Goal: Task Accomplishment & Management: Complete application form

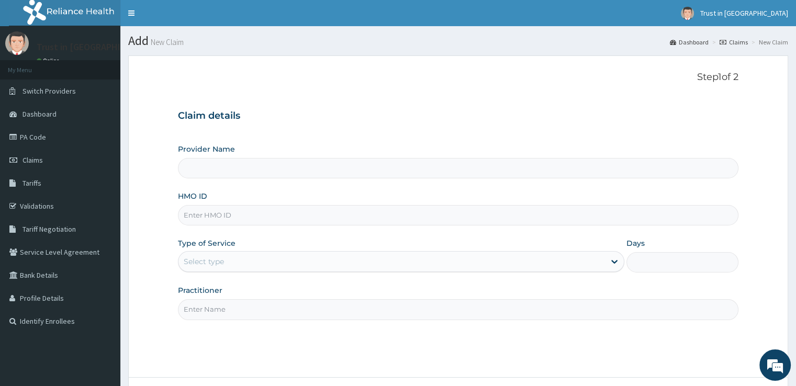
type input "Trust in [GEOGRAPHIC_DATA]"
click at [199, 215] on input "HMO ID" at bounding box center [458, 215] width 560 height 20
type input "kwa/10122/b"
click at [201, 258] on div "Select type" at bounding box center [204, 261] width 40 height 10
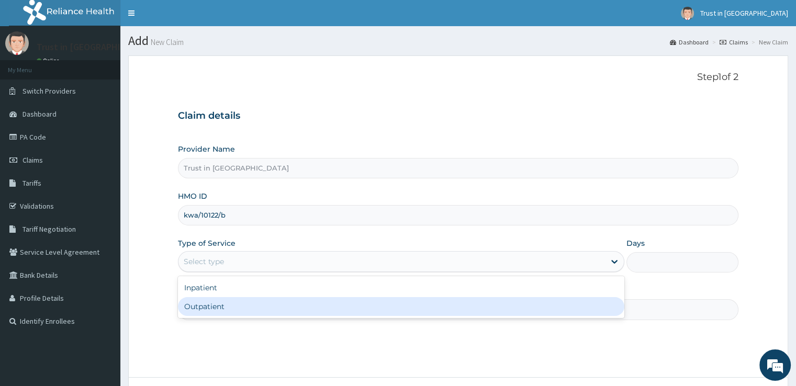
click at [205, 301] on div "Outpatient" at bounding box center [401, 306] width 446 height 19
type input "1"
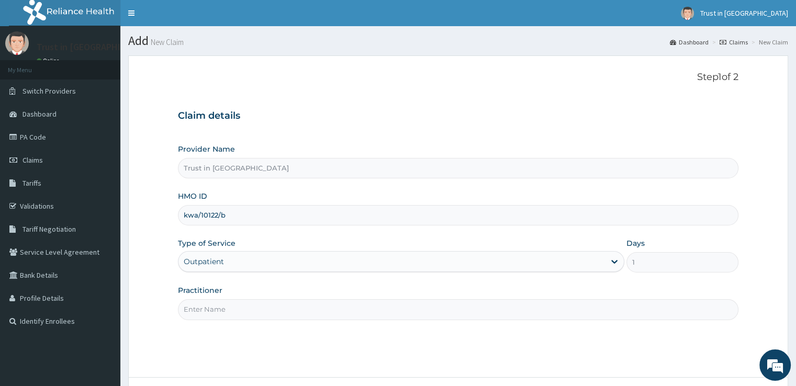
click at [205, 308] on input "Practitioner" at bounding box center [458, 309] width 560 height 20
type input "dr ramsey"
click at [765, 199] on form "Step 1 of 2 Claim details Provider Name Trust in God Medical Centre HMO ID kwa/…" at bounding box center [458, 245] width 660 height 381
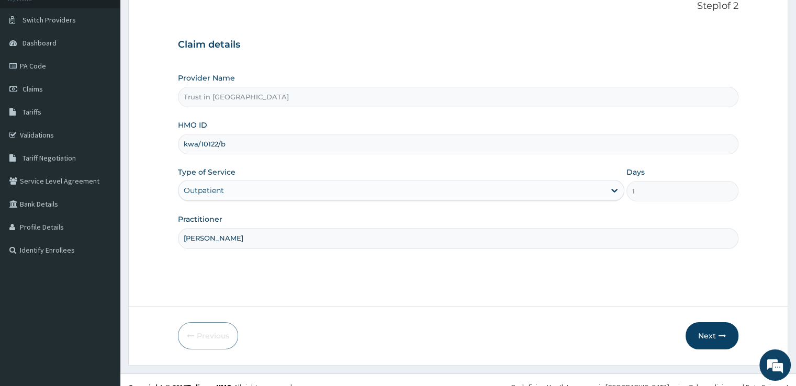
scroll to position [85, 0]
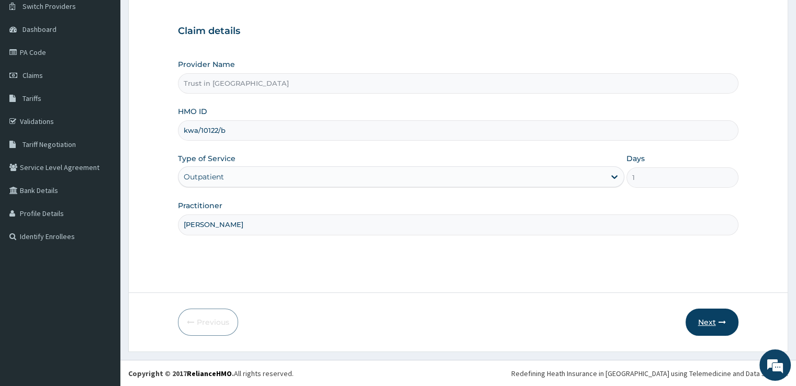
click at [705, 317] on button "Next" at bounding box center [711, 322] width 53 height 27
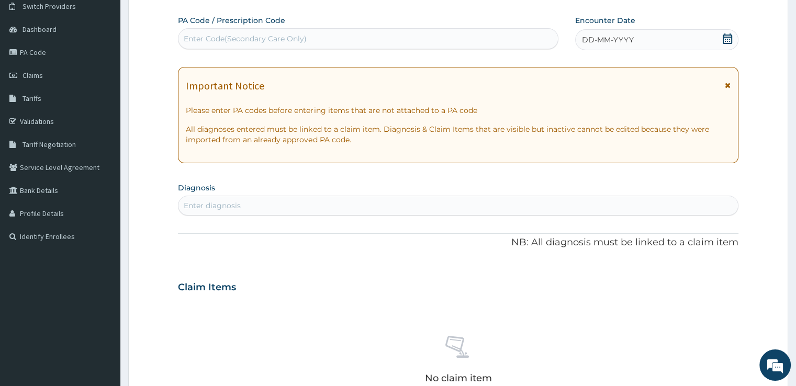
click at [728, 40] on icon at bounding box center [727, 38] width 10 height 10
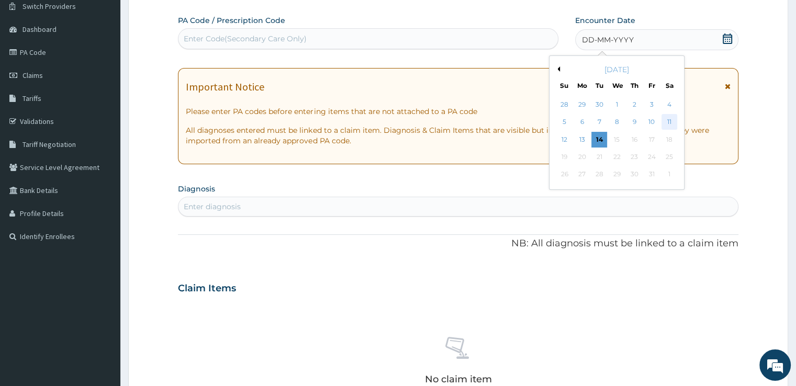
click at [669, 119] on div "11" at bounding box center [669, 123] width 16 height 16
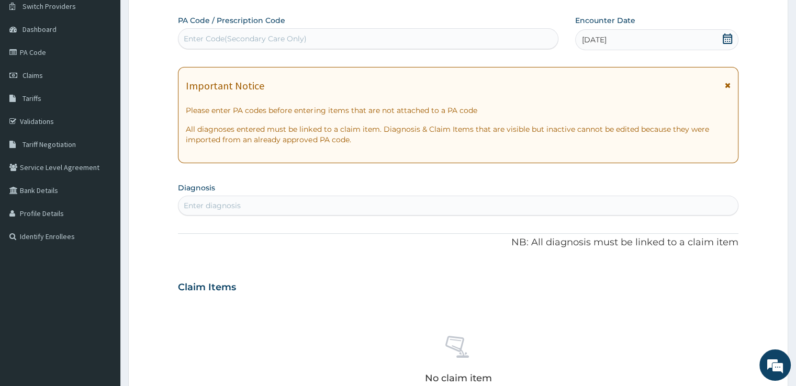
click at [219, 200] on div "Enter diagnosis" at bounding box center [212, 205] width 57 height 10
type input "p"
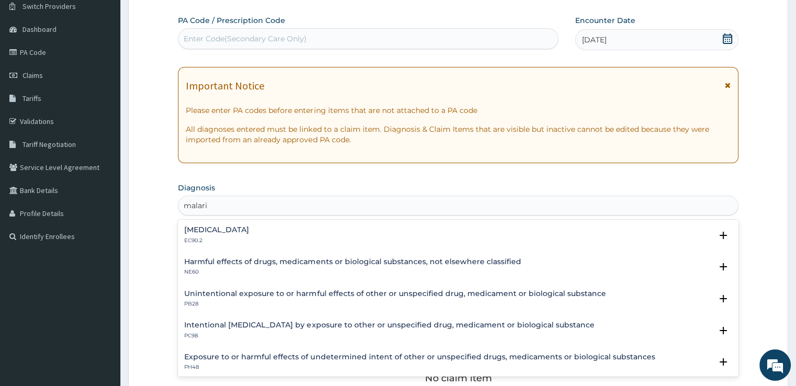
type input "malaria"
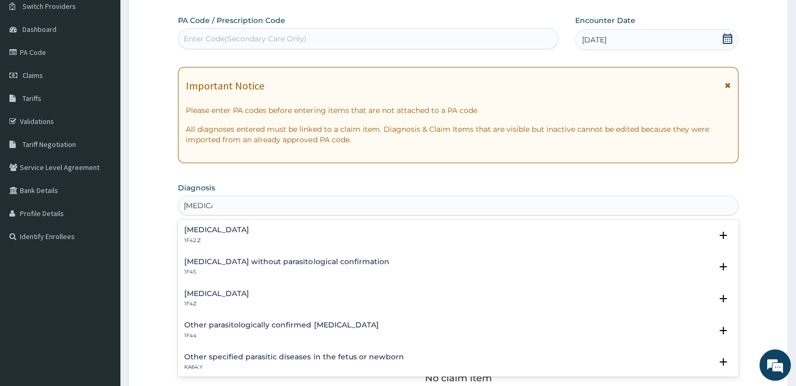
click at [200, 304] on p "1F4Z" at bounding box center [216, 303] width 65 height 7
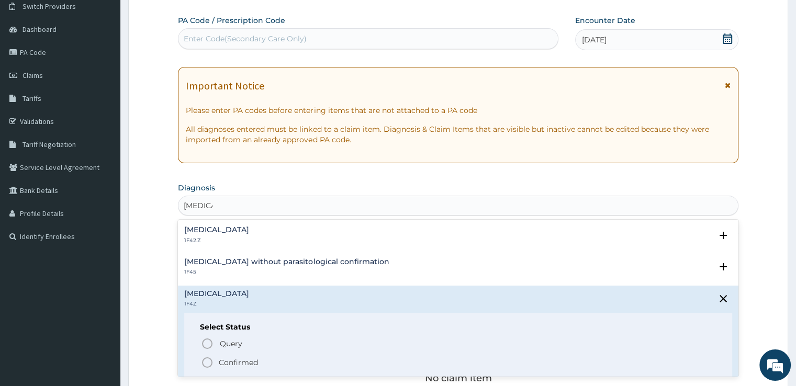
click at [206, 359] on icon "status option filled" at bounding box center [207, 362] width 13 height 13
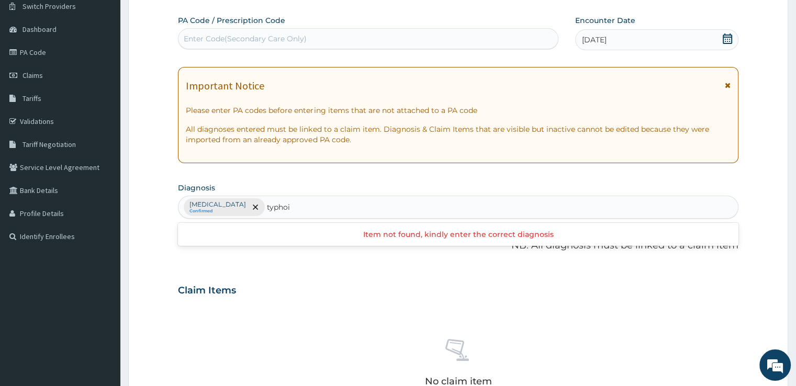
type input "typhoid"
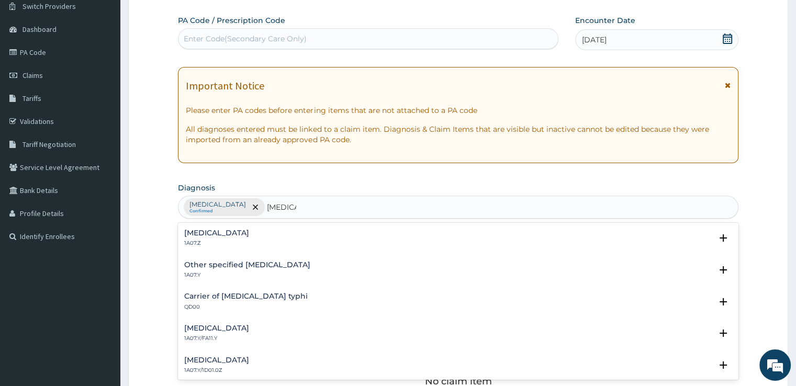
click at [205, 241] on p "1A07.Z" at bounding box center [216, 243] width 65 height 7
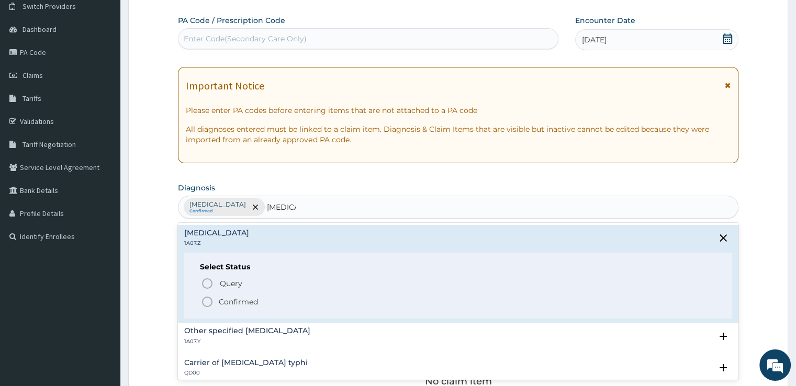
click at [205, 241] on p "1A07.Z" at bounding box center [216, 243] width 65 height 7
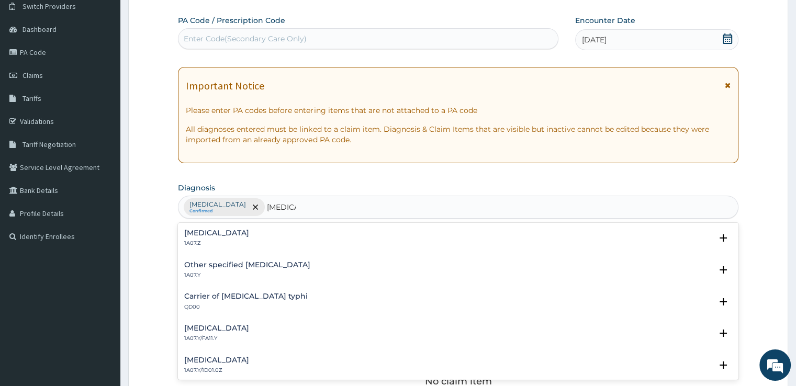
click at [205, 241] on p "1A07.Z" at bounding box center [216, 243] width 65 height 7
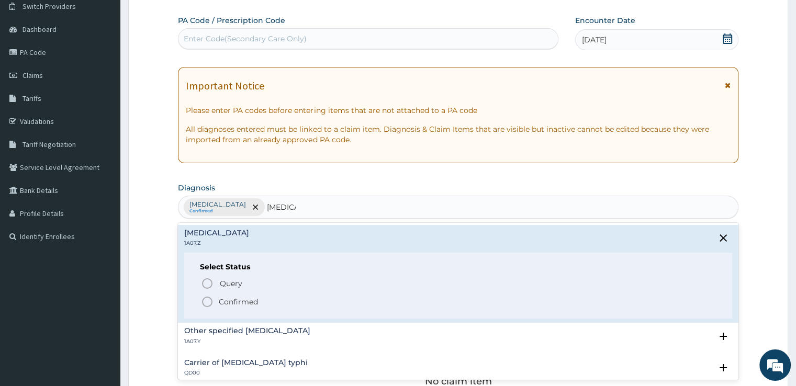
click at [207, 301] on icon "status option filled" at bounding box center [207, 302] width 13 height 13
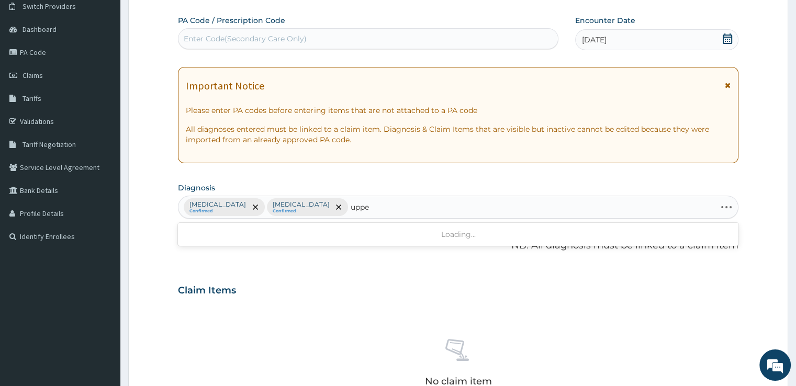
type input "upper"
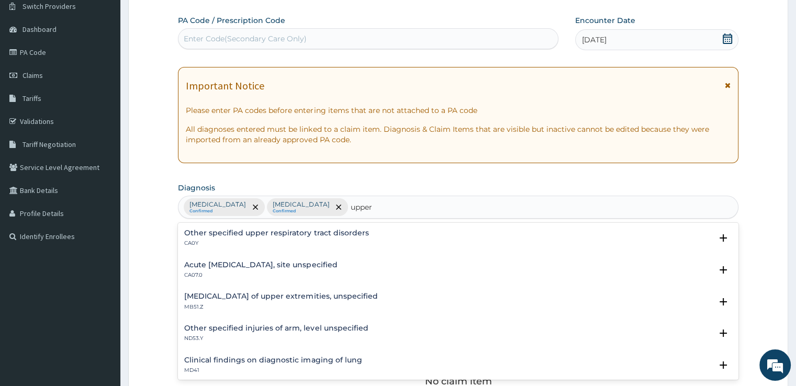
click at [232, 262] on h4 "Acute [MEDICAL_DATA], site unspecified" at bounding box center [260, 265] width 153 height 8
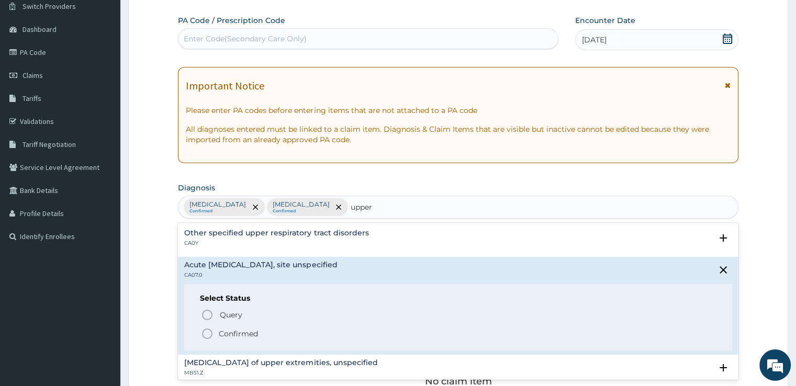
click at [212, 330] on icon "status option filled" at bounding box center [207, 334] width 13 height 13
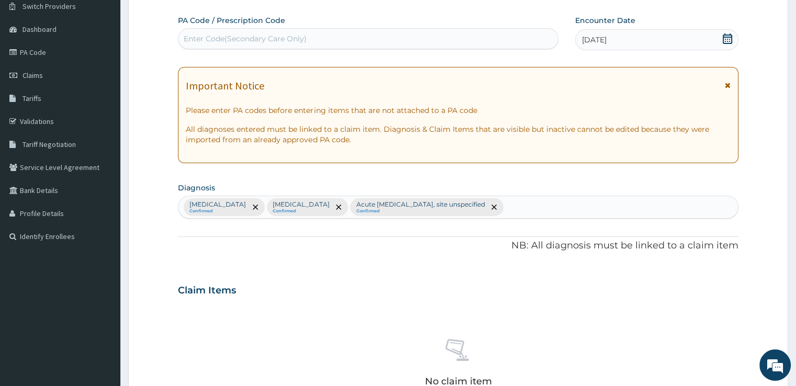
click at [274, 285] on div "Claim Items" at bounding box center [458, 288] width 560 height 27
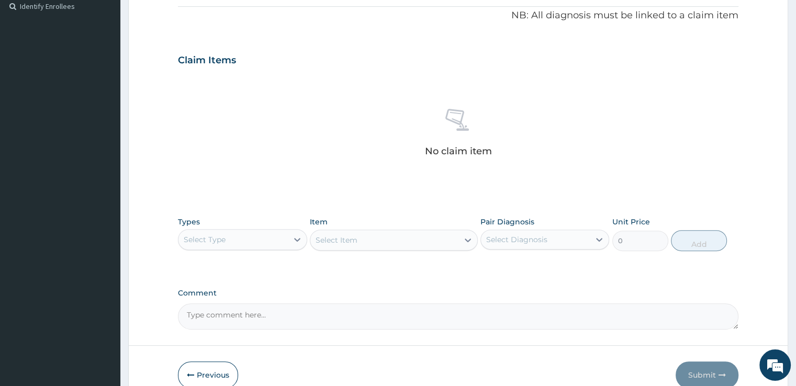
scroll to position [336, 0]
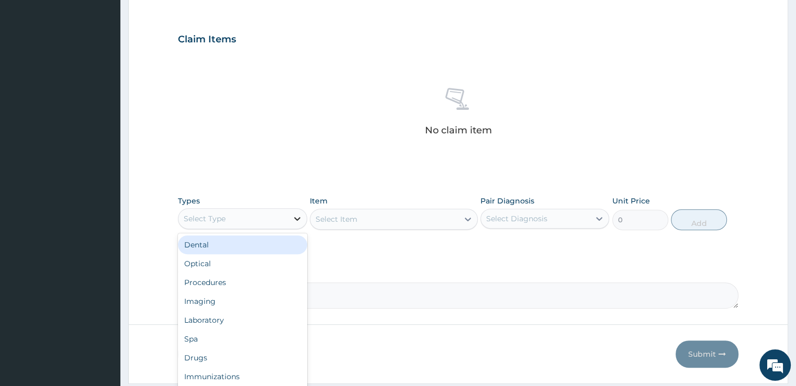
click at [299, 217] on icon at bounding box center [297, 219] width 6 height 4
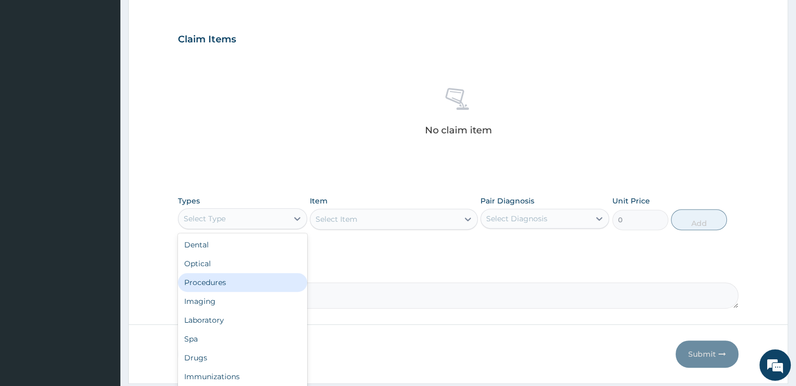
click at [219, 283] on div "Procedures" at bounding box center [242, 282] width 129 height 19
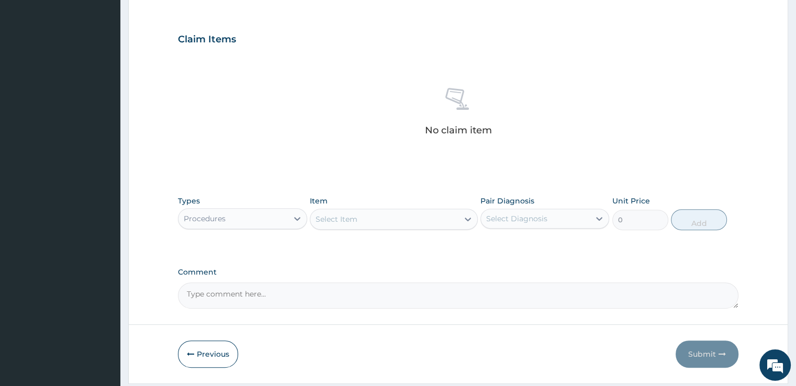
click at [364, 212] on div "Select Item" at bounding box center [384, 219] width 148 height 17
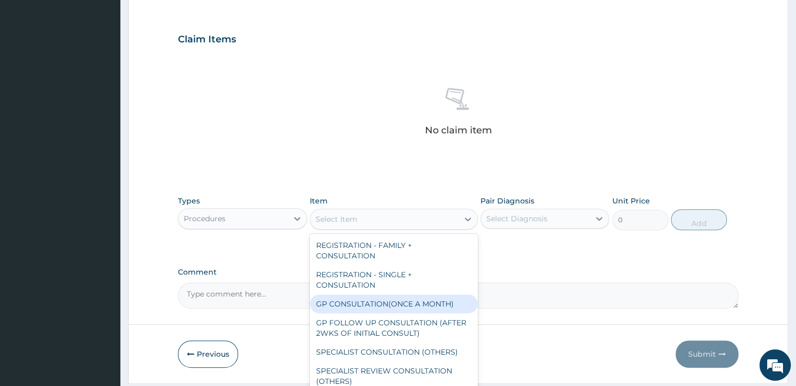
click at [350, 295] on div "GP CONSULTATION(ONCE A MONTH)" at bounding box center [394, 304] width 168 height 19
type input "2000"
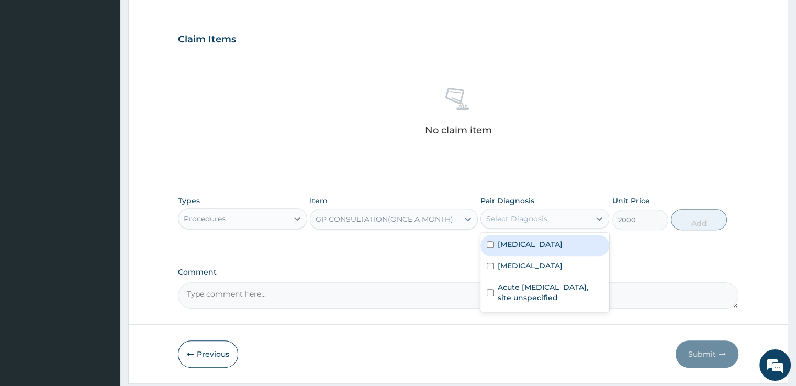
click at [500, 216] on div "Select Diagnosis" at bounding box center [516, 218] width 61 height 10
click at [494, 241] on div "[MEDICAL_DATA]" at bounding box center [544, 245] width 129 height 21
checkbox input "true"
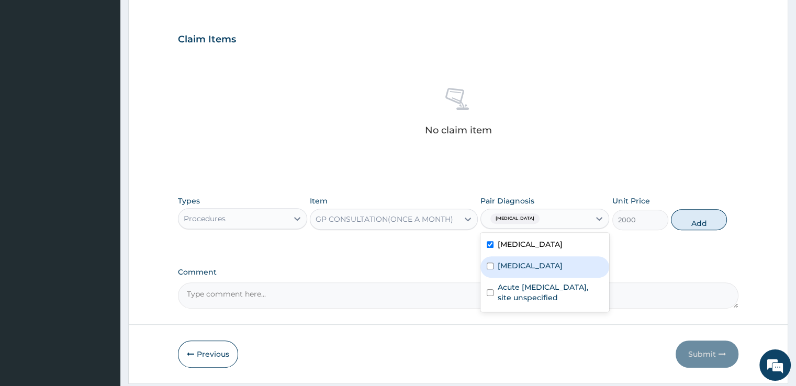
click at [492, 263] on input "checkbox" at bounding box center [490, 266] width 7 height 7
checkbox input "true"
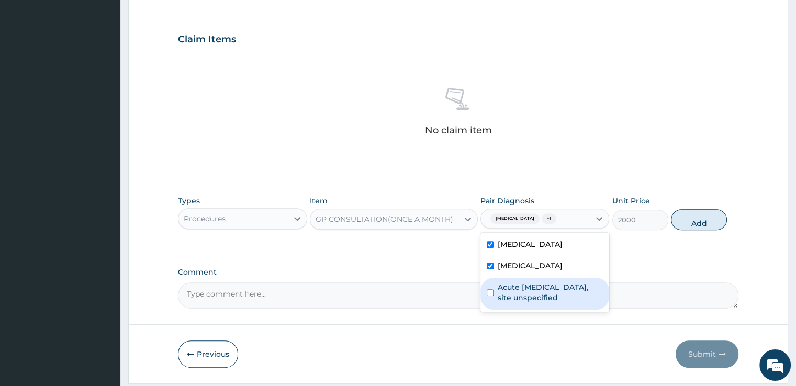
click at [492, 289] on input "checkbox" at bounding box center [490, 292] width 7 height 7
checkbox input "true"
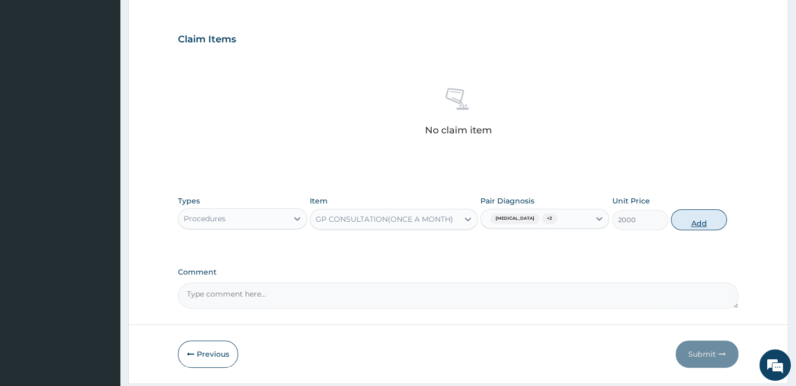
click at [692, 218] on button "Add" at bounding box center [699, 219] width 56 height 21
type input "0"
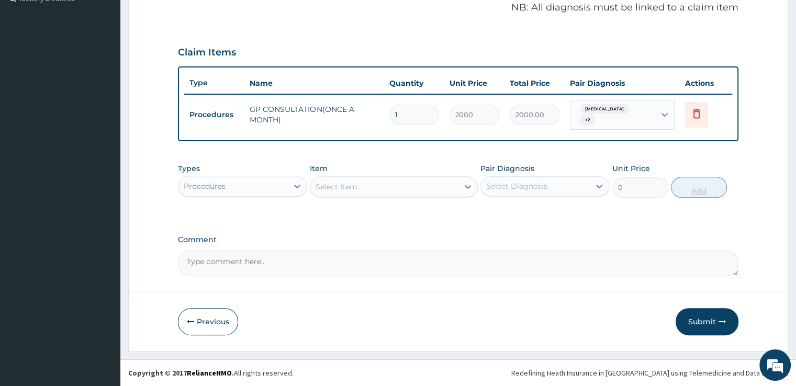
scroll to position [321, 0]
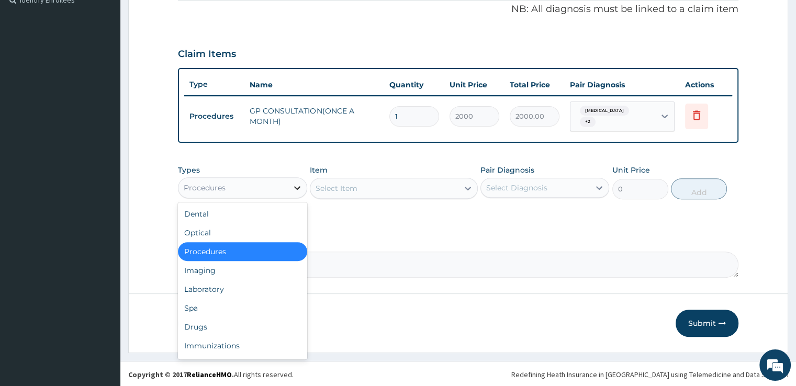
click at [297, 189] on icon at bounding box center [297, 188] width 10 height 10
click at [222, 285] on div "Laboratory" at bounding box center [242, 289] width 129 height 19
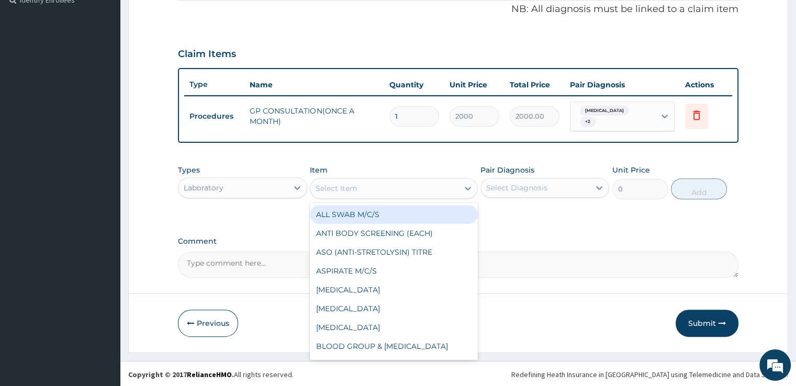
click at [373, 182] on div "Select Item" at bounding box center [384, 188] width 148 height 17
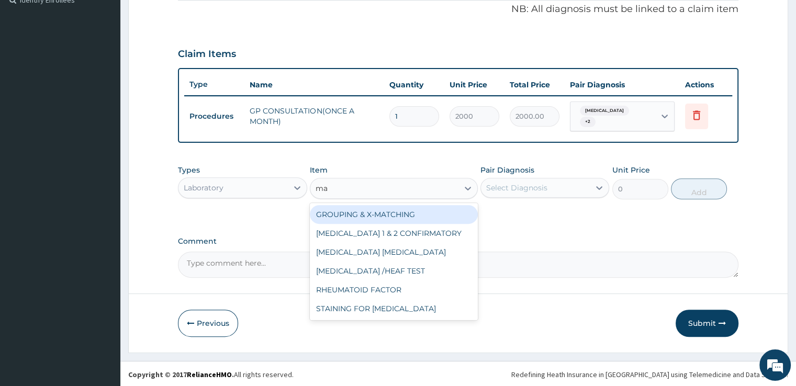
type input "mal"
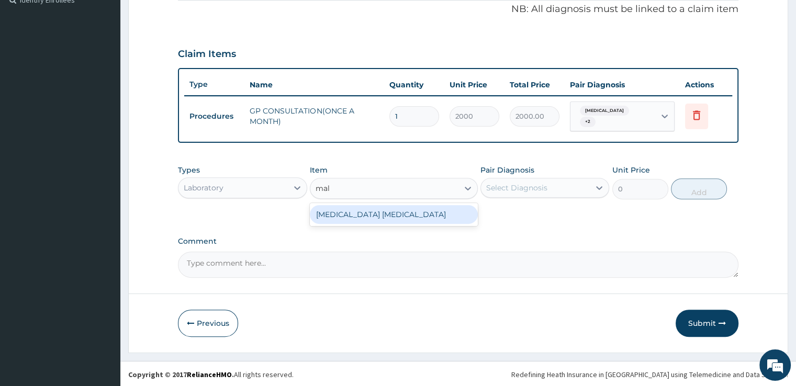
click at [379, 219] on div "MALARIA PARASITE" at bounding box center [394, 214] width 168 height 19
type input "1275"
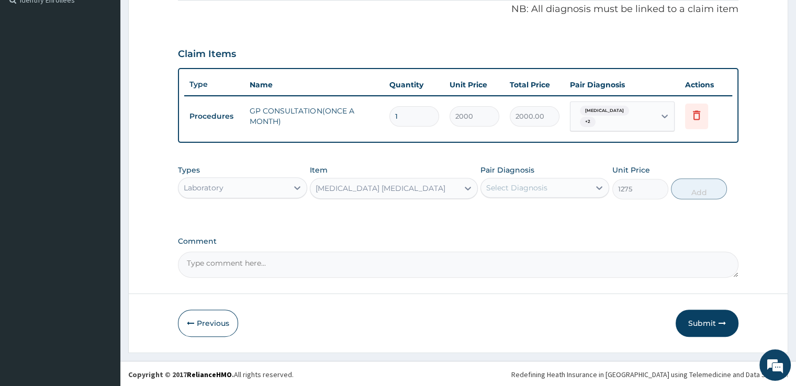
click at [499, 186] on div "Select Diagnosis" at bounding box center [516, 188] width 61 height 10
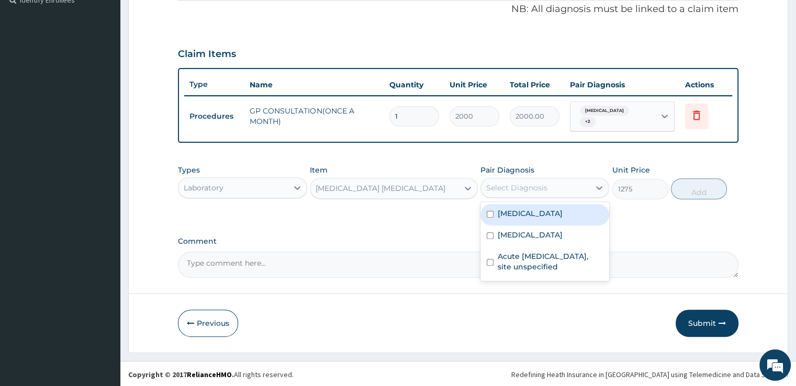
click at [495, 217] on div "Malaria, unspecified" at bounding box center [544, 214] width 129 height 21
checkbox input "true"
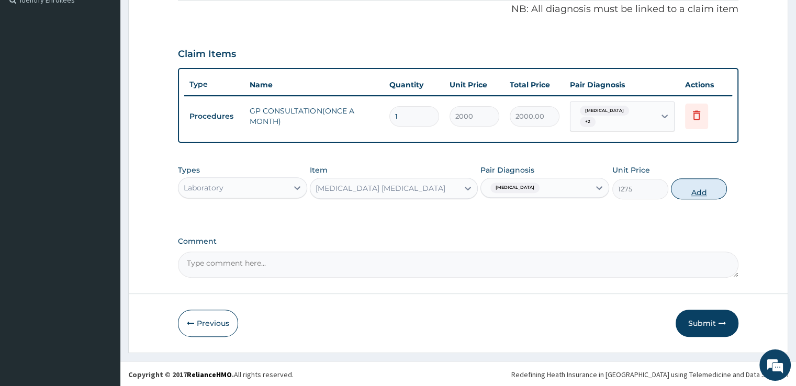
click at [691, 187] on button "Add" at bounding box center [699, 188] width 56 height 21
type input "0"
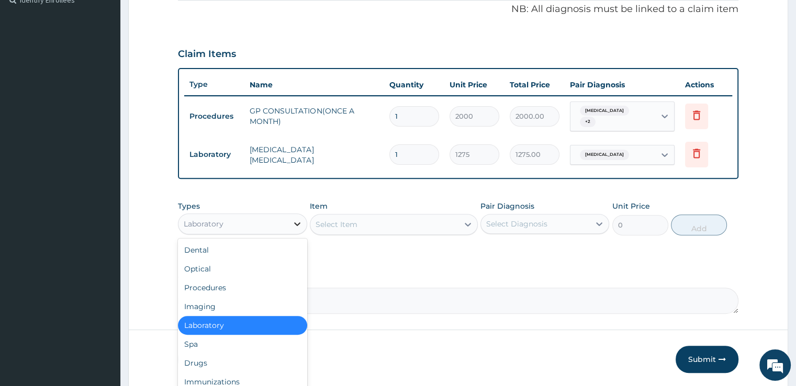
click at [292, 222] on icon at bounding box center [297, 224] width 10 height 10
click at [203, 357] on div "Drugs" at bounding box center [242, 363] width 129 height 19
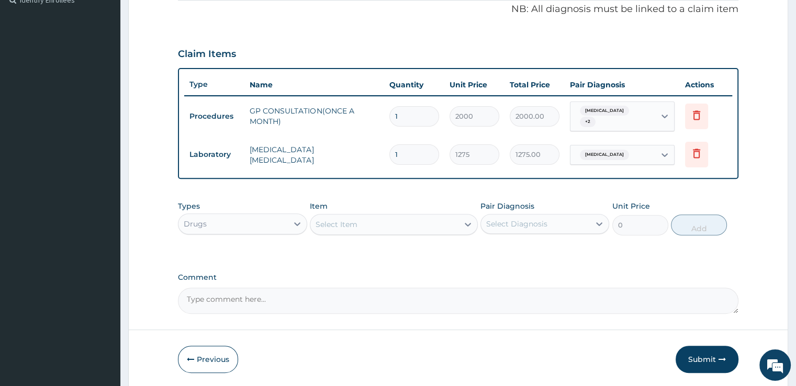
click at [373, 227] on div "Select Item" at bounding box center [384, 224] width 148 height 17
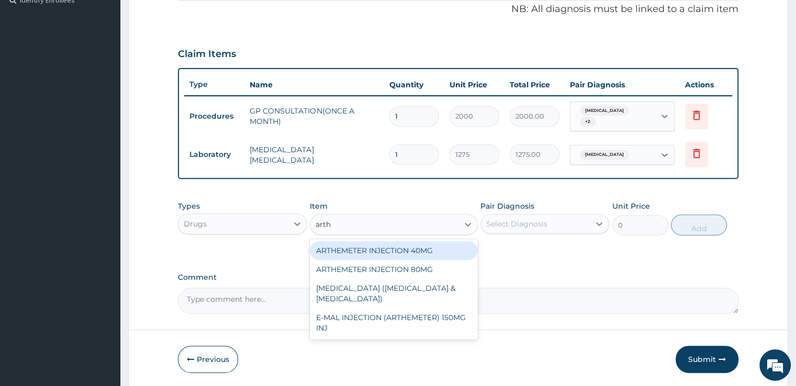
type input "arthe"
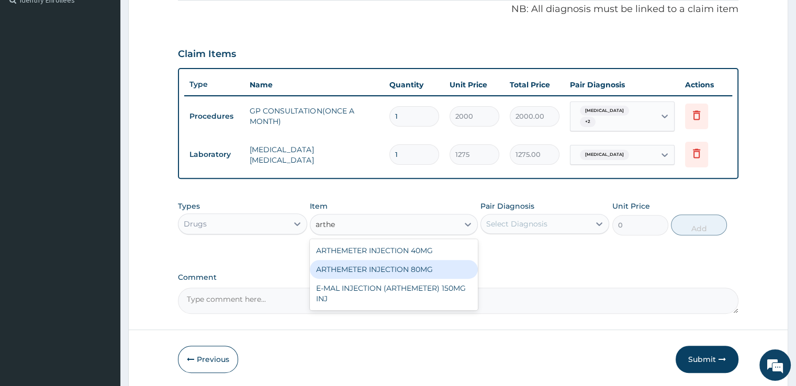
click at [368, 268] on div "ARTHEMETER INJECTION 80MG" at bounding box center [394, 269] width 168 height 19
type input "600"
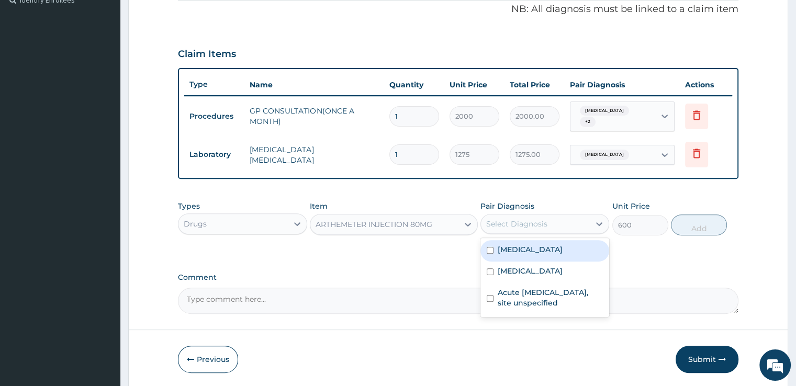
click at [516, 219] on div "Select Diagnosis" at bounding box center [516, 224] width 61 height 10
click at [514, 244] on label "[MEDICAL_DATA]" at bounding box center [530, 249] width 65 height 10
checkbox input "true"
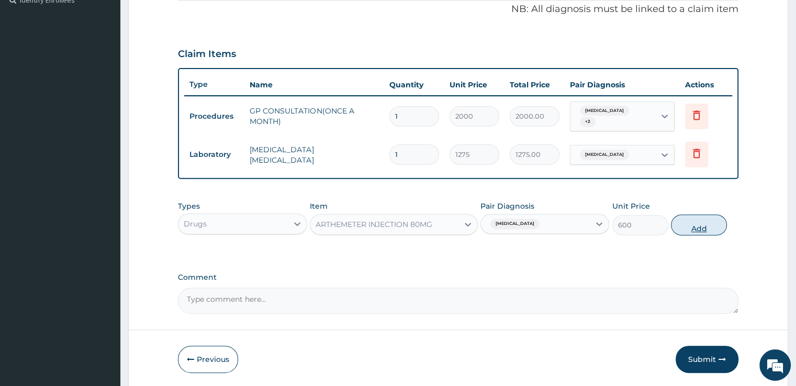
click at [681, 216] on button "Add" at bounding box center [699, 225] width 56 height 21
type input "0"
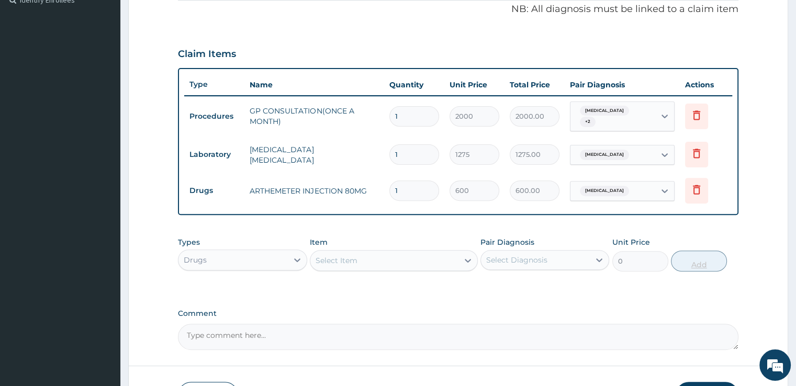
type input "0.00"
type input "6"
type input "3600.00"
type input "6"
click at [347, 258] on div "Select Item" at bounding box center [337, 260] width 42 height 10
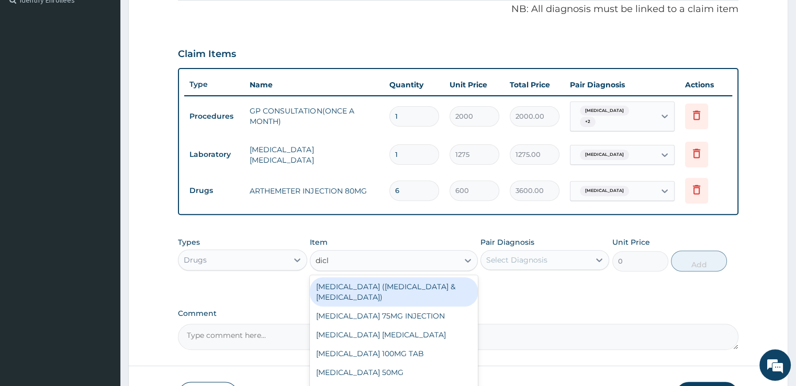
type input "diclo"
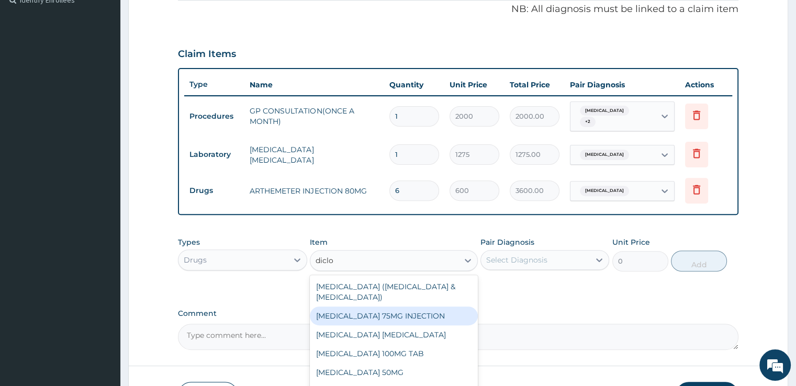
click at [344, 314] on div "DICLOFENAC 75MG INJECTION" at bounding box center [394, 316] width 168 height 19
type input "480"
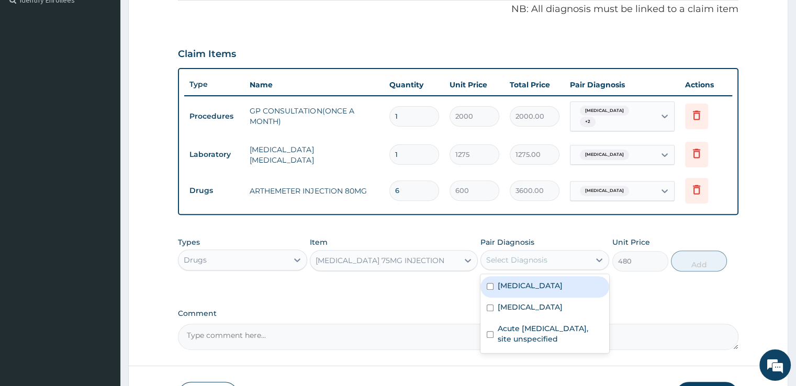
click at [540, 257] on div "Select Diagnosis" at bounding box center [516, 260] width 61 height 10
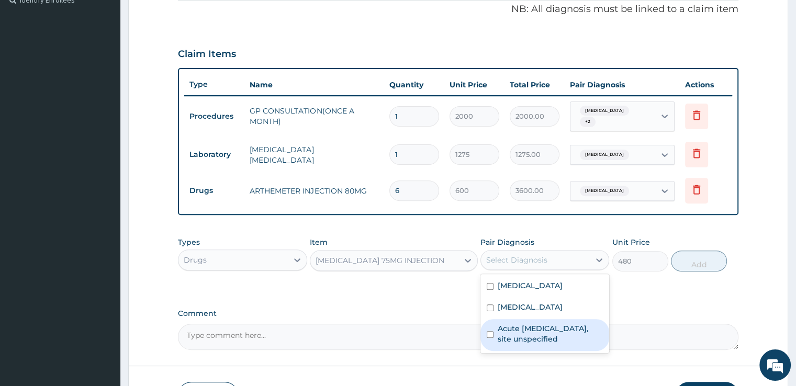
click at [522, 326] on label "Acute upper respiratory infection, site unspecified" at bounding box center [550, 333] width 105 height 21
checkbox input "true"
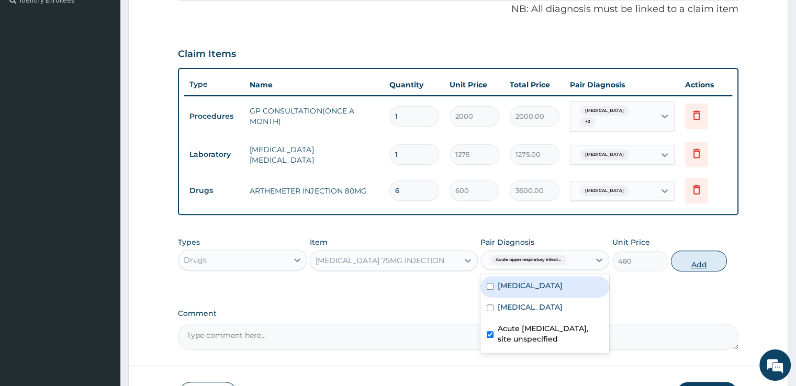
click at [701, 257] on button "Add" at bounding box center [699, 261] width 56 height 21
type input "0"
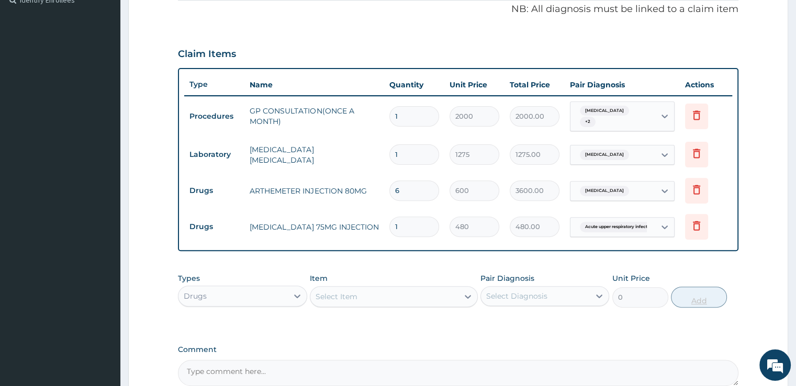
type input "0.00"
type input "3"
type input "1440.00"
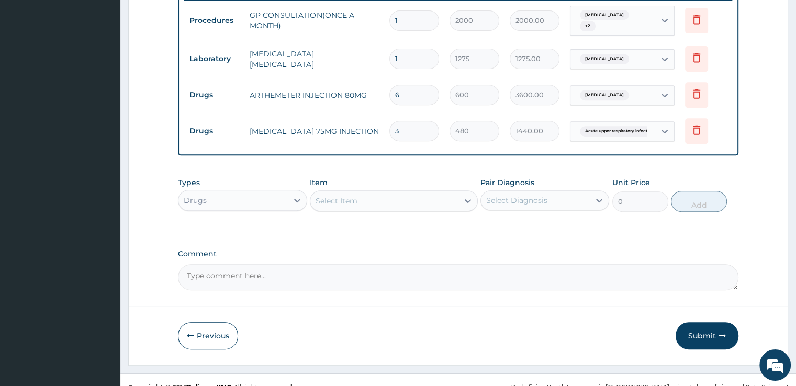
scroll to position [429, 0]
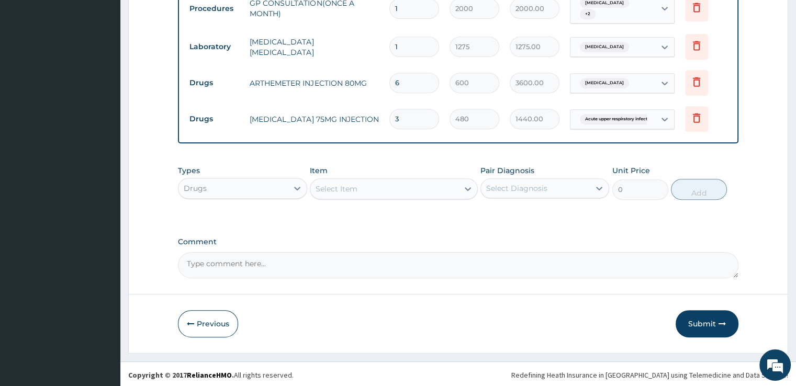
type input "3"
click at [389, 189] on div "Select Item" at bounding box center [384, 189] width 148 height 17
type input "aug"
click at [397, 215] on div "[MEDICAL_DATA] 625MG" at bounding box center [394, 215] width 168 height 19
type input "300"
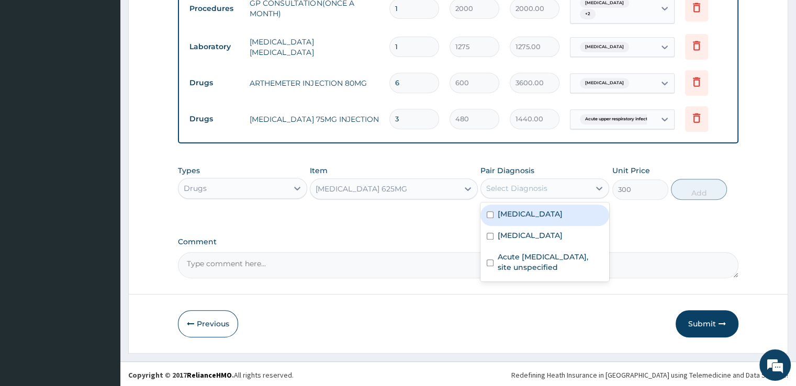
click at [557, 181] on div "Select Diagnosis" at bounding box center [535, 188] width 109 height 17
drag, startPoint x: 550, startPoint y: 207, endPoint x: 533, endPoint y: 240, distance: 37.0
click at [533, 240] on div "Malaria, unspecified Typhoid fever, unspecified Acute upper respiratory infecti…" at bounding box center [544, 241] width 129 height 79
click at [533, 240] on div "Typhoid fever, unspecified" at bounding box center [544, 236] width 129 height 21
checkbox input "true"
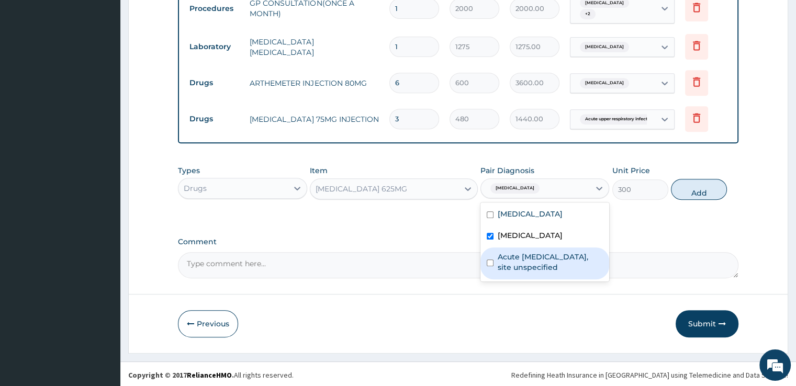
click at [527, 259] on label "Acute [MEDICAL_DATA], site unspecified" at bounding box center [550, 262] width 105 height 21
checkbox input "true"
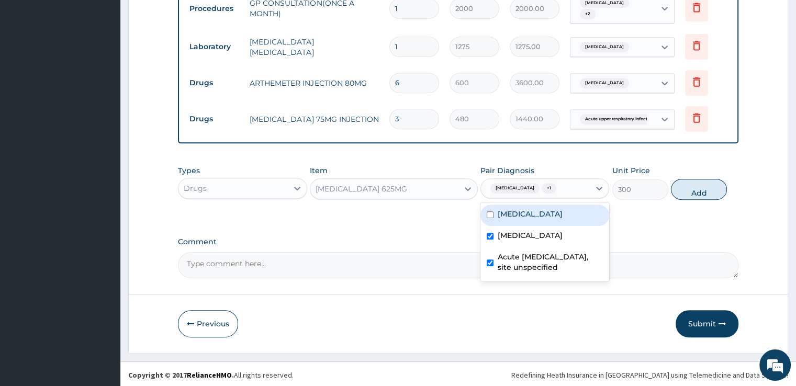
click at [527, 197] on div "Pair Diagnosis option Acute upper respiratory infection, site unspecified, sele…" at bounding box center [544, 182] width 129 height 35
click at [539, 186] on span "Typhoid fever, unspecified" at bounding box center [514, 188] width 49 height 10
click at [492, 211] on input "checkbox" at bounding box center [490, 214] width 7 height 7
checkbox input "true"
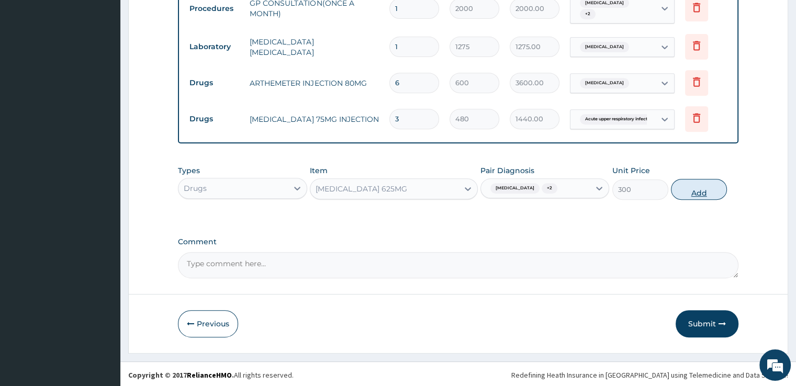
click at [714, 190] on button "Add" at bounding box center [699, 189] width 56 height 21
type input "0"
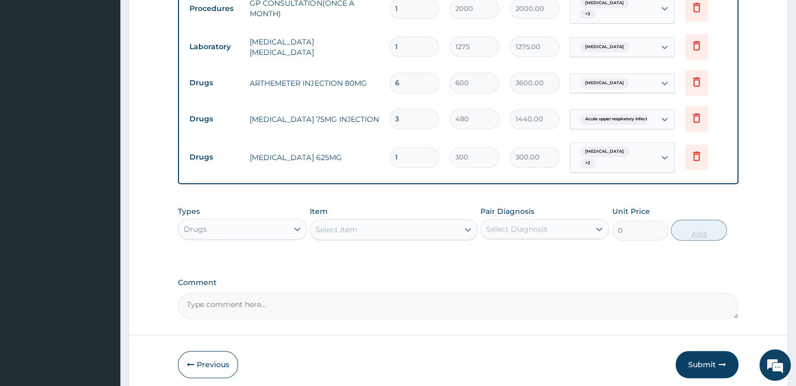
type input "10"
type input "3000.00"
type input "10"
click at [406, 224] on div "Select Item" at bounding box center [384, 229] width 148 height 17
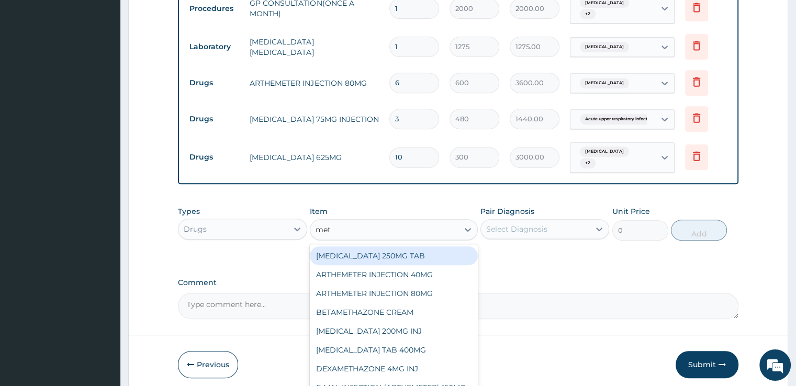
type input "metr"
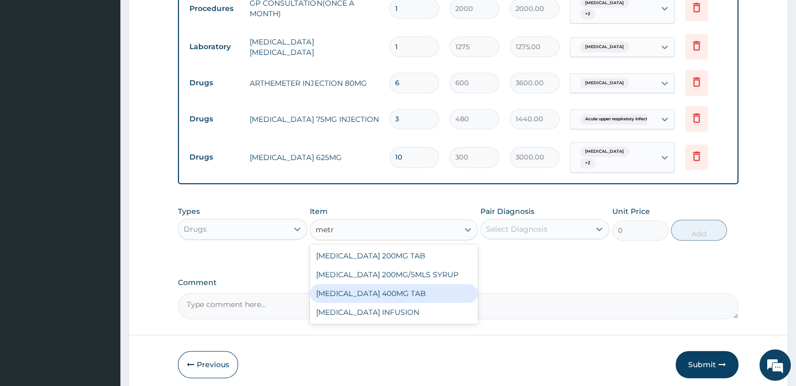
click at [398, 289] on div "[MEDICAL_DATA] 400MG TAB" at bounding box center [394, 293] width 168 height 19
type input "60"
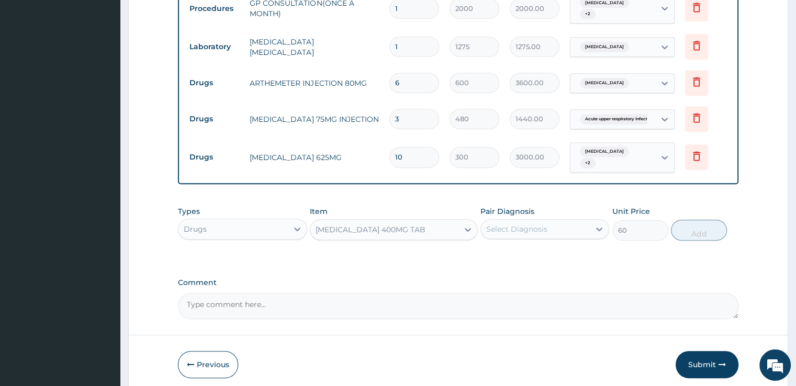
click at [517, 224] on div "Select Diagnosis" at bounding box center [516, 229] width 61 height 10
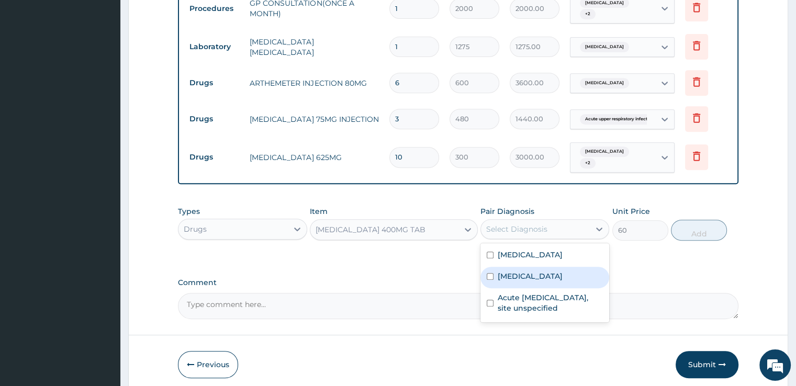
click at [506, 280] on div "Typhoid fever, unspecified" at bounding box center [544, 277] width 129 height 21
checkbox input "true"
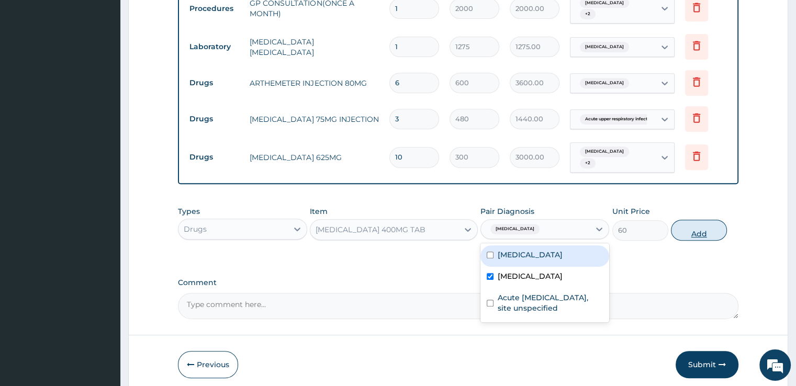
click at [705, 226] on button "Add" at bounding box center [699, 230] width 56 height 21
type input "0"
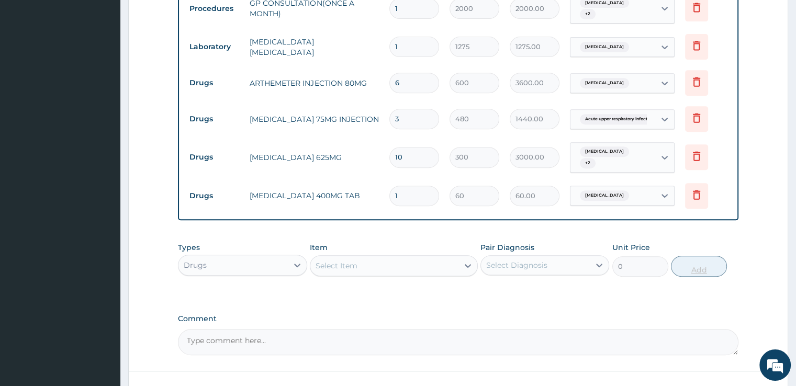
type input "15"
type input "900.00"
type input "15"
click at [384, 260] on div "Select Item" at bounding box center [384, 265] width 148 height 17
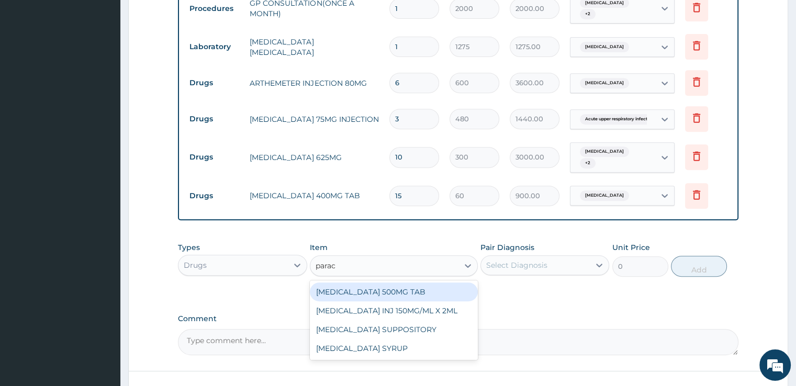
type input "parace"
click at [381, 290] on div "[MEDICAL_DATA] 500MG TAB" at bounding box center [394, 292] width 168 height 19
type input "24"
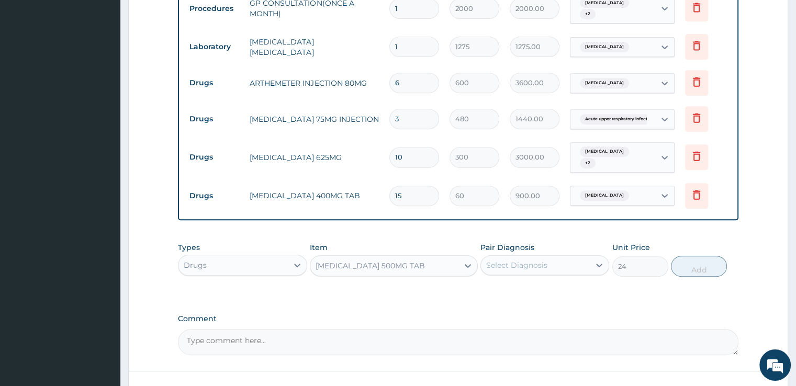
click at [511, 262] on div "Select Diagnosis" at bounding box center [516, 265] width 61 height 10
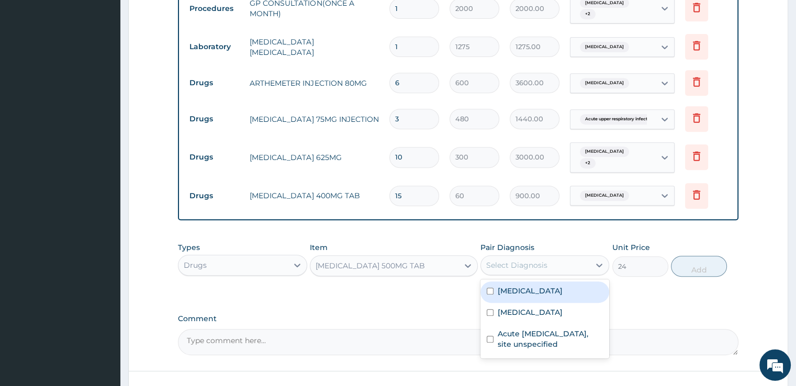
click at [502, 297] on div "[MEDICAL_DATA]" at bounding box center [544, 291] width 129 height 21
checkbox input "true"
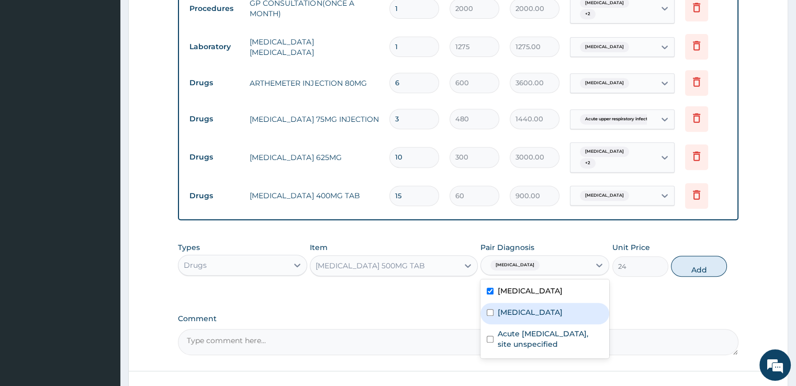
click at [494, 317] on div "Typhoid fever, unspecified" at bounding box center [544, 313] width 129 height 21
checkbox input "true"
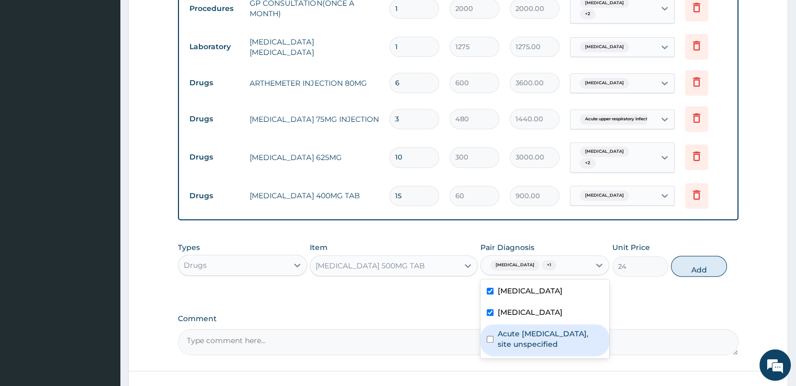
click at [491, 338] on input "checkbox" at bounding box center [490, 339] width 7 height 7
checkbox input "true"
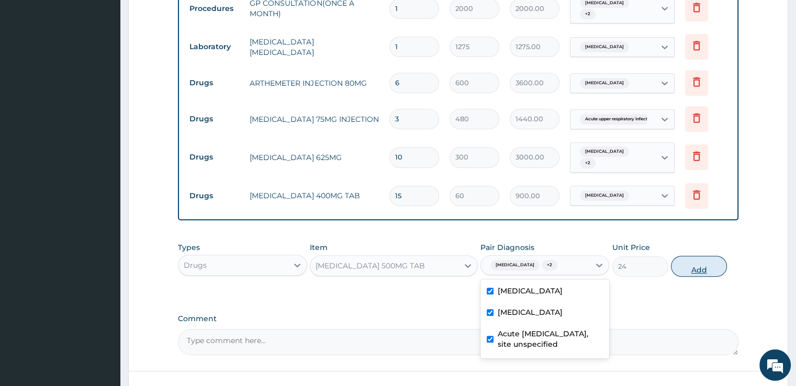
click at [695, 268] on button "Add" at bounding box center [699, 266] width 56 height 21
type input "0"
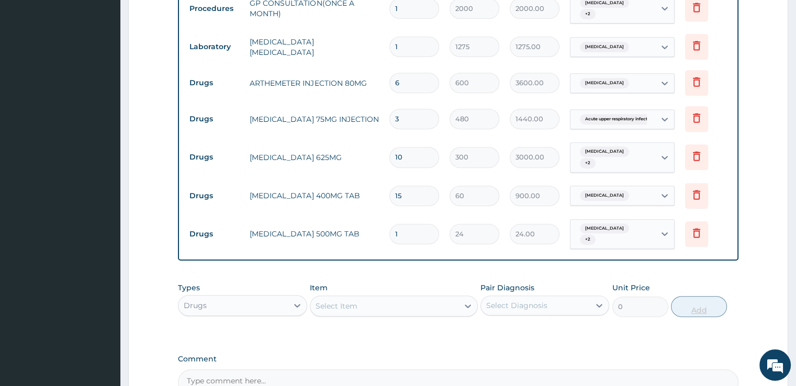
type input "0.00"
type input "3"
type input "72.00"
type input "30"
type input "720.00"
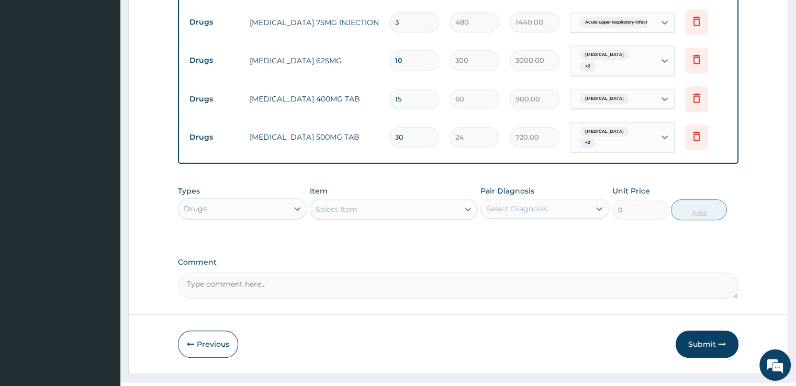
scroll to position [546, 0]
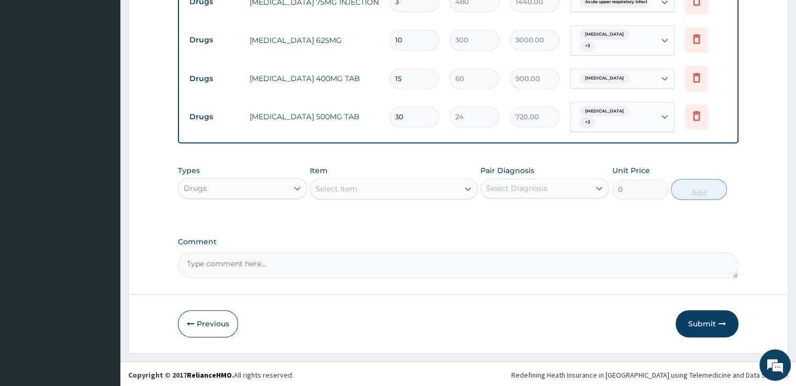
type input "30"
click at [386, 184] on div "Select Item" at bounding box center [384, 189] width 148 height 17
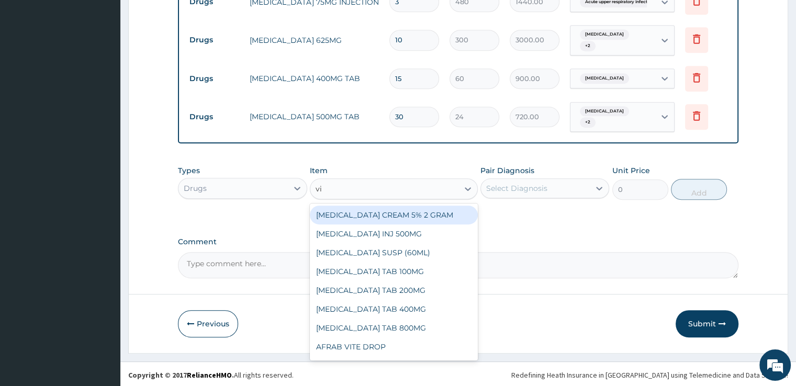
type input "vit"
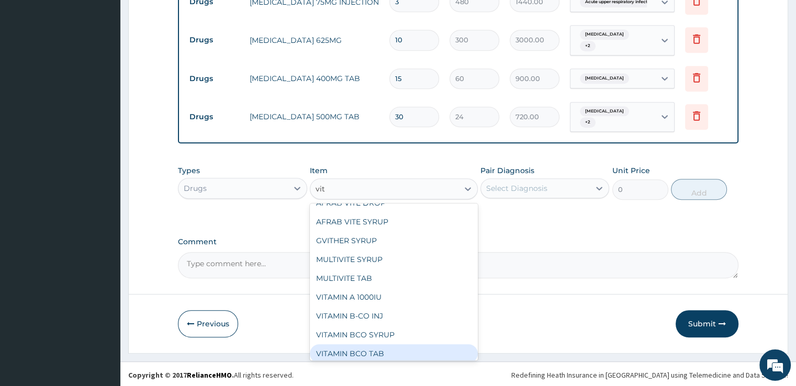
scroll to position [21, 0]
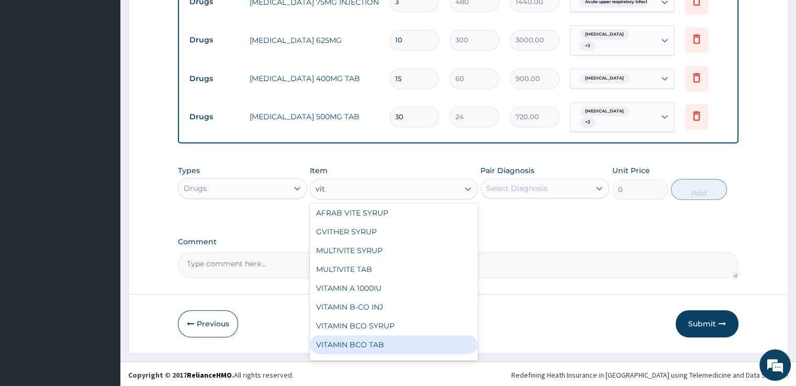
click at [402, 346] on div "VITAMIN BCO TAB" at bounding box center [394, 344] width 168 height 19
type input "12"
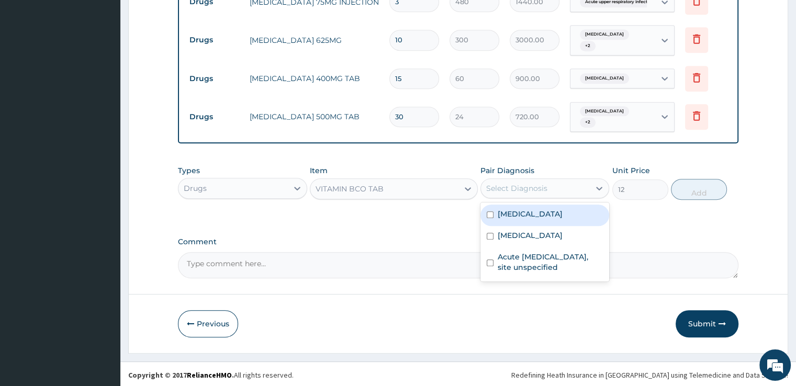
click at [554, 181] on div "Select Diagnosis" at bounding box center [535, 188] width 109 height 17
click at [528, 206] on div "Malaria, unspecified" at bounding box center [544, 215] width 129 height 21
checkbox input "true"
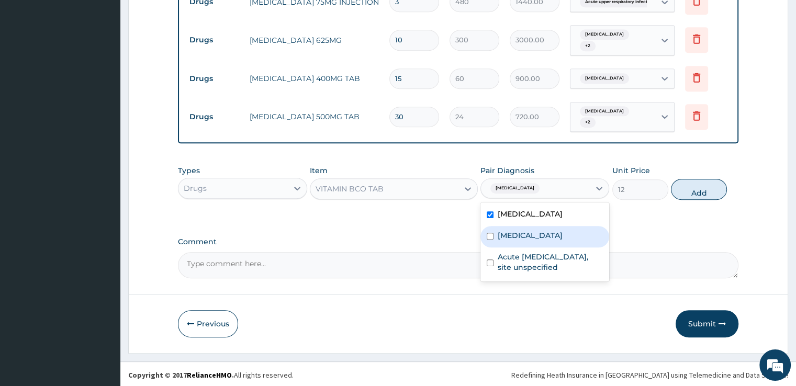
click at [487, 237] on input "checkbox" at bounding box center [490, 236] width 7 height 7
checkbox input "true"
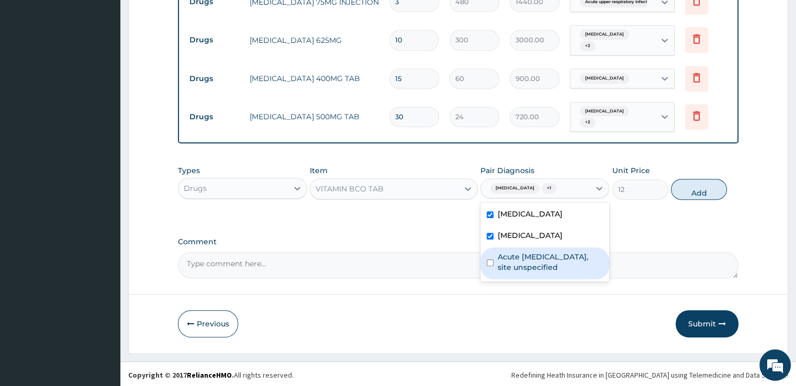
click at [493, 270] on div "Acute upper respiratory infection, site unspecified" at bounding box center [544, 263] width 129 height 32
checkbox input "true"
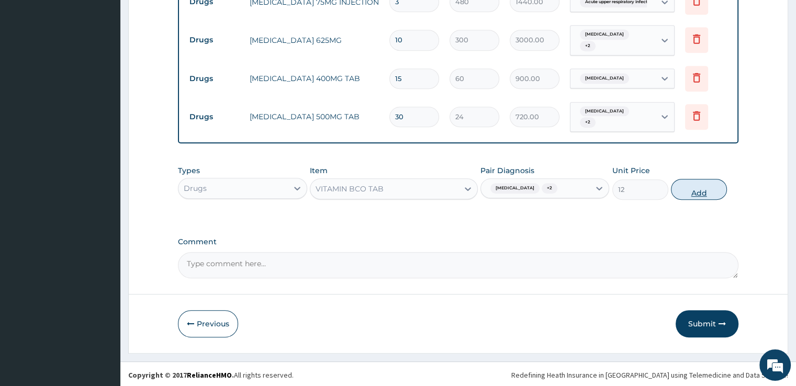
click at [700, 191] on button "Add" at bounding box center [699, 189] width 56 height 21
type input "0"
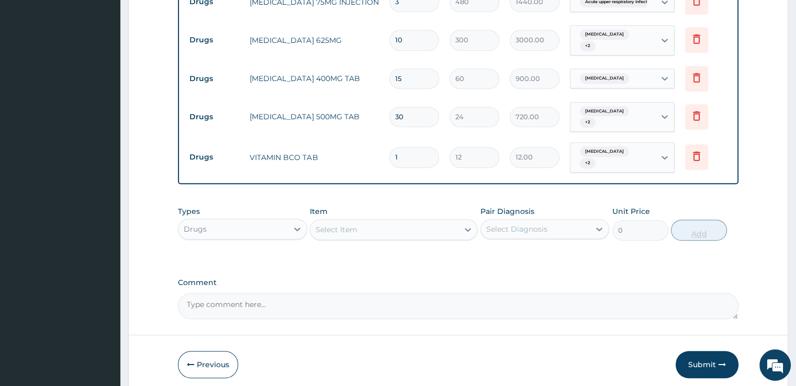
type input "0.00"
type input "3"
type input "36.00"
type input "30"
type input "360.00"
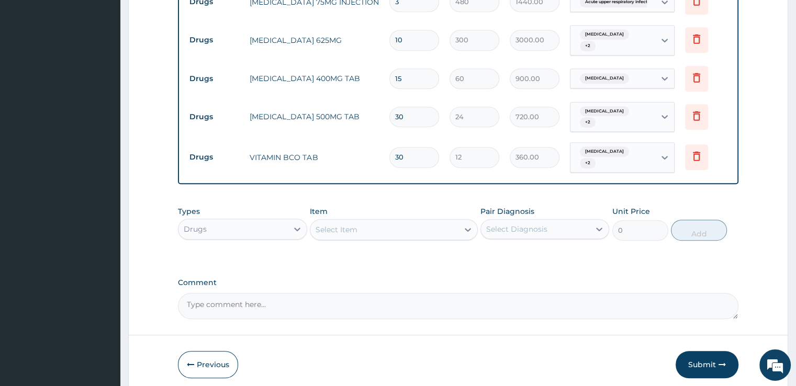
type input "30"
click at [396, 230] on div "Select Item" at bounding box center [384, 229] width 148 height 17
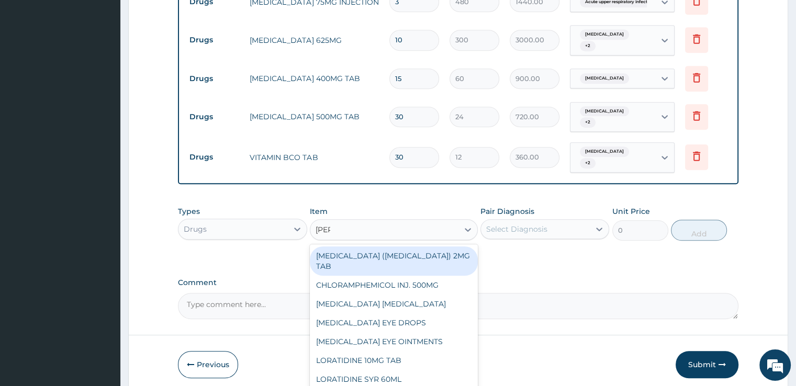
type input "lorat"
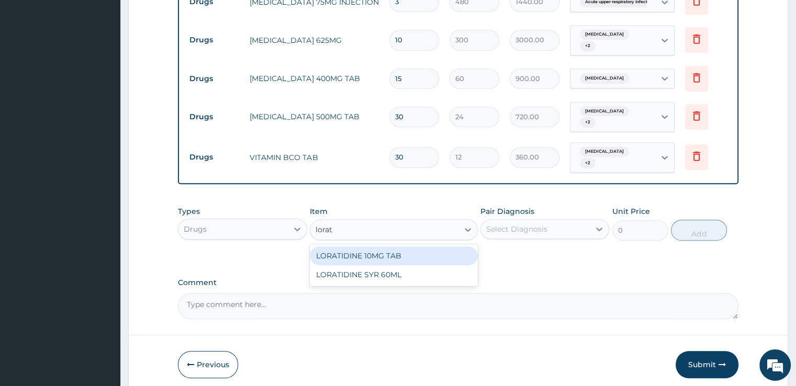
click at [388, 252] on div "LORATIDINE 10MG TAB" at bounding box center [394, 255] width 168 height 19
type input "39"
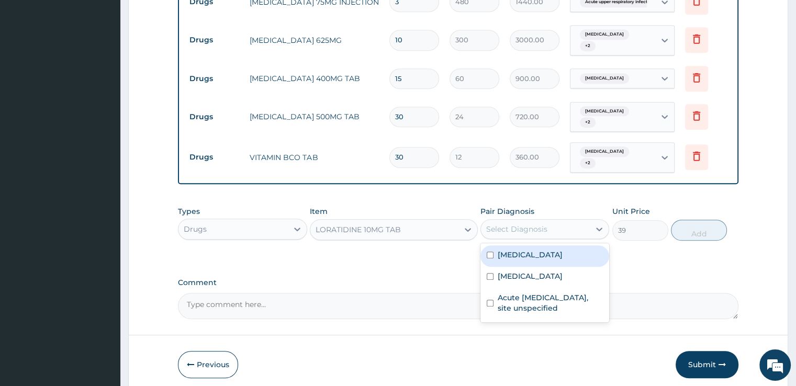
click at [506, 226] on div "Select Diagnosis" at bounding box center [516, 229] width 61 height 10
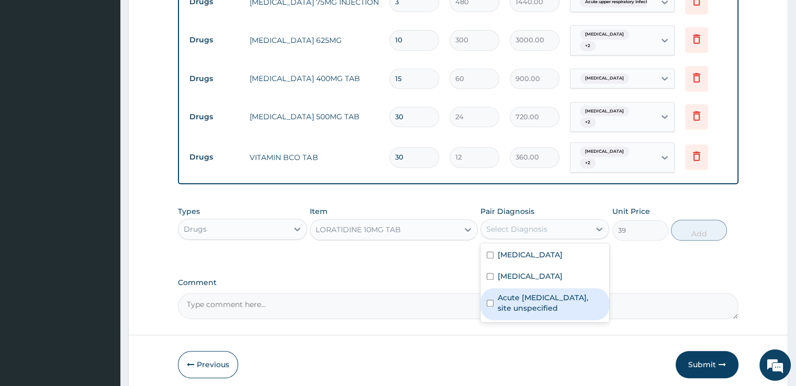
click at [492, 300] on input "checkbox" at bounding box center [490, 303] width 7 height 7
checkbox input "true"
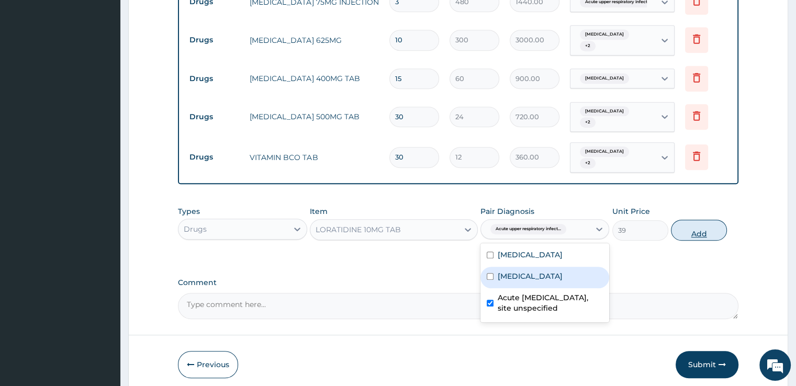
click at [695, 230] on button "Add" at bounding box center [699, 230] width 56 height 21
type input "0"
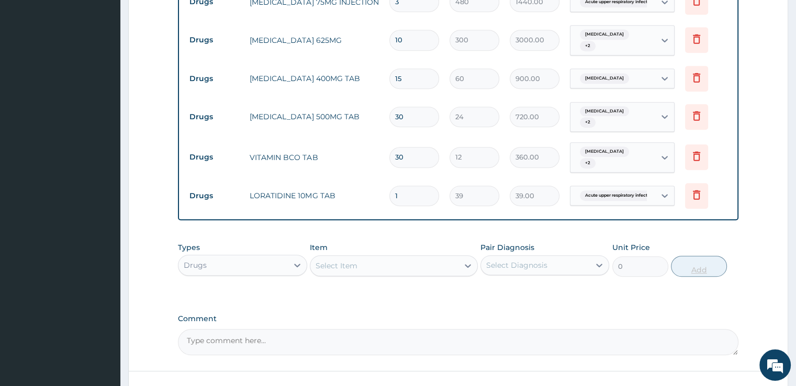
type input "0.00"
type input "7"
type input "273.00"
type input "7"
click at [391, 266] on div "Select Item" at bounding box center [384, 265] width 148 height 17
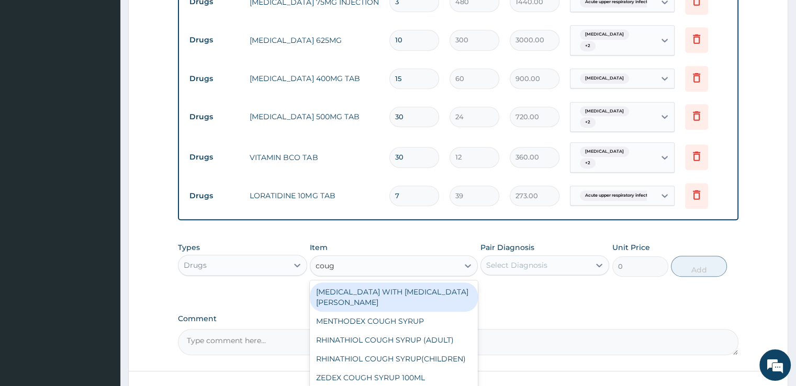
type input "cough"
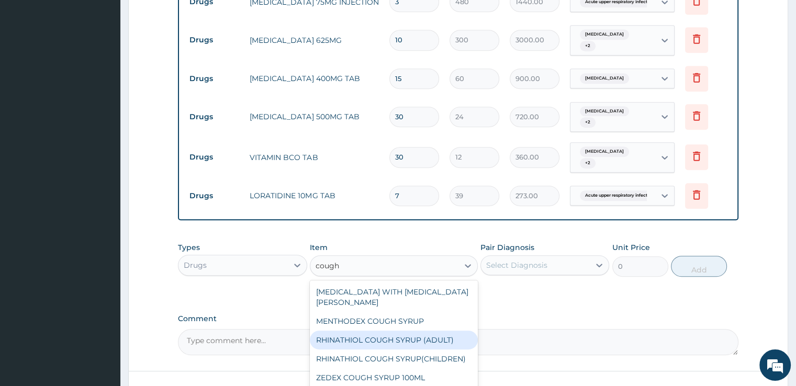
click at [377, 331] on div "RHINATHIOL COUGH SYRUP (ADULT)" at bounding box center [394, 340] width 168 height 19
type input "1080"
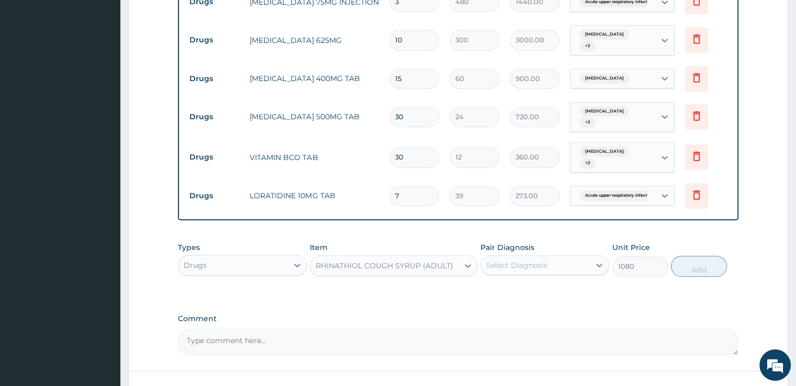
click at [539, 264] on div "Select Diagnosis" at bounding box center [516, 265] width 61 height 10
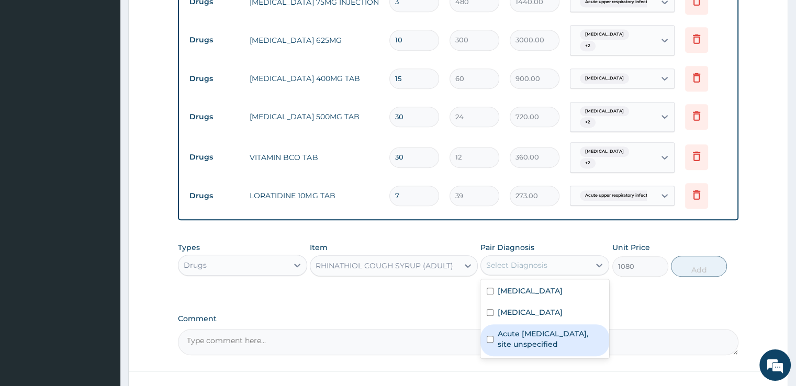
click at [534, 329] on label "Acute upper respiratory infection, site unspecified" at bounding box center [550, 339] width 105 height 21
checkbox input "true"
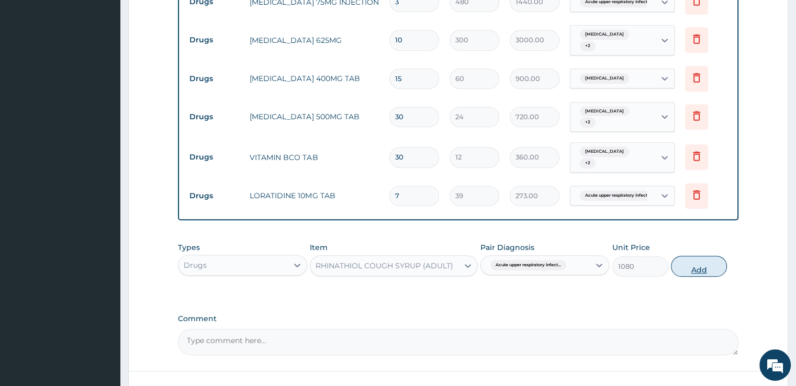
click at [676, 264] on button "Add" at bounding box center [699, 266] width 56 height 21
type input "0"
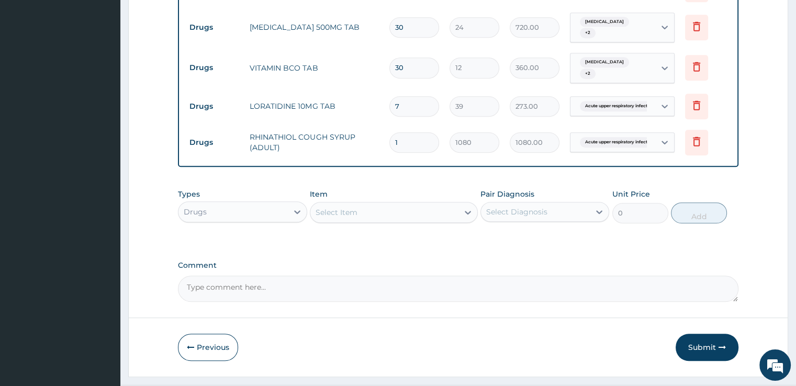
scroll to position [658, 0]
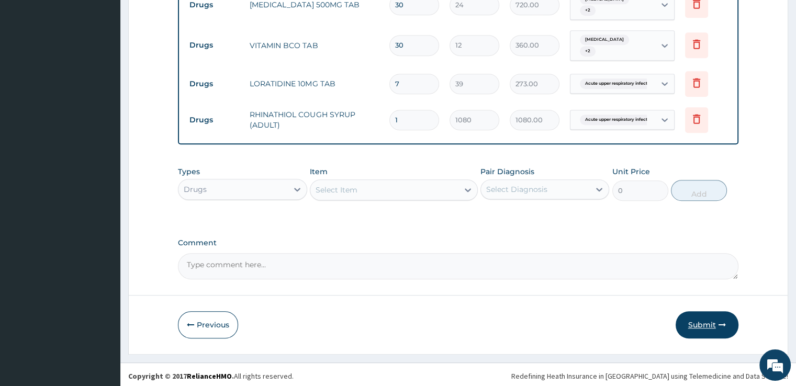
click at [705, 326] on button "Submit" at bounding box center [706, 324] width 63 height 27
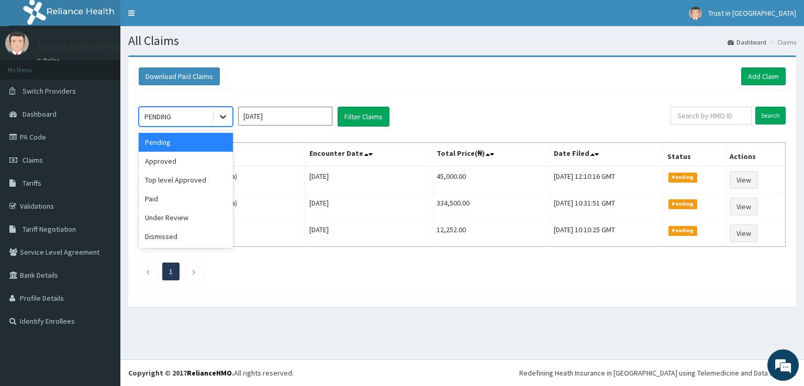
click at [224, 116] on icon at bounding box center [223, 116] width 10 height 10
click at [196, 161] on div "Approved" at bounding box center [186, 161] width 94 height 19
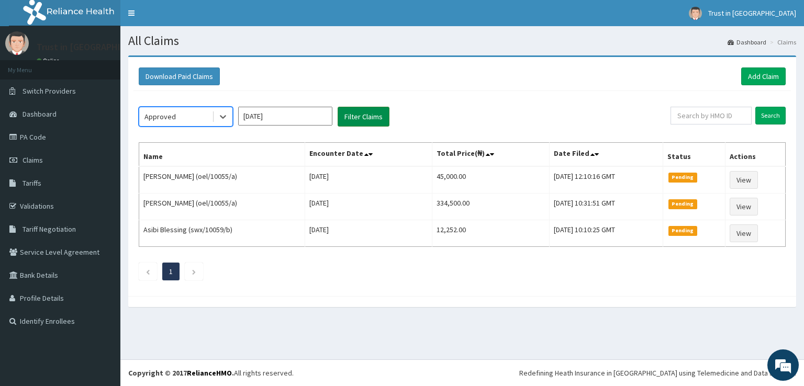
click at [357, 120] on button "Filter Claims" at bounding box center [363, 117] width 52 height 20
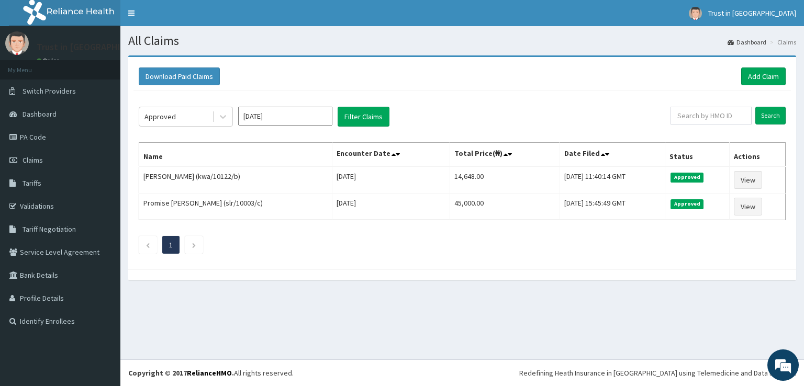
click at [226, 75] on div "Download Paid Claims Add Claim" at bounding box center [462, 76] width 647 height 18
click at [747, 77] on link "Add Claim" at bounding box center [763, 76] width 44 height 18
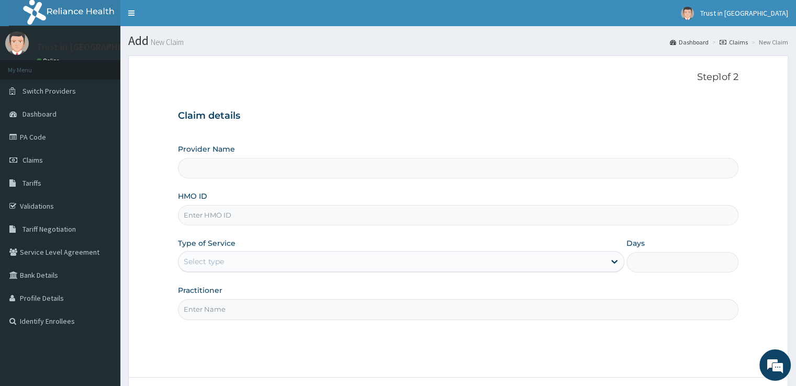
type input "Trust in [GEOGRAPHIC_DATA]"
click at [226, 210] on input "HMO ID" at bounding box center [458, 215] width 560 height 20
type input "lpd/10013/c"
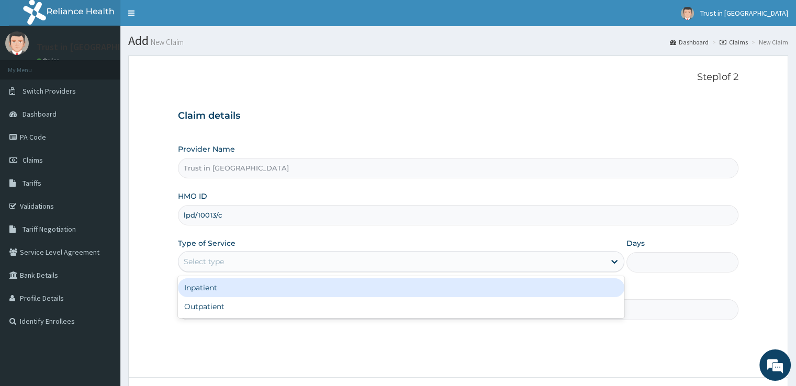
click at [239, 262] on div "Select type" at bounding box center [391, 261] width 426 height 17
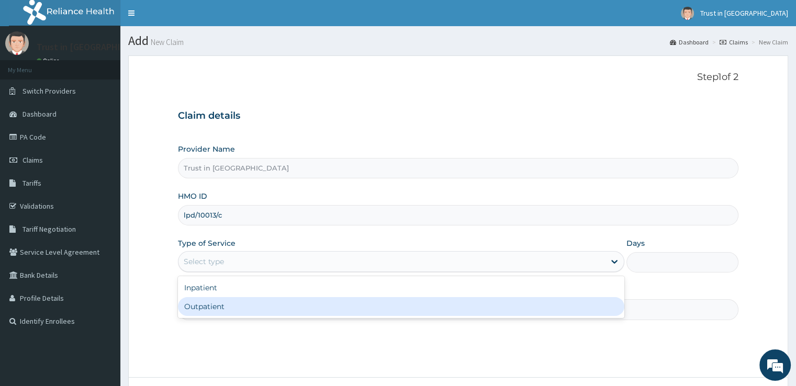
click at [229, 308] on div "Outpatient" at bounding box center [401, 306] width 446 height 19
type input "1"
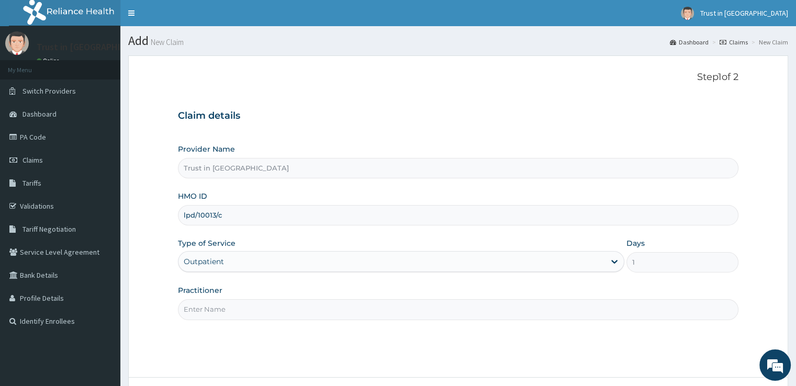
click at [217, 314] on input "Practitioner" at bounding box center [458, 309] width 560 height 20
type input "[PERSON_NAME]"
click at [743, 137] on form "Step 1 of 2 Claim details Provider Name Trust in God Medical Centre HMO ID lpd/…" at bounding box center [458, 245] width 660 height 381
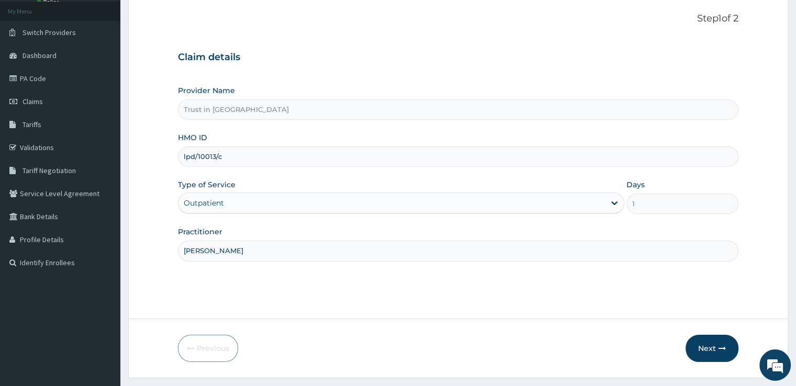
scroll to position [85, 0]
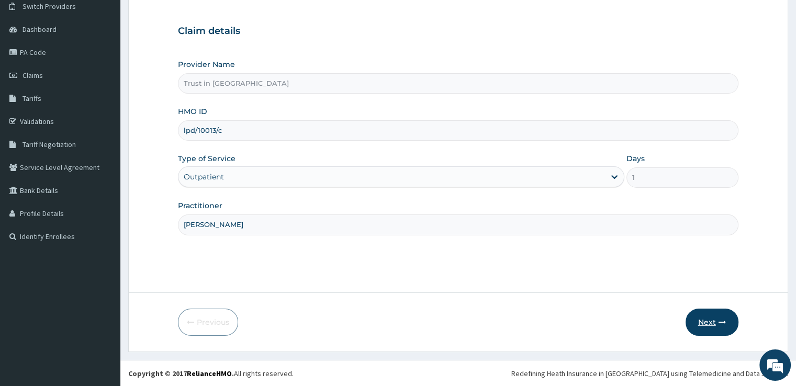
click at [711, 319] on button "Next" at bounding box center [711, 322] width 53 height 27
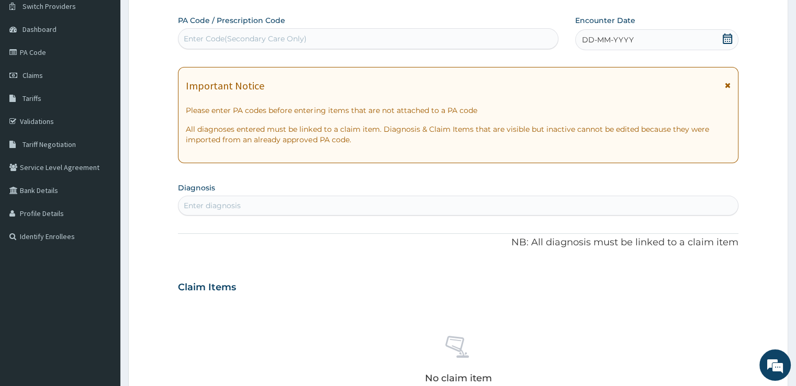
click at [731, 40] on icon at bounding box center [727, 38] width 9 height 10
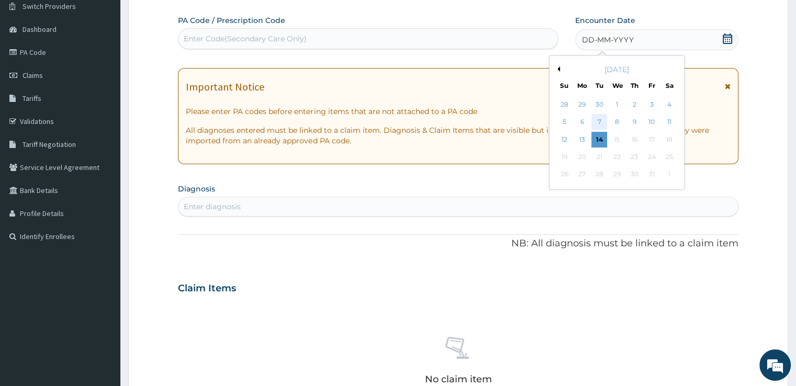
click at [599, 122] on div "7" at bounding box center [599, 123] width 16 height 16
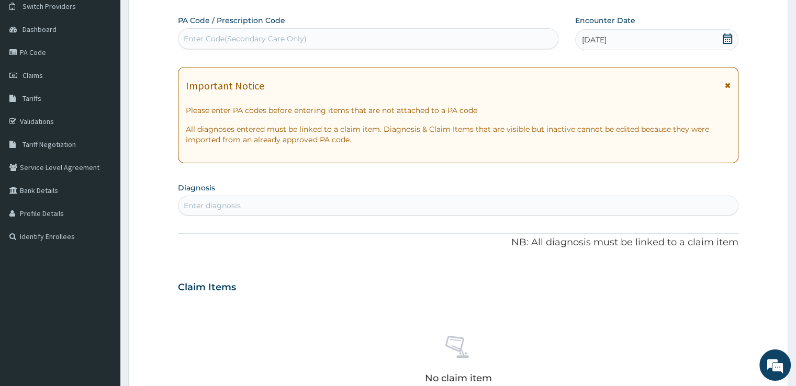
click at [238, 204] on div "Enter diagnosis" at bounding box center [212, 205] width 57 height 10
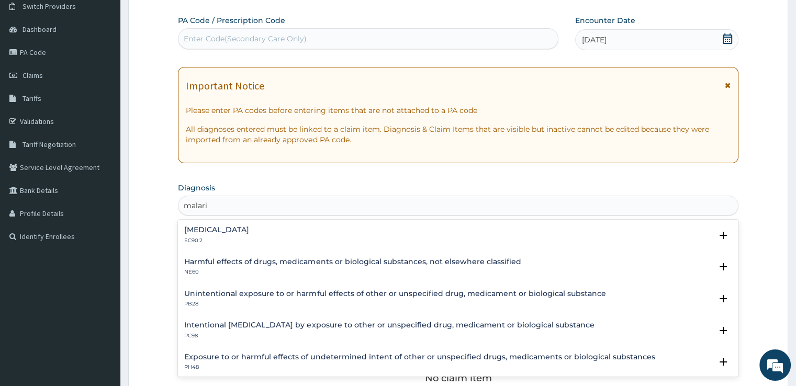
type input "[MEDICAL_DATA]"
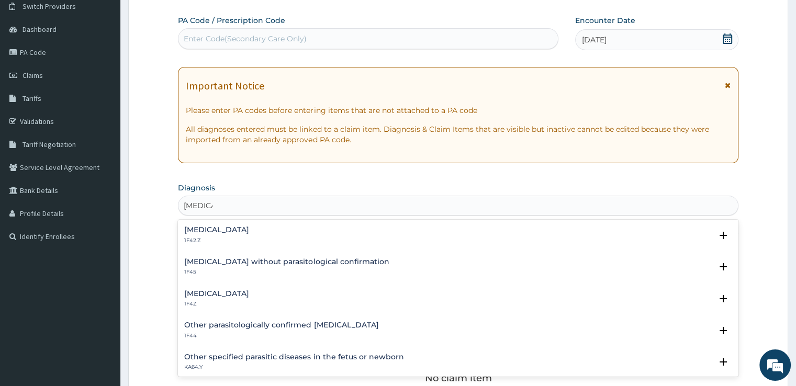
click at [215, 290] on h4 "[MEDICAL_DATA]" at bounding box center [216, 294] width 65 height 8
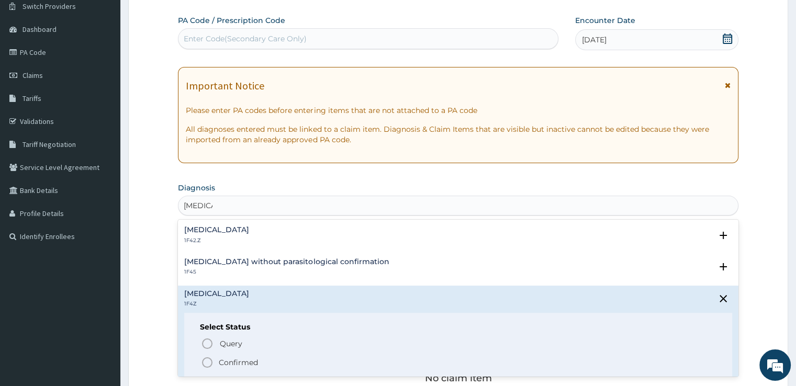
click at [207, 363] on icon "status option filled" at bounding box center [207, 362] width 13 height 13
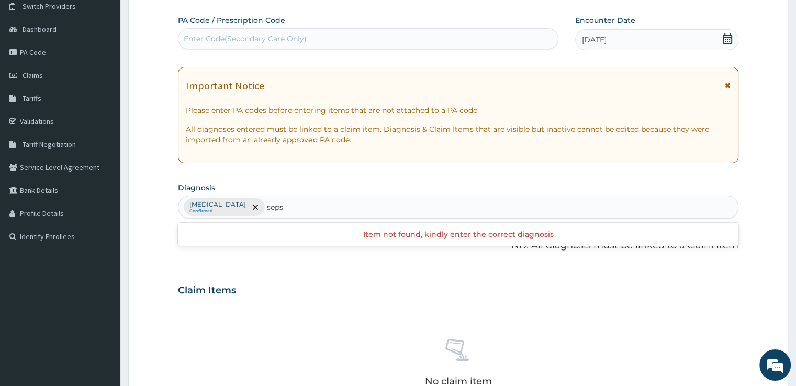
type input "sepsi"
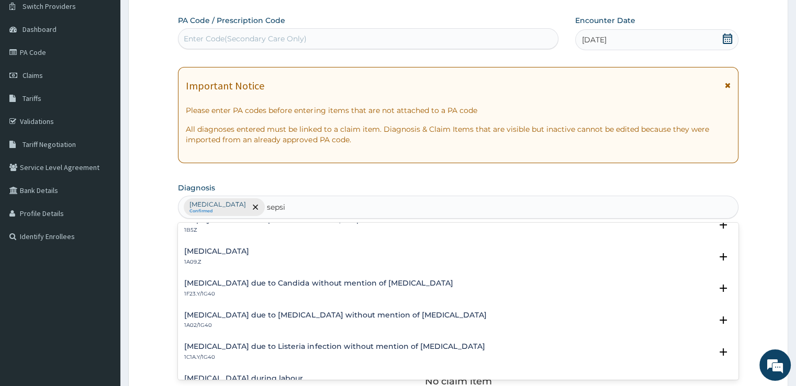
scroll to position [147, 0]
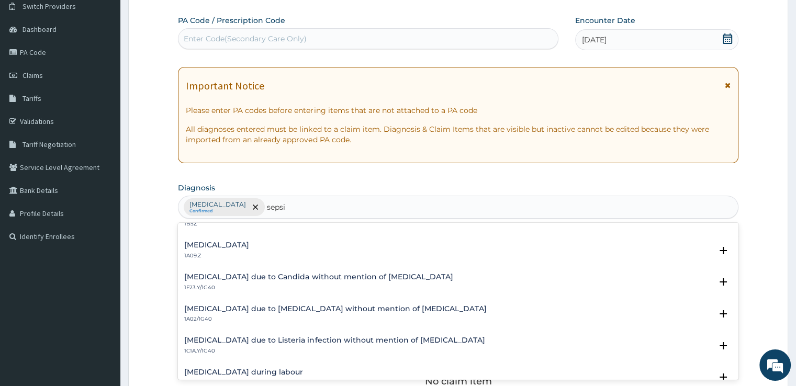
click at [190, 245] on h4 "Salmonella infection, unspecified" at bounding box center [216, 245] width 65 height 8
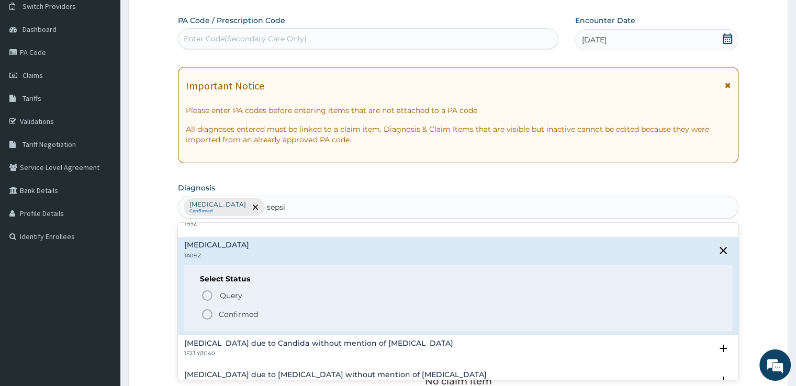
click at [207, 316] on icon "status option filled" at bounding box center [207, 314] width 13 height 13
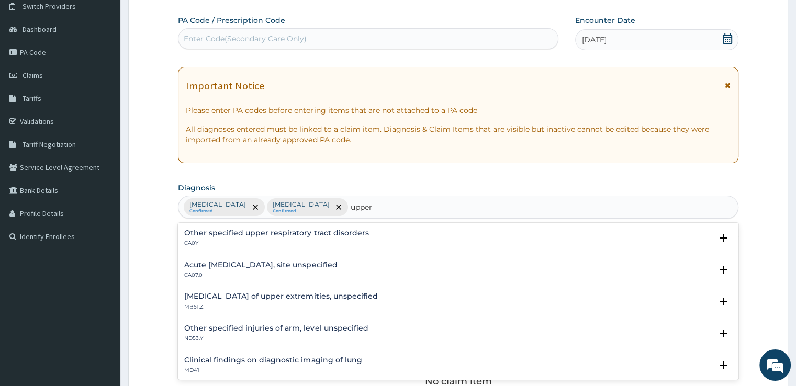
type input "upper"
click at [214, 262] on h4 "Acute [MEDICAL_DATA], site unspecified" at bounding box center [260, 265] width 153 height 8
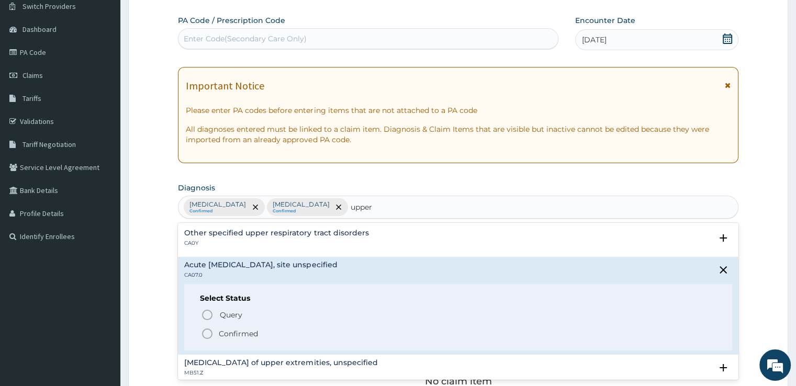
click at [209, 335] on icon "status option filled" at bounding box center [207, 334] width 13 height 13
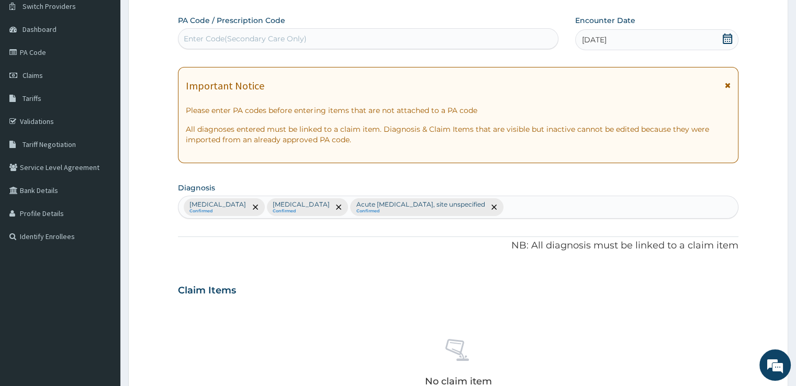
click at [379, 287] on div "Claim Items" at bounding box center [458, 288] width 560 height 27
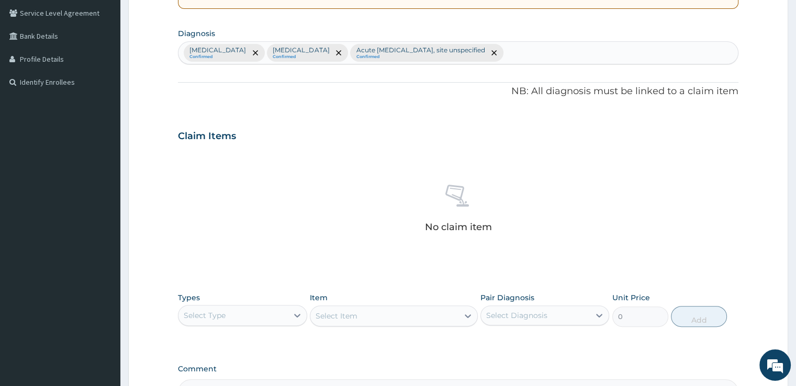
scroll to position [367, 0]
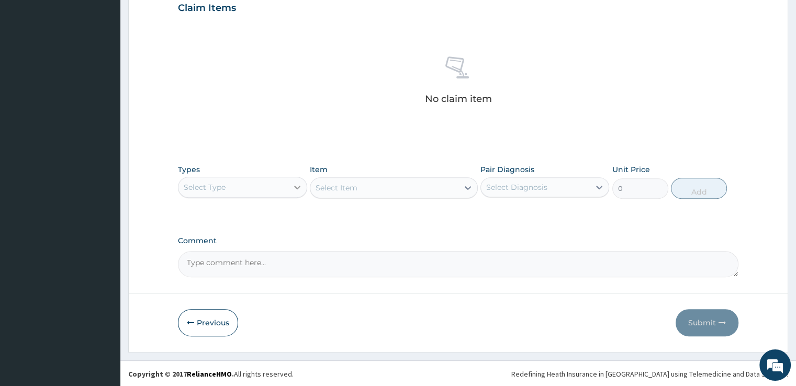
click at [297, 185] on icon at bounding box center [297, 187] width 10 height 10
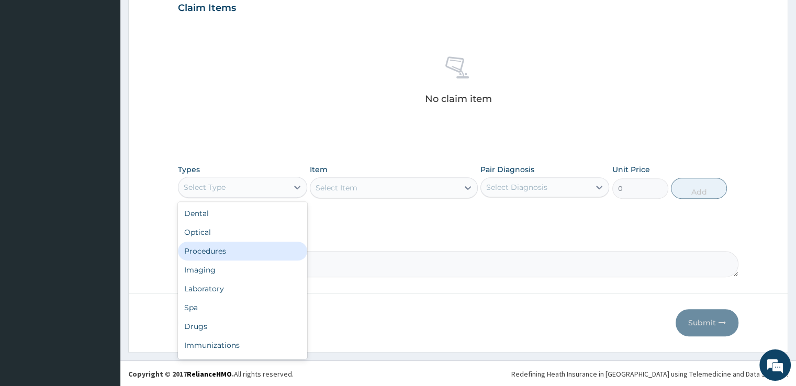
click at [220, 245] on div "Procedures" at bounding box center [242, 251] width 129 height 19
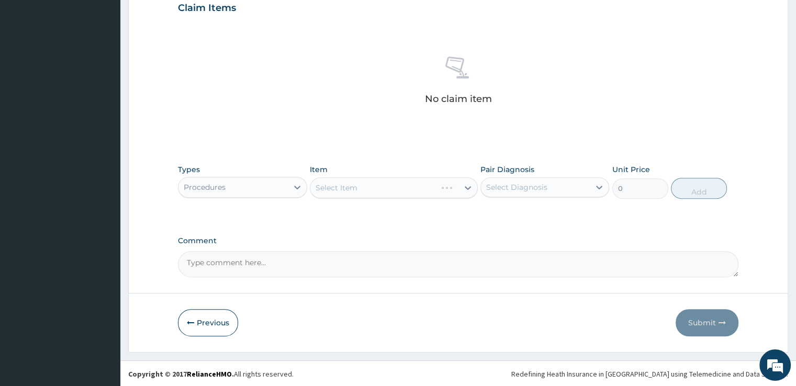
click at [384, 184] on div "Select Item" at bounding box center [394, 187] width 168 height 21
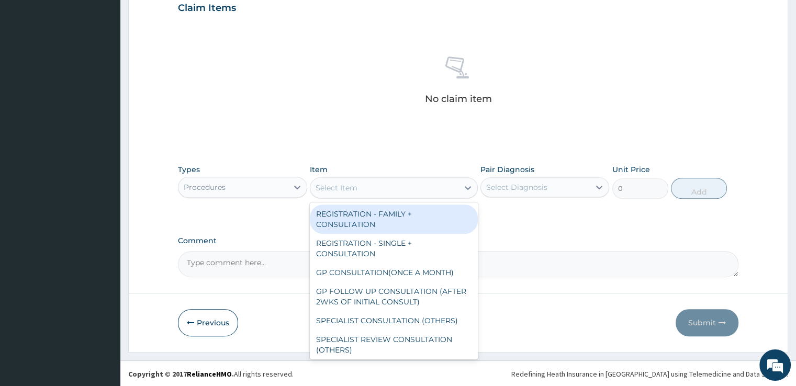
click at [384, 184] on div "Select Item" at bounding box center [384, 187] width 148 height 17
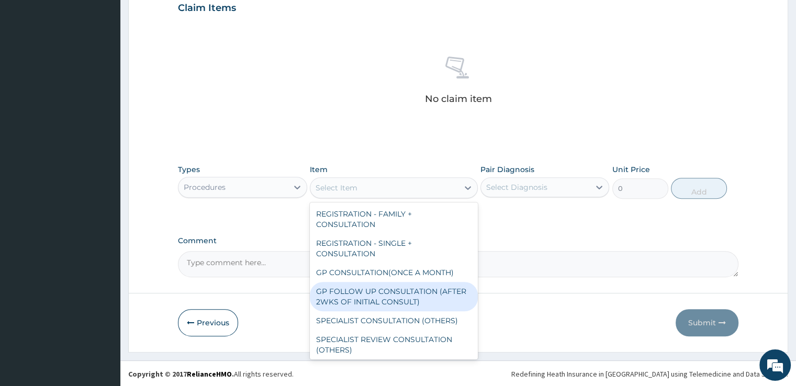
click at [340, 282] on div "GP FOLLOW UP CONSULTATION (AFTER 2WKS OF INITIAL CONSULT)" at bounding box center [394, 296] width 168 height 29
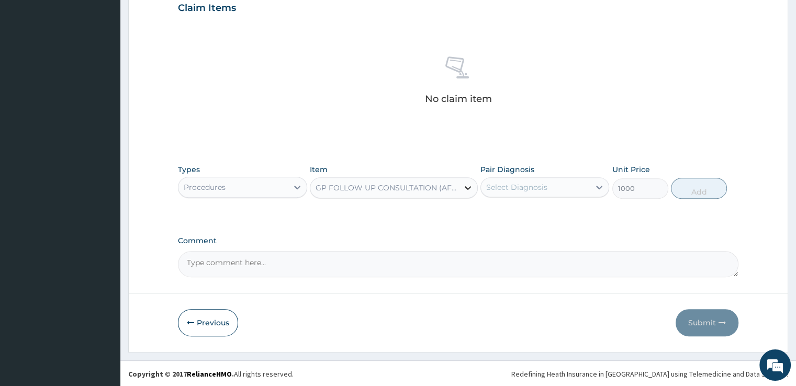
click at [469, 187] on icon at bounding box center [468, 188] width 6 height 4
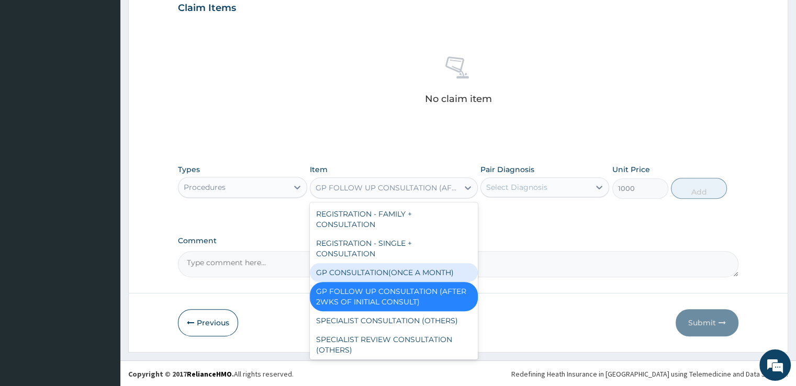
click at [373, 268] on div "GP CONSULTATION(ONCE A MONTH)" at bounding box center [394, 272] width 168 height 19
type input "2000"
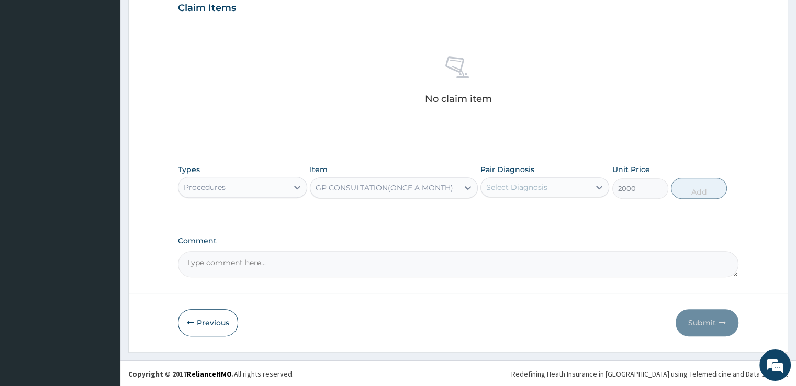
click at [571, 190] on div "Select Diagnosis" at bounding box center [535, 187] width 109 height 17
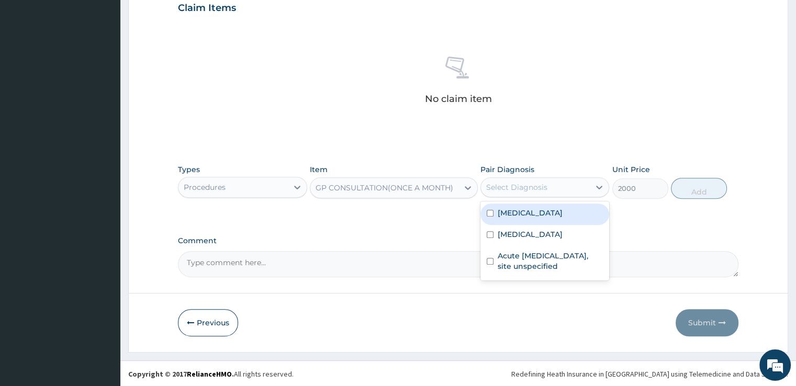
click at [540, 220] on div "Malaria, unspecified" at bounding box center [544, 214] width 129 height 21
checkbox input "true"
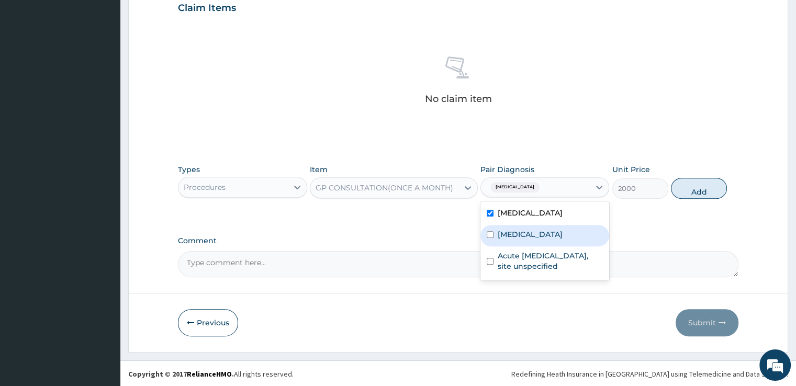
click at [509, 240] on label "Salmonella infection, unspecified" at bounding box center [530, 234] width 65 height 10
checkbox input "true"
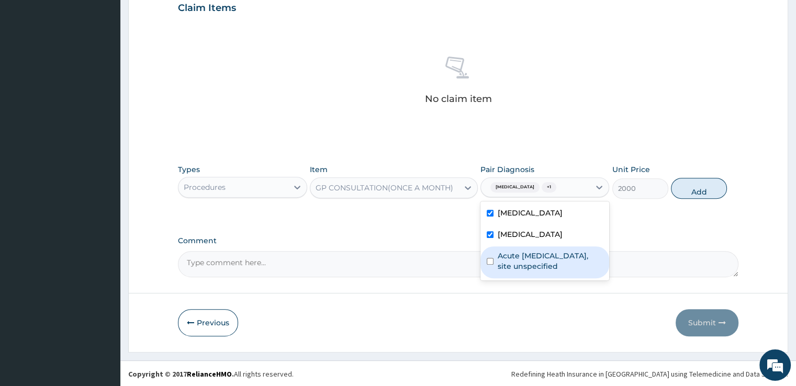
click at [494, 267] on div "Acute upper respiratory infection, site unspecified" at bounding box center [544, 262] width 129 height 32
checkbox input "true"
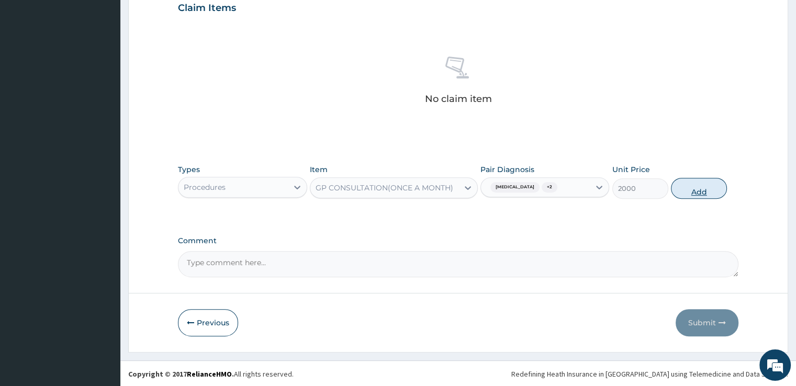
click at [690, 189] on button "Add" at bounding box center [699, 188] width 56 height 21
type input "0"
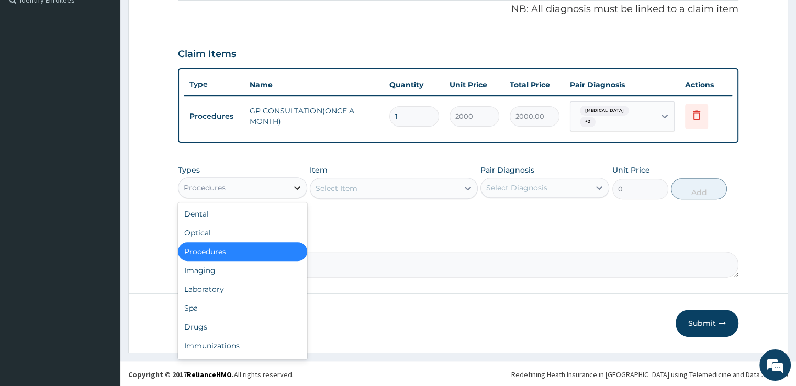
click at [298, 185] on icon at bounding box center [297, 188] width 10 height 10
click at [205, 291] on div "Laboratory" at bounding box center [242, 289] width 129 height 19
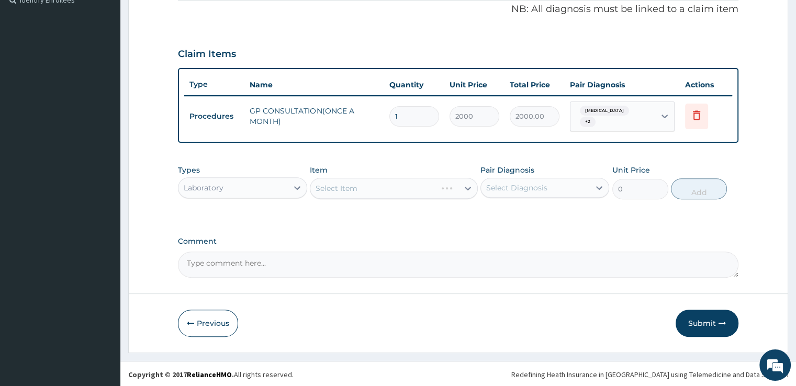
click at [369, 183] on div "Select Item" at bounding box center [394, 188] width 168 height 21
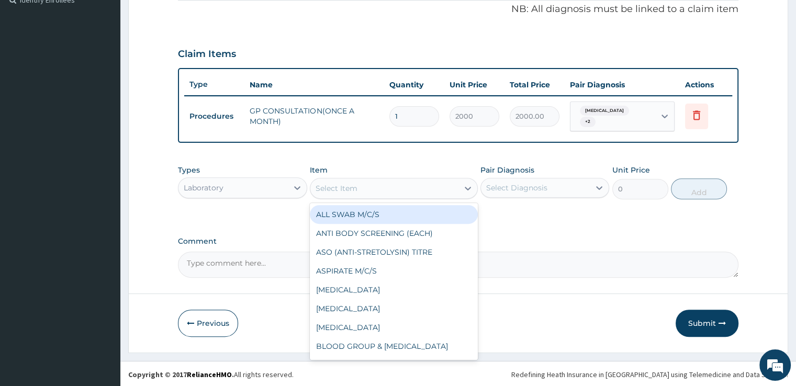
click at [363, 188] on div "Select Item" at bounding box center [384, 188] width 148 height 17
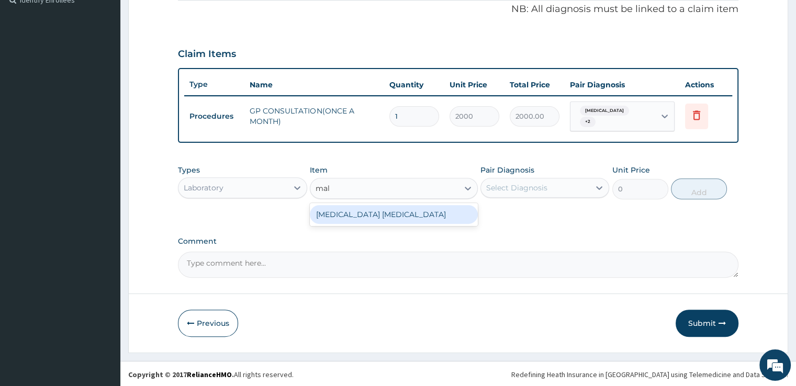
type input "mala"
click at [371, 216] on div "MALARIA PARASITE" at bounding box center [394, 214] width 168 height 19
type input "1275"
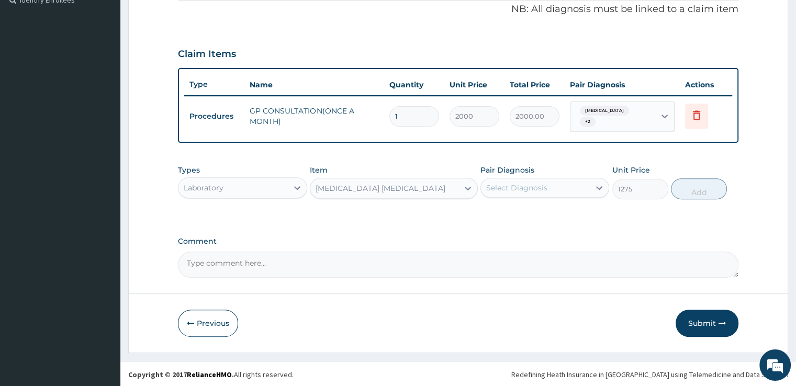
click at [500, 185] on div "Select Diagnosis" at bounding box center [516, 188] width 61 height 10
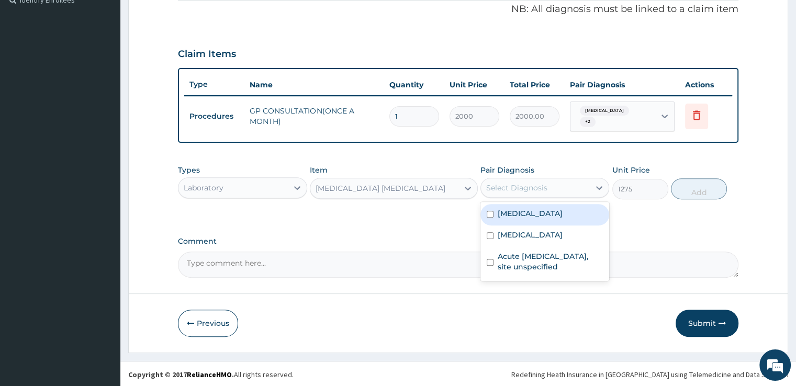
click at [498, 211] on label "Malaria, unspecified" at bounding box center [530, 213] width 65 height 10
checkbox input "true"
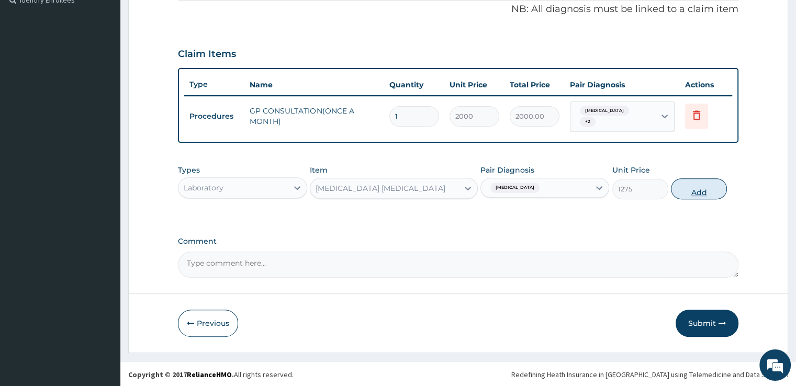
click at [699, 180] on button "Add" at bounding box center [699, 188] width 56 height 21
type input "0"
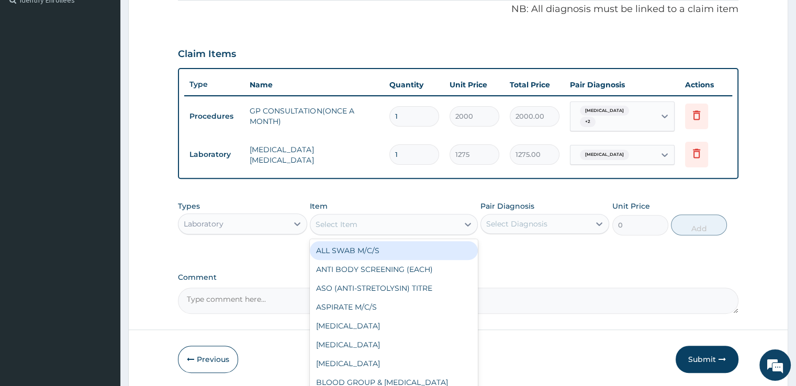
click at [384, 220] on div "Select Item" at bounding box center [384, 224] width 148 height 17
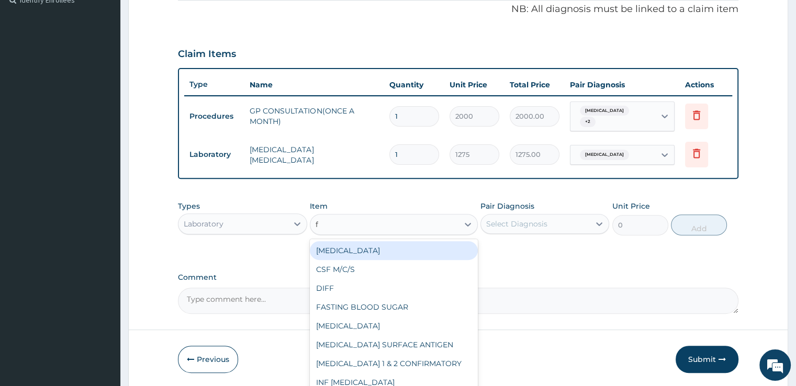
type input "fu"
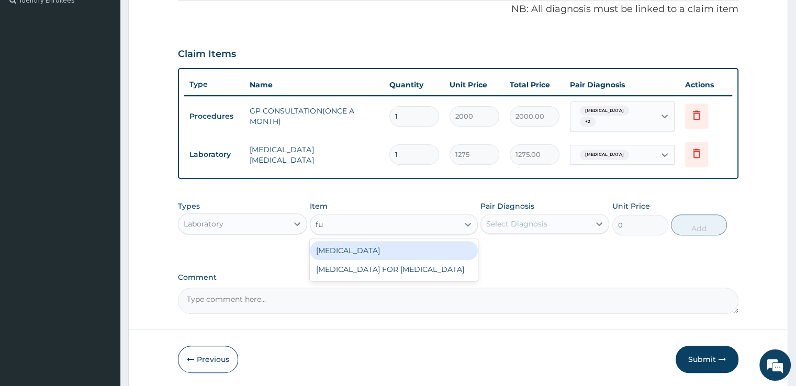
click at [385, 247] on div "FULL BLOOD COUNT" at bounding box center [394, 250] width 168 height 19
type input "3400"
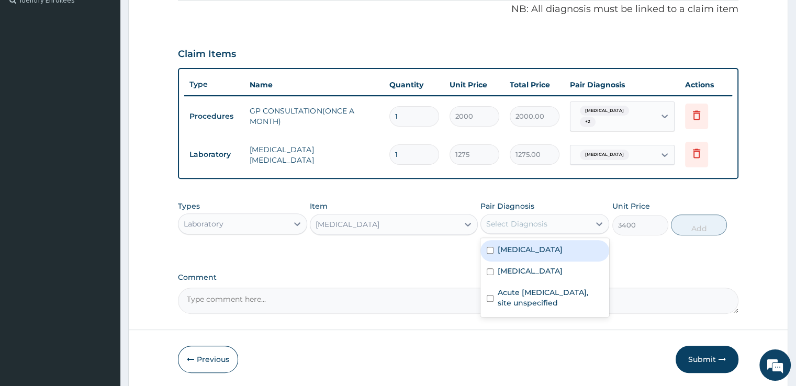
click at [519, 216] on div "Select Diagnosis" at bounding box center [535, 224] width 109 height 17
click at [510, 249] on label "Malaria, unspecified" at bounding box center [530, 249] width 65 height 10
checkbox input "true"
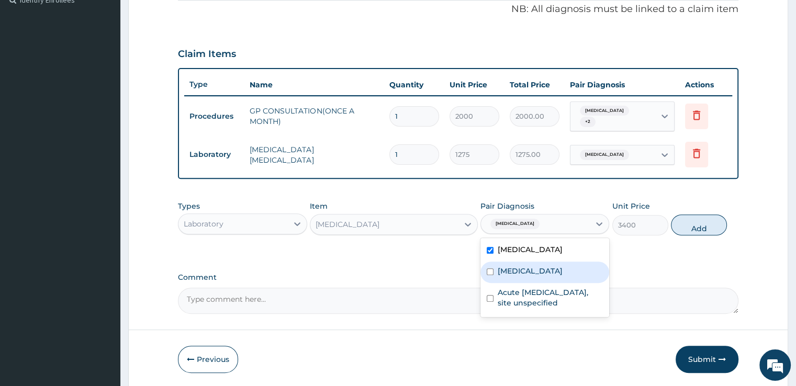
click at [502, 272] on label "Salmonella infection, unspecified" at bounding box center [530, 271] width 65 height 10
checkbox input "true"
click at [686, 227] on button "Add" at bounding box center [699, 225] width 56 height 21
type input "0"
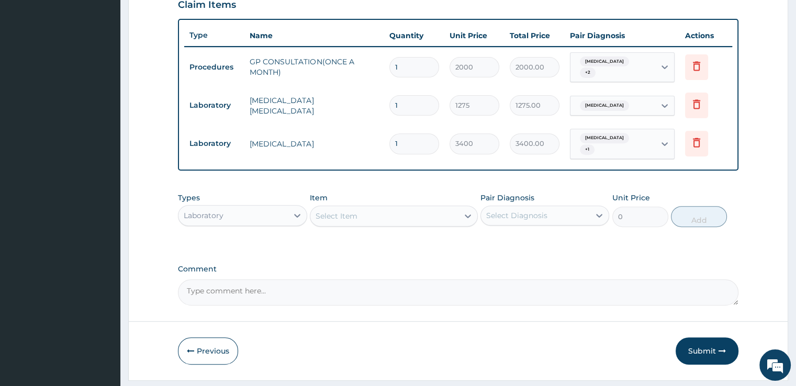
scroll to position [398, 0]
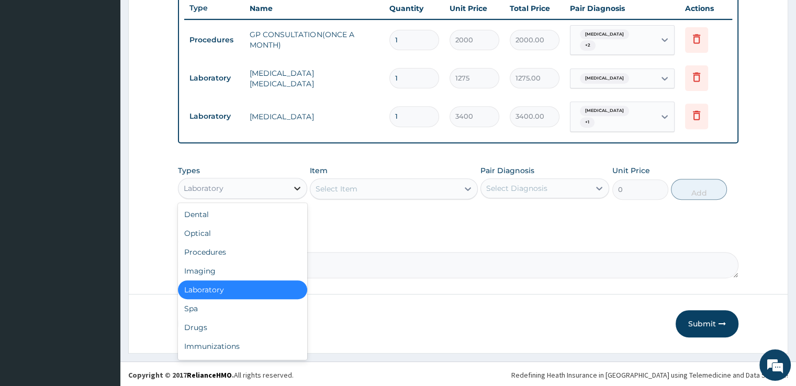
click at [294, 185] on icon at bounding box center [297, 188] width 10 height 10
click at [200, 324] on div "Drugs" at bounding box center [242, 327] width 129 height 19
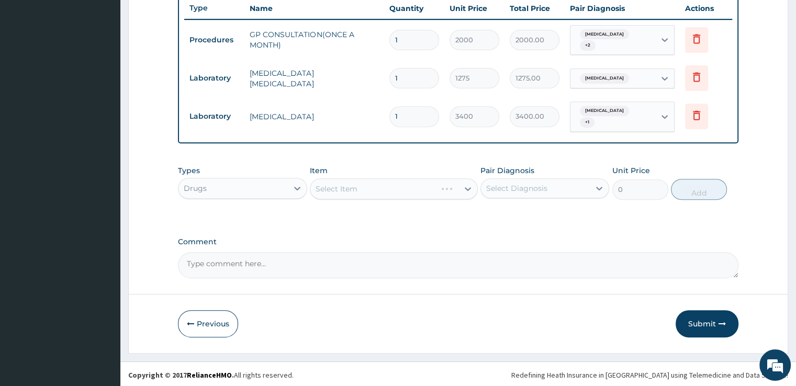
click at [355, 188] on div "Select Item" at bounding box center [394, 188] width 168 height 21
click at [355, 188] on div "Select Item" at bounding box center [337, 189] width 42 height 10
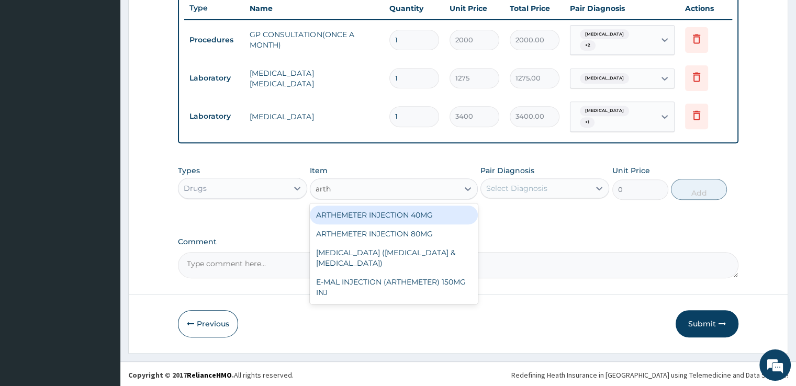
type input "arthe"
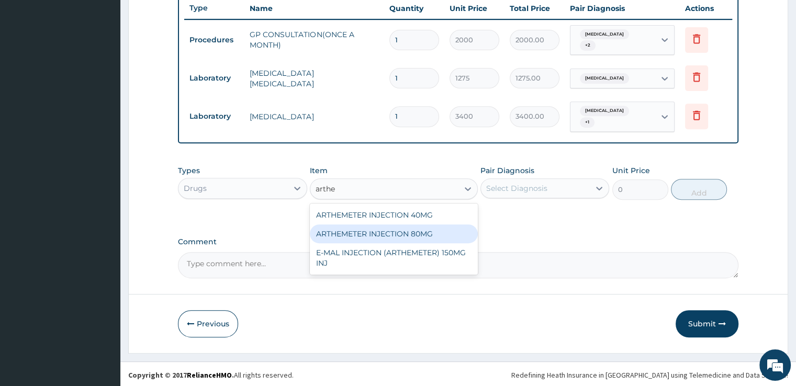
click at [354, 230] on div "ARTHEMETER INJECTION 80MG" at bounding box center [394, 233] width 168 height 19
type input "600"
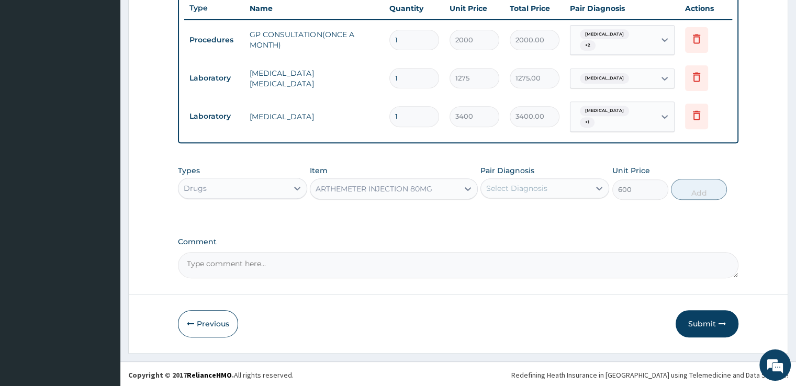
click at [520, 184] on div "Select Diagnosis" at bounding box center [516, 188] width 61 height 10
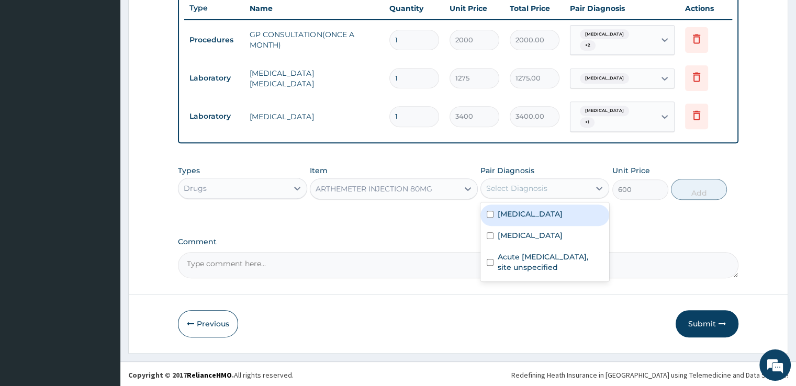
click at [511, 216] on label "Malaria, unspecified" at bounding box center [530, 214] width 65 height 10
checkbox input "true"
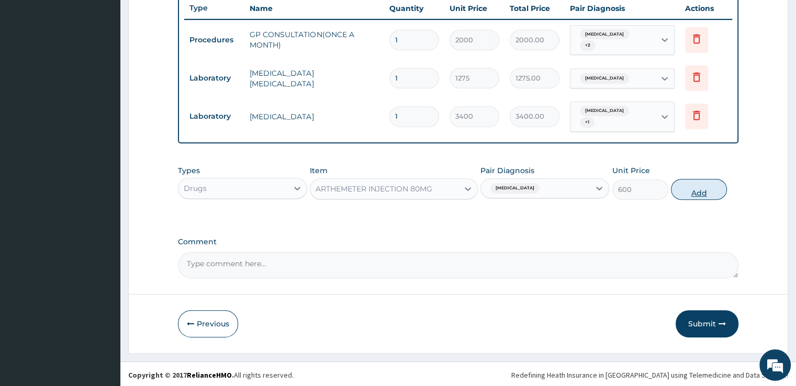
click at [697, 188] on button "Add" at bounding box center [699, 189] width 56 height 21
type input "0"
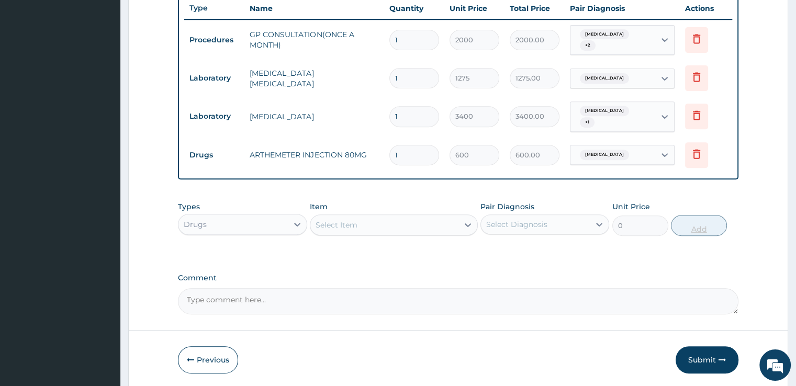
type input "0.00"
type input "3"
type input "1800.00"
type input "3"
click at [377, 231] on div "Select Item" at bounding box center [384, 225] width 148 height 17
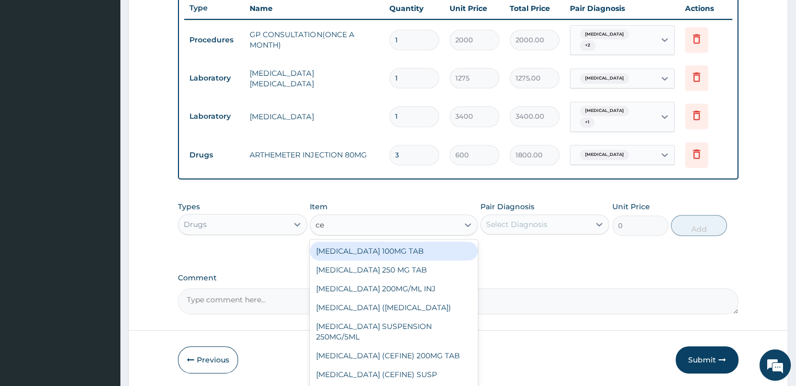
type input "cef"
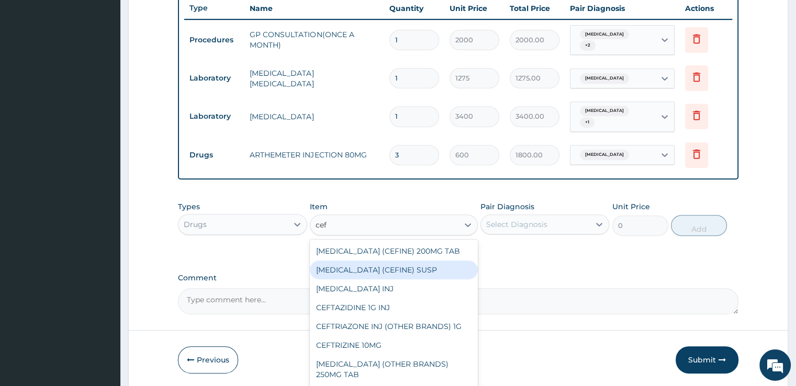
click at [369, 264] on div "[MEDICAL_DATA] (CEFINE) SUSP" at bounding box center [394, 270] width 168 height 19
type input "1800"
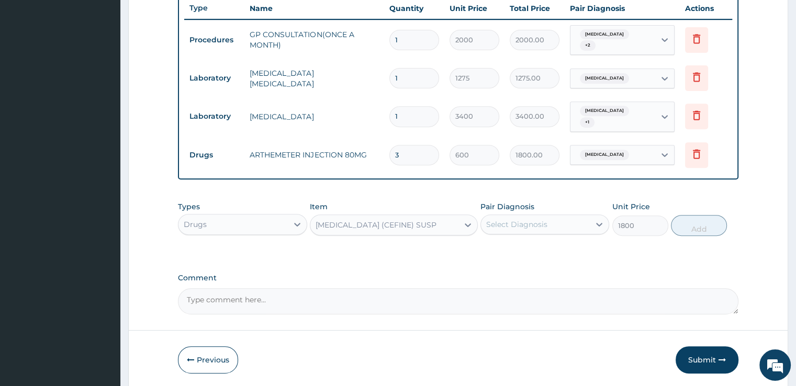
click at [536, 220] on div "Select Diagnosis" at bounding box center [516, 224] width 61 height 10
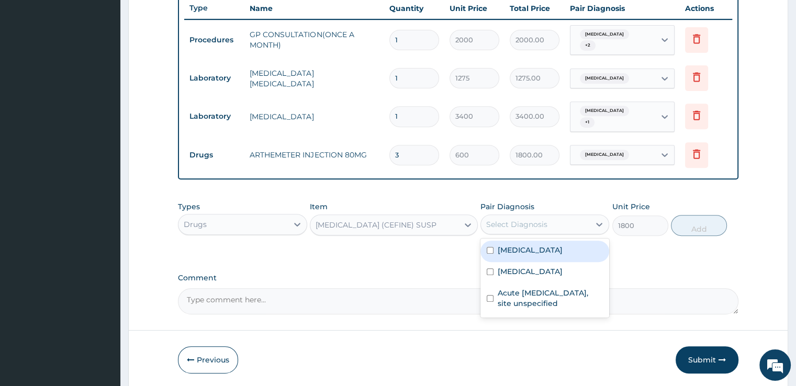
click at [527, 248] on label "[MEDICAL_DATA]" at bounding box center [530, 250] width 65 height 10
checkbox input "true"
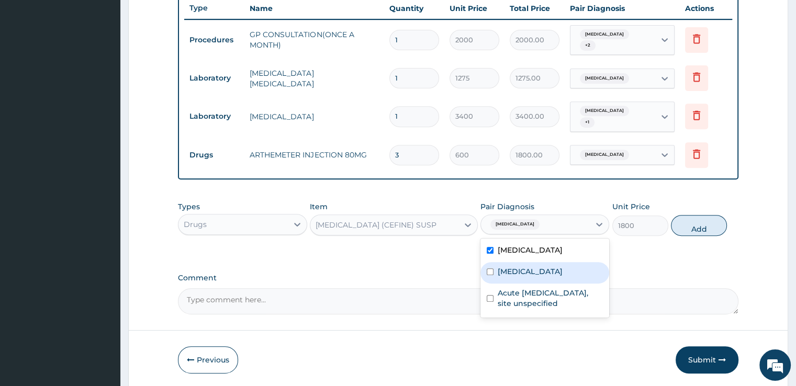
click at [522, 269] on label "Salmonella infection, unspecified" at bounding box center [530, 271] width 65 height 10
checkbox input "true"
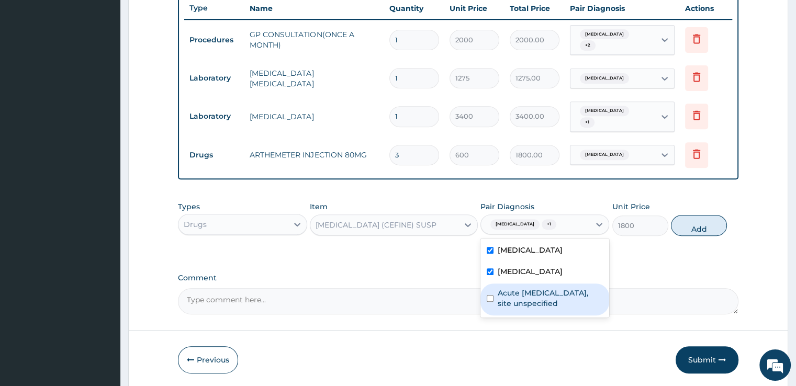
click at [514, 309] on label "Acute [MEDICAL_DATA], site unspecified" at bounding box center [550, 298] width 105 height 21
checkbox input "true"
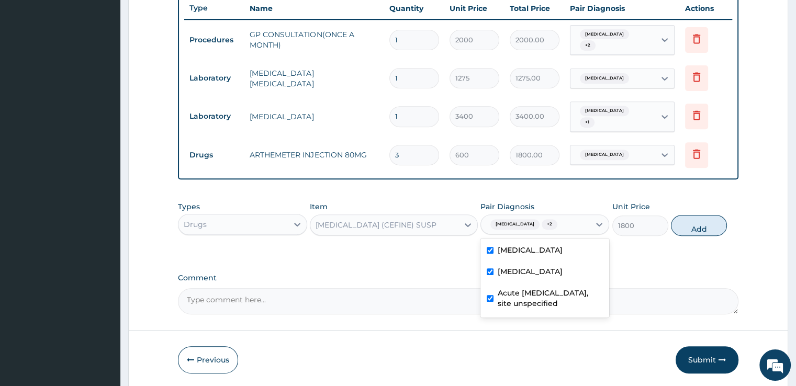
click at [538, 277] on label "Salmonella infection, unspecified" at bounding box center [530, 271] width 65 height 10
checkbox input "false"
click at [683, 224] on button "Add" at bounding box center [699, 225] width 56 height 21
type input "0"
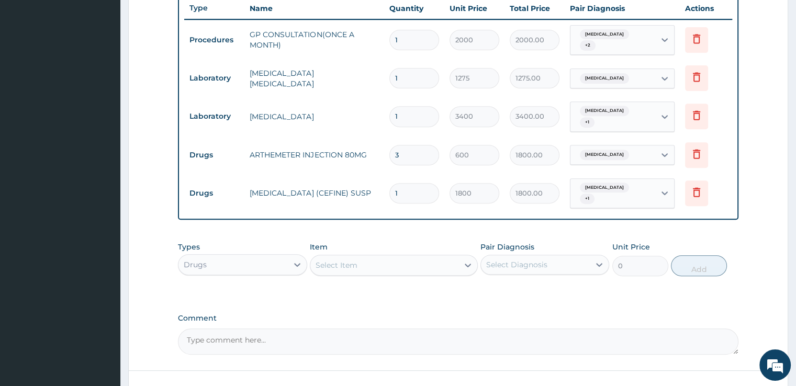
click at [373, 263] on div "Select Item" at bounding box center [384, 265] width 148 height 17
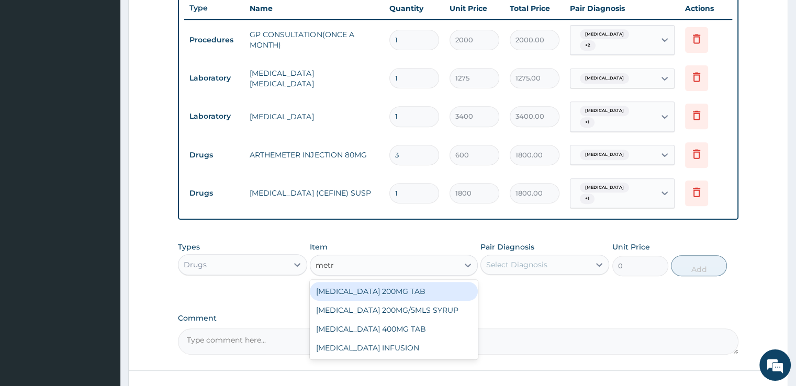
type input "metro"
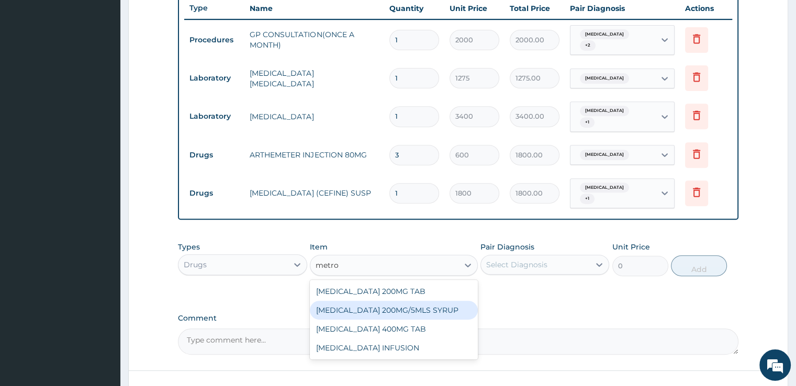
click at [368, 306] on div "[MEDICAL_DATA] 200MG/5MLS SYRUP" at bounding box center [394, 310] width 168 height 19
type input "390"
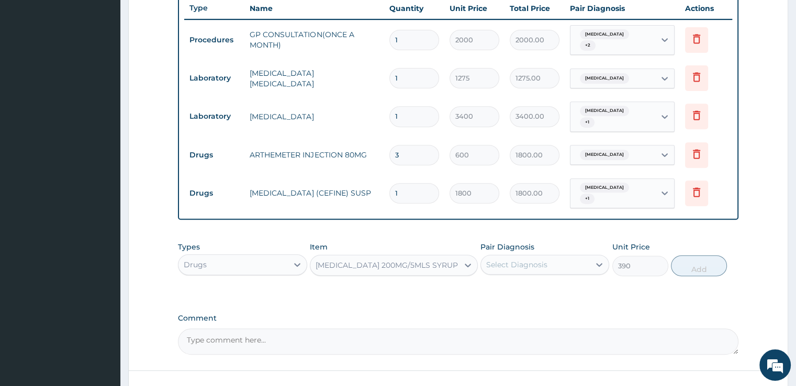
click at [526, 257] on div "Select Diagnosis" at bounding box center [535, 264] width 109 height 17
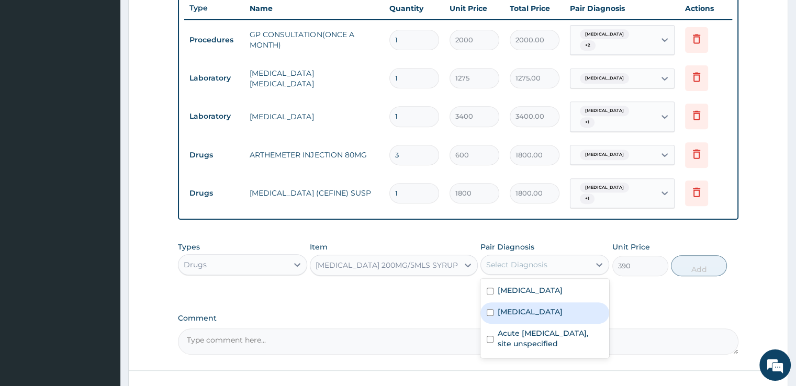
click at [514, 310] on label "Salmonella infection, unspecified" at bounding box center [530, 312] width 65 height 10
checkbox input "true"
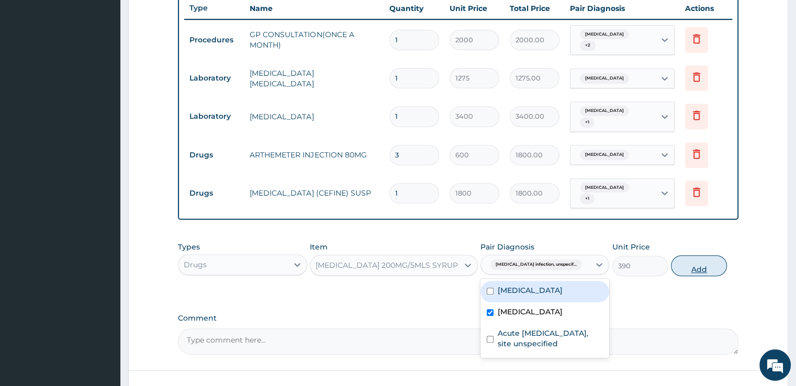
click at [701, 262] on button "Add" at bounding box center [699, 265] width 56 height 21
type input "0"
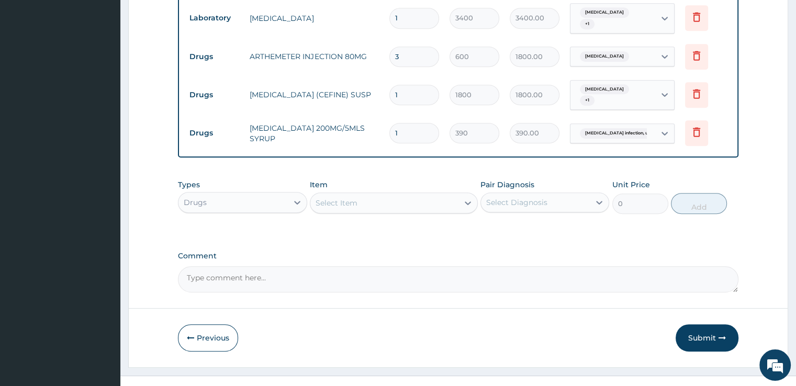
scroll to position [510, 0]
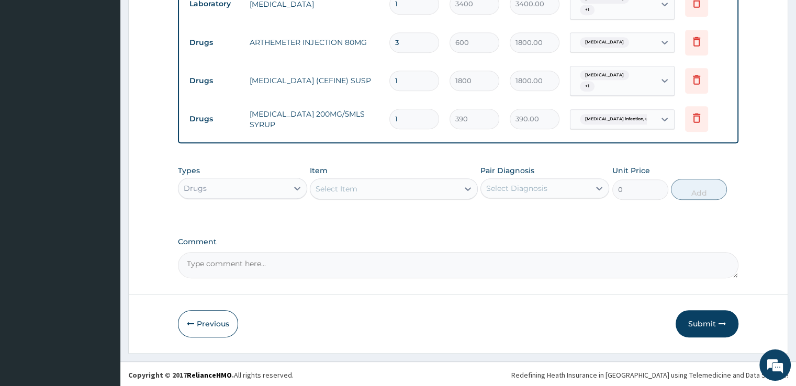
click at [346, 184] on div "Select Item" at bounding box center [337, 189] width 42 height 10
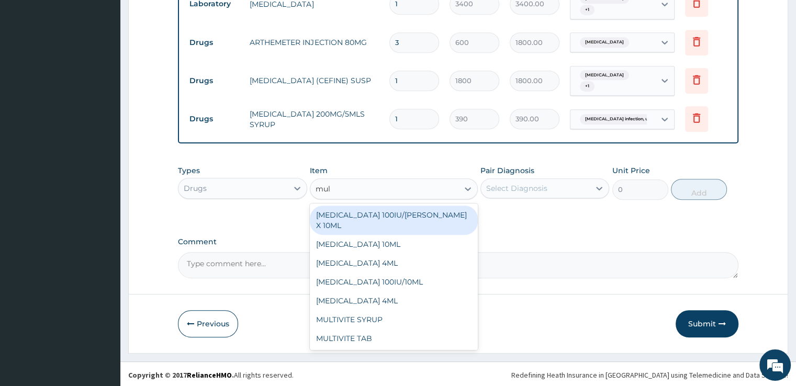
type input "mult"
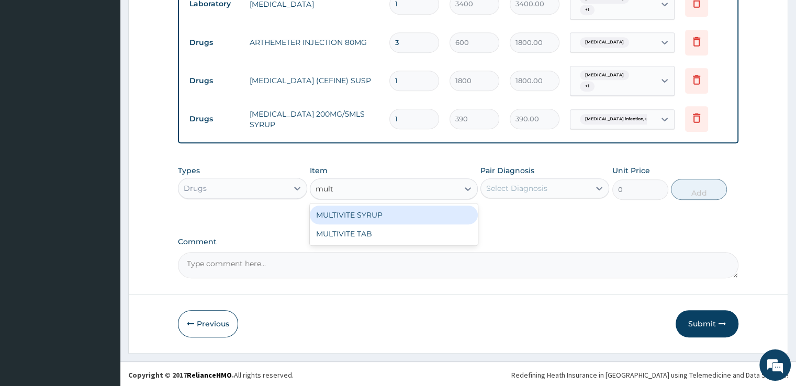
click at [355, 218] on div "MULTIVITE SYRUP" at bounding box center [394, 215] width 168 height 19
type input "450"
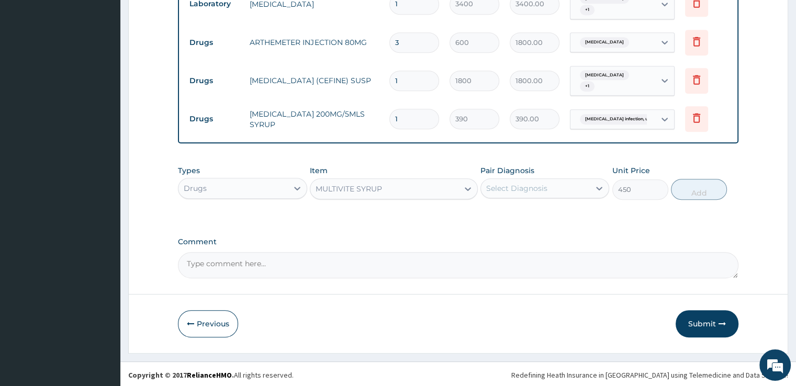
click at [521, 185] on div "Select Diagnosis" at bounding box center [516, 188] width 61 height 10
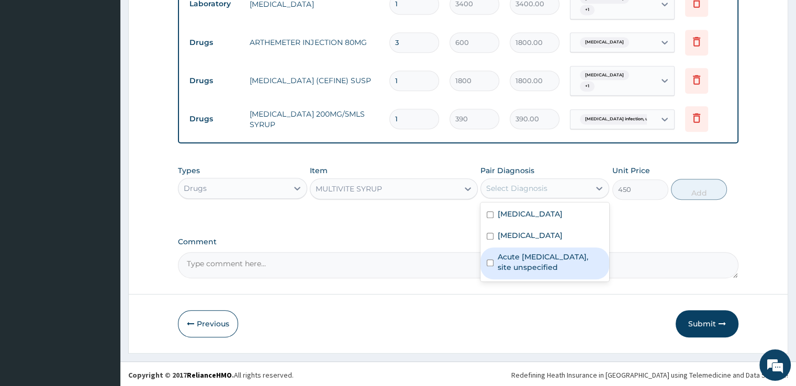
click at [517, 273] on label "Acute [MEDICAL_DATA], site unspecified" at bounding box center [550, 262] width 105 height 21
checkbox input "true"
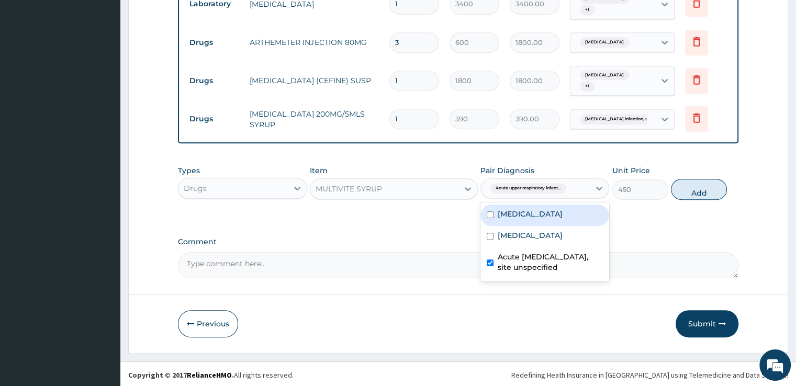
click at [537, 209] on label "[MEDICAL_DATA]" at bounding box center [530, 214] width 65 height 10
checkbox input "true"
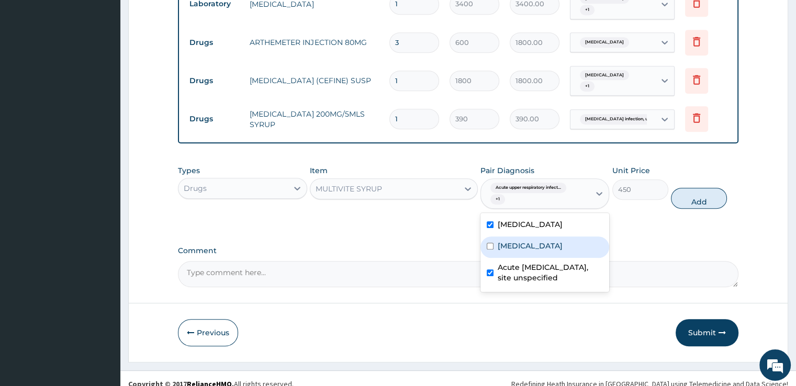
click at [552, 250] on label "Salmonella infection, unspecified" at bounding box center [530, 246] width 65 height 10
click at [535, 251] on label "Salmonella infection, unspecified" at bounding box center [530, 246] width 65 height 10
checkbox input "false"
click at [577, 215] on div "[MEDICAL_DATA]" at bounding box center [544, 225] width 129 height 21
checkbox input "false"
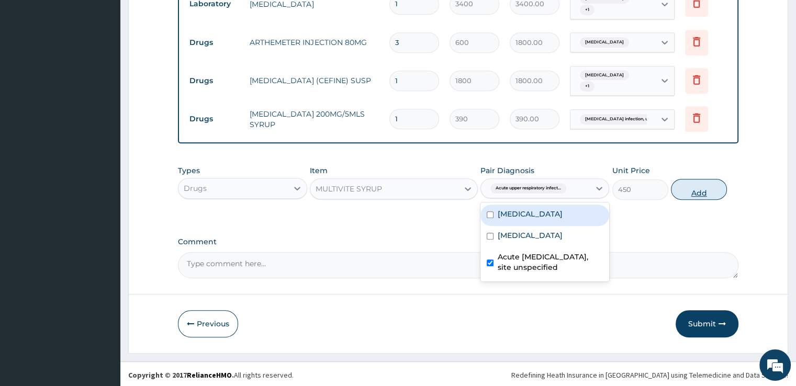
click at [701, 189] on button "Add" at bounding box center [699, 189] width 56 height 21
type input "0"
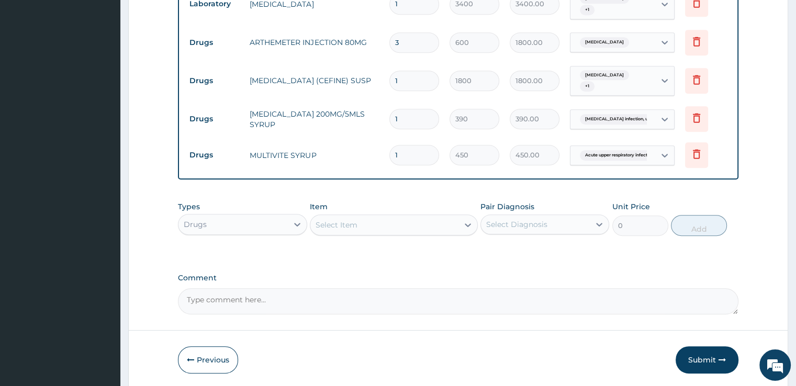
click at [361, 229] on div "Select Item" at bounding box center [384, 225] width 148 height 17
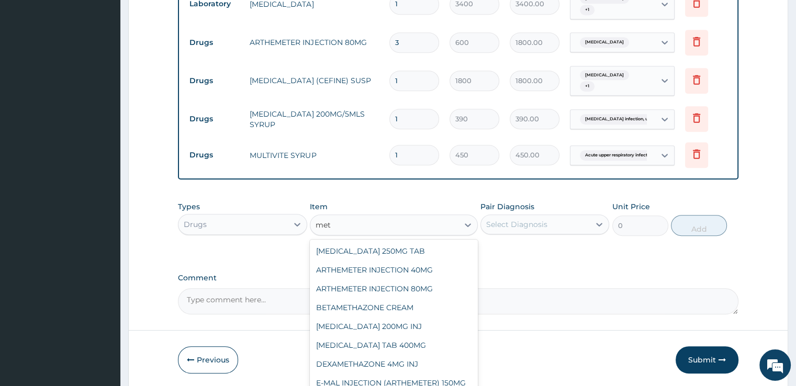
type input "meto"
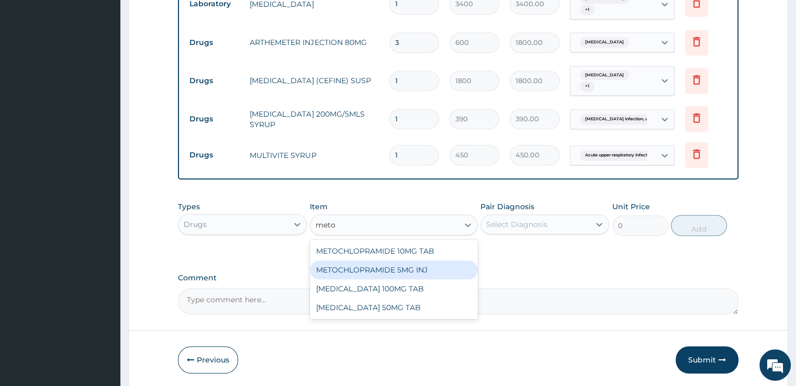
click at [364, 266] on div "METOCHLOPRAMIDE 5MG INJ" at bounding box center [394, 270] width 168 height 19
type input "150"
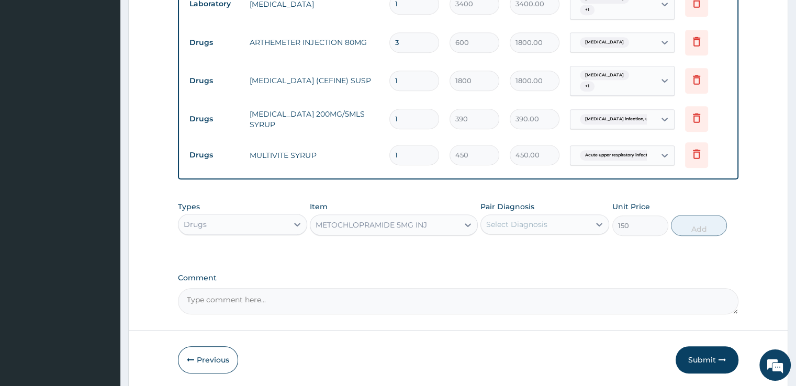
click at [525, 219] on div "Select Diagnosis" at bounding box center [516, 224] width 61 height 10
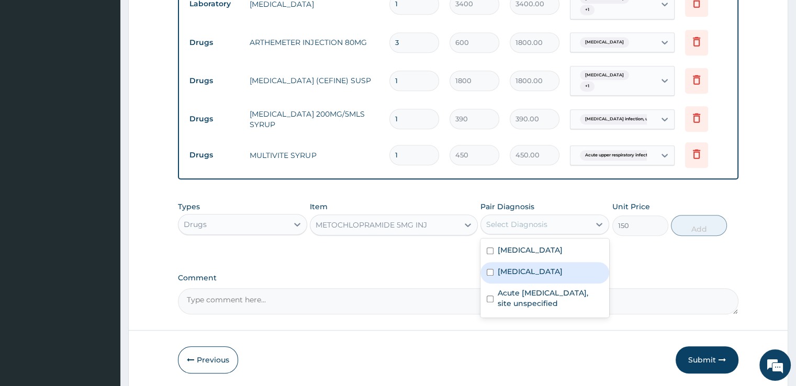
click at [500, 272] on label "Salmonella infection, unspecified" at bounding box center [530, 271] width 65 height 10
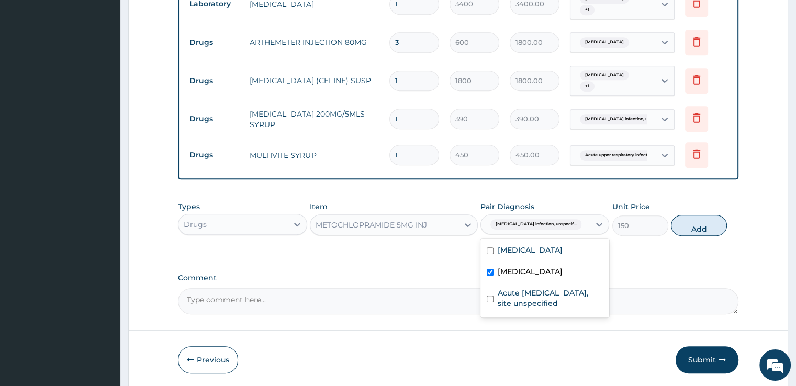
checkbox input "true"
click at [702, 229] on button "Add" at bounding box center [699, 225] width 56 height 21
type input "0"
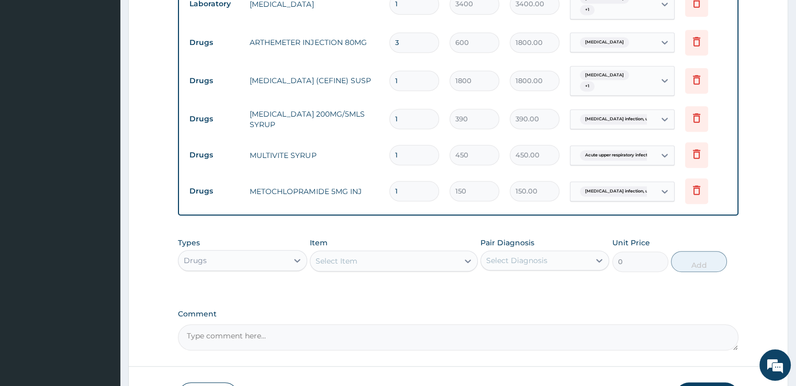
click at [341, 262] on div "Select Item" at bounding box center [337, 261] width 42 height 10
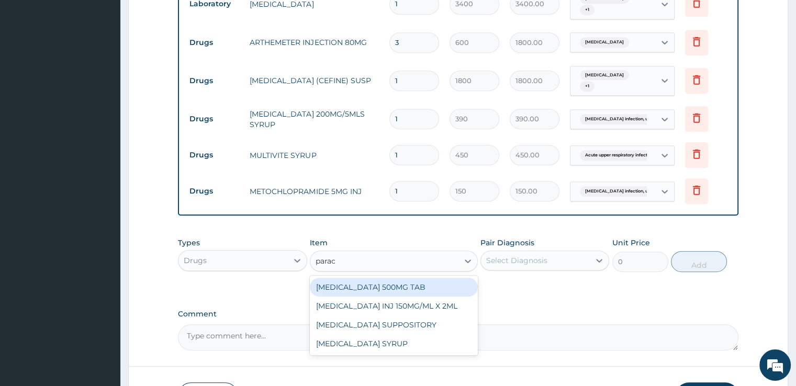
type input "parace"
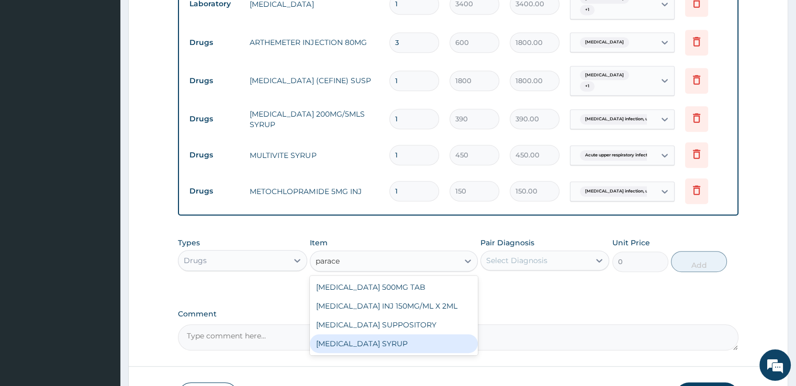
click at [360, 336] on div "[MEDICAL_DATA] SYRUP" at bounding box center [394, 343] width 168 height 19
type input "300"
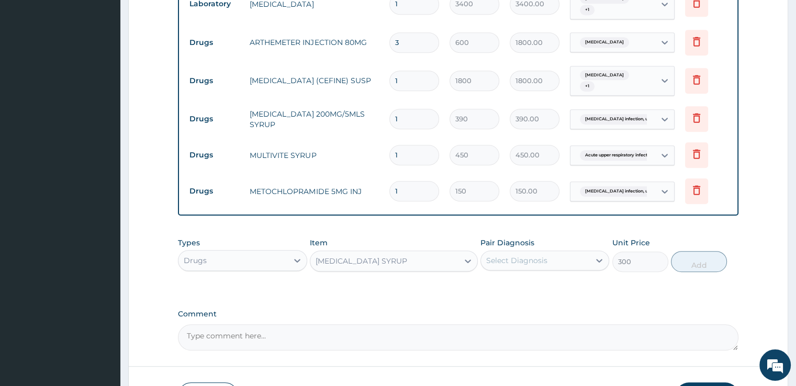
click at [522, 258] on div "Select Diagnosis" at bounding box center [516, 260] width 61 height 10
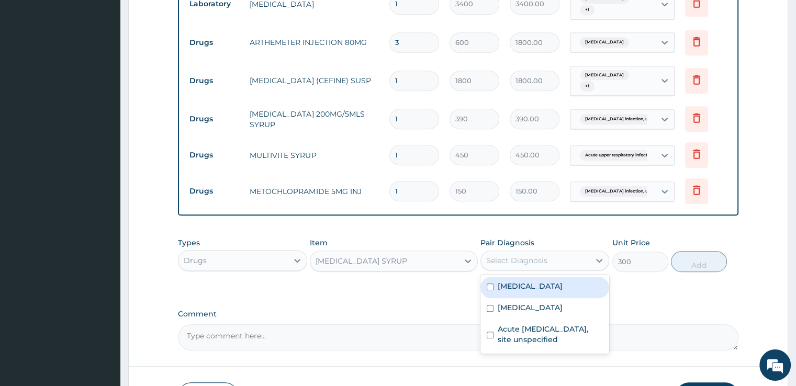
click at [510, 294] on div "[MEDICAL_DATA]" at bounding box center [544, 287] width 129 height 21
checkbox input "true"
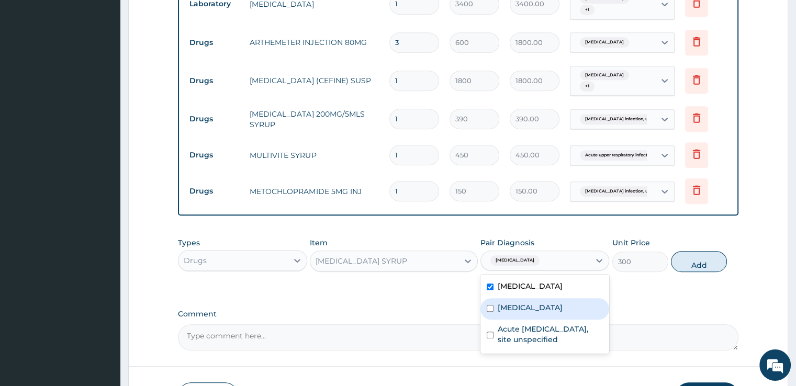
click at [510, 313] on label "Salmonella infection, unspecified" at bounding box center [530, 307] width 65 height 10
checkbox input "true"
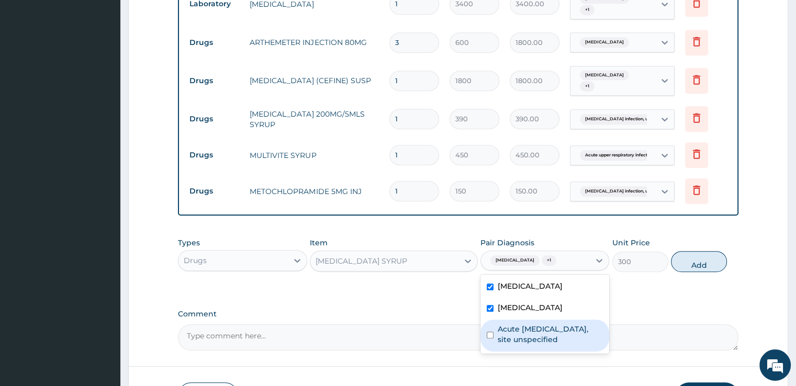
click at [506, 345] on label "Acute [MEDICAL_DATA], site unspecified" at bounding box center [550, 334] width 105 height 21
checkbox input "true"
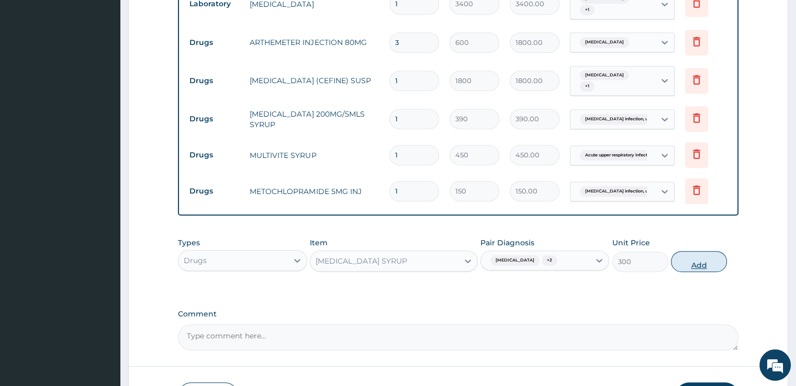
click at [693, 263] on button "Add" at bounding box center [699, 261] width 56 height 21
type input "0"
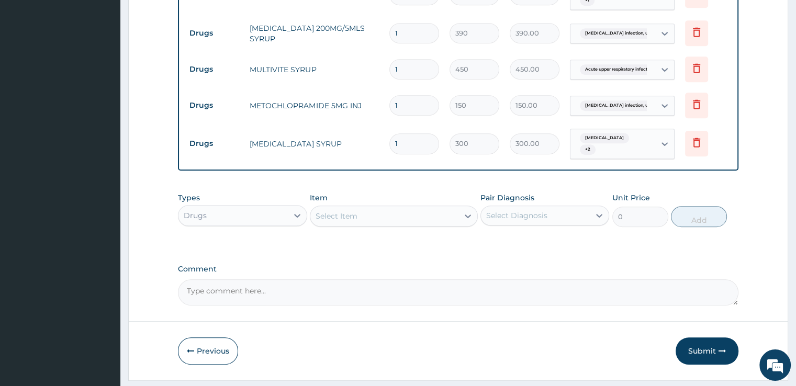
scroll to position [622, 0]
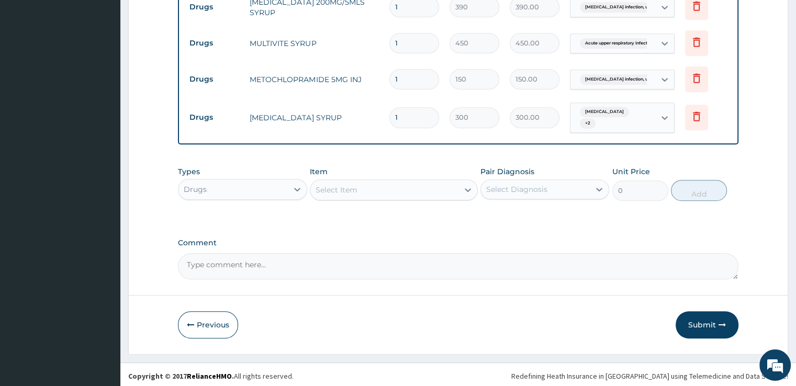
click at [339, 186] on div "Select Item" at bounding box center [337, 190] width 42 height 10
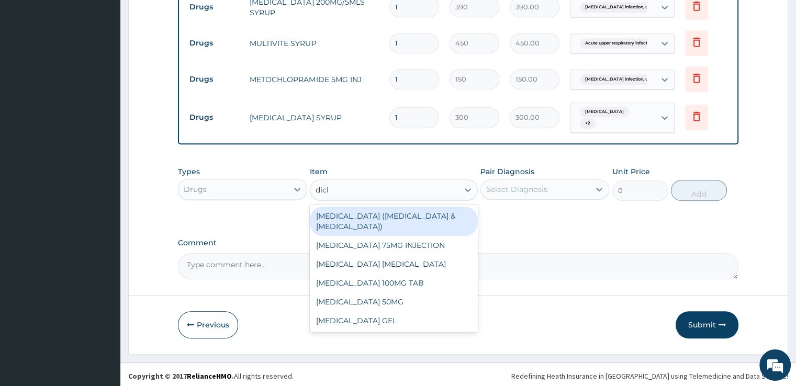
type input "diclo"
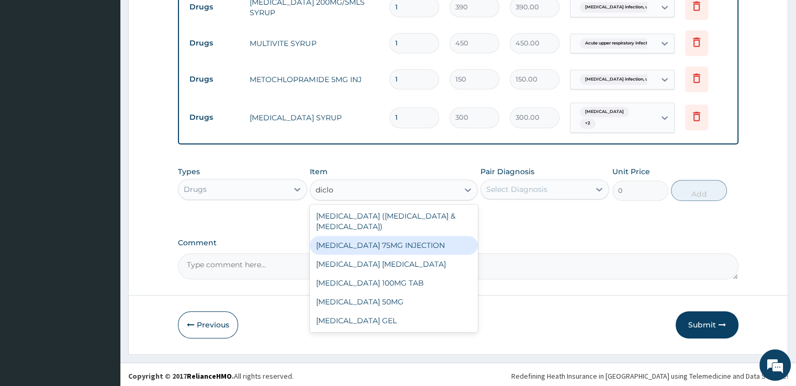
click at [329, 250] on div "[MEDICAL_DATA] 75MG INJECTION" at bounding box center [394, 245] width 168 height 19
type input "480"
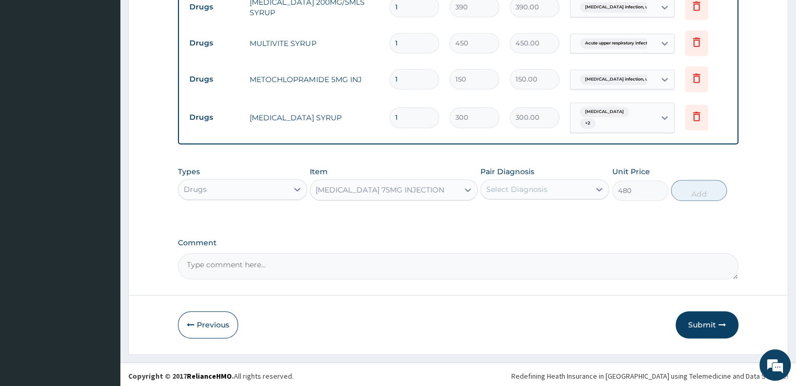
click at [504, 185] on div "Select Diagnosis" at bounding box center [516, 189] width 61 height 10
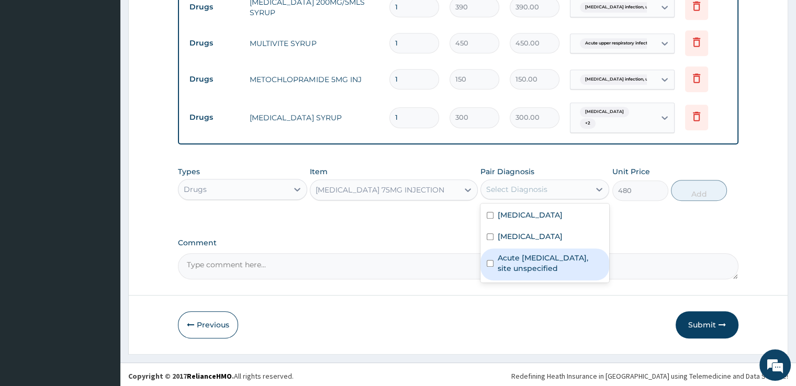
click at [506, 274] on label "Acute [MEDICAL_DATA], site unspecified" at bounding box center [550, 263] width 105 height 21
checkbox input "true"
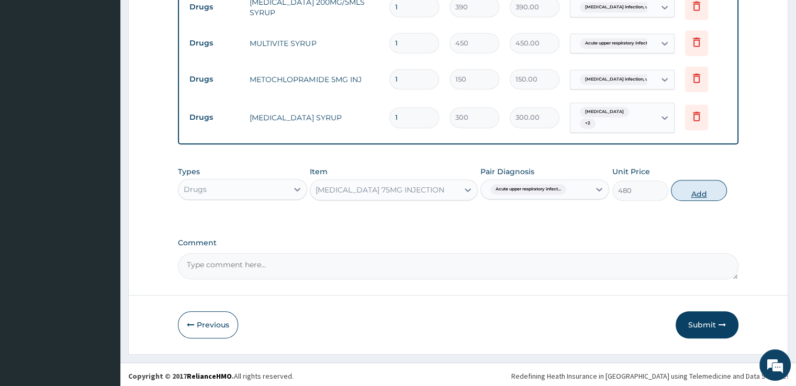
click at [691, 188] on button "Add" at bounding box center [699, 190] width 56 height 21
type input "0"
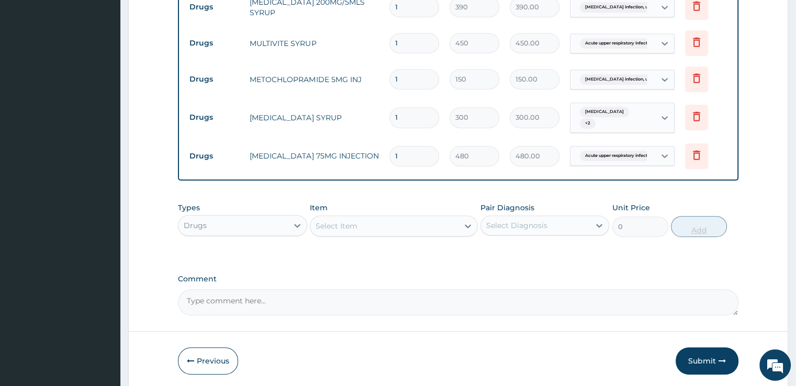
type input "0.00"
type input "2"
type input "960.00"
type input "2"
click at [380, 226] on div "Select Item" at bounding box center [384, 226] width 148 height 17
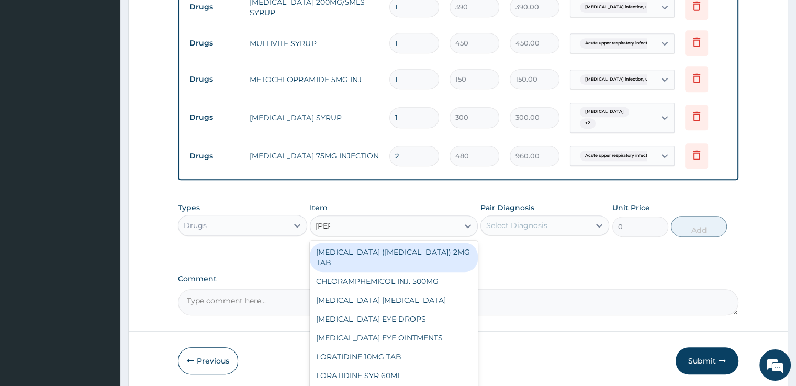
type input "lorat"
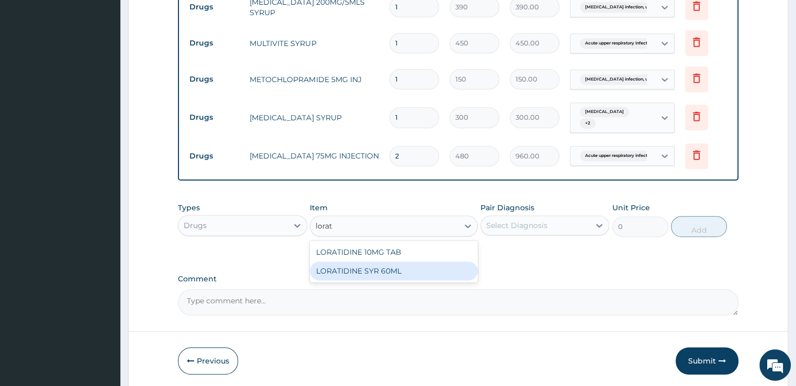
click at [377, 267] on div "LORATIDINE SYR 60ML" at bounding box center [394, 271] width 168 height 19
type input "900"
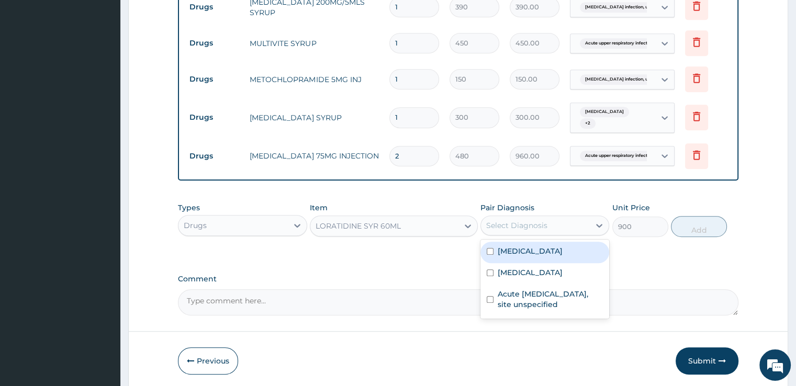
click at [525, 220] on div "Select Diagnosis" at bounding box center [516, 225] width 61 height 10
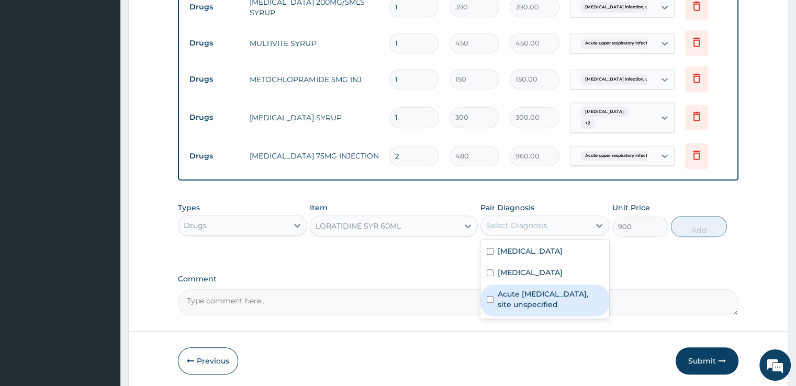
click at [509, 298] on label "Acute [MEDICAL_DATA], site unspecified" at bounding box center [550, 299] width 105 height 21
checkbox input "true"
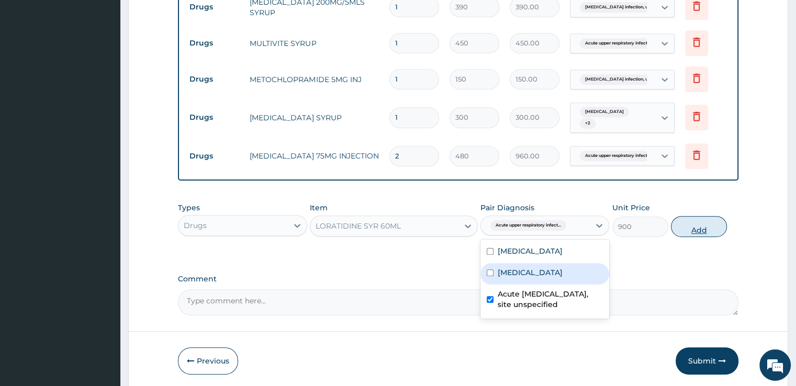
click at [691, 222] on button "Add" at bounding box center [699, 226] width 56 height 21
type input "0"
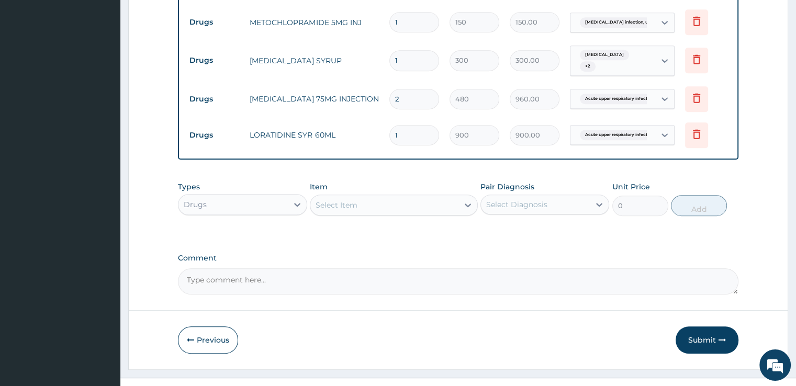
scroll to position [694, 0]
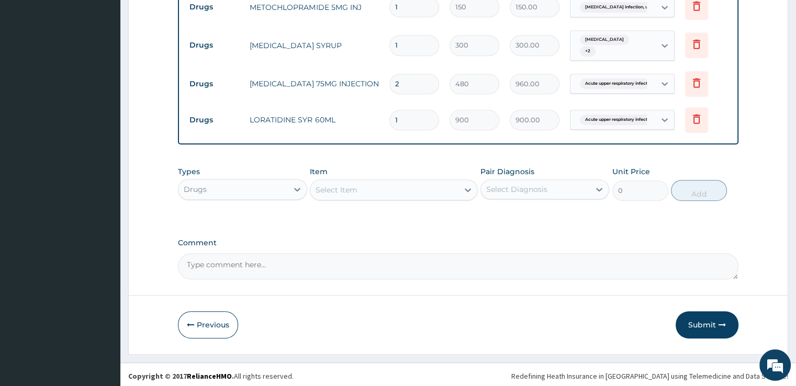
click at [388, 183] on div "Select Item" at bounding box center [384, 190] width 148 height 17
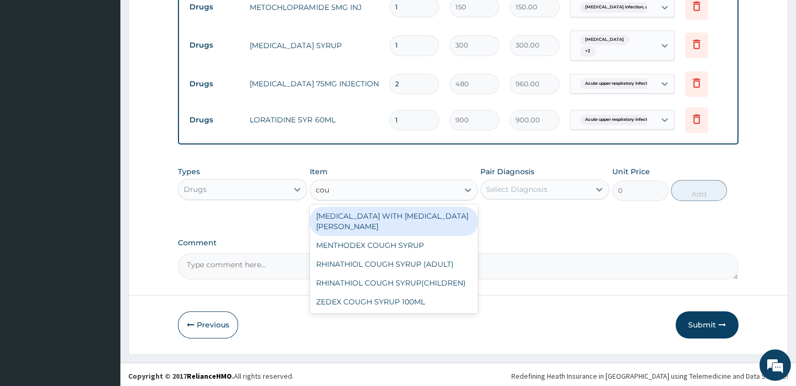
type input "coug"
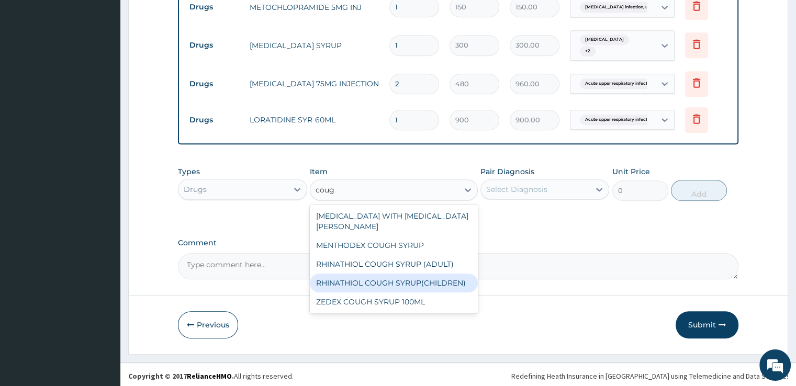
click at [390, 275] on div "RHINATHIOL COUGH SYRUP(CHILDREN)" at bounding box center [394, 283] width 168 height 19
type input "1080"
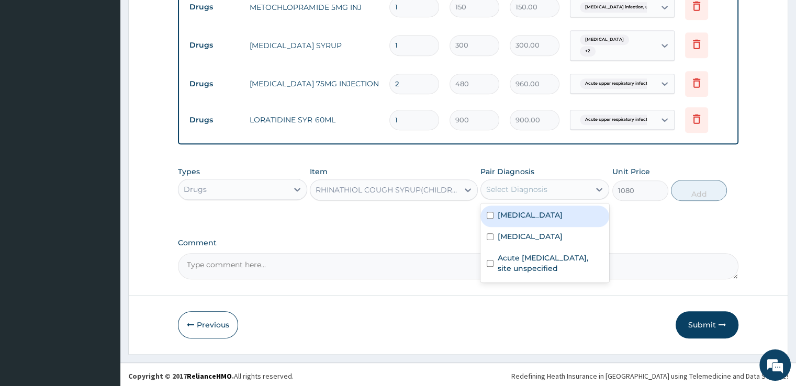
click at [534, 185] on div "Select Diagnosis" at bounding box center [516, 189] width 61 height 10
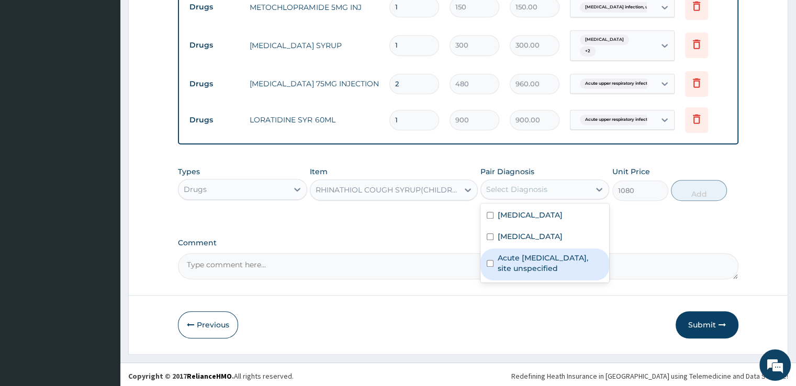
click at [508, 273] on label "Acute [MEDICAL_DATA], site unspecified" at bounding box center [550, 263] width 105 height 21
checkbox input "true"
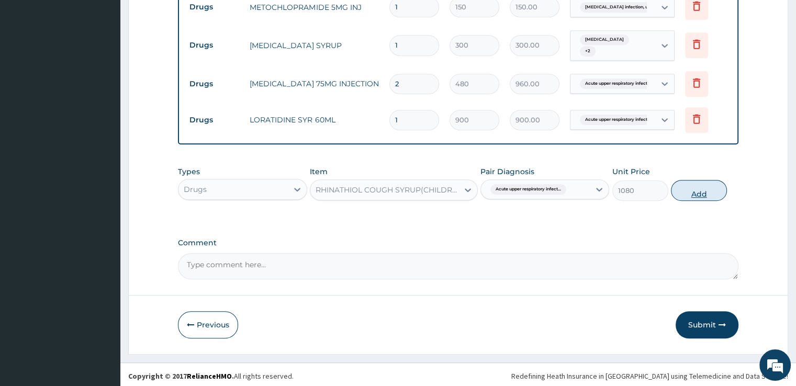
click at [693, 184] on button "Add" at bounding box center [699, 190] width 56 height 21
type input "0"
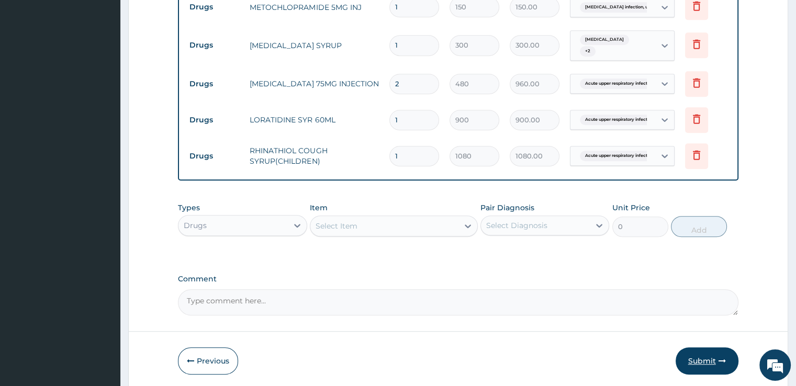
click at [706, 356] on button "Submit" at bounding box center [706, 360] width 63 height 27
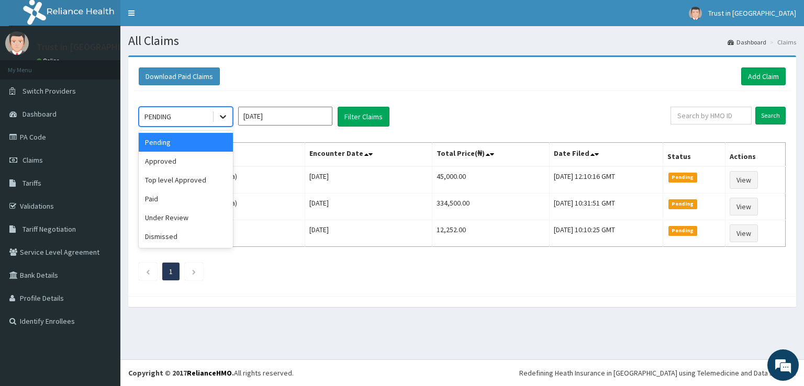
click at [221, 116] on icon at bounding box center [223, 118] width 6 height 4
click at [173, 163] on div "Approved" at bounding box center [186, 161] width 94 height 19
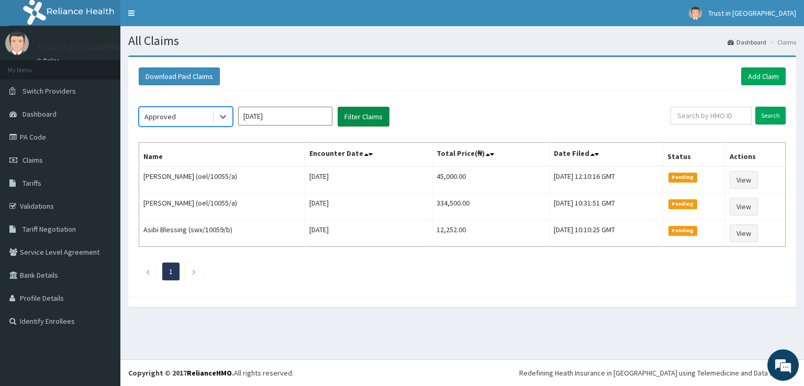
click at [358, 114] on button "Filter Claims" at bounding box center [363, 117] width 52 height 20
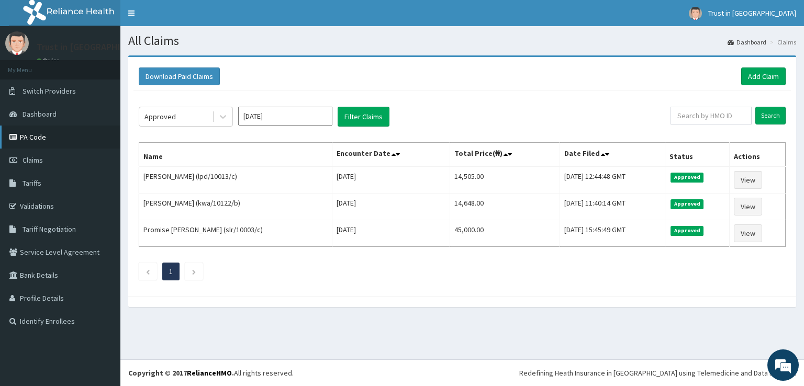
click at [49, 132] on link "PA Code" at bounding box center [60, 137] width 120 height 23
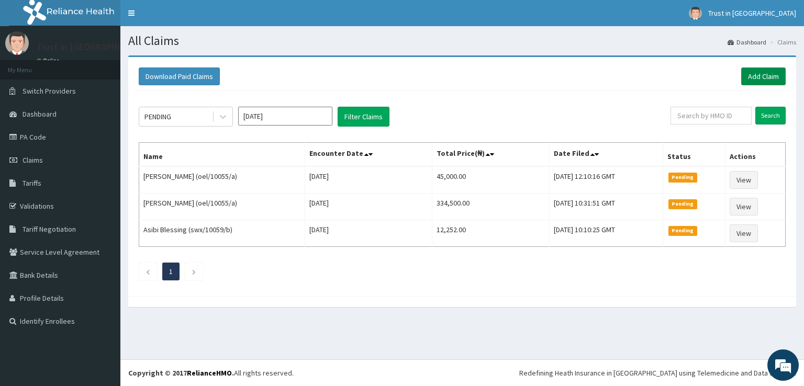
click at [760, 80] on link "Add Claim" at bounding box center [763, 76] width 44 height 18
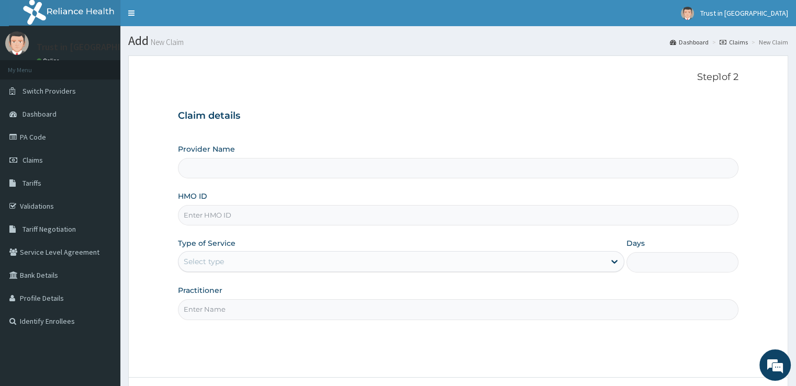
type input "Trust in [GEOGRAPHIC_DATA]"
click at [248, 217] on input "HMO ID" at bounding box center [458, 215] width 560 height 20
type input "ago/10222/c"
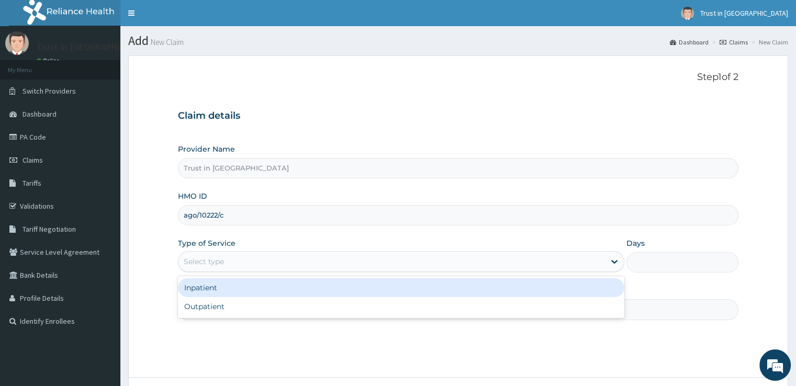
click at [246, 262] on div "Select type" at bounding box center [391, 261] width 426 height 17
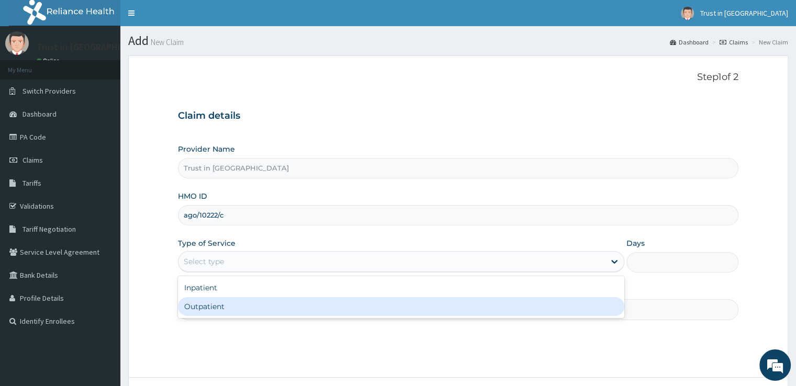
click at [220, 304] on div "Outpatient" at bounding box center [401, 306] width 446 height 19
type input "1"
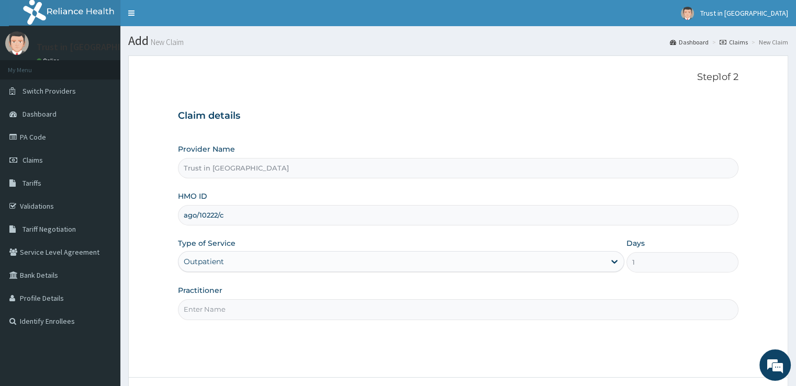
click at [209, 311] on input "Practitioner" at bounding box center [458, 309] width 560 height 20
type input "[PERSON_NAME]"
click at [758, 214] on form "Step 1 of 2 Claim details Provider Name Trust in [GEOGRAPHIC_DATA] HMO ID ago/1…" at bounding box center [458, 245] width 660 height 381
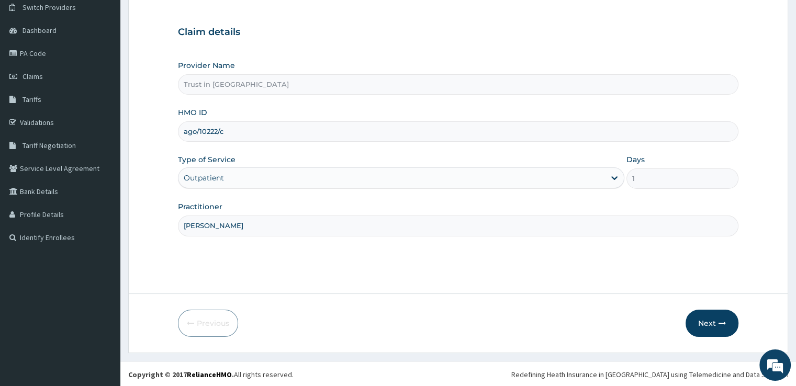
scroll to position [85, 0]
click at [703, 321] on button "Next" at bounding box center [711, 322] width 53 height 27
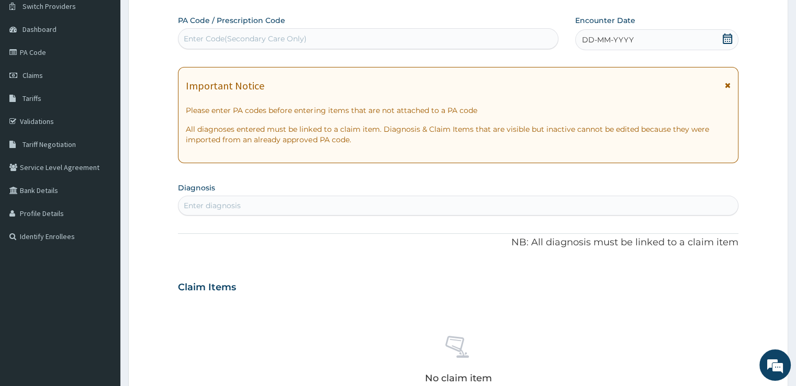
click at [726, 44] on span at bounding box center [727, 39] width 10 height 13
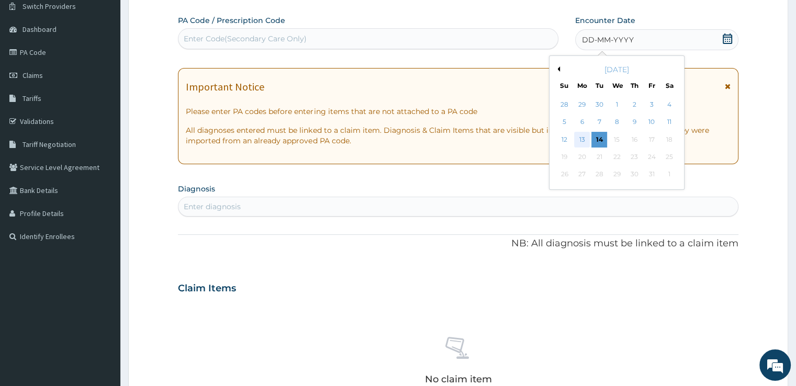
click at [582, 137] on div "13" at bounding box center [582, 140] width 16 height 16
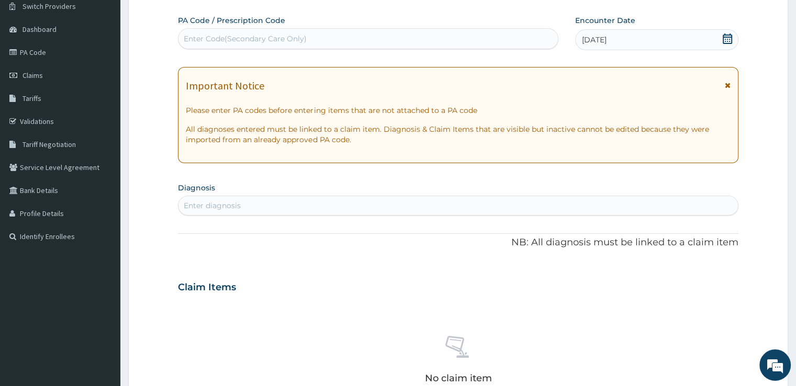
click at [240, 207] on div "Enter diagnosis" at bounding box center [212, 205] width 57 height 10
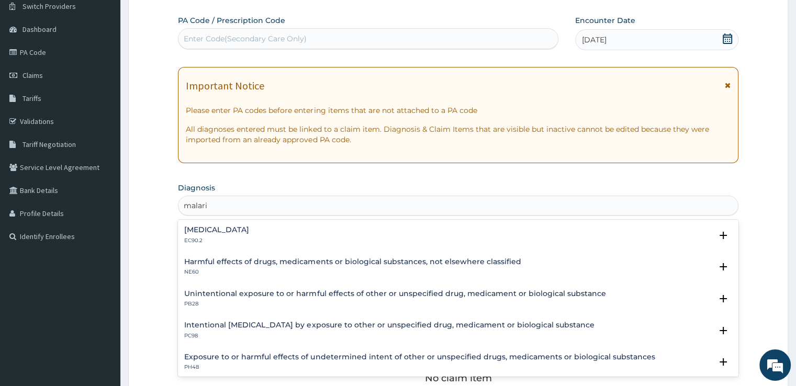
type input "malaria"
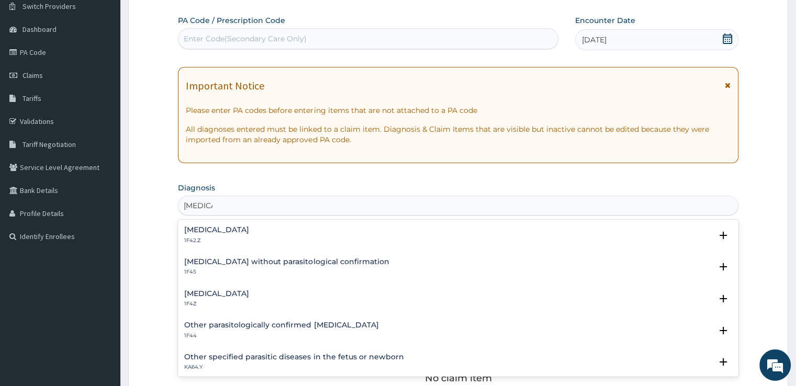
click at [207, 290] on h4 "Malaria, unspecified" at bounding box center [216, 294] width 65 height 8
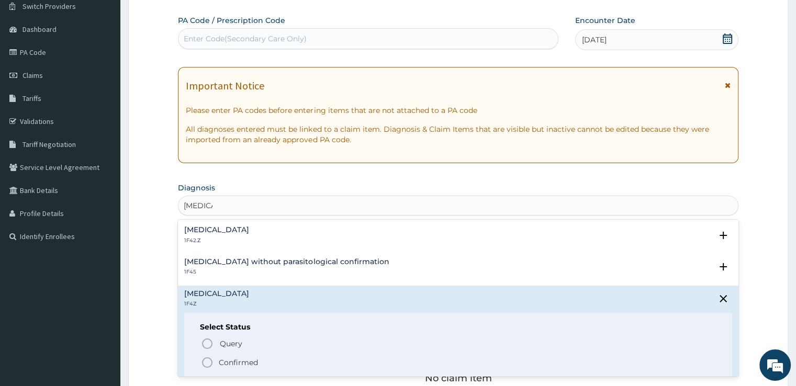
click at [206, 363] on icon "status option filled" at bounding box center [207, 362] width 13 height 13
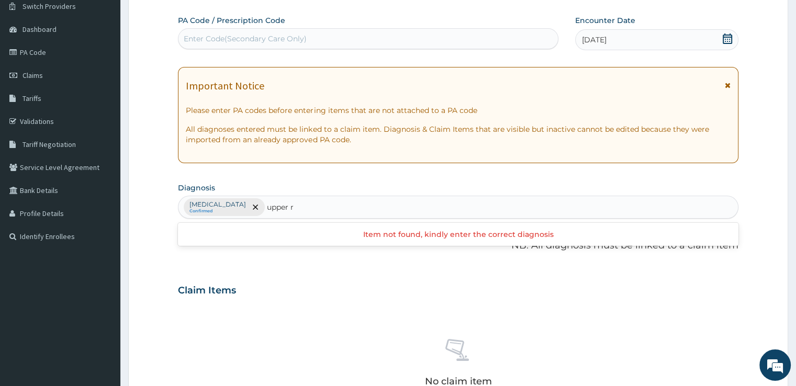
type input "upper"
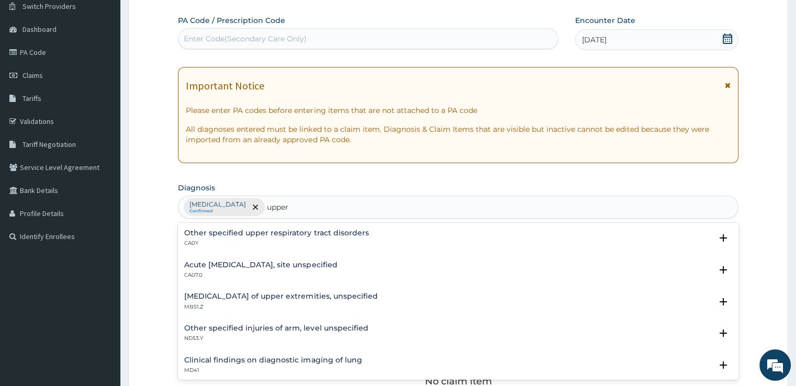
click at [213, 276] on p "CA07.0" at bounding box center [260, 275] width 153 height 7
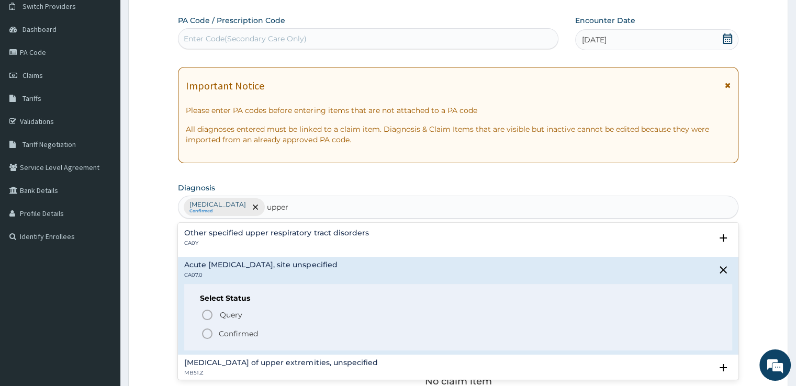
click at [206, 334] on icon "status option filled" at bounding box center [207, 334] width 13 height 13
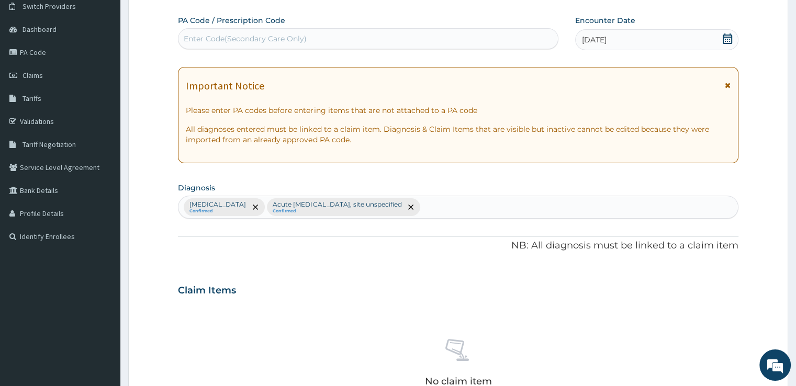
scroll to position [367, 0]
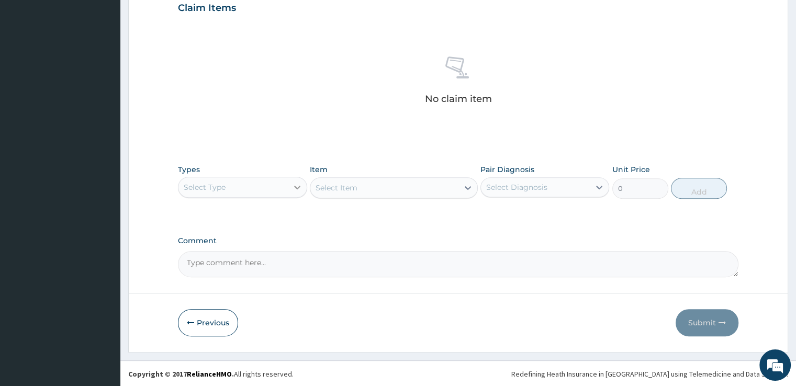
click at [297, 189] on icon at bounding box center [297, 187] width 10 height 10
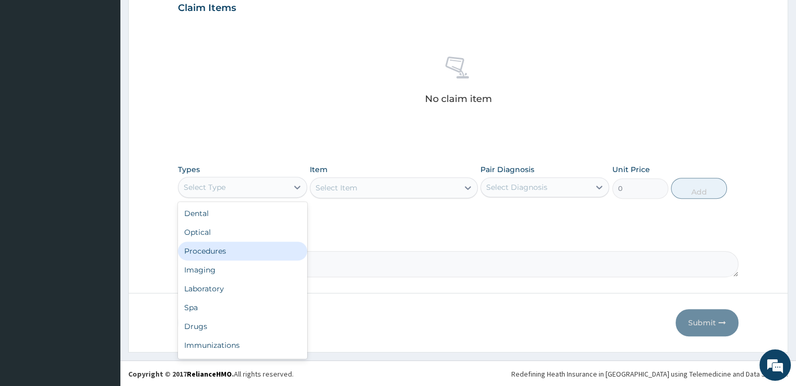
click at [219, 254] on div "Procedures" at bounding box center [242, 251] width 129 height 19
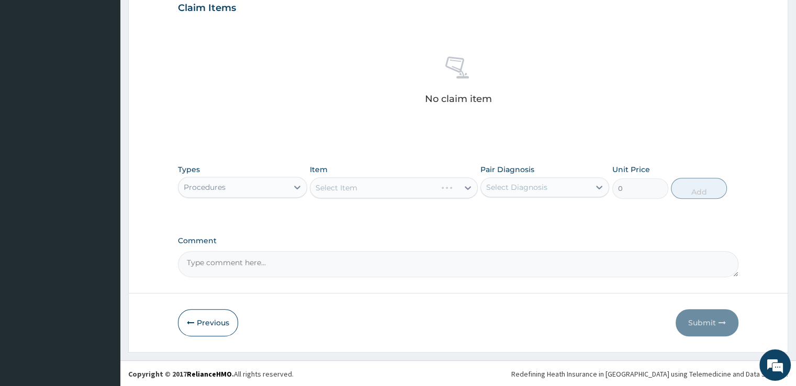
click at [393, 191] on div "Select Item" at bounding box center [394, 187] width 168 height 21
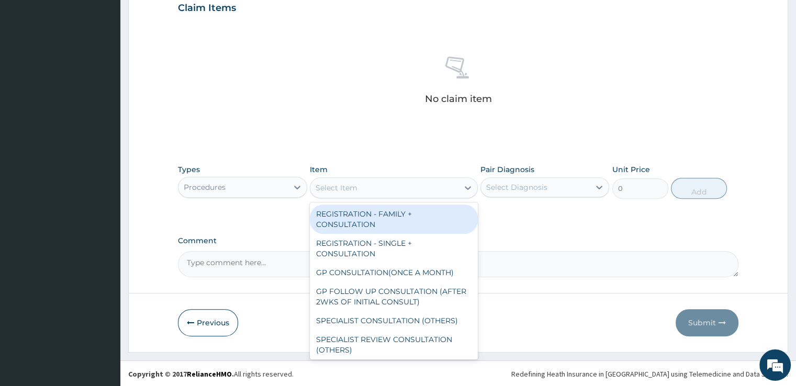
click at [393, 191] on div "Select Item" at bounding box center [384, 187] width 148 height 17
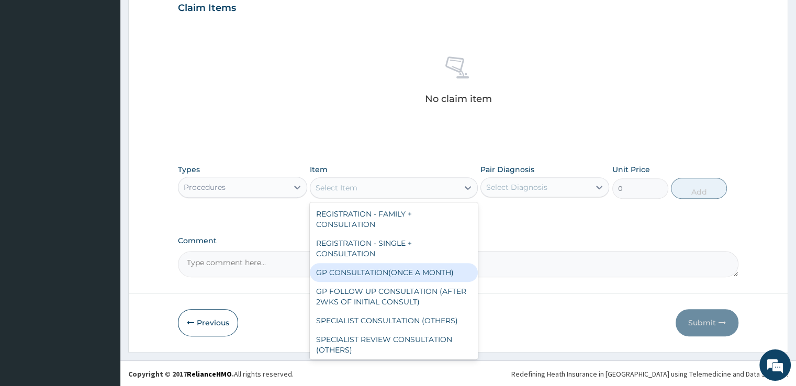
click at [380, 272] on div "GP CONSULTATION(ONCE A MONTH)" at bounding box center [394, 272] width 168 height 19
type input "2000"
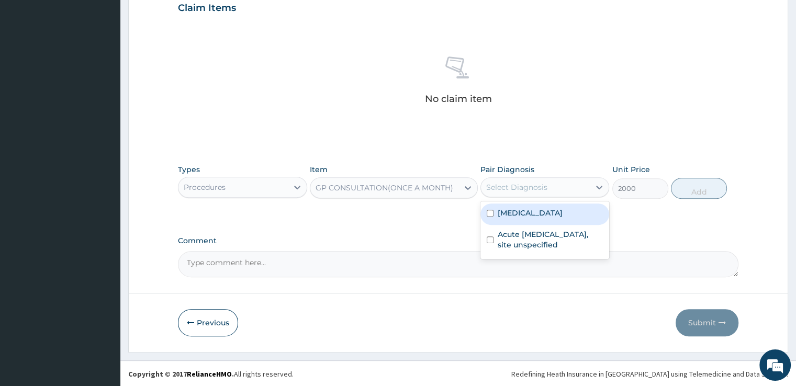
click at [534, 188] on div "Select Diagnosis" at bounding box center [516, 187] width 61 height 10
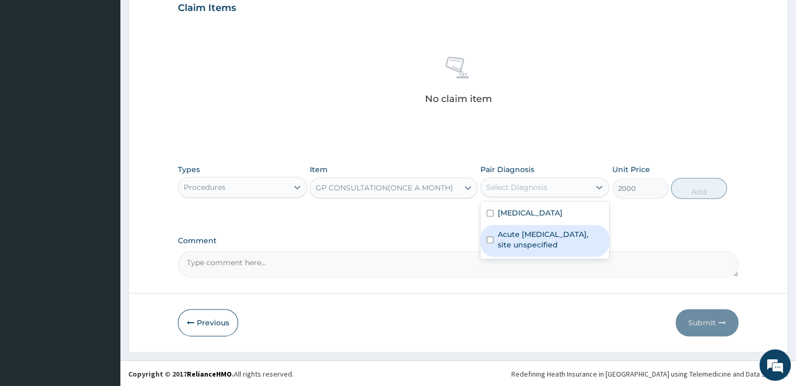
drag, startPoint x: 522, startPoint y: 208, endPoint x: 516, endPoint y: 232, distance: 25.4
click at [516, 232] on div "Malaria, unspecified Acute upper respiratory infection, site unspecified" at bounding box center [544, 230] width 129 height 58
click at [516, 232] on label "Acute upper respiratory infection, site unspecified" at bounding box center [550, 239] width 105 height 21
checkbox input "true"
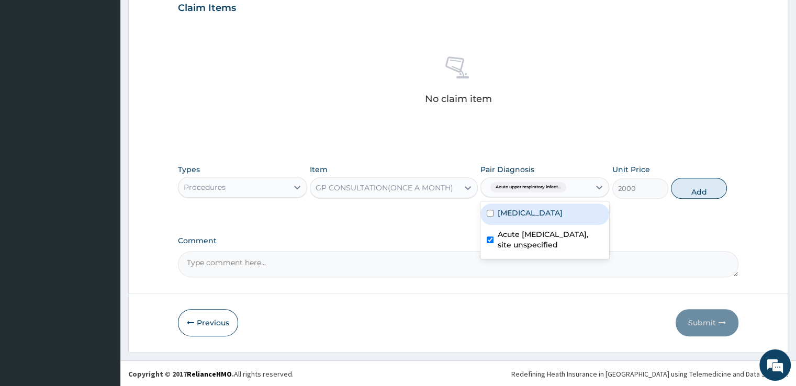
click at [506, 212] on label "Malaria, unspecified" at bounding box center [530, 213] width 65 height 10
checkbox input "true"
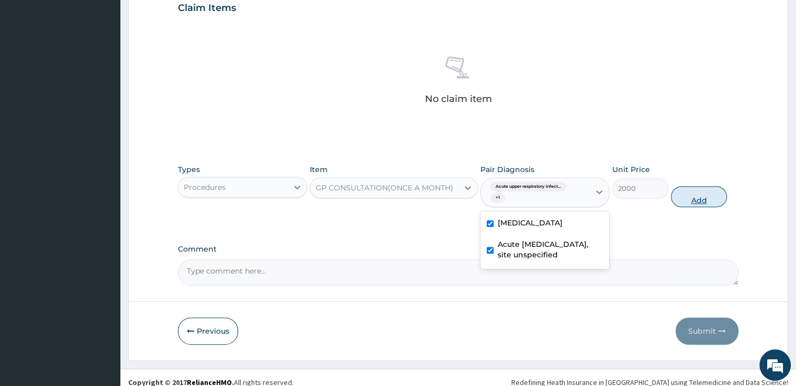
click at [690, 195] on button "Add" at bounding box center [699, 196] width 56 height 21
type input "0"
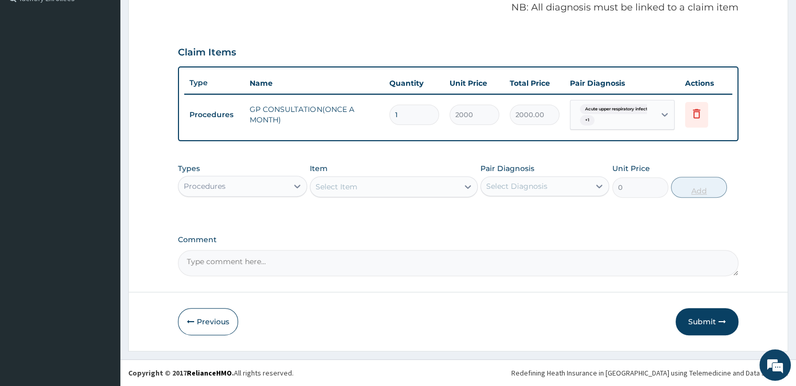
scroll to position [321, 0]
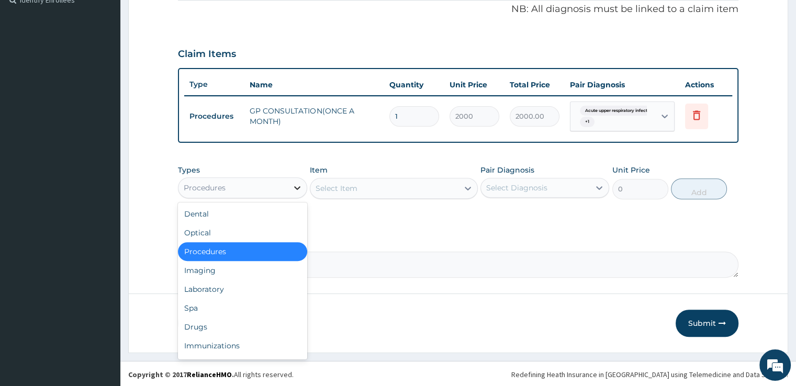
click at [296, 187] on icon at bounding box center [297, 188] width 6 height 4
click at [232, 289] on div "Laboratory" at bounding box center [242, 289] width 129 height 19
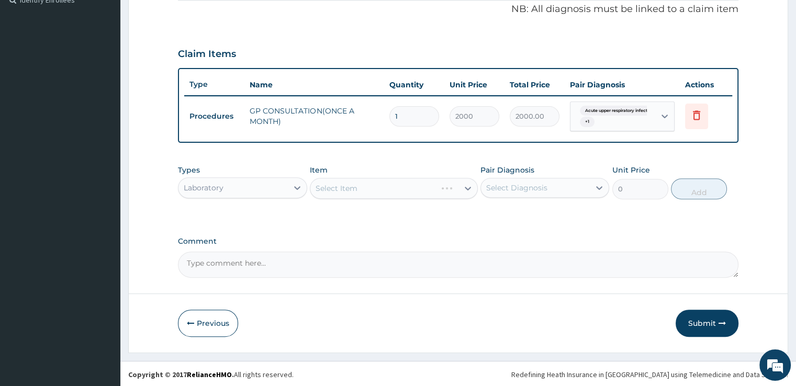
click at [352, 187] on div "Select Item" at bounding box center [394, 188] width 168 height 21
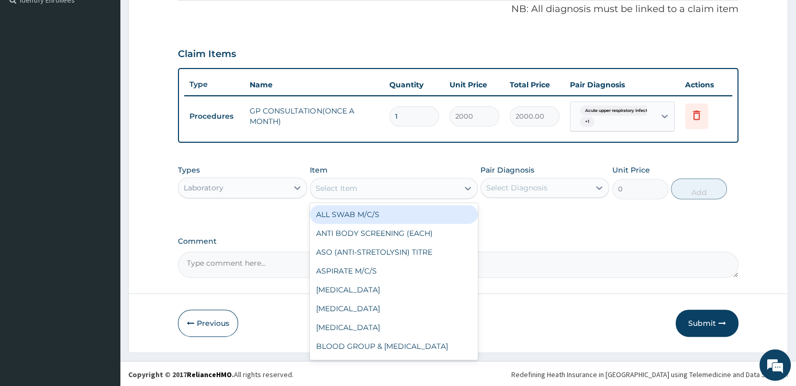
click at [352, 187] on div "Select Item" at bounding box center [337, 188] width 42 height 10
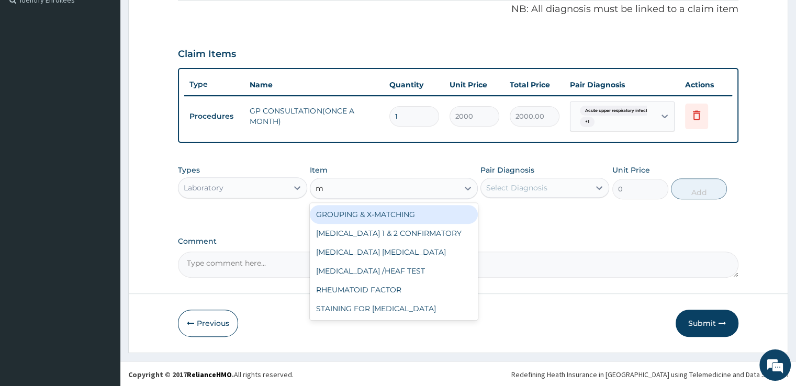
type input "ma"
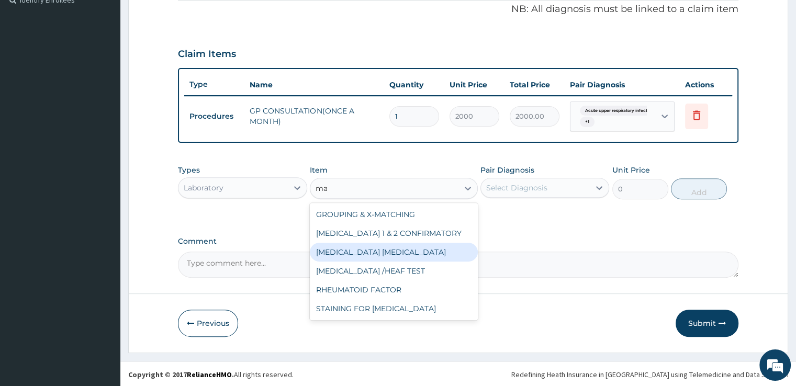
click at [353, 249] on div "[MEDICAL_DATA] [MEDICAL_DATA]" at bounding box center [394, 252] width 168 height 19
type input "1275"
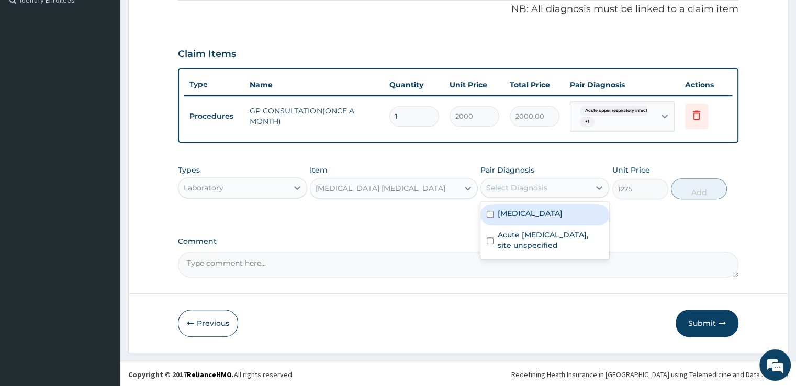
click at [535, 184] on div "Select Diagnosis" at bounding box center [516, 188] width 61 height 10
click at [525, 217] on div "[MEDICAL_DATA]" at bounding box center [544, 214] width 129 height 21
checkbox input "true"
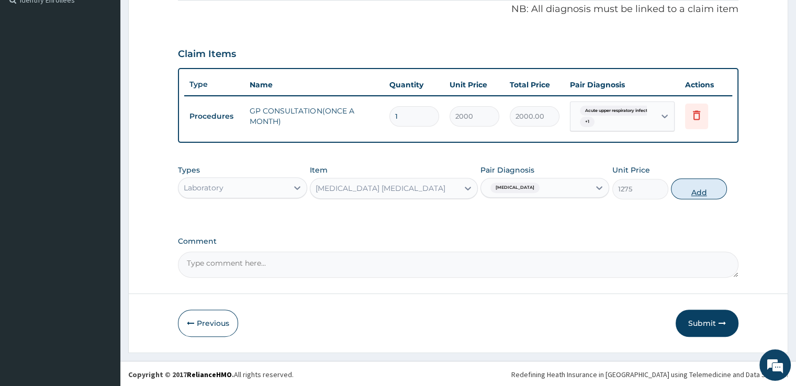
click at [705, 194] on button "Add" at bounding box center [699, 188] width 56 height 21
type input "0"
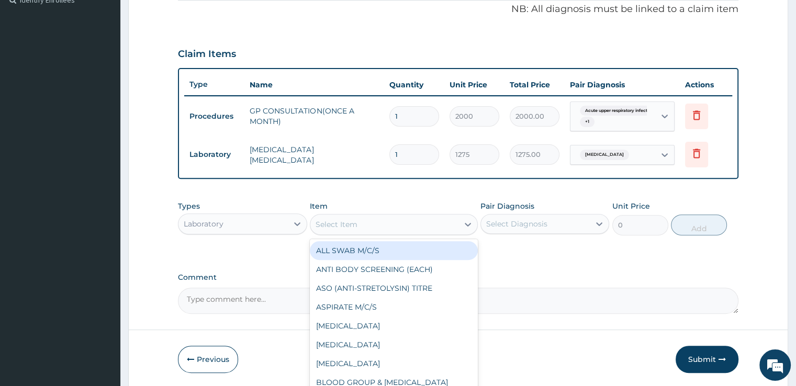
click at [377, 222] on div "Select Item" at bounding box center [384, 224] width 148 height 17
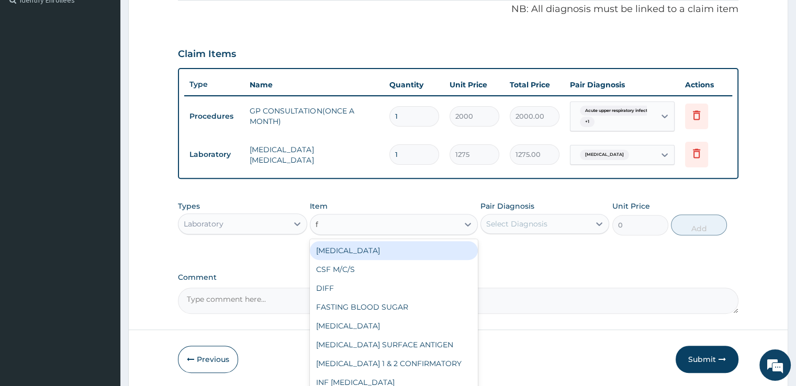
type input "fu"
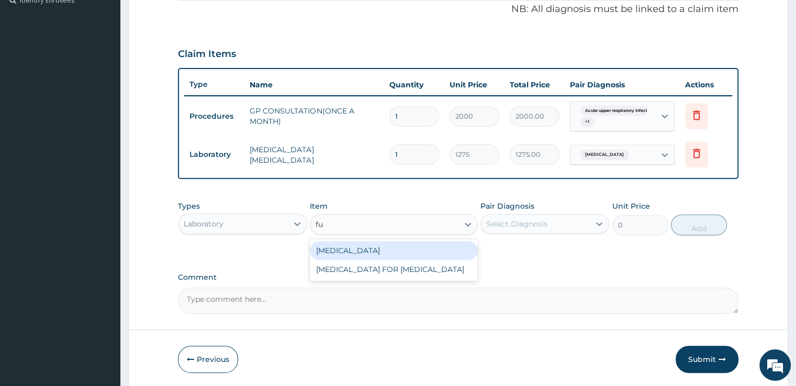
click at [376, 246] on div "[MEDICAL_DATA]" at bounding box center [394, 250] width 168 height 19
type input "3400"
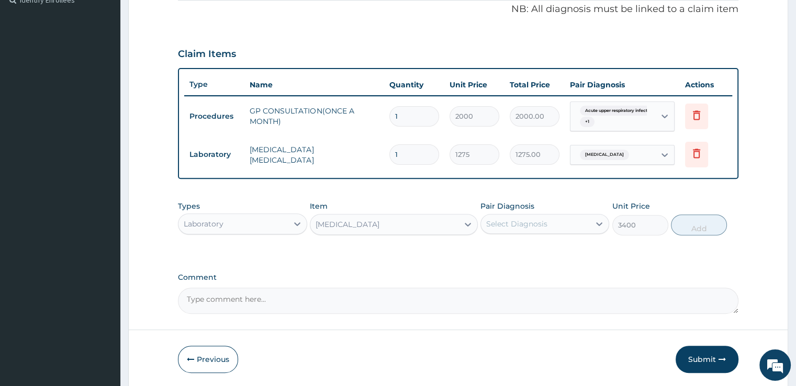
click at [495, 220] on div "Select Diagnosis" at bounding box center [516, 224] width 61 height 10
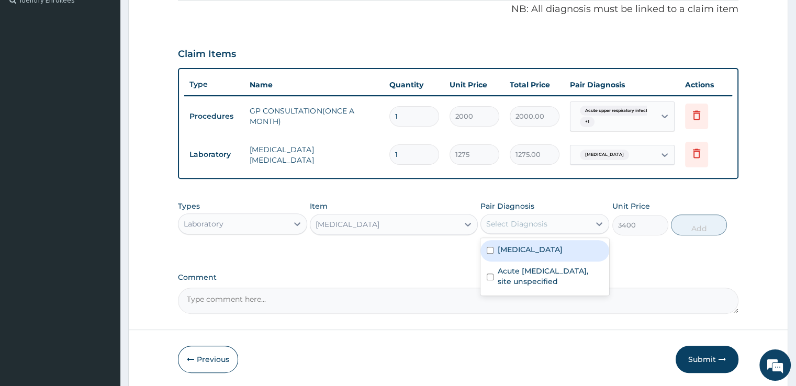
click at [494, 256] on div "[MEDICAL_DATA]" at bounding box center [544, 250] width 129 height 21
checkbox input "true"
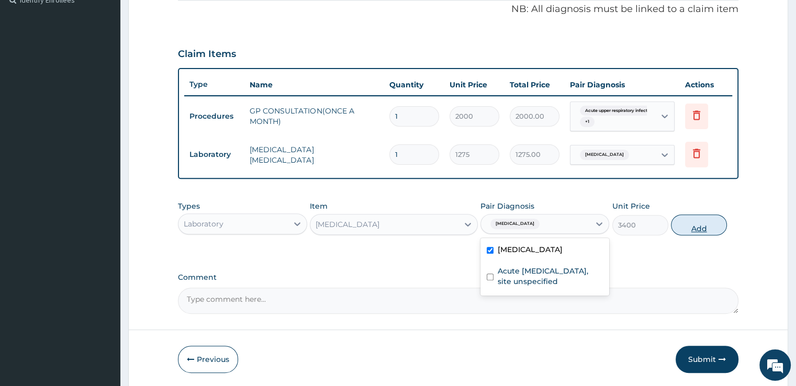
click at [696, 227] on button "Add" at bounding box center [699, 225] width 56 height 21
type input "0"
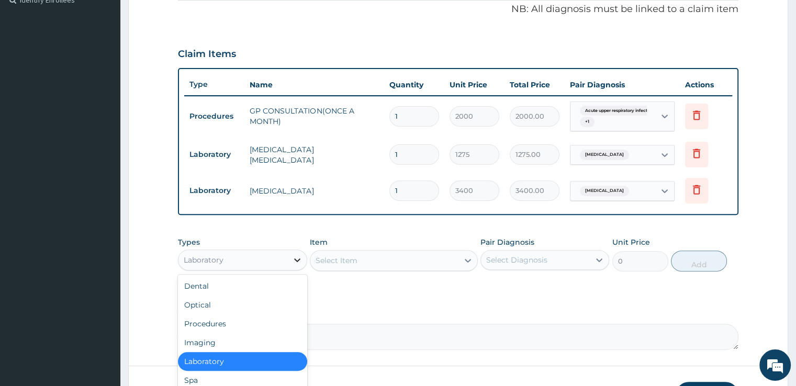
click at [295, 259] on icon at bounding box center [297, 260] width 10 height 10
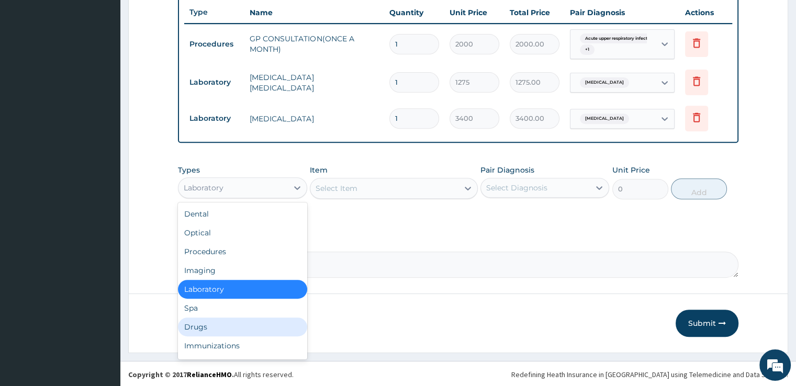
click at [205, 329] on div "Drugs" at bounding box center [242, 327] width 129 height 19
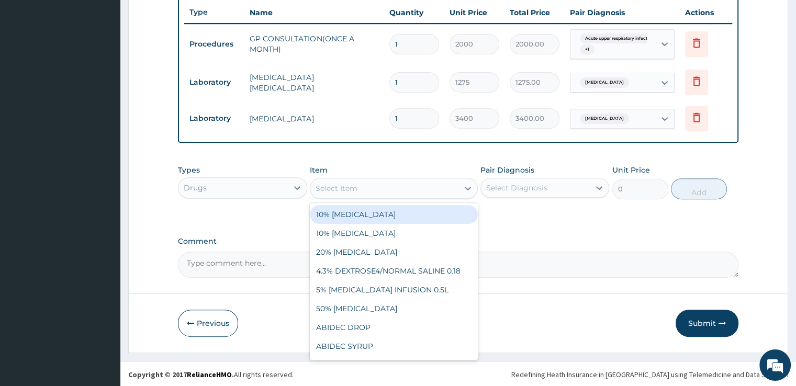
click at [391, 187] on div "Select Item" at bounding box center [384, 188] width 148 height 17
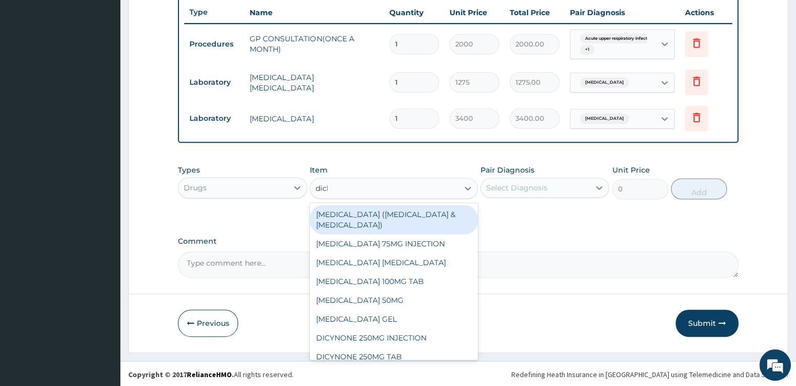
type input "diclo"
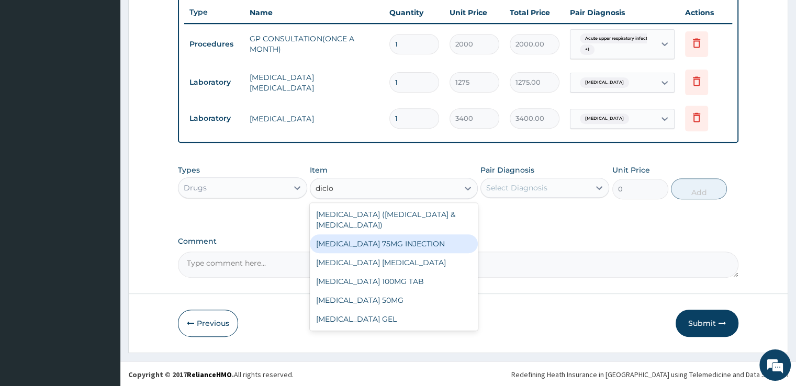
click at [379, 239] on div "[MEDICAL_DATA] 75MG INJECTION" at bounding box center [394, 243] width 168 height 19
type input "480"
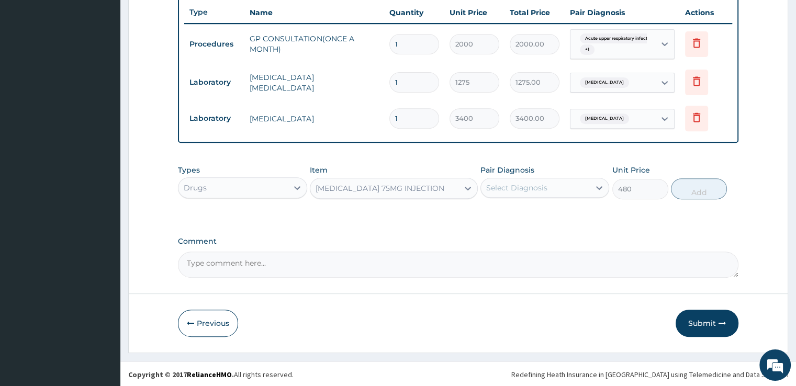
click at [506, 185] on div "Select Diagnosis" at bounding box center [516, 188] width 61 height 10
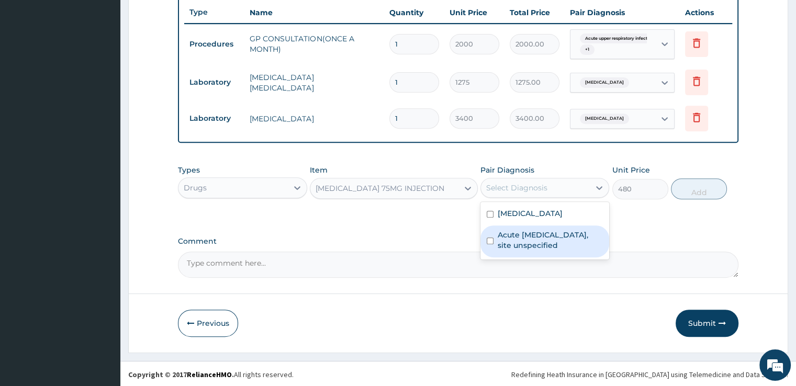
click at [506, 236] on label "Acute [MEDICAL_DATA], site unspecified" at bounding box center [550, 240] width 105 height 21
checkbox input "true"
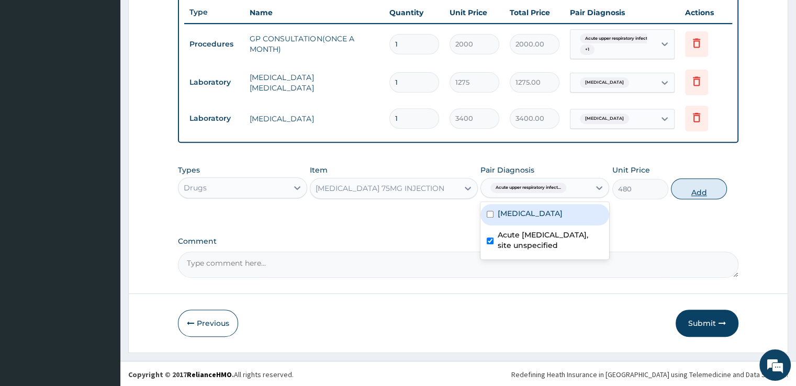
click at [700, 191] on button "Add" at bounding box center [699, 188] width 56 height 21
type input "0"
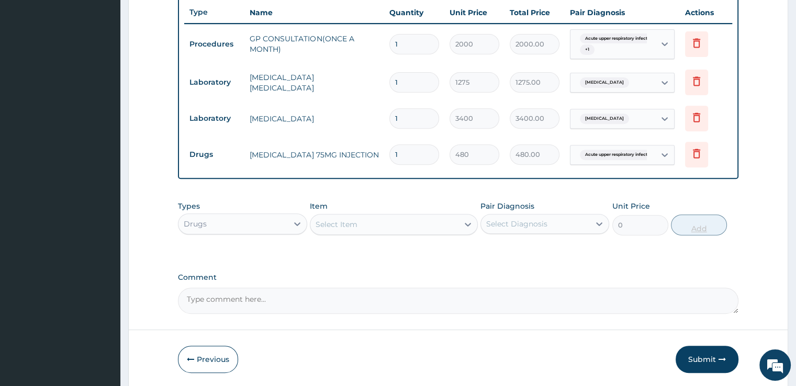
type input "0.00"
type input "3"
type input "1440.00"
type input "3"
click at [379, 221] on div "Select Item" at bounding box center [384, 224] width 148 height 17
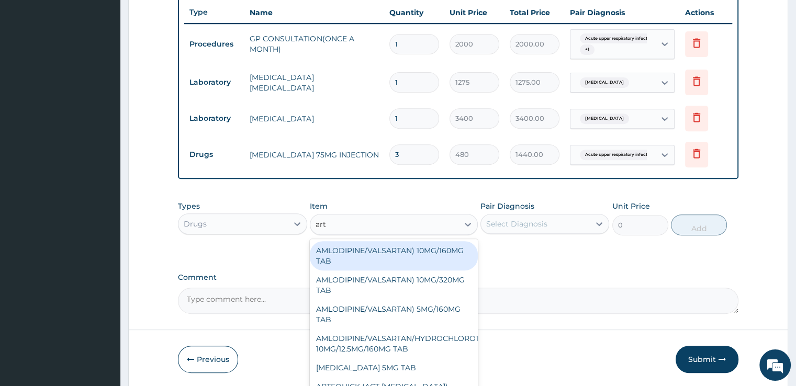
type input "arth"
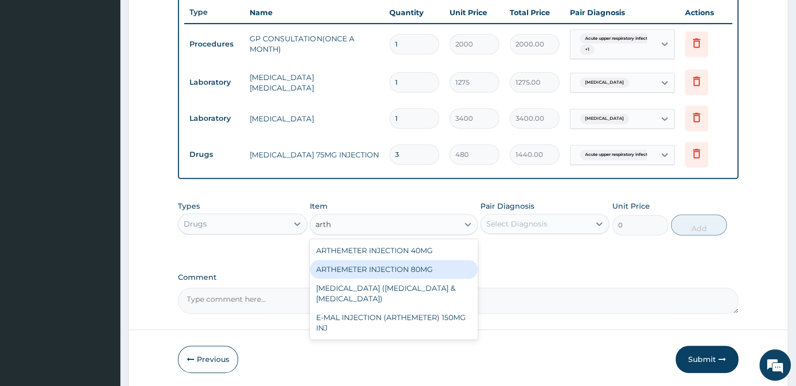
click at [385, 267] on div "ARTHEMETER INJECTION 80MG" at bounding box center [394, 269] width 168 height 19
type input "600"
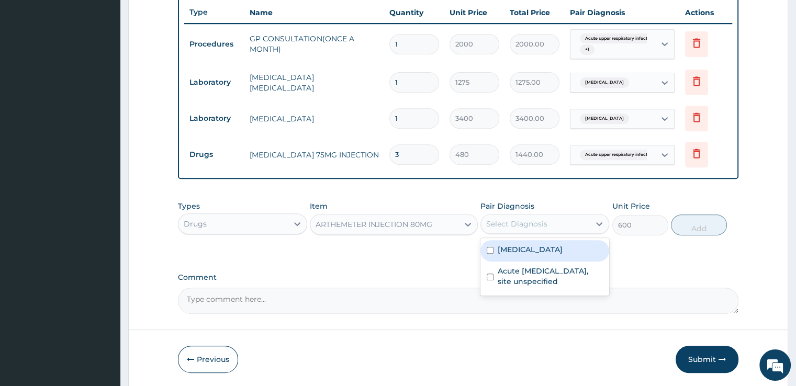
click at [526, 224] on div "Select Diagnosis" at bounding box center [516, 224] width 61 height 10
click at [527, 252] on label "[MEDICAL_DATA]" at bounding box center [530, 249] width 65 height 10
checkbox input "true"
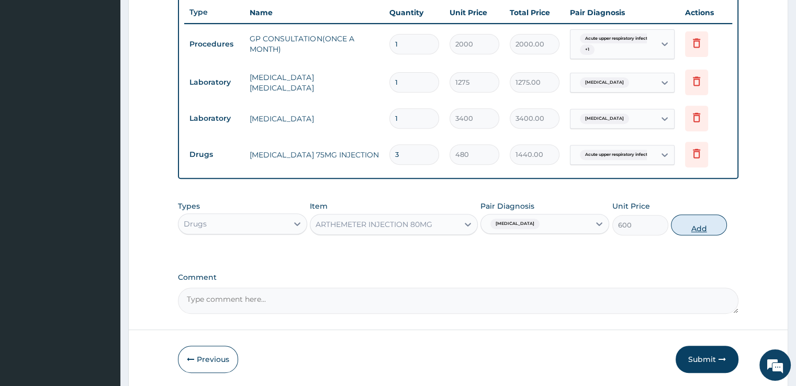
click at [699, 228] on button "Add" at bounding box center [699, 225] width 56 height 21
type input "0"
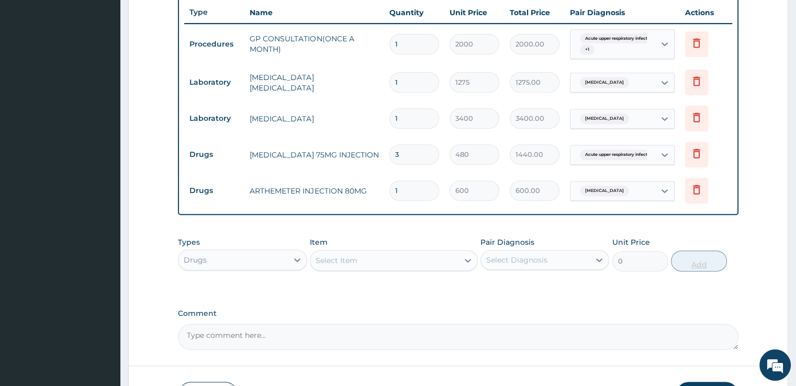
type input "0.00"
type input "6"
type input "3600.00"
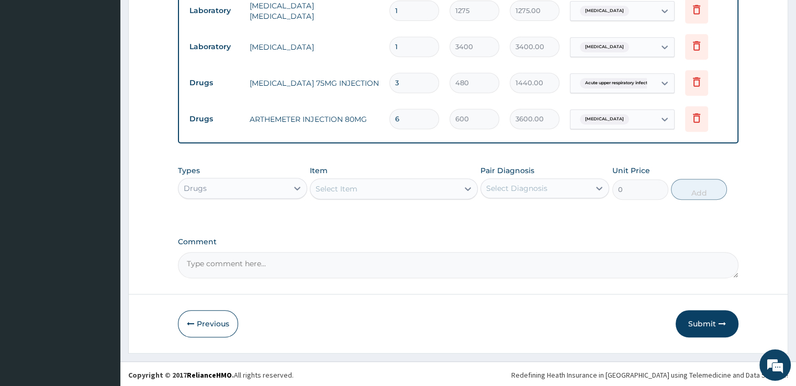
type input "6"
click at [390, 188] on div "Select Item" at bounding box center [384, 189] width 148 height 17
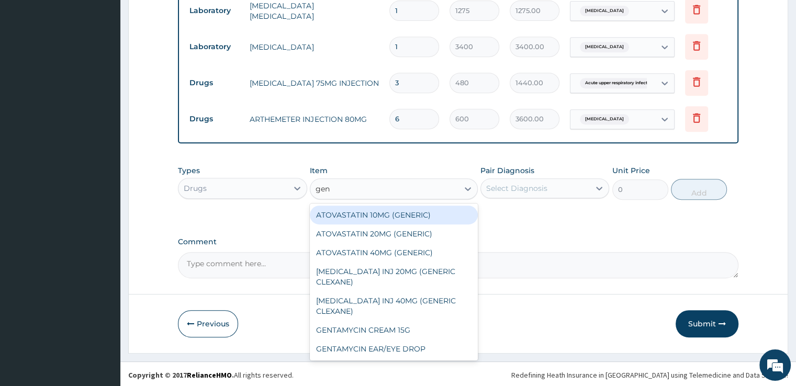
type input "gent"
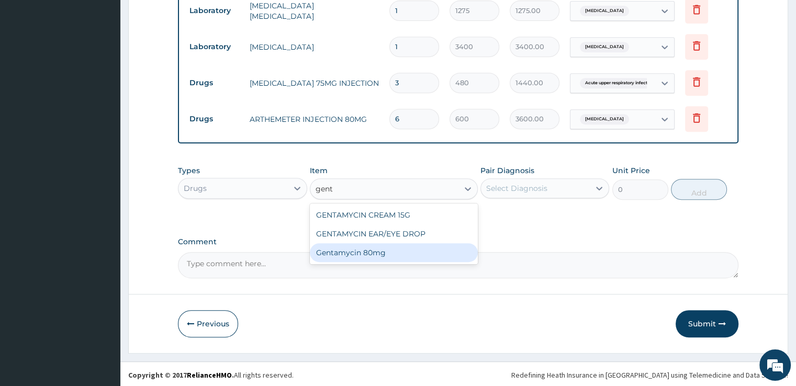
click at [405, 254] on div "Gentamycin 80mg" at bounding box center [394, 252] width 168 height 19
type input "100"
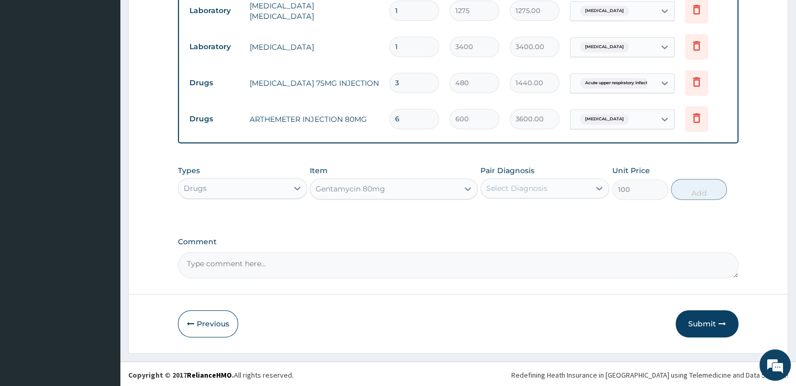
click at [530, 189] on div "Select Diagnosis" at bounding box center [516, 188] width 61 height 10
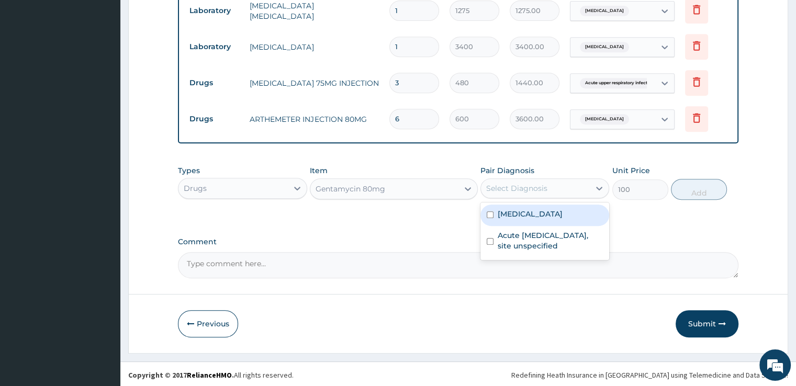
click at [528, 214] on label "[MEDICAL_DATA]" at bounding box center [530, 214] width 65 height 10
checkbox input "true"
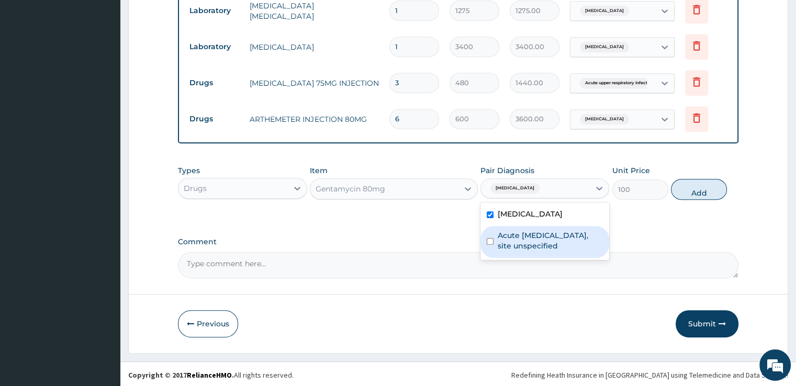
click at [528, 237] on label "Acute [MEDICAL_DATA], site unspecified" at bounding box center [550, 240] width 105 height 21
checkbox input "true"
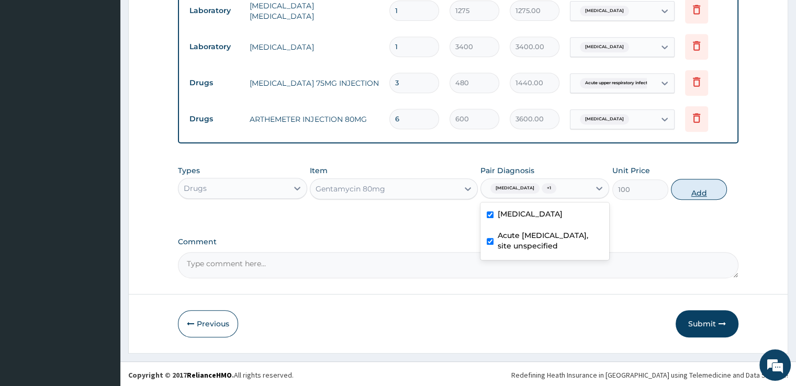
click at [690, 186] on button "Add" at bounding box center [699, 189] width 56 height 21
type input "0"
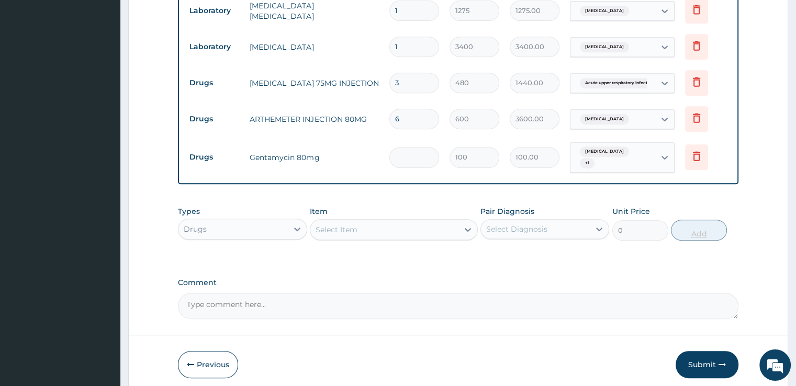
type input "0.00"
type input "6"
type input "600.00"
type input "6"
click at [396, 235] on div "Select Item" at bounding box center [384, 229] width 148 height 17
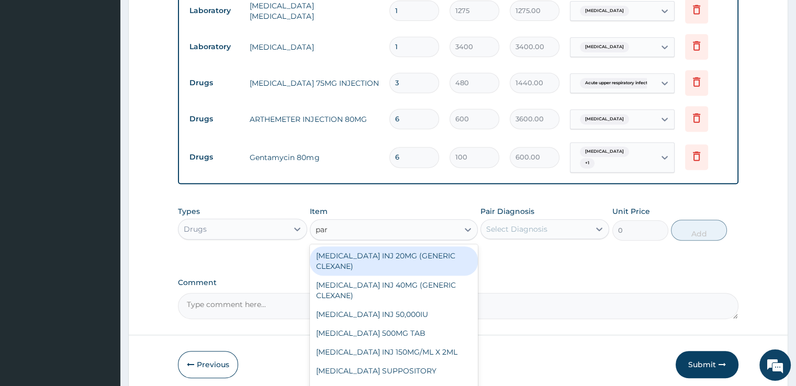
type input "para"
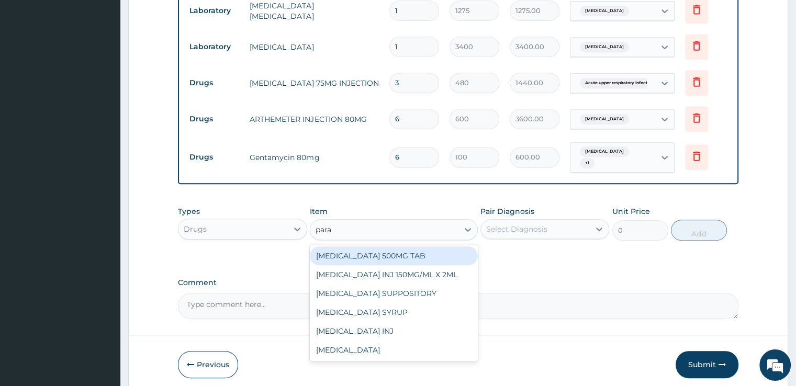
click at [398, 255] on div "[MEDICAL_DATA] 500MG TAB" at bounding box center [394, 255] width 168 height 19
type input "24"
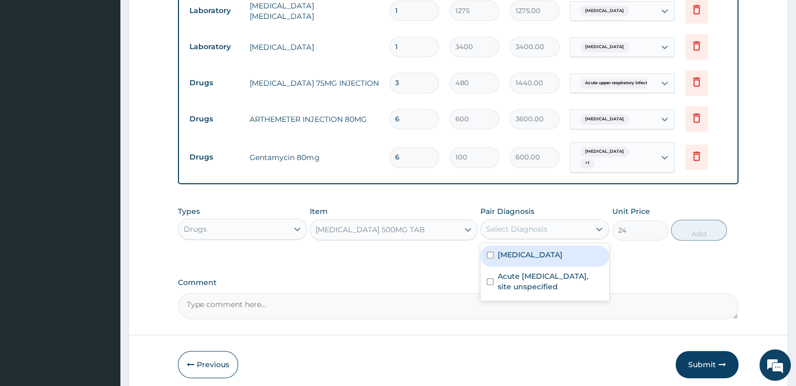
click at [553, 227] on div "Select Diagnosis" at bounding box center [535, 229] width 109 height 17
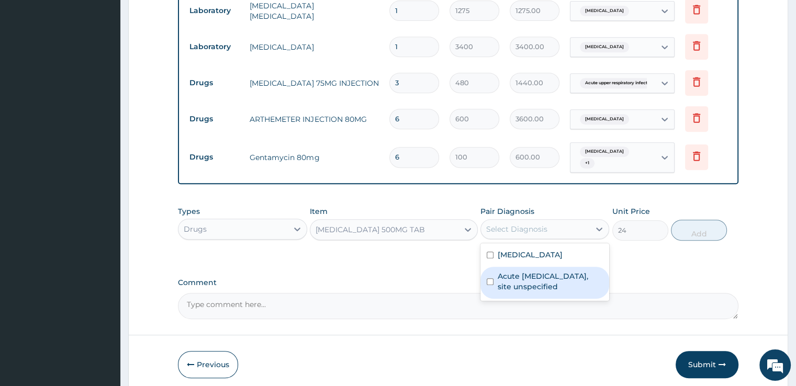
click at [560, 283] on label "Acute [MEDICAL_DATA], site unspecified" at bounding box center [550, 281] width 105 height 21
checkbox input "true"
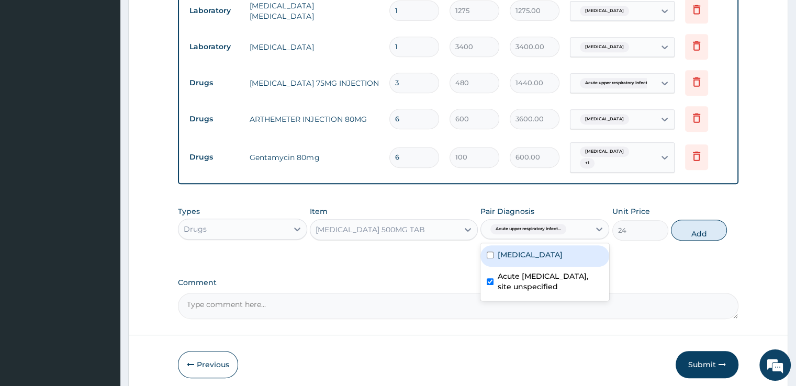
click at [553, 250] on label "[MEDICAL_DATA]" at bounding box center [530, 255] width 65 height 10
checkbox input "true"
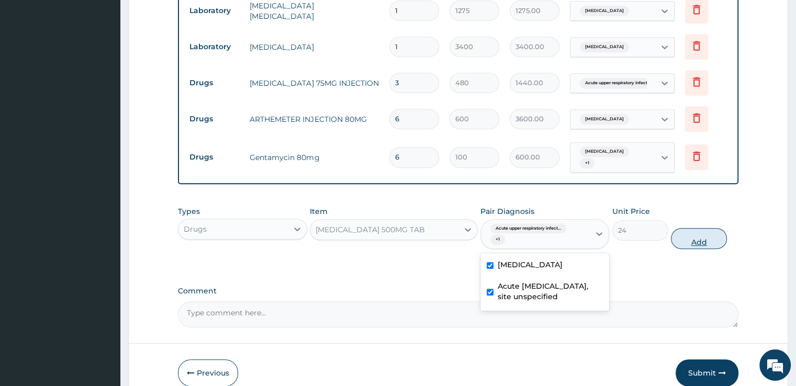
click at [689, 241] on button "Add" at bounding box center [699, 238] width 56 height 21
type input "0"
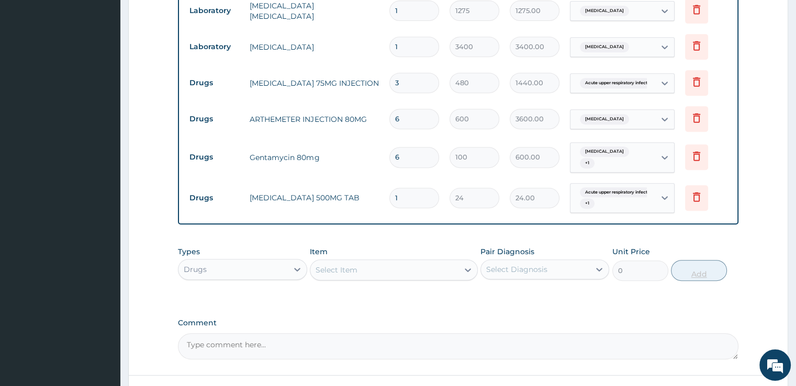
type input "0.00"
type input "3"
type input "72.00"
type input "30"
type input "720.00"
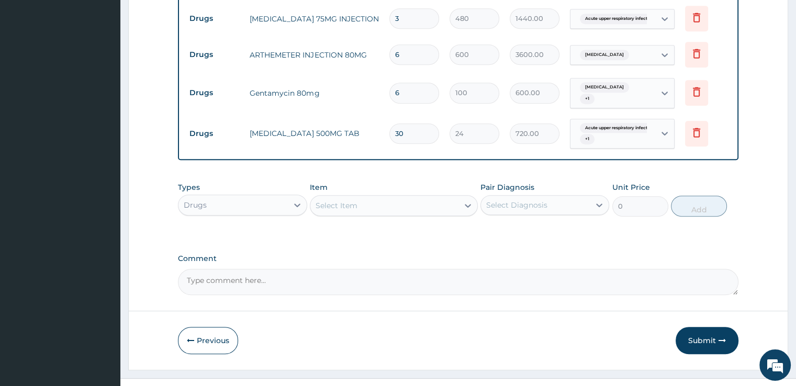
scroll to position [546, 0]
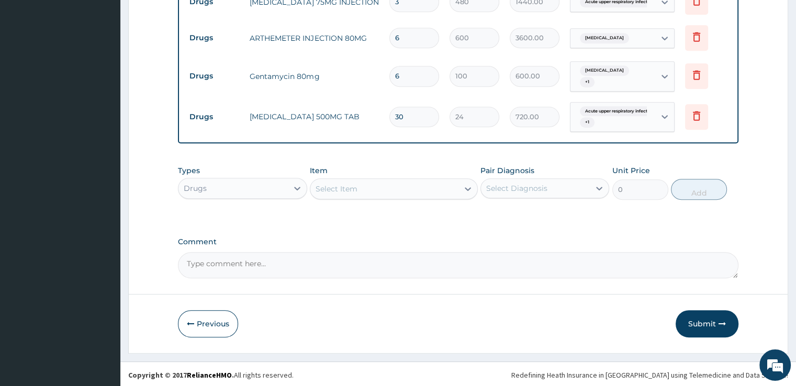
type input "30"
click at [381, 190] on div "Select Item" at bounding box center [384, 189] width 148 height 17
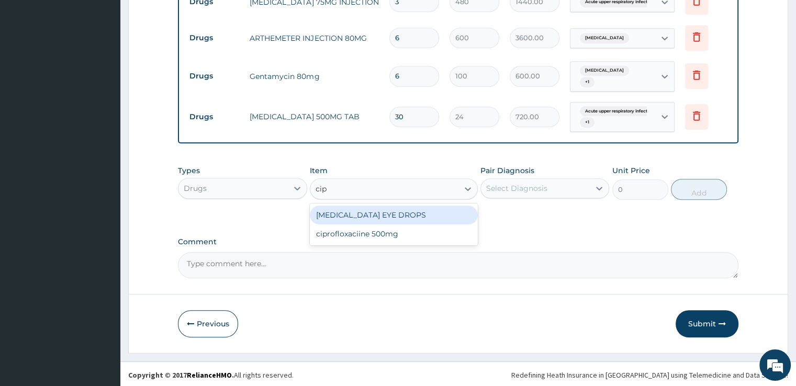
type input "cipr"
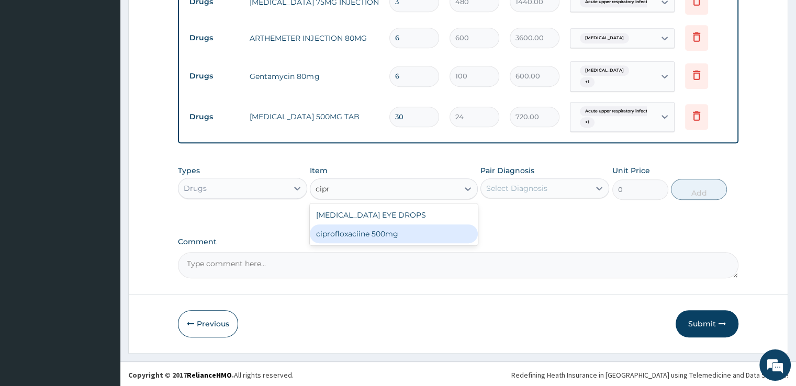
click at [382, 231] on div "ciprofloxaciine 500mg" at bounding box center [394, 233] width 168 height 19
type input "150"
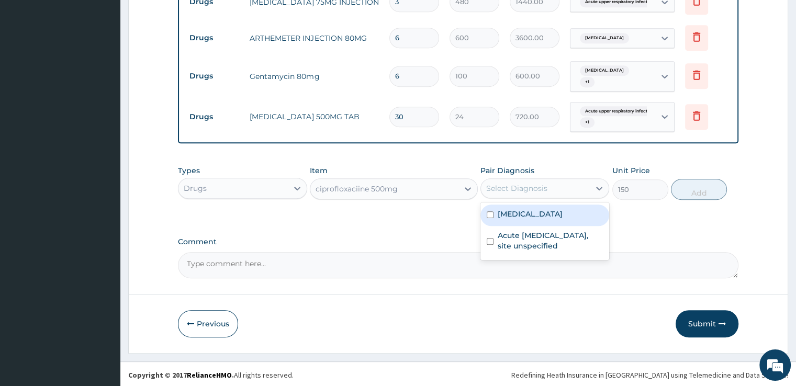
click at [517, 183] on div "Select Diagnosis" at bounding box center [516, 188] width 61 height 10
click at [517, 209] on label "[MEDICAL_DATA]" at bounding box center [530, 214] width 65 height 10
checkbox input "true"
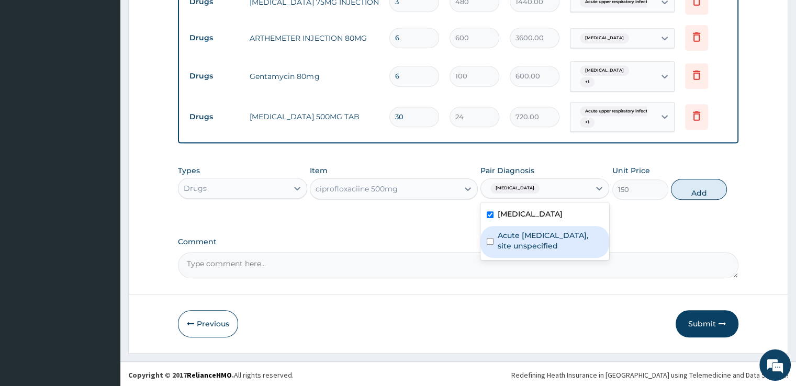
click at [523, 244] on label "Acute [MEDICAL_DATA], site unspecified" at bounding box center [550, 240] width 105 height 21
checkbox input "true"
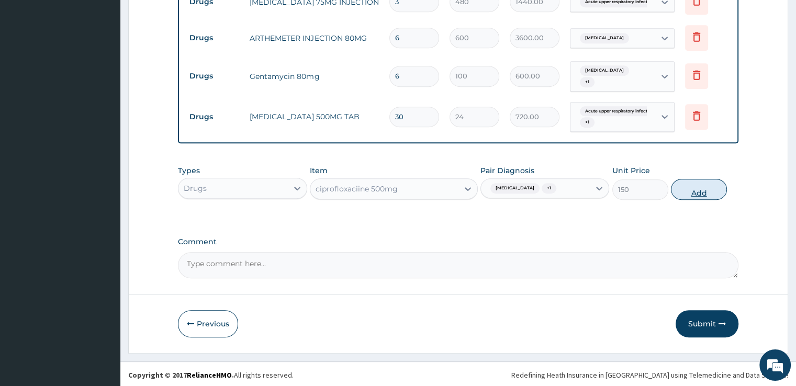
click at [693, 188] on button "Add" at bounding box center [699, 189] width 56 height 21
type input "0"
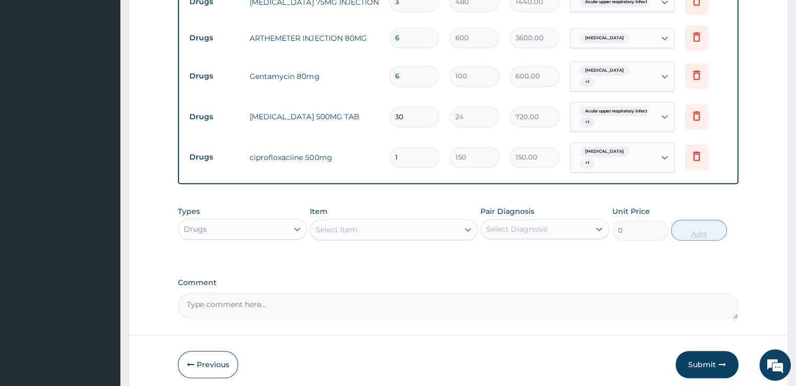
type input "10"
type input "1500.00"
type input "10"
click at [385, 233] on div "Select Item" at bounding box center [384, 229] width 148 height 17
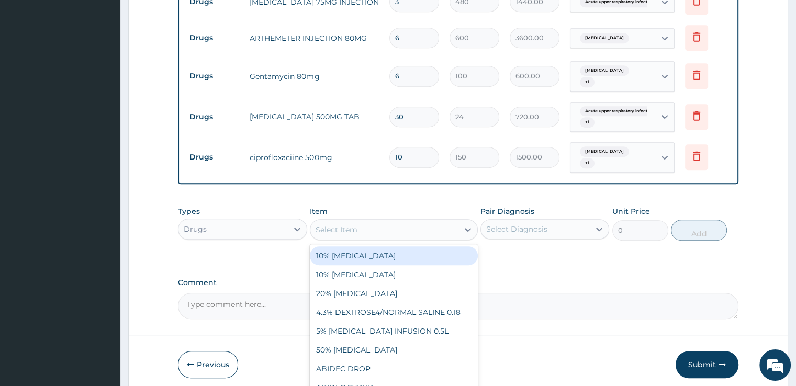
type input "c"
type input "vit"
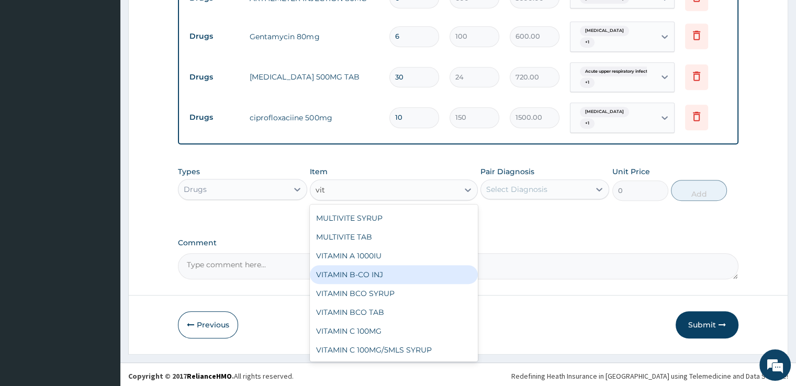
scroll to position [63, 0]
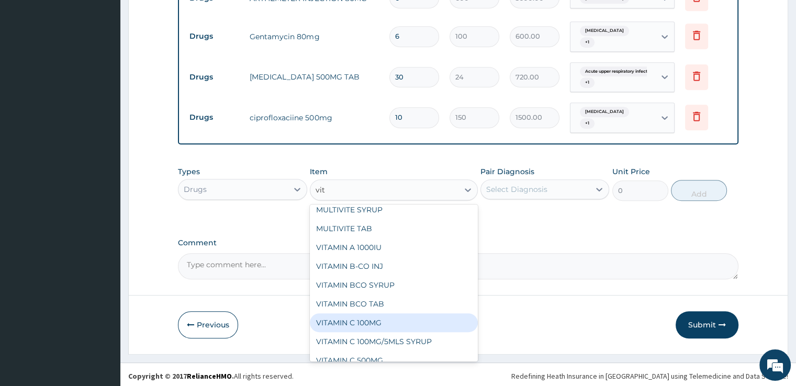
click at [355, 313] on div "VITAMIN C 100MG" at bounding box center [394, 322] width 168 height 19
type input "15"
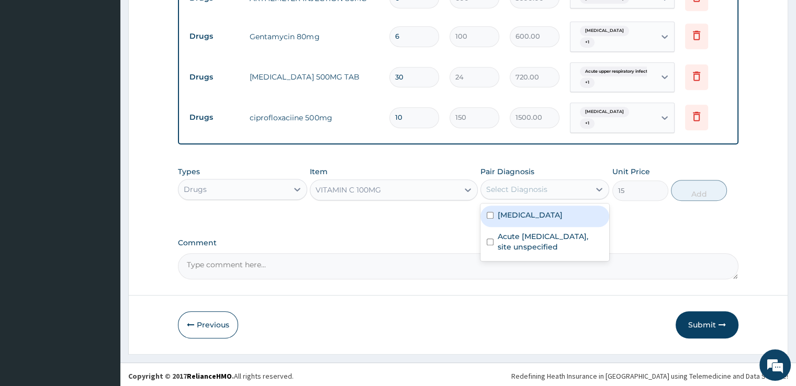
click at [523, 188] on div "Select Diagnosis" at bounding box center [516, 189] width 61 height 10
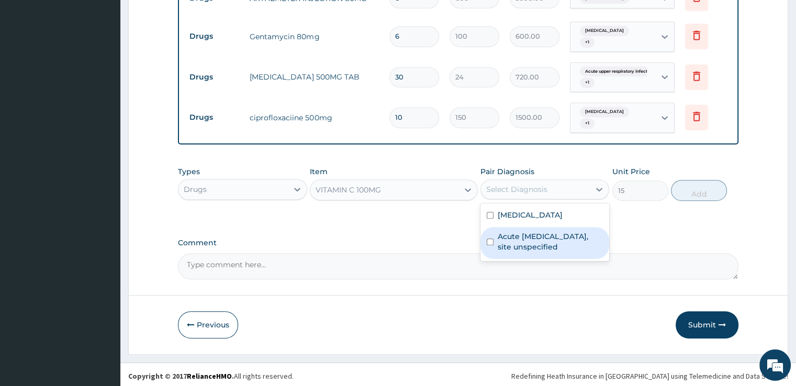
click at [523, 235] on label "Acute [MEDICAL_DATA], site unspecified" at bounding box center [550, 241] width 105 height 21
checkbox input "true"
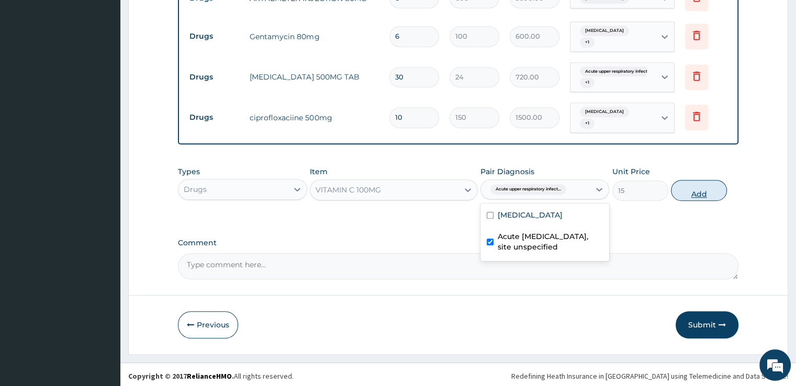
click at [699, 181] on button "Add" at bounding box center [699, 190] width 56 height 21
type input "0"
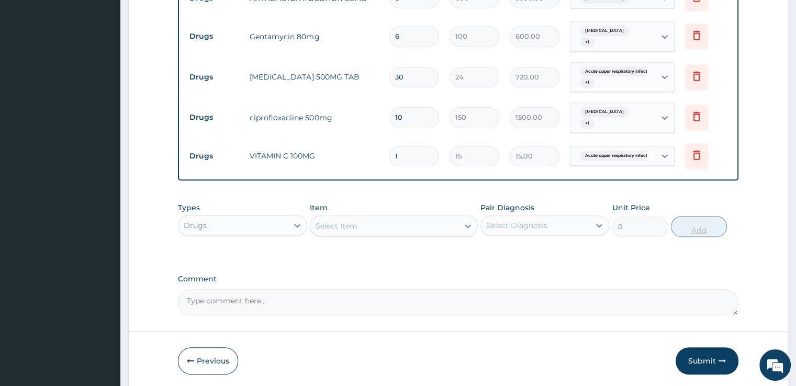
type input "0.00"
type input "3"
type input "45.00"
type input "30"
type input "450.00"
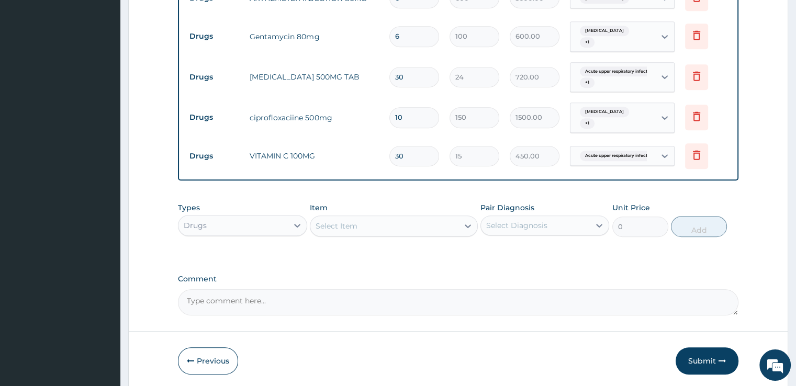
type input "30"
click at [345, 221] on div "Select Item" at bounding box center [337, 226] width 42 height 10
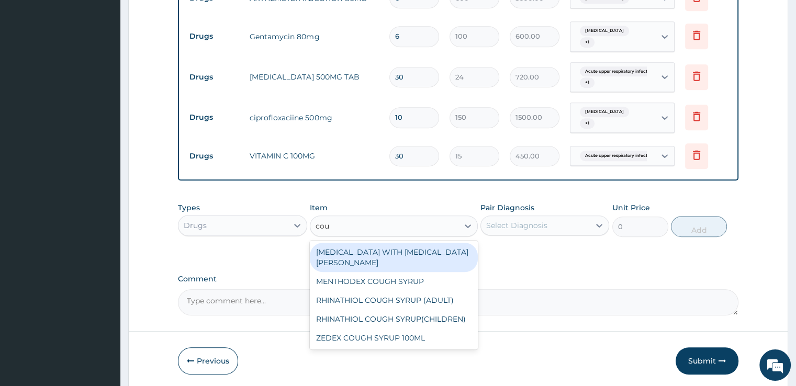
type input "coug"
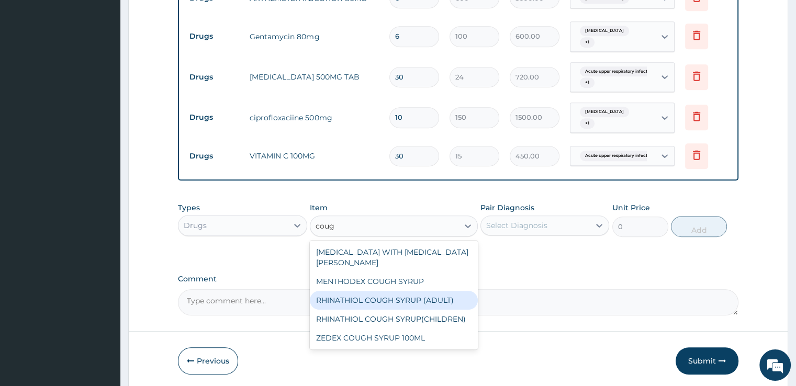
click at [362, 291] on div "RHINATHIOL COUGH SYRUP (ADULT)" at bounding box center [394, 300] width 168 height 19
type input "1080"
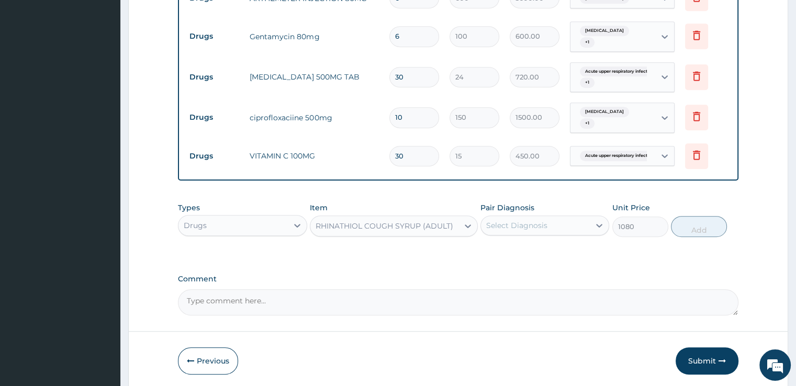
click at [548, 222] on div "Select Diagnosis" at bounding box center [535, 225] width 109 height 17
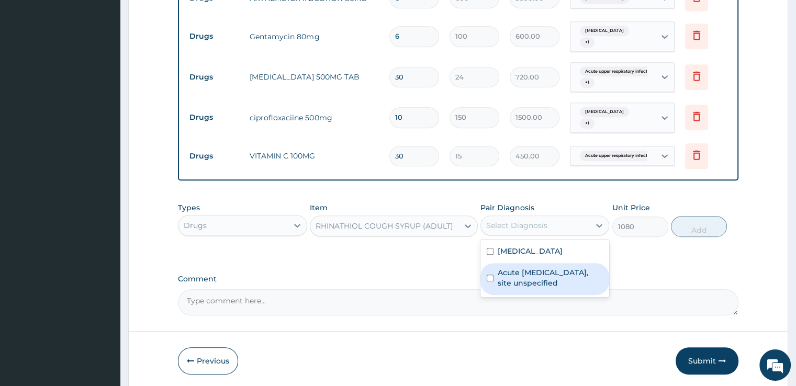
click at [536, 267] on label "Acute upper respiratory infection, site unspecified" at bounding box center [550, 277] width 105 height 21
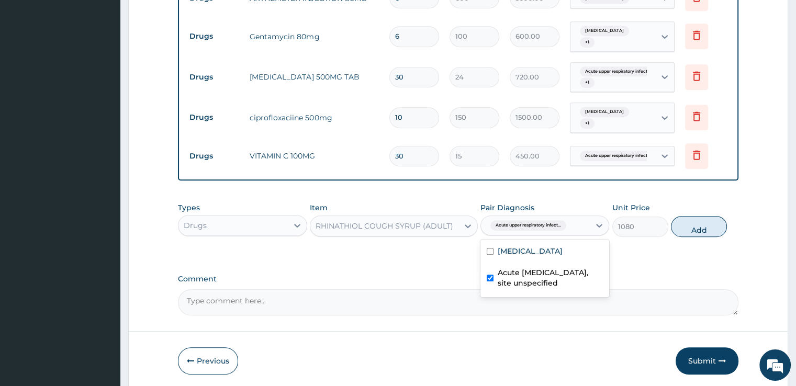
checkbox input "true"
click at [693, 224] on button "Add" at bounding box center [699, 226] width 56 height 21
type input "0"
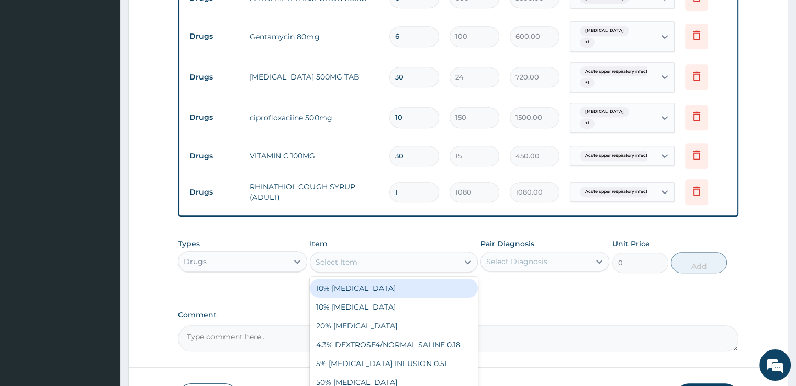
click at [359, 262] on div "Select Item" at bounding box center [384, 262] width 148 height 17
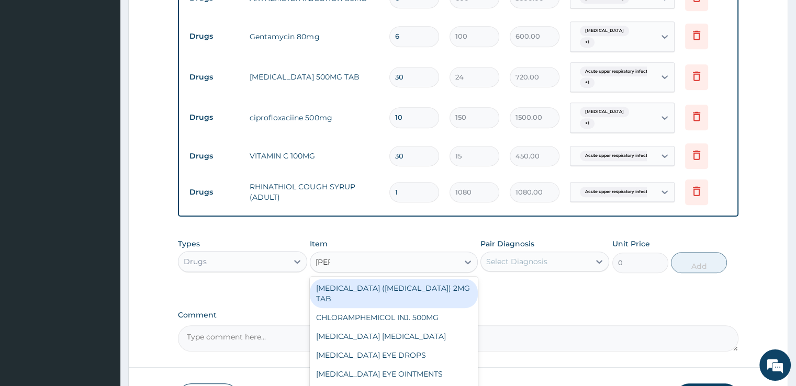
type input "lorat"
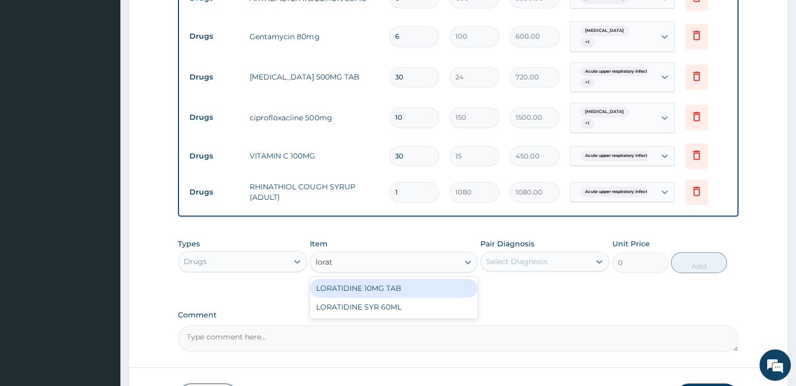
click at [362, 288] on div "LORATIDINE 10MG TAB" at bounding box center [394, 288] width 168 height 19
type input "39"
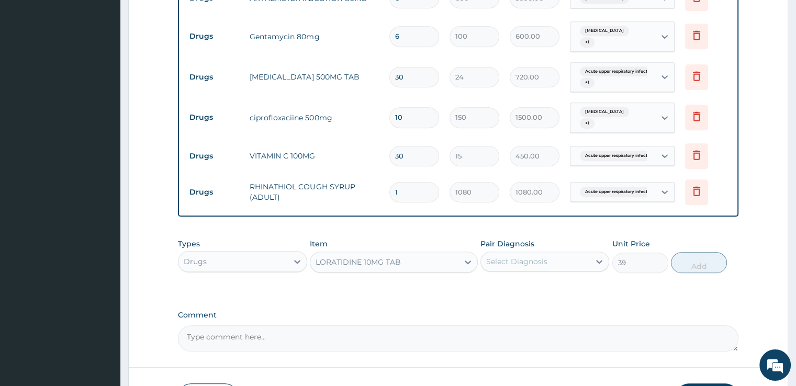
click at [529, 260] on div "Select Diagnosis" at bounding box center [516, 261] width 61 height 10
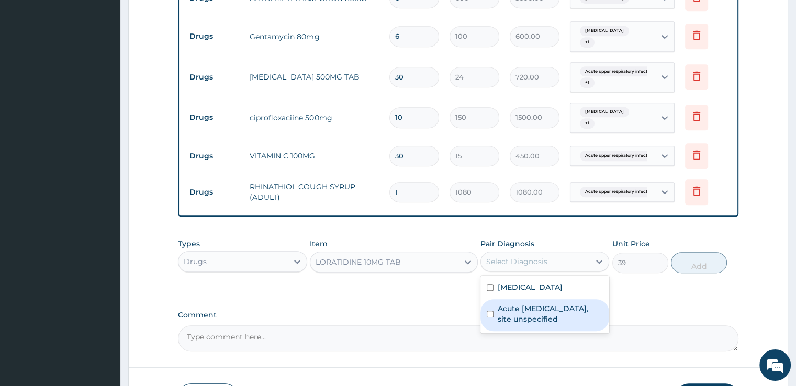
click at [534, 305] on label "Acute upper respiratory infection, site unspecified" at bounding box center [550, 313] width 105 height 21
checkbox input "true"
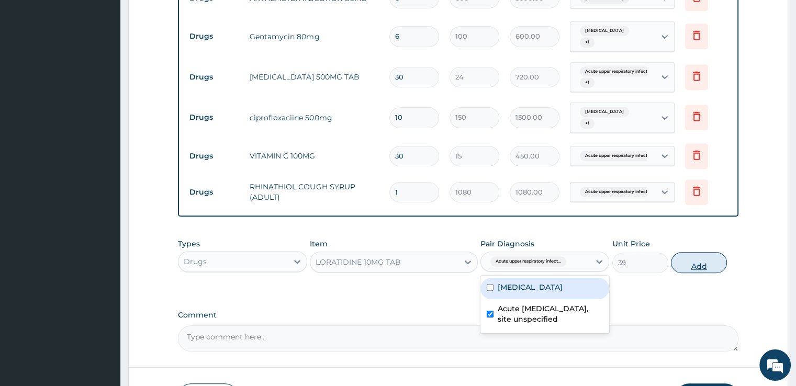
click at [690, 264] on button "Add" at bounding box center [699, 262] width 56 height 21
type input "0"
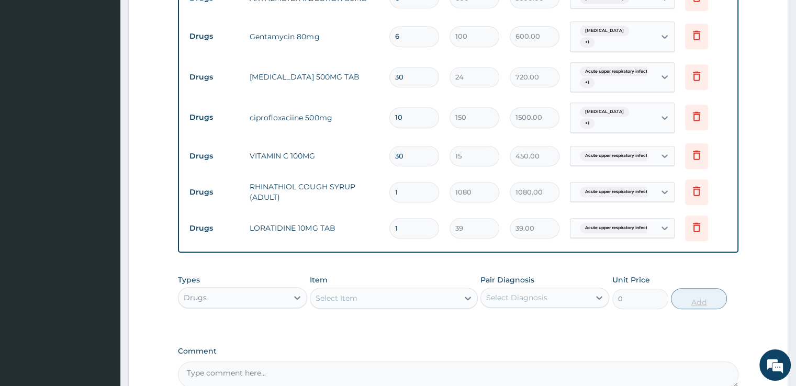
type input "0.00"
type input "7"
type input "273.00"
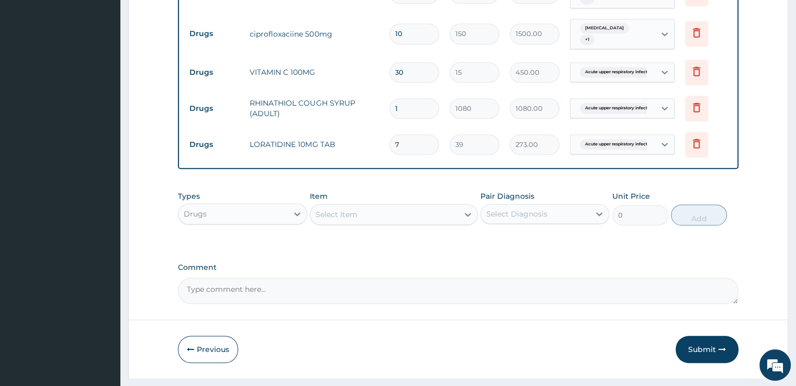
scroll to position [694, 0]
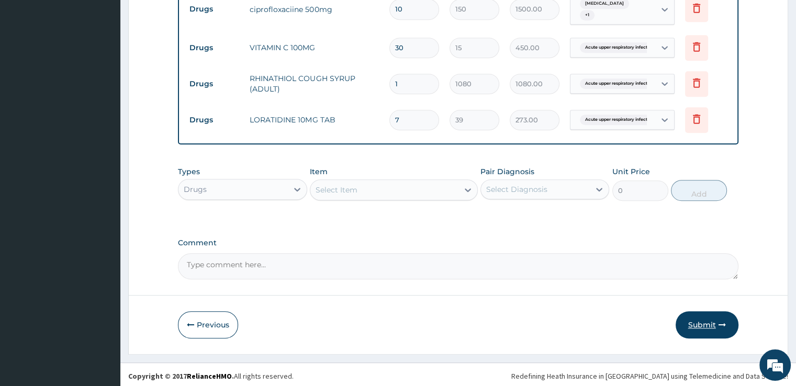
type input "7"
click at [706, 321] on button "Submit" at bounding box center [706, 324] width 63 height 27
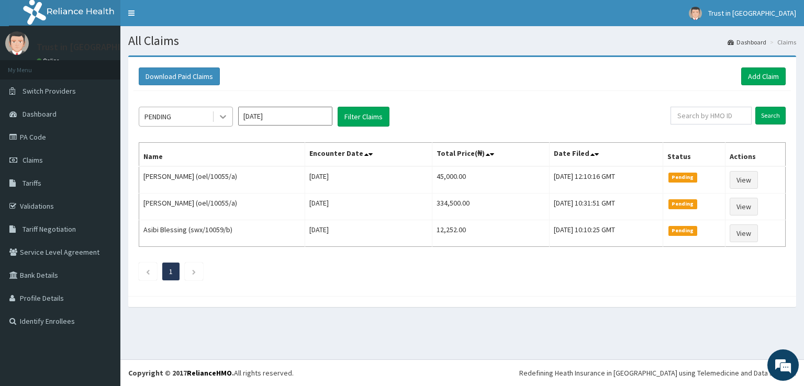
click at [222, 114] on icon at bounding box center [223, 116] width 10 height 10
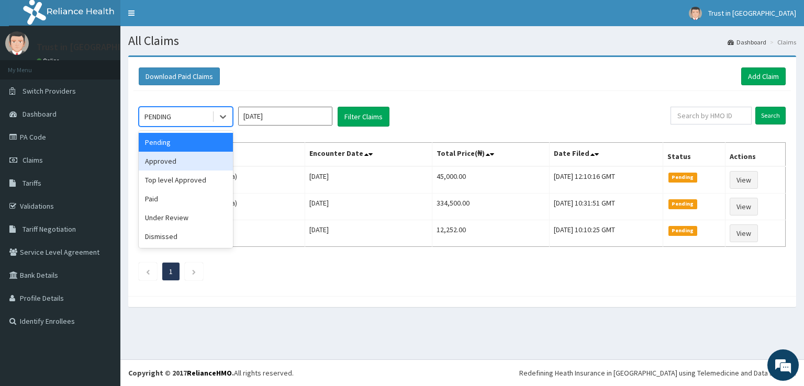
click at [175, 162] on div "Approved" at bounding box center [186, 161] width 94 height 19
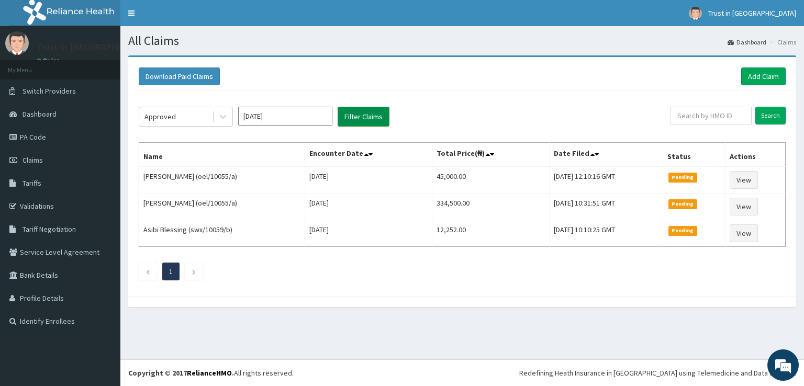
click at [355, 120] on button "Filter Claims" at bounding box center [363, 117] width 52 height 20
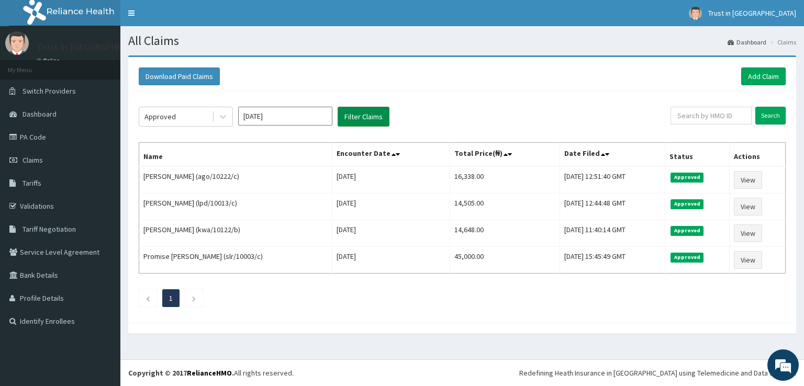
click at [337, 107] on button "Filter Claims" at bounding box center [363, 117] width 52 height 20
click at [770, 77] on link "Add Claim" at bounding box center [763, 76] width 44 height 18
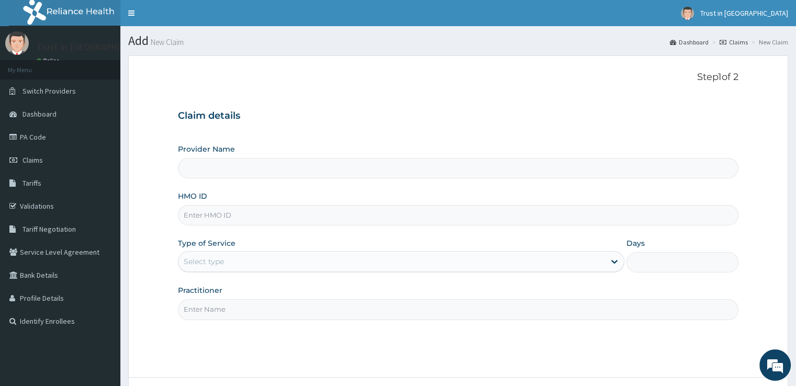
type input "Trust in [GEOGRAPHIC_DATA]"
click at [263, 210] on input "HMO ID" at bounding box center [458, 215] width 560 height 20
type input "swx/10059/d"
click at [230, 266] on div "Select type" at bounding box center [391, 261] width 426 height 17
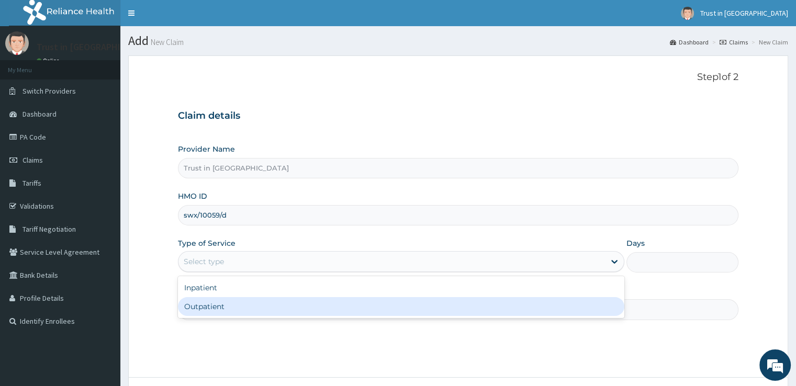
click at [209, 306] on div "Outpatient" at bounding box center [401, 306] width 446 height 19
type input "1"
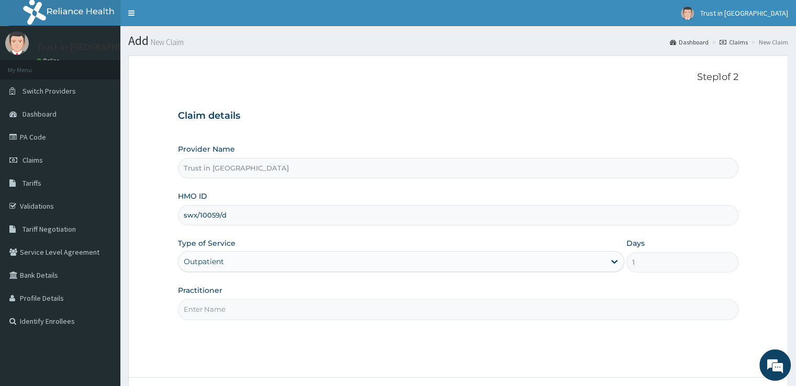
click at [204, 310] on input "Practitioner" at bounding box center [458, 309] width 560 height 20
type input "[PERSON_NAME]"
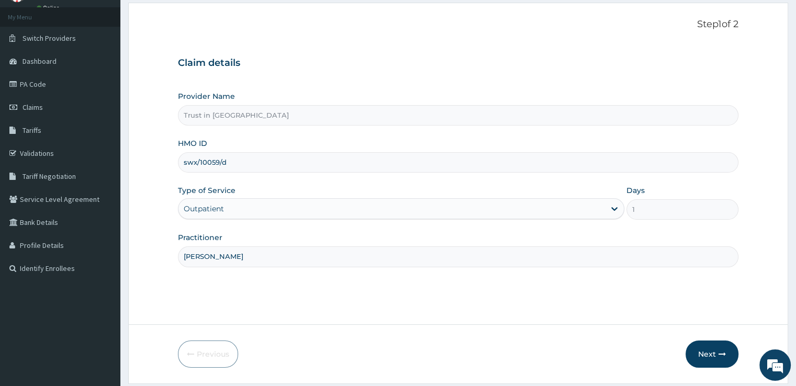
scroll to position [85, 0]
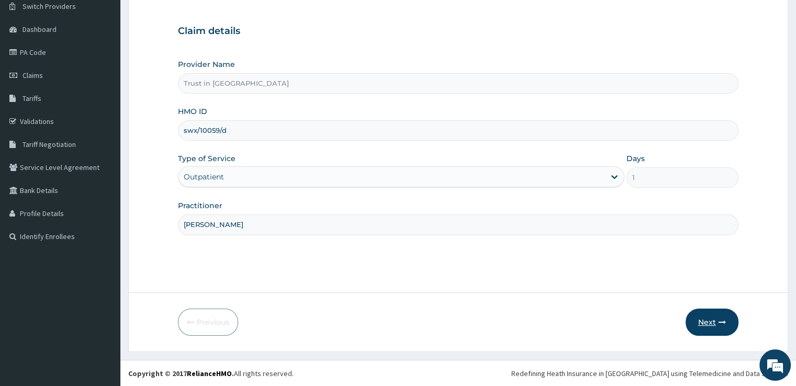
click at [704, 323] on button "Next" at bounding box center [711, 322] width 53 height 27
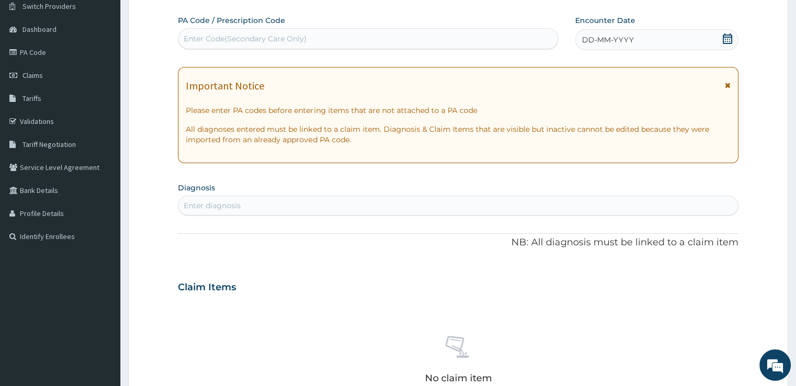
click at [728, 42] on icon at bounding box center [727, 38] width 10 height 10
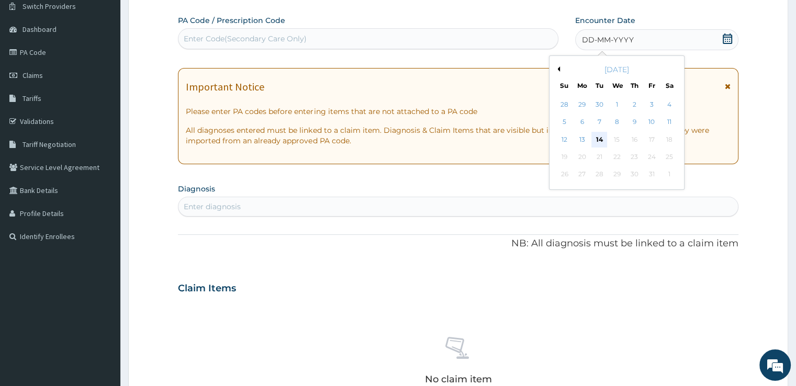
click at [599, 140] on div "14" at bounding box center [599, 140] width 16 height 16
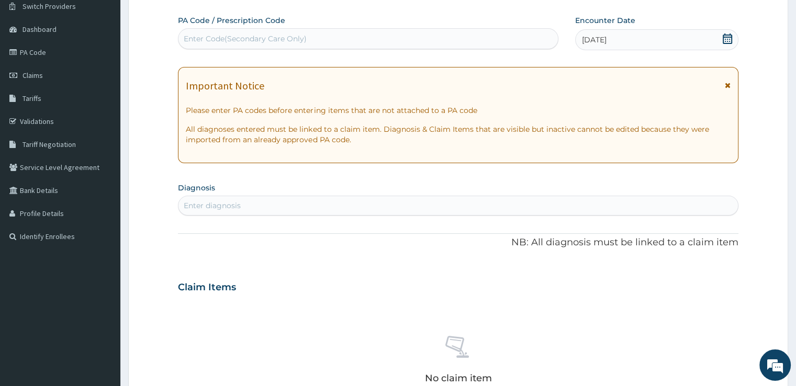
click at [258, 201] on div "Enter diagnosis" at bounding box center [457, 205] width 559 height 17
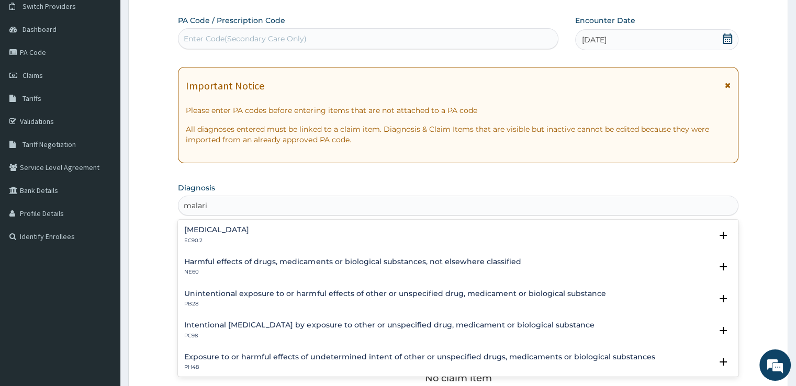
type input "[MEDICAL_DATA]"
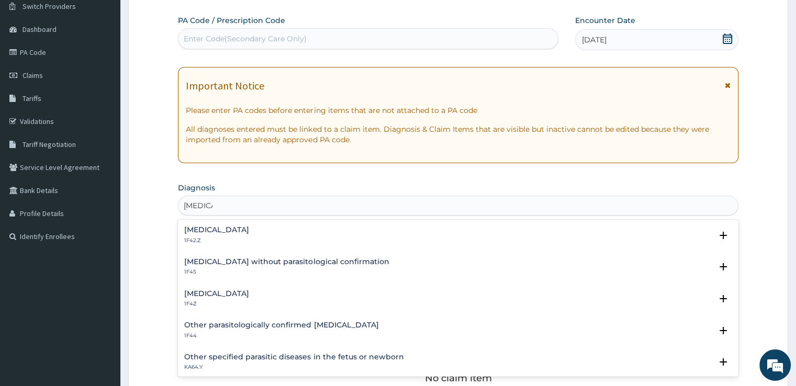
click at [189, 294] on h4 "[MEDICAL_DATA]" at bounding box center [216, 294] width 65 height 8
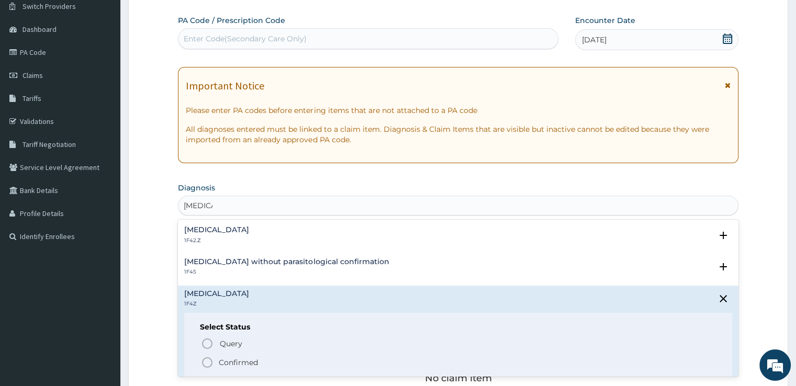
click at [207, 363] on icon "status option filled" at bounding box center [207, 362] width 13 height 13
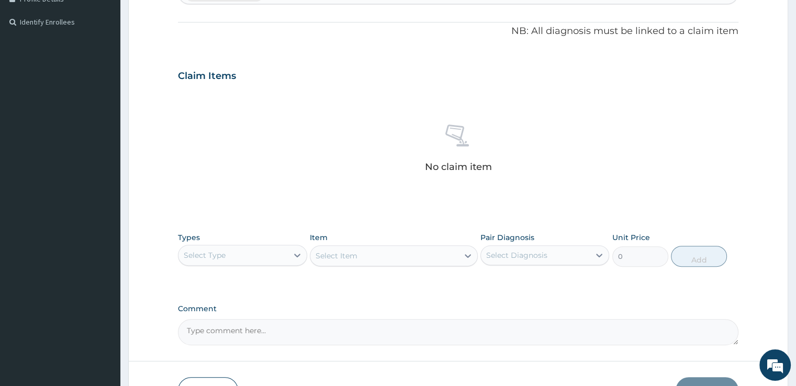
scroll to position [284, 0]
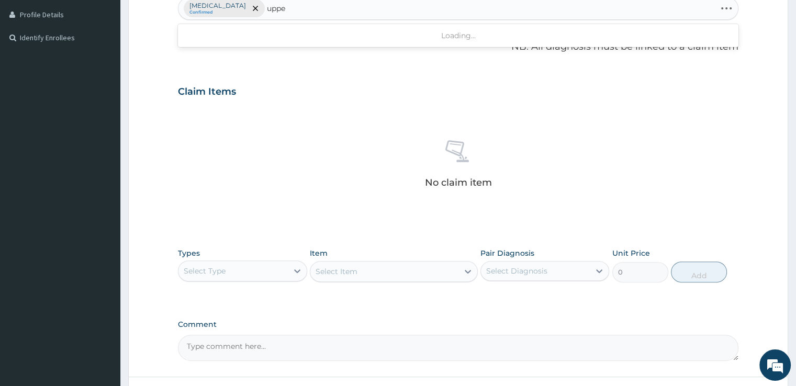
type input "upper"
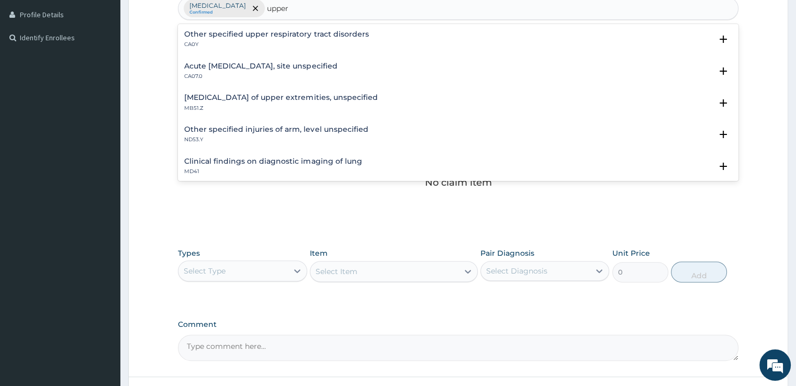
click at [240, 64] on h4 "Acute [MEDICAL_DATA], site unspecified" at bounding box center [260, 66] width 153 height 8
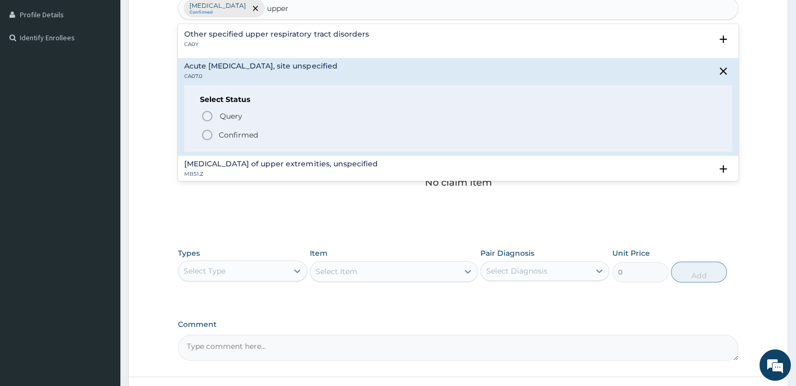
click at [208, 133] on icon "status option filled" at bounding box center [207, 135] width 13 height 13
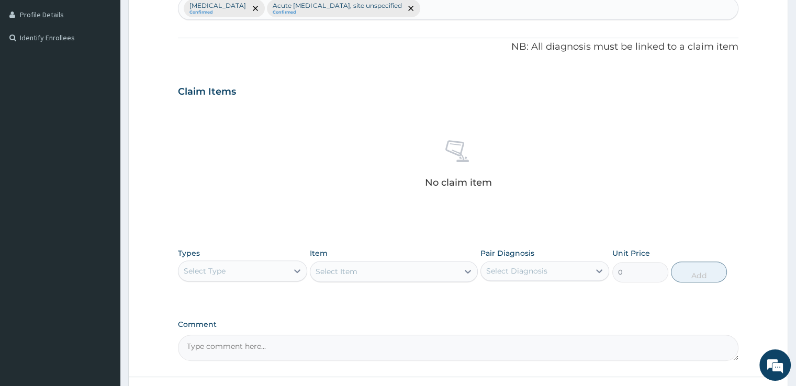
scroll to position [367, 0]
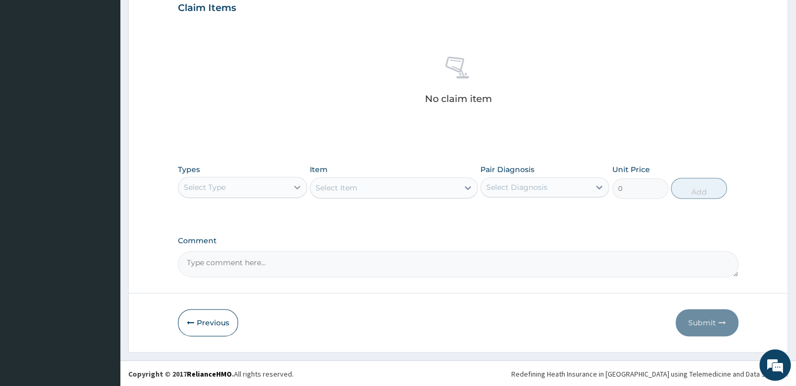
click at [298, 185] on icon at bounding box center [297, 187] width 10 height 10
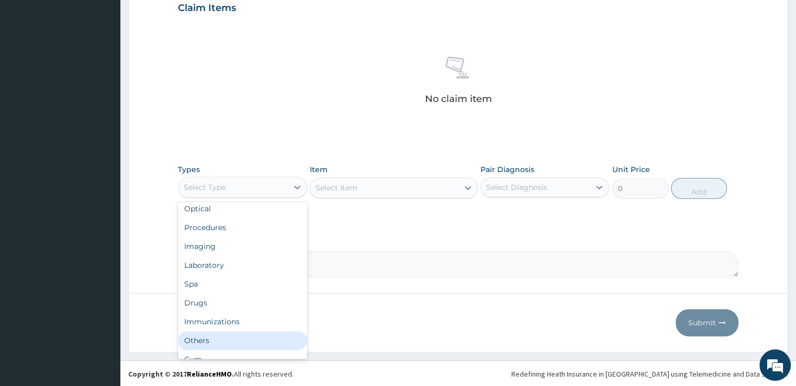
scroll to position [36, 0]
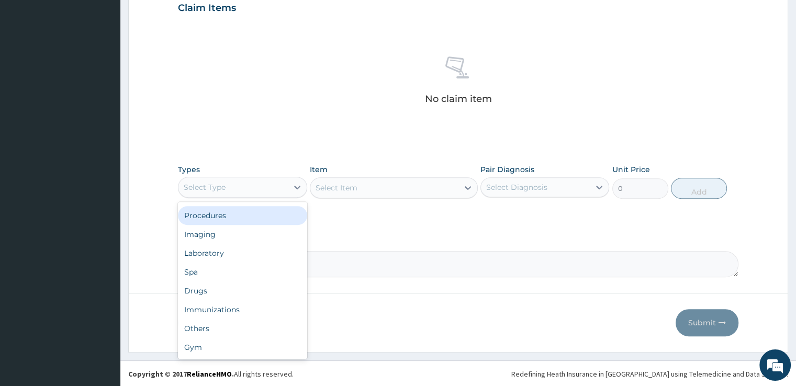
click at [227, 212] on div "Procedures" at bounding box center [242, 215] width 129 height 19
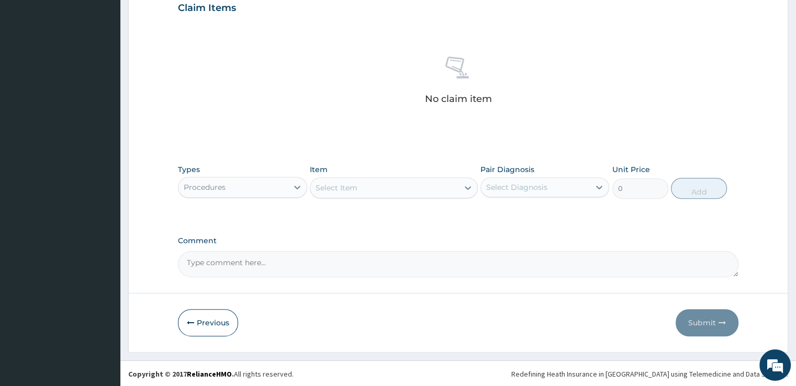
click at [387, 197] on div "Item Select Item" at bounding box center [394, 181] width 168 height 35
click at [391, 185] on div "Select Item" at bounding box center [384, 187] width 148 height 17
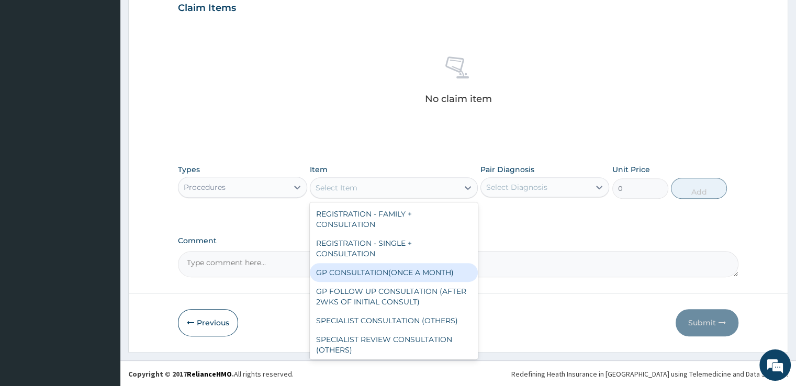
click at [364, 266] on div "GP CONSULTATION(ONCE A MONTH)" at bounding box center [394, 272] width 168 height 19
type input "2000"
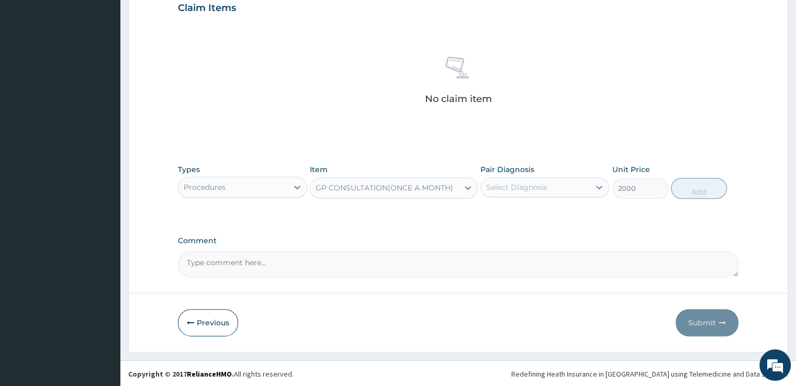
click at [539, 182] on div "Select Diagnosis" at bounding box center [516, 187] width 61 height 10
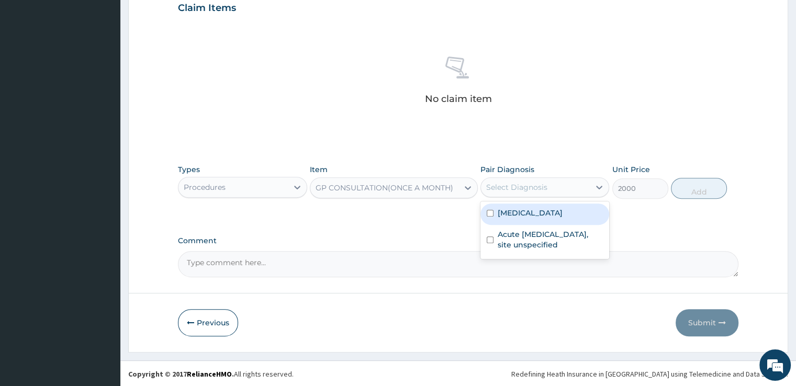
click at [522, 221] on div "Malaria, unspecified" at bounding box center [544, 214] width 129 height 21
checkbox input "true"
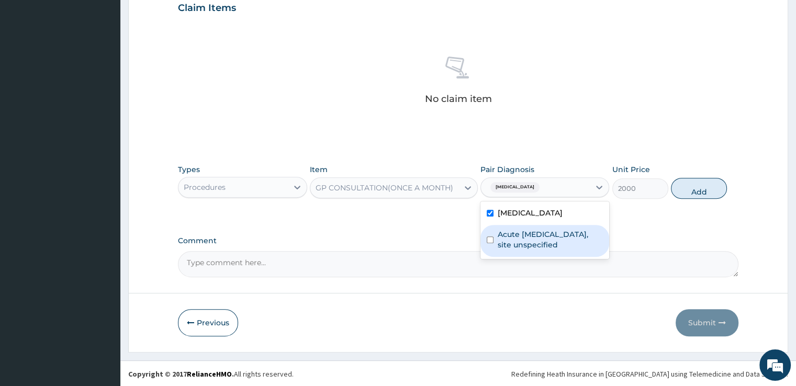
click at [521, 243] on label "Acute upper respiratory infection, site unspecified" at bounding box center [550, 239] width 105 height 21
checkbox input "true"
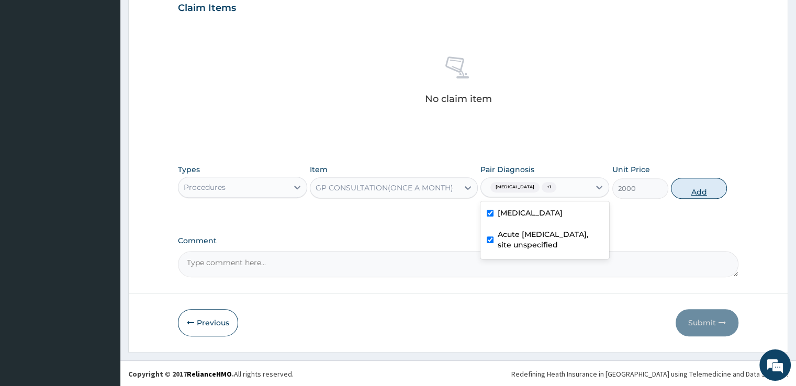
click at [684, 188] on button "Add" at bounding box center [699, 188] width 56 height 21
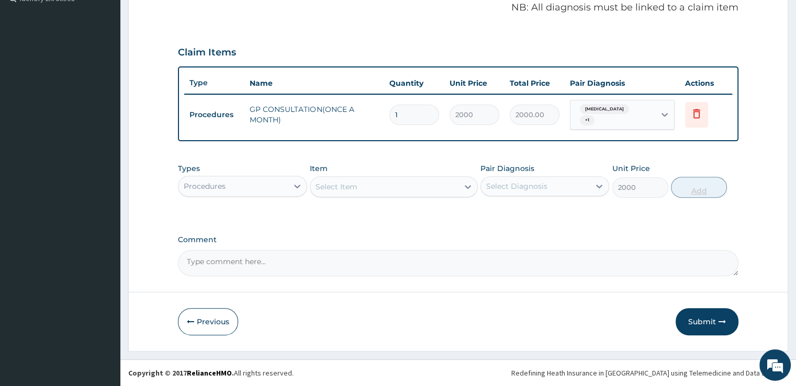
type input "0"
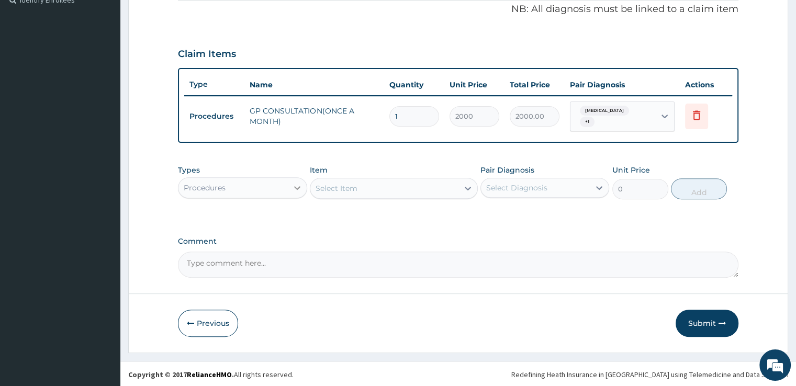
click at [294, 183] on icon at bounding box center [297, 188] width 10 height 10
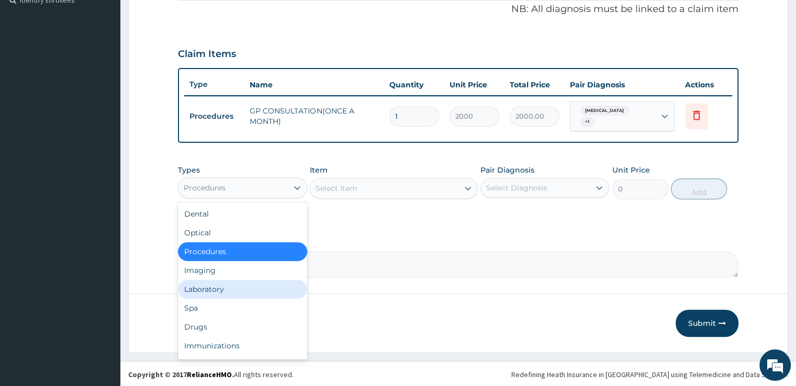
click at [213, 287] on div "Laboratory" at bounding box center [242, 289] width 129 height 19
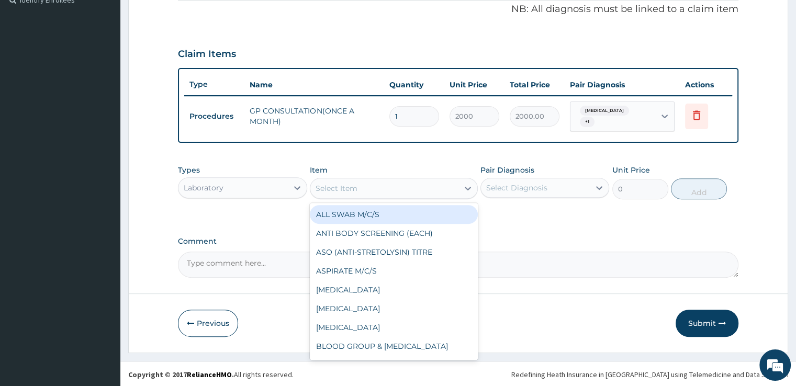
click at [347, 190] on div "Select Item" at bounding box center [337, 188] width 42 height 10
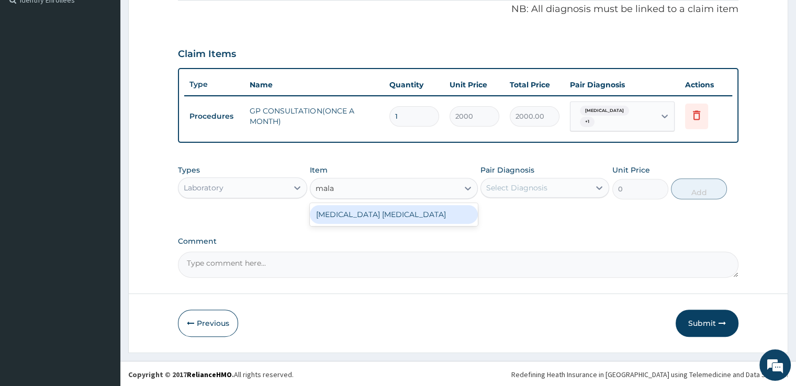
type input "malar"
click at [354, 210] on div "MALARIA PARASITE" at bounding box center [394, 214] width 168 height 19
type input "1275"
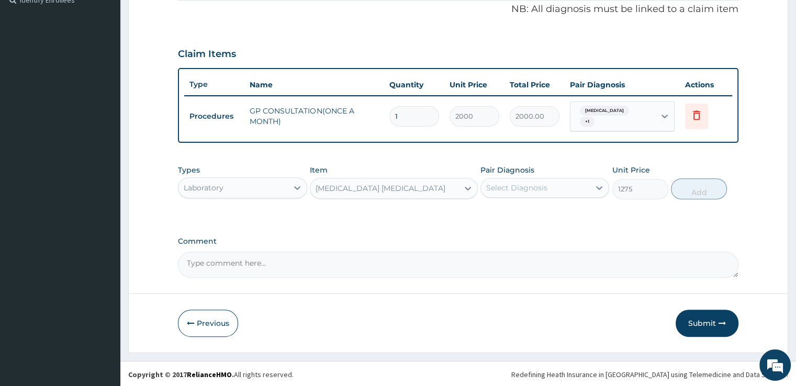
click at [514, 190] on div "Select Diagnosis" at bounding box center [516, 188] width 61 height 10
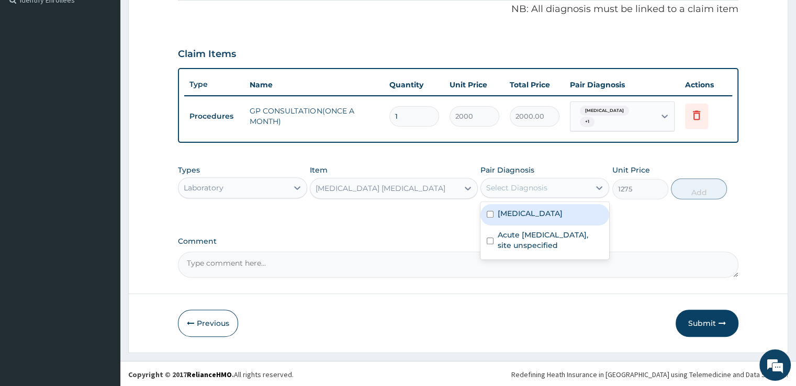
click at [513, 215] on label "[MEDICAL_DATA]" at bounding box center [530, 213] width 65 height 10
checkbox input "true"
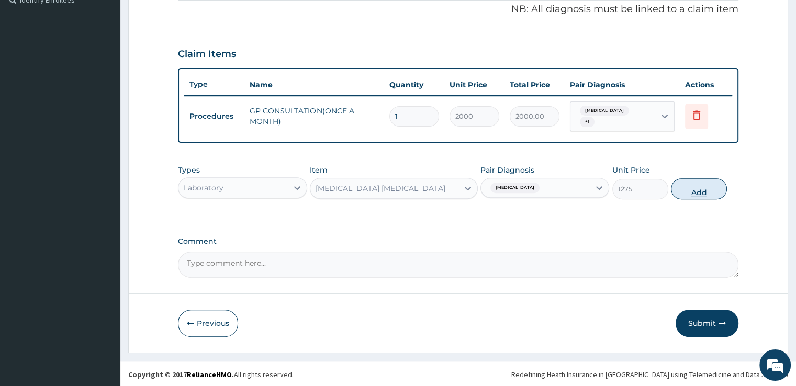
click at [695, 189] on button "Add" at bounding box center [699, 188] width 56 height 21
type input "0"
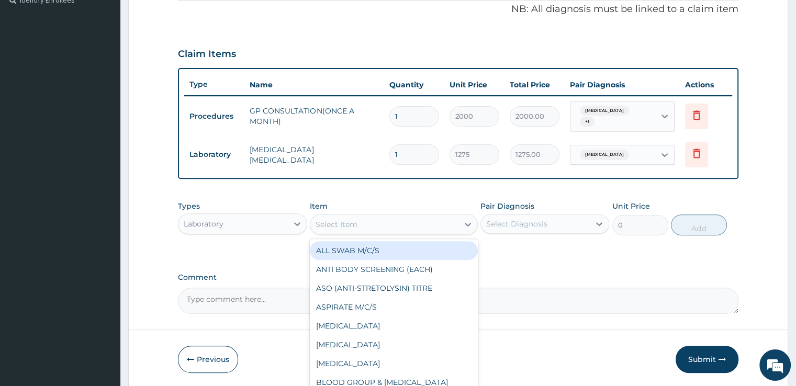
click at [352, 223] on div "Select Item" at bounding box center [337, 224] width 42 height 10
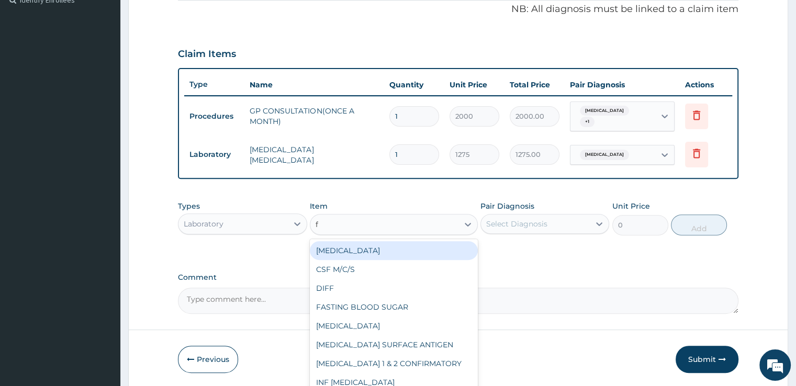
type input "fu"
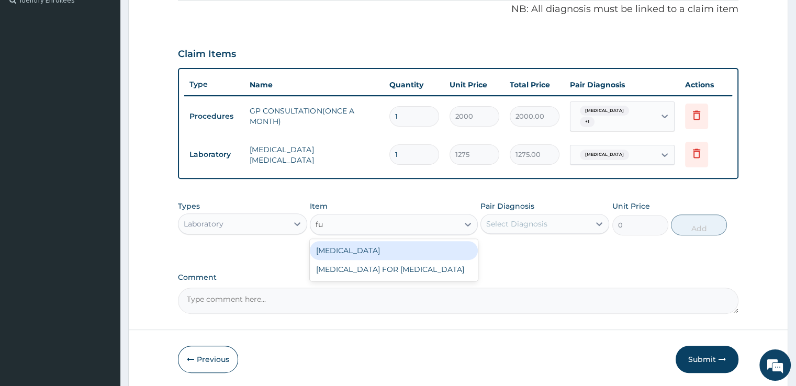
click at [360, 252] on div "FULL BLOOD COUNT" at bounding box center [394, 250] width 168 height 19
type input "3400"
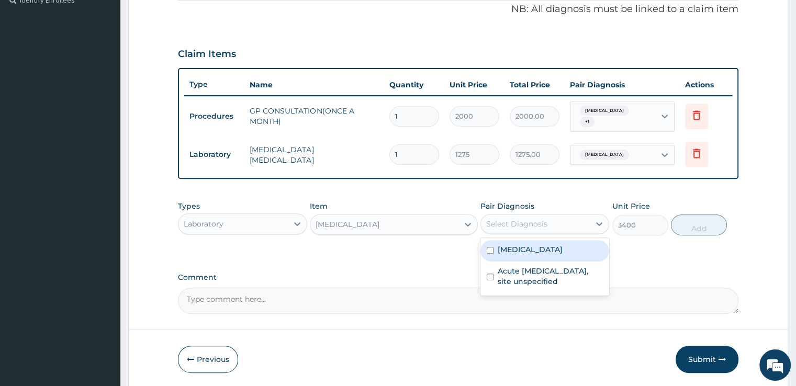
click at [517, 222] on div "Select Diagnosis" at bounding box center [516, 224] width 61 height 10
click at [517, 254] on div "Malaria, unspecified" at bounding box center [544, 250] width 129 height 21
checkbox input "true"
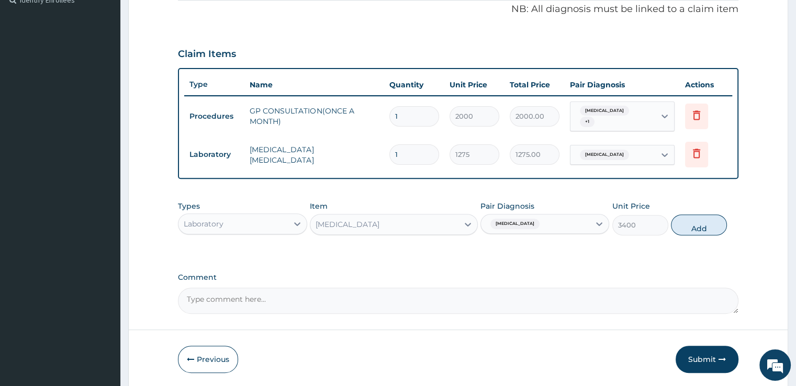
click at [700, 233] on div "Types Laboratory Item FULL BLOOD COUNT Pair Diagnosis Malaria, unspecified Unit…" at bounding box center [458, 218] width 560 height 45
click at [697, 225] on button "Add" at bounding box center [699, 225] width 56 height 21
type input "0"
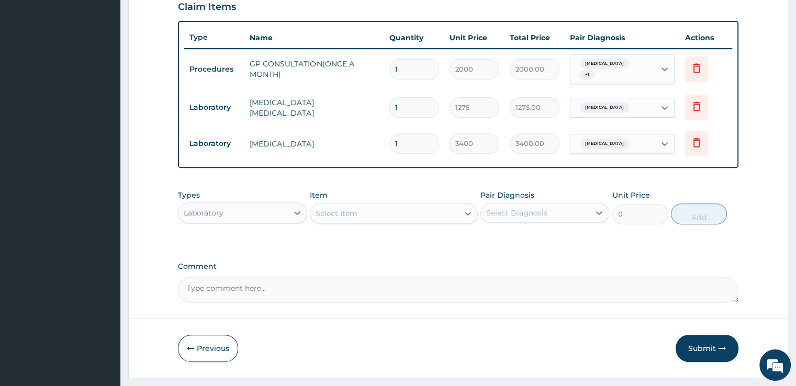
scroll to position [393, 0]
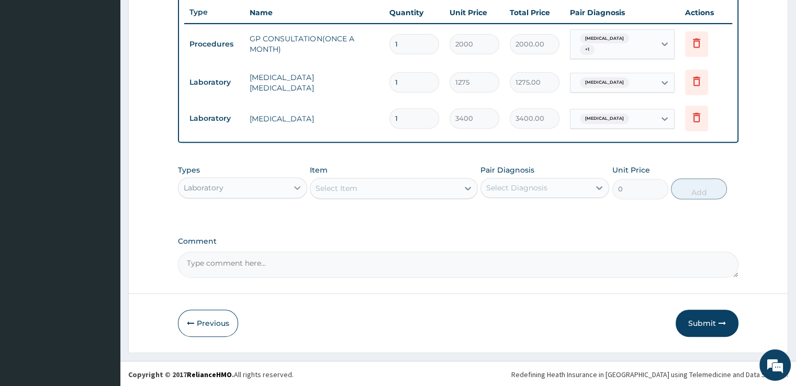
click at [295, 187] on icon at bounding box center [297, 188] width 6 height 4
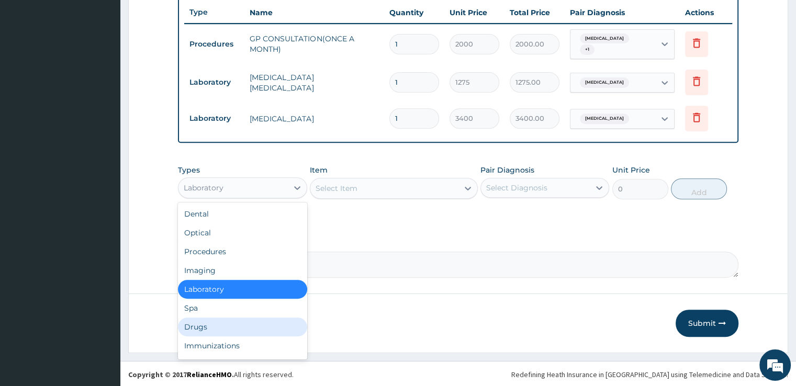
click at [209, 323] on div "Drugs" at bounding box center [242, 327] width 129 height 19
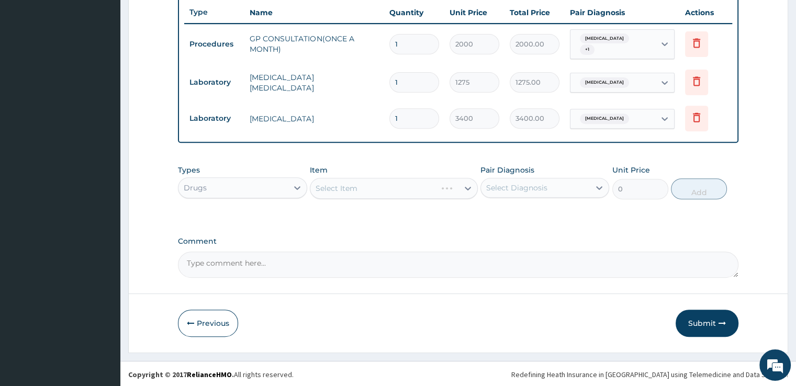
click at [388, 191] on div "Select Item" at bounding box center [394, 188] width 168 height 21
click at [388, 191] on div "Select Item" at bounding box center [384, 188] width 148 height 17
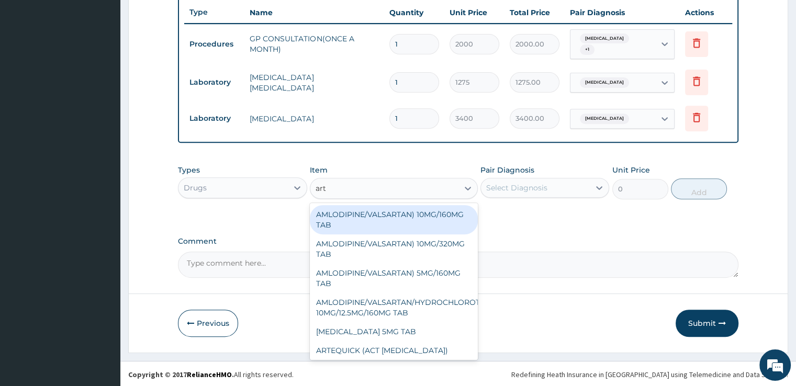
type input "arth"
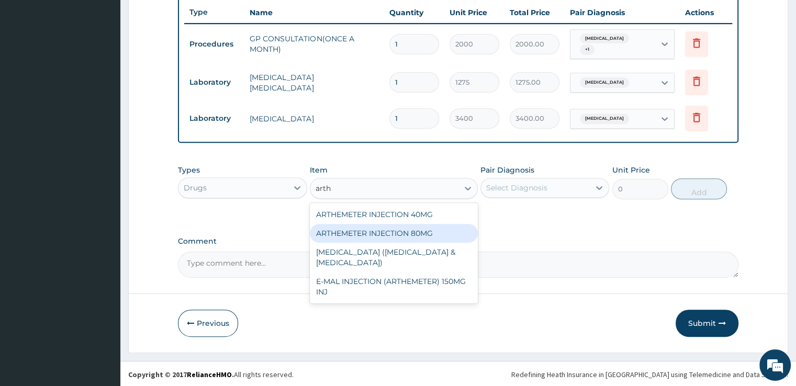
click at [397, 234] on div "ARTHEMETER INJECTION 80MG" at bounding box center [394, 233] width 168 height 19
type input "600"
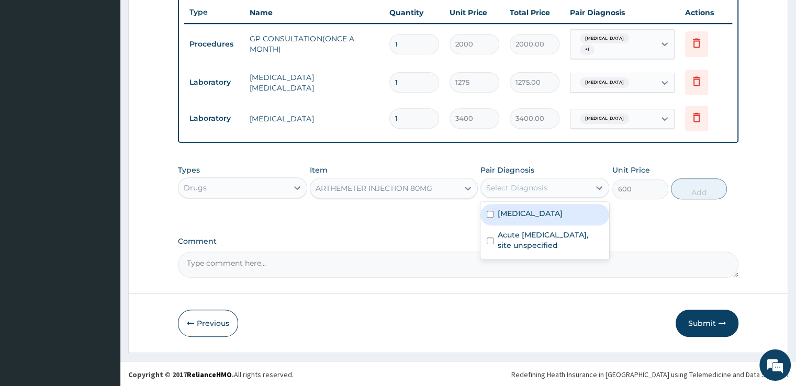
click at [555, 184] on div "Select Diagnosis" at bounding box center [535, 187] width 109 height 17
click at [549, 216] on label "[MEDICAL_DATA]" at bounding box center [530, 213] width 65 height 10
checkbox input "true"
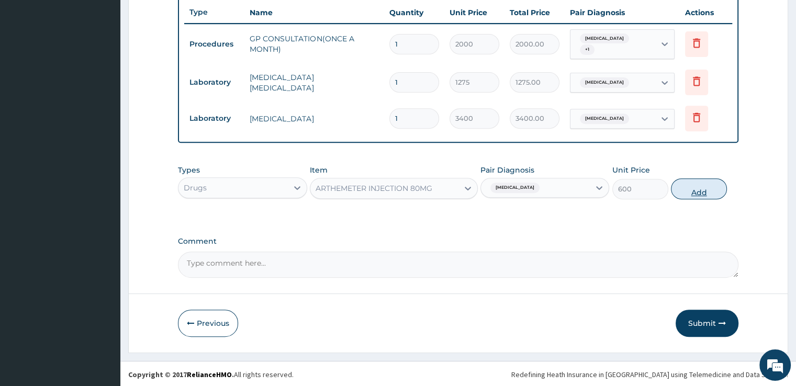
click at [693, 187] on button "Add" at bounding box center [699, 188] width 56 height 21
type input "0"
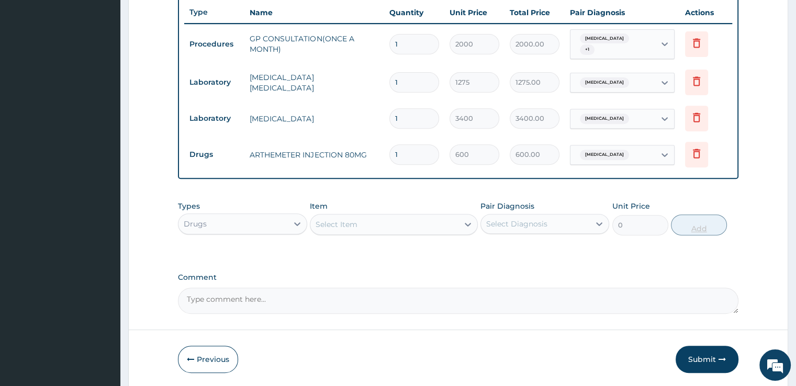
type input "0.00"
type input "3"
type input "1800.00"
type input "3"
click at [359, 230] on div "Select Item" at bounding box center [384, 224] width 148 height 17
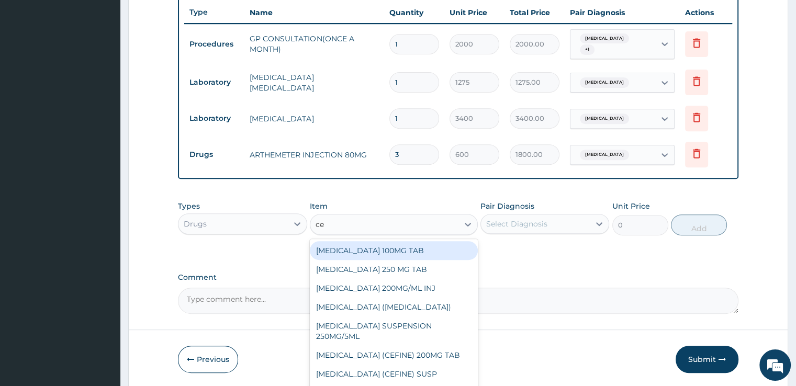
type input "cef"
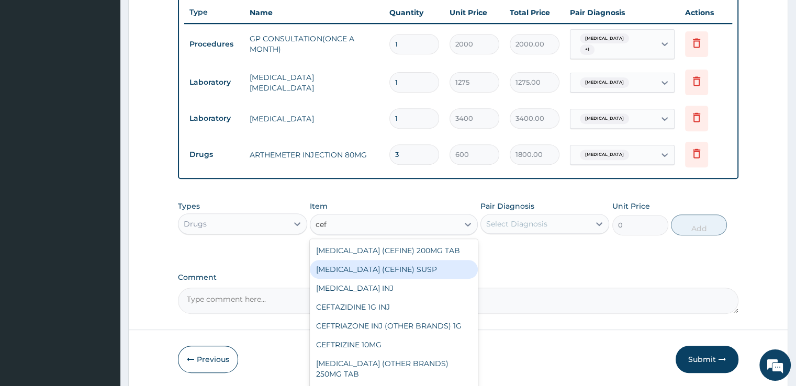
click at [380, 271] on div "[MEDICAL_DATA] (CEFINE) SUSP" at bounding box center [394, 269] width 168 height 19
type input "1800"
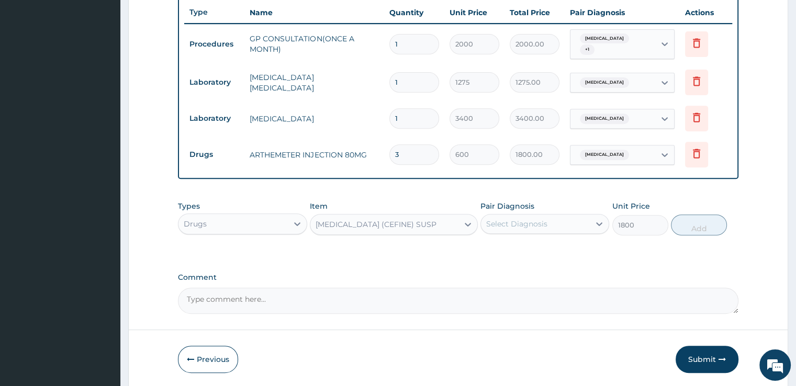
click at [535, 222] on div "Select Diagnosis" at bounding box center [516, 224] width 61 height 10
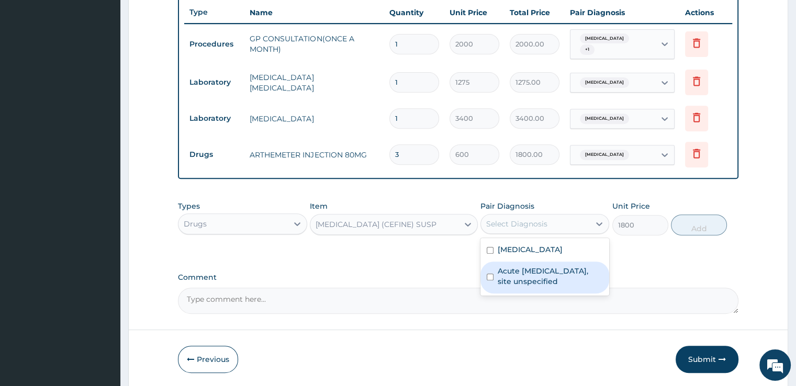
drag, startPoint x: 537, startPoint y: 250, endPoint x: 538, endPoint y: 271, distance: 21.5
click at [538, 271] on div "[MEDICAL_DATA] Acute [MEDICAL_DATA], site unspecified" at bounding box center [544, 267] width 129 height 58
click at [538, 271] on label "Acute [MEDICAL_DATA], site unspecified" at bounding box center [550, 276] width 105 height 21
checkbox input "true"
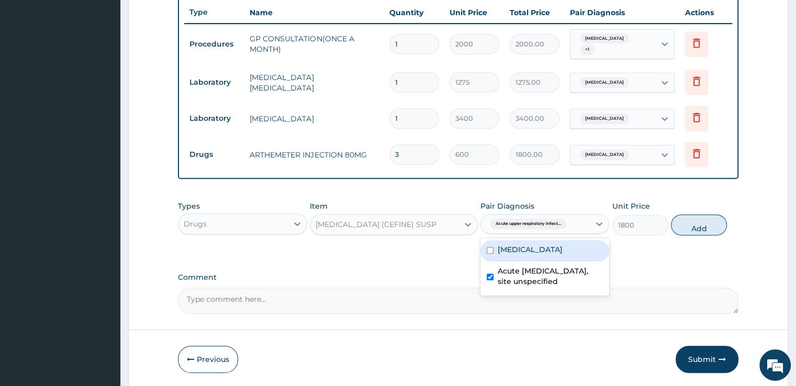
click at [528, 244] on label "[MEDICAL_DATA]" at bounding box center [530, 249] width 65 height 10
checkbox input "true"
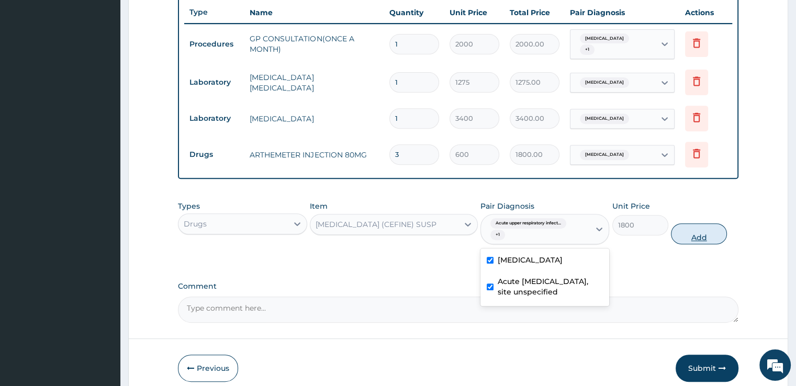
click at [696, 234] on button "Add" at bounding box center [699, 233] width 56 height 21
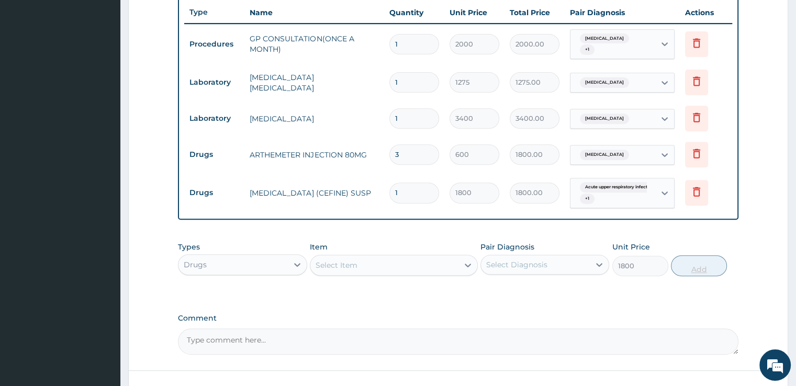
type input "0"
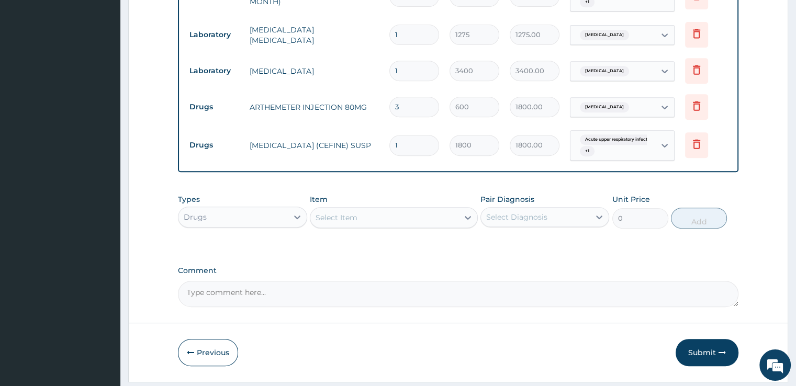
scroll to position [469, 0]
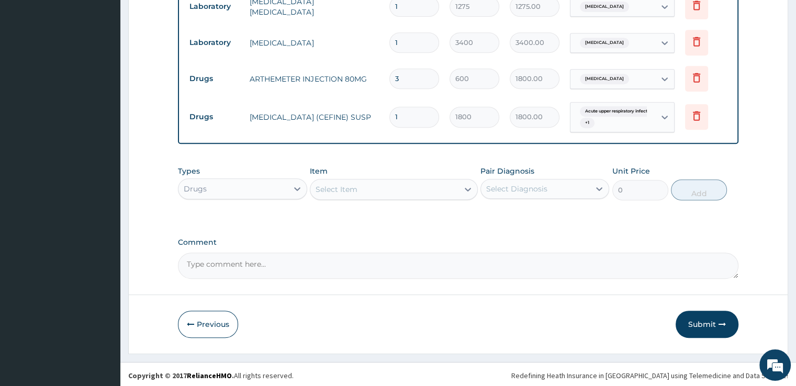
click at [357, 185] on div "Select Item" at bounding box center [384, 189] width 148 height 17
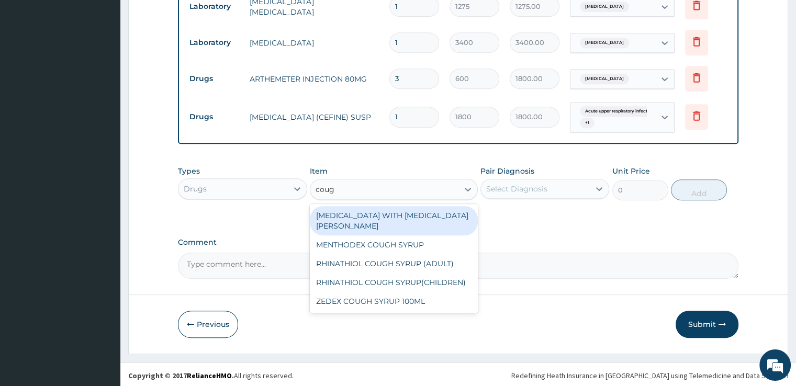
type input "cough"
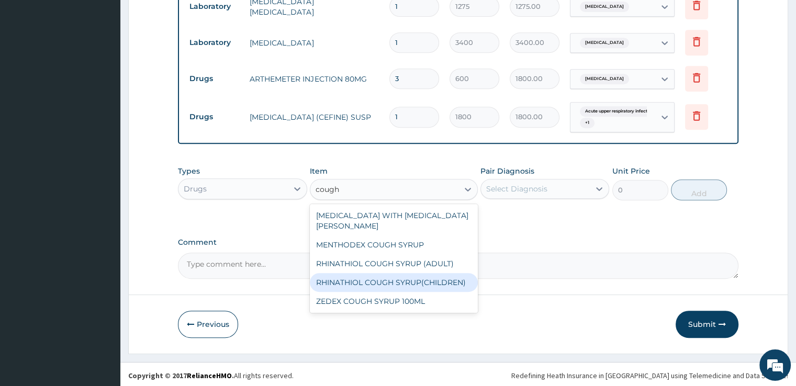
click at [368, 273] on div "RHINATHIOL COUGH SYRUP(CHILDREN)" at bounding box center [394, 282] width 168 height 19
type input "1080"
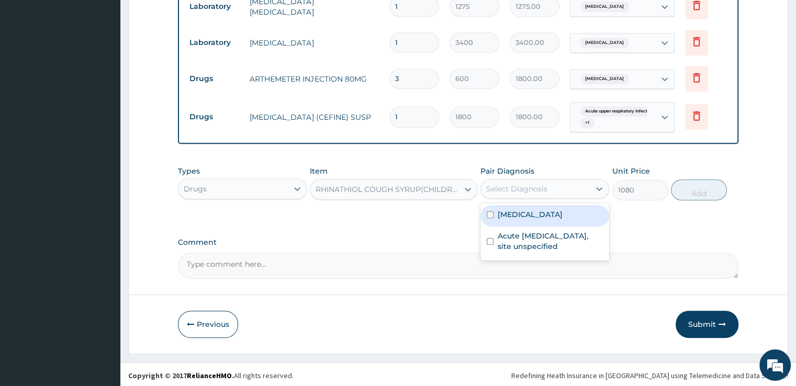
click at [509, 188] on div "Select Diagnosis" at bounding box center [516, 189] width 61 height 10
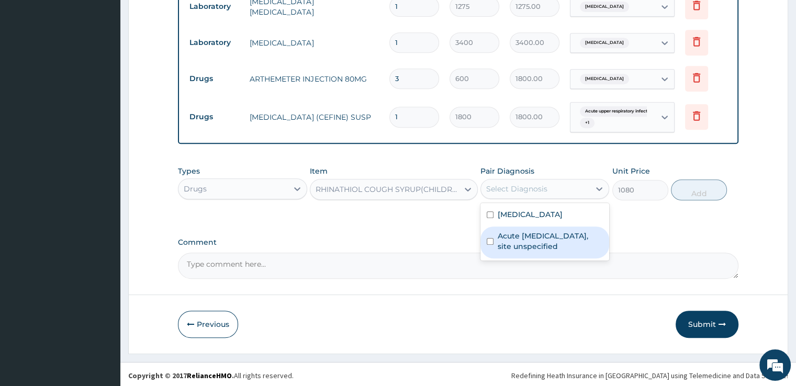
click at [509, 240] on label "Acute [MEDICAL_DATA], site unspecified" at bounding box center [550, 241] width 105 height 21
checkbox input "true"
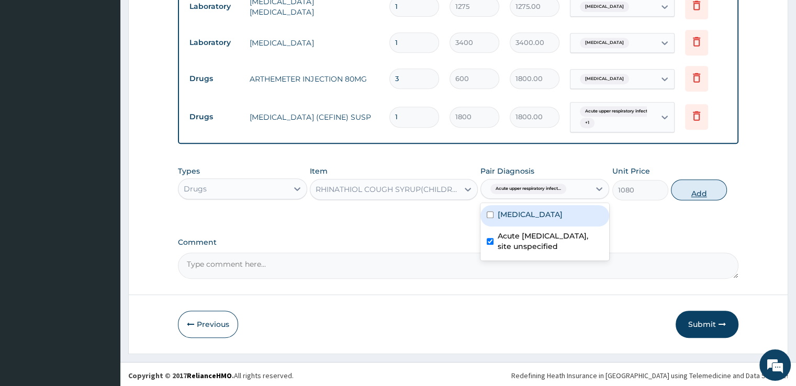
click at [694, 184] on button "Add" at bounding box center [699, 189] width 56 height 21
type input "0"
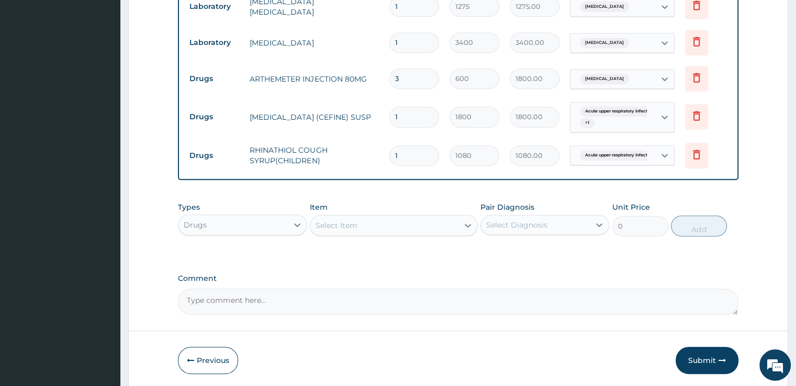
click at [362, 222] on div "Select Item" at bounding box center [384, 225] width 148 height 17
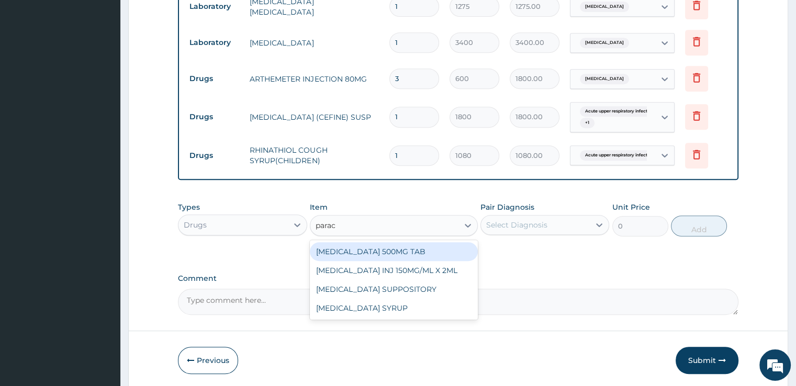
type input "parace"
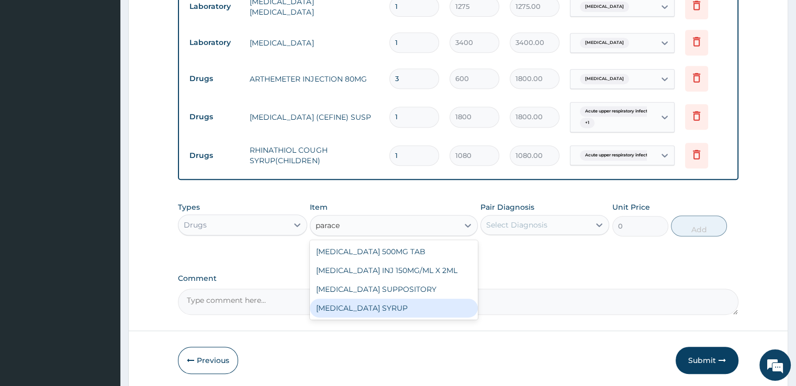
click at [363, 303] on div "[MEDICAL_DATA] SYRUP" at bounding box center [394, 308] width 168 height 19
type input "300"
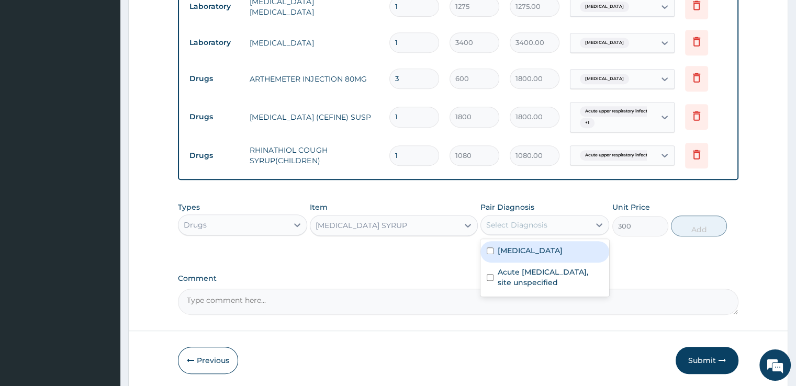
click at [527, 224] on div "Select Diagnosis" at bounding box center [516, 225] width 61 height 10
click at [527, 249] on label "[MEDICAL_DATA]" at bounding box center [530, 250] width 65 height 10
checkbox input "true"
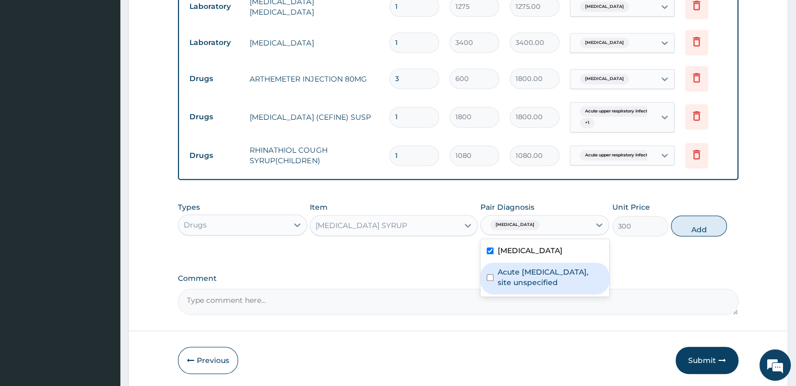
click at [527, 277] on label "Acute [MEDICAL_DATA], site unspecified" at bounding box center [550, 277] width 105 height 21
checkbox input "true"
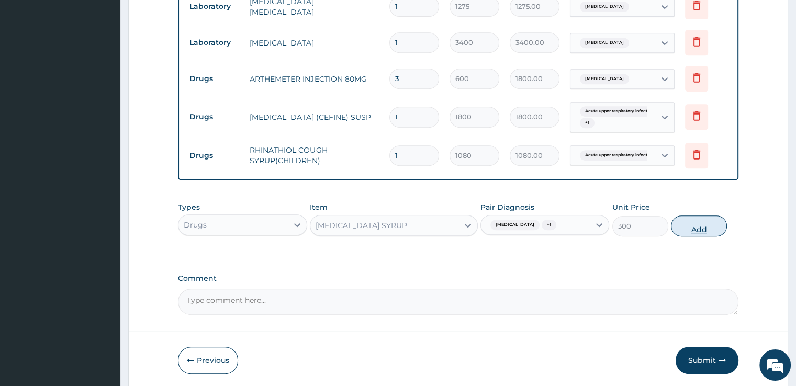
click at [695, 227] on button "Add" at bounding box center [699, 226] width 56 height 21
type input "0"
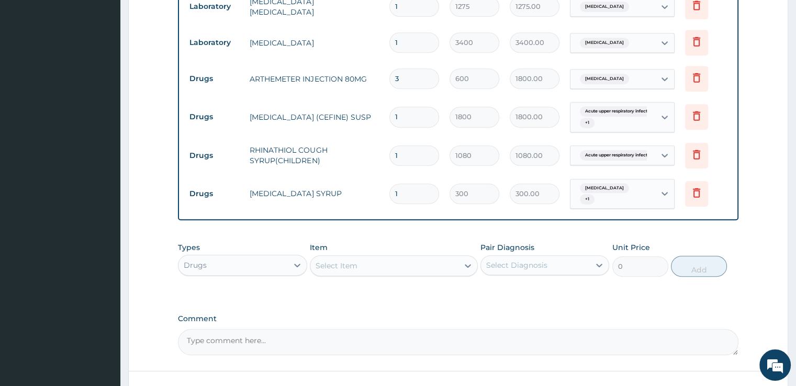
click at [358, 258] on div "Select Item" at bounding box center [384, 265] width 148 height 17
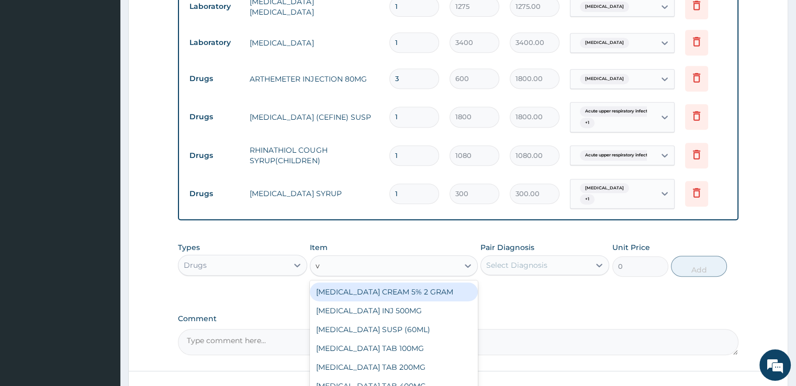
scroll to position [546, 0]
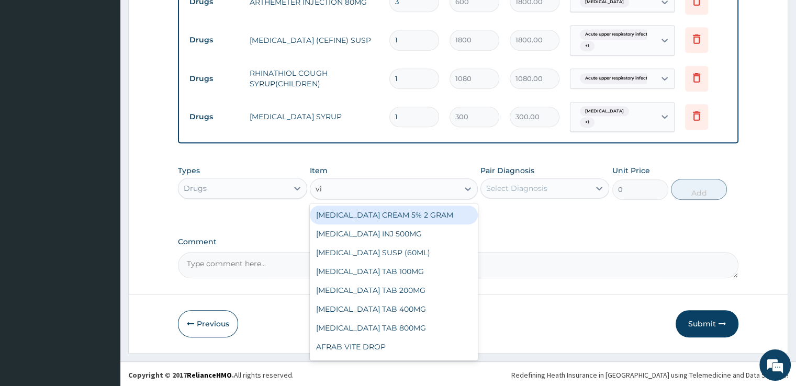
type input "vit"
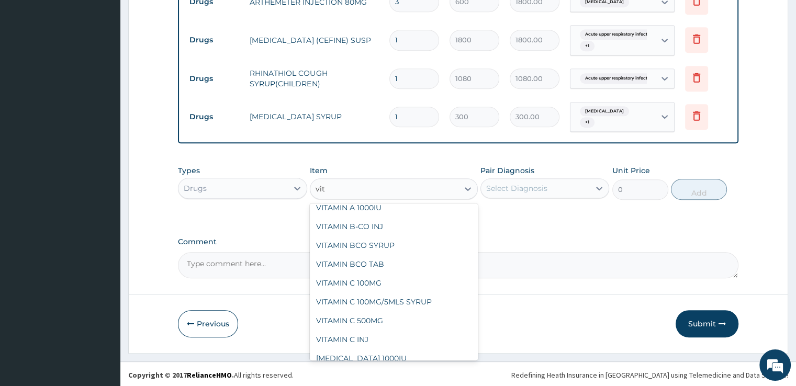
scroll to position [105, 0]
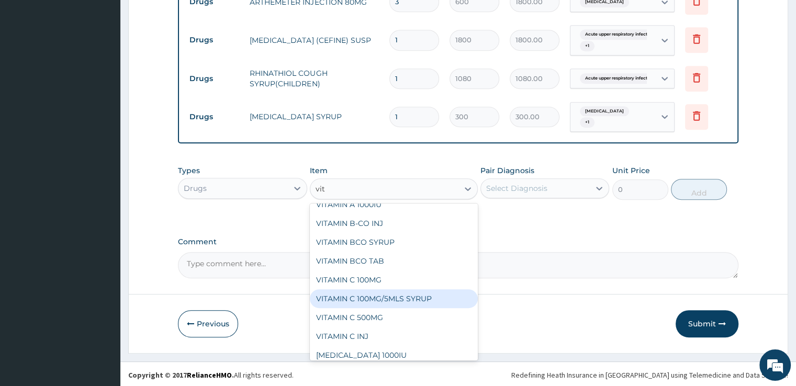
click at [398, 291] on div "VITAMIN C 100MG/5MLS SYRUP" at bounding box center [394, 298] width 168 height 19
type input "450"
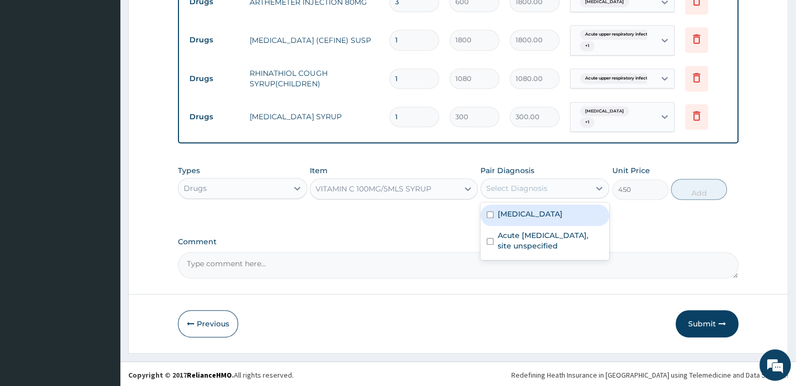
click at [525, 192] on div "Select Diagnosis" at bounding box center [535, 188] width 109 height 17
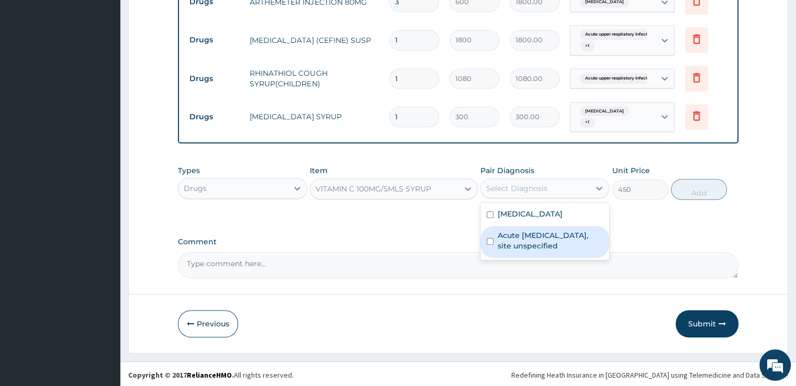
click at [500, 238] on label "Acute [MEDICAL_DATA], site unspecified" at bounding box center [550, 240] width 105 height 21
checkbox input "true"
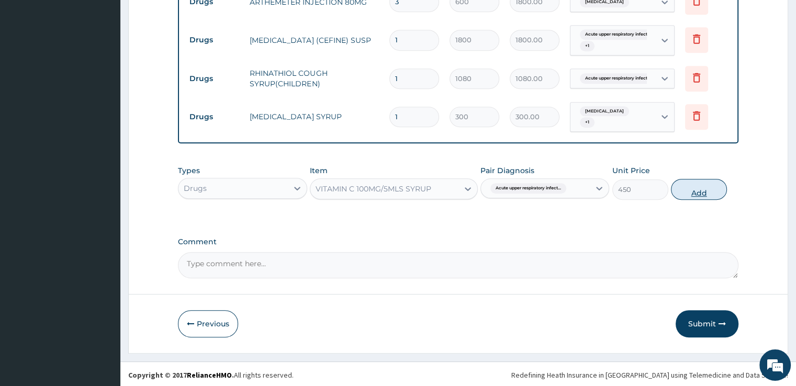
click at [689, 191] on button "Add" at bounding box center [699, 189] width 56 height 21
type input "0"
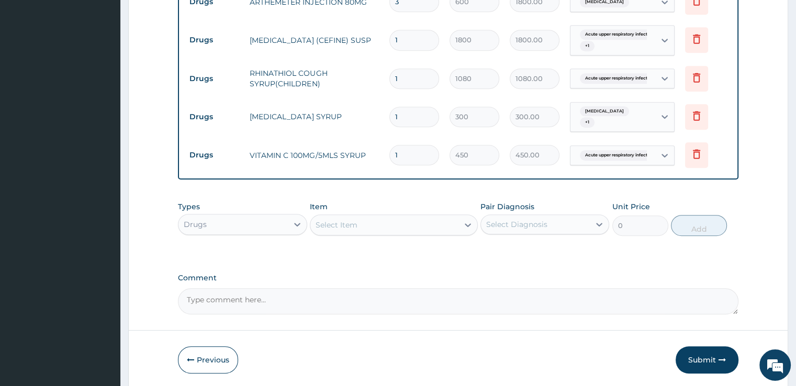
click at [344, 227] on div "Select Item" at bounding box center [337, 225] width 42 height 10
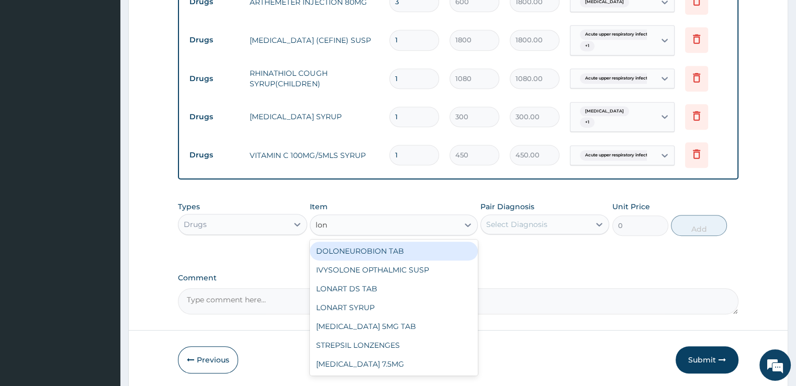
type input "lona"
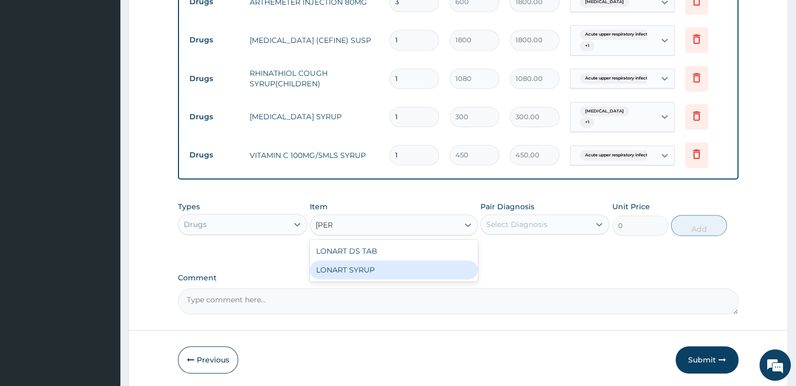
click at [346, 267] on div "LONART SYRUP" at bounding box center [394, 270] width 168 height 19
type input "1200"
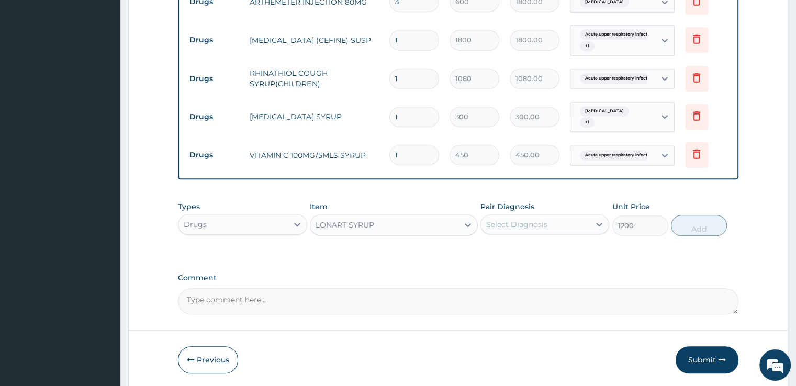
click at [517, 219] on div "Select Diagnosis" at bounding box center [516, 224] width 61 height 10
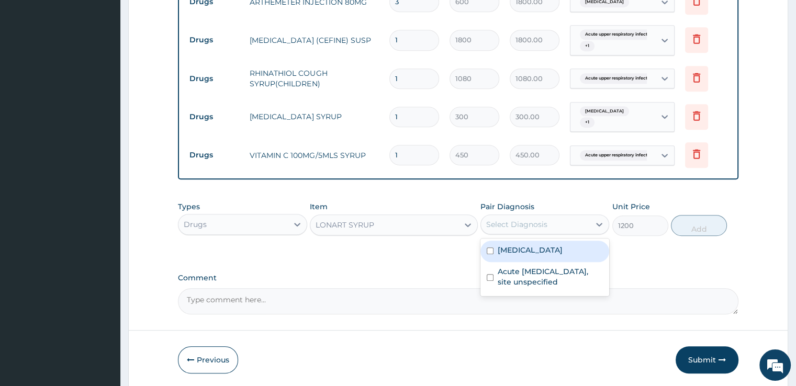
click at [513, 246] on label "[MEDICAL_DATA]" at bounding box center [530, 250] width 65 height 10
checkbox input "true"
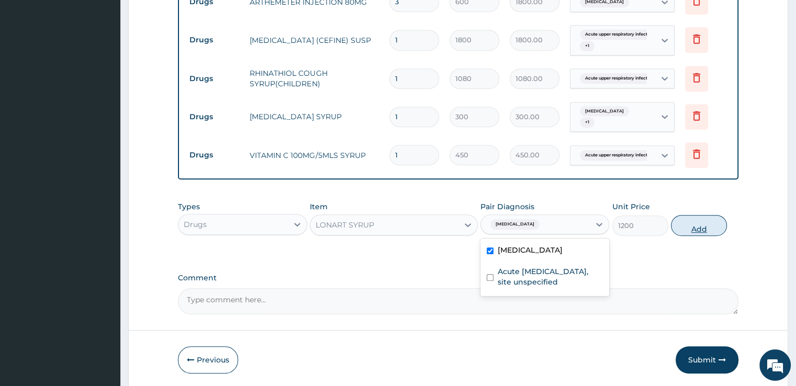
click at [681, 229] on button "Add" at bounding box center [699, 225] width 56 height 21
type input "0"
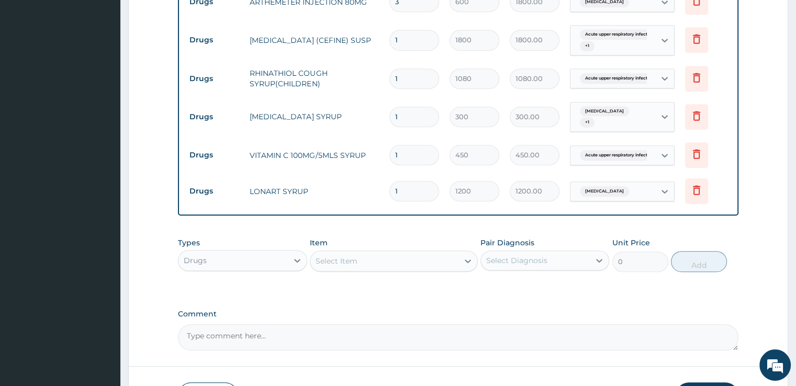
click at [363, 261] on div "Select Item" at bounding box center [384, 261] width 148 height 17
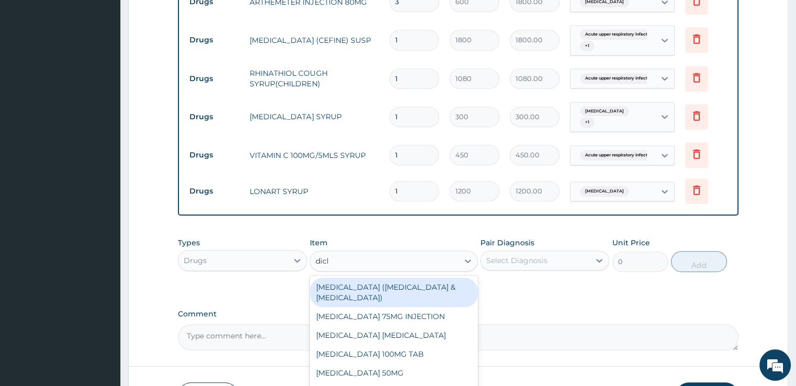
type input "diclo"
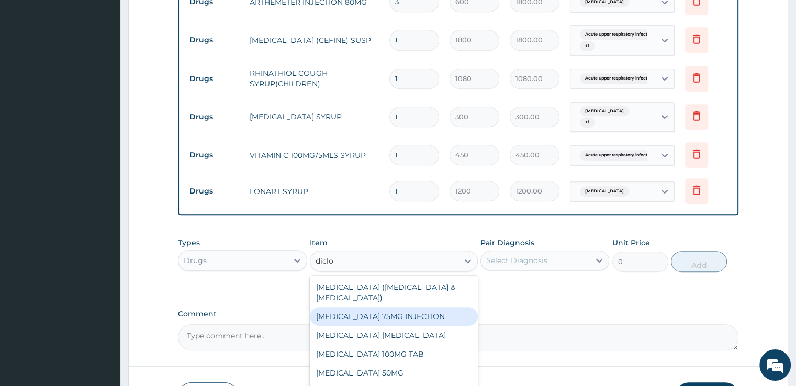
click at [371, 316] on div "[MEDICAL_DATA] 75MG INJECTION" at bounding box center [394, 316] width 168 height 19
type input "480"
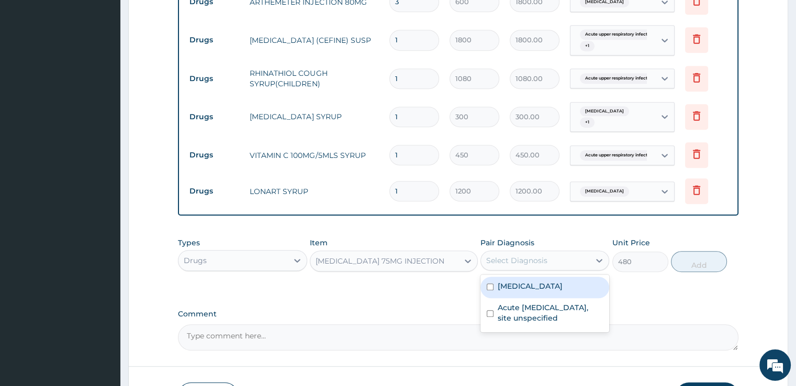
click at [527, 260] on div "Select Diagnosis" at bounding box center [516, 260] width 61 height 10
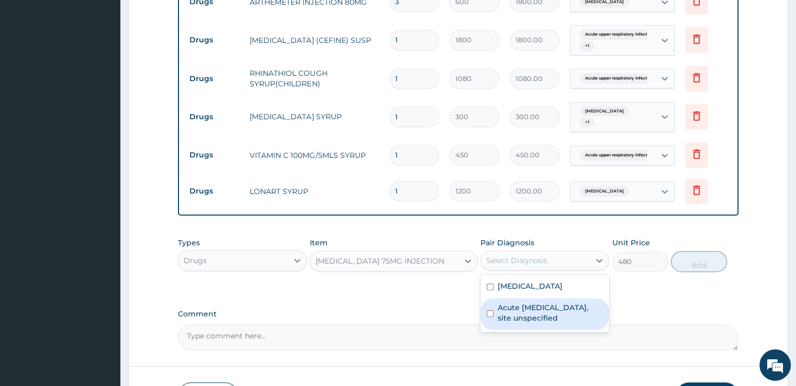
click at [514, 314] on label "Acute [MEDICAL_DATA], site unspecified" at bounding box center [550, 312] width 105 height 21
checkbox input "true"
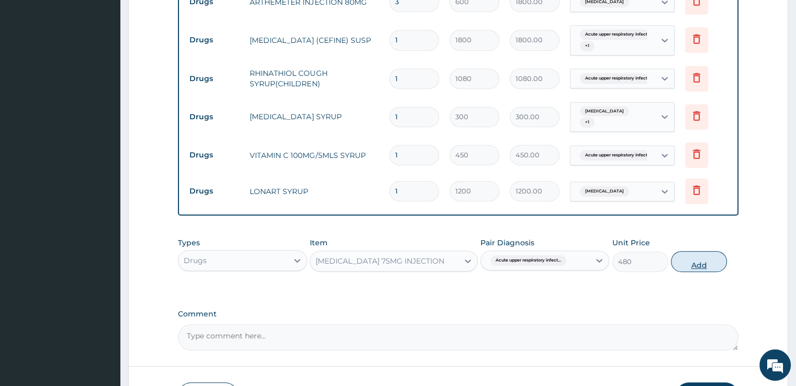
click at [685, 255] on button "Add" at bounding box center [699, 261] width 56 height 21
type input "0"
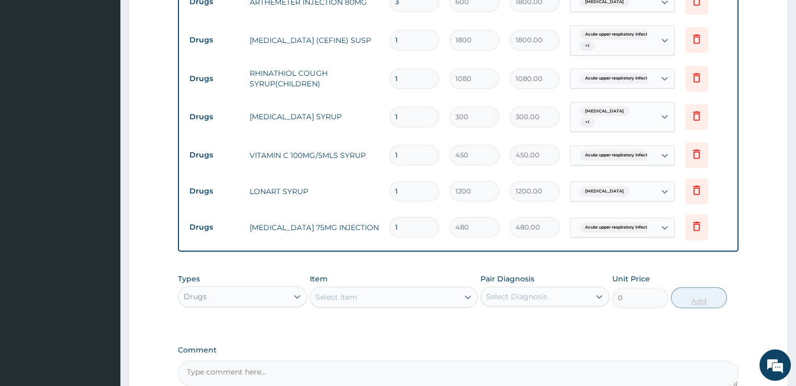
type input "0.00"
type input "2"
type input "960.00"
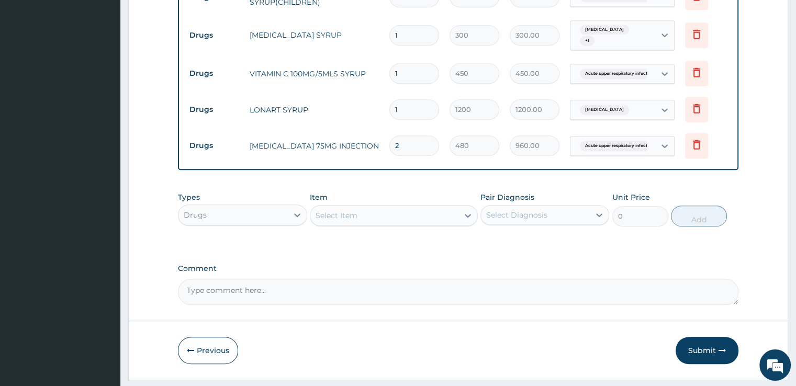
scroll to position [654, 0]
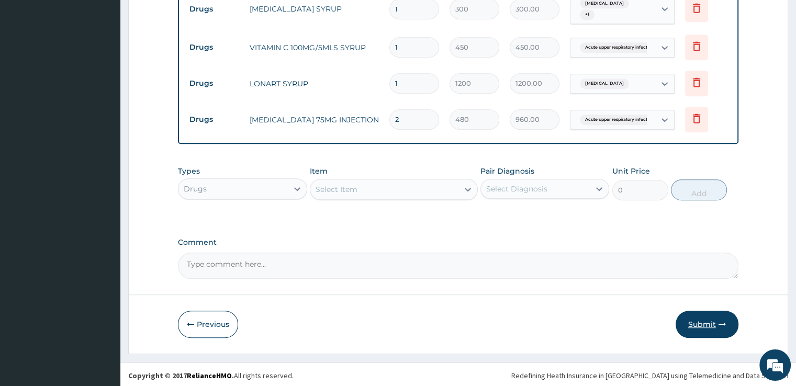
type input "2"
click at [708, 321] on button "Submit" at bounding box center [706, 324] width 63 height 27
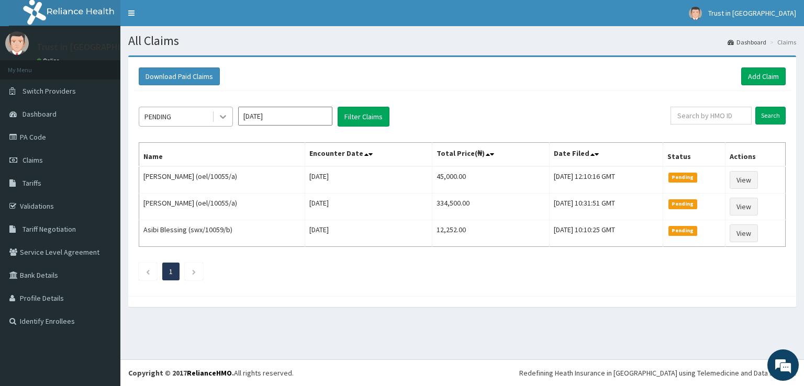
click at [224, 113] on icon at bounding box center [223, 116] width 10 height 10
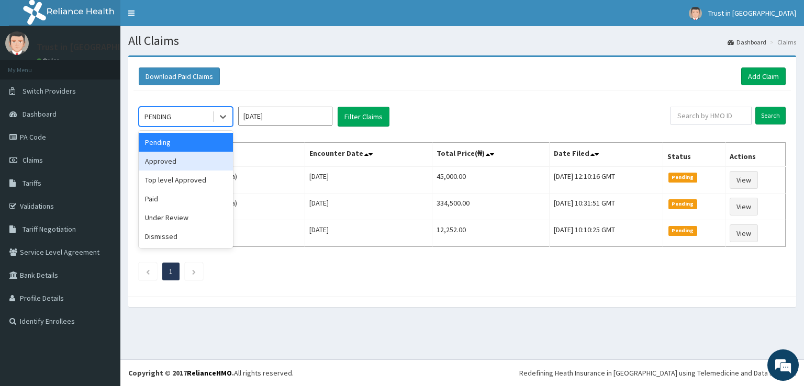
click at [185, 157] on div "Approved" at bounding box center [186, 161] width 94 height 19
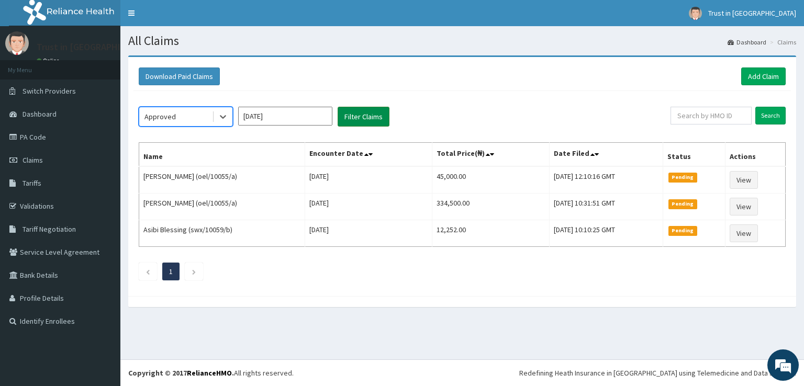
click at [366, 109] on button "Filter Claims" at bounding box center [363, 117] width 52 height 20
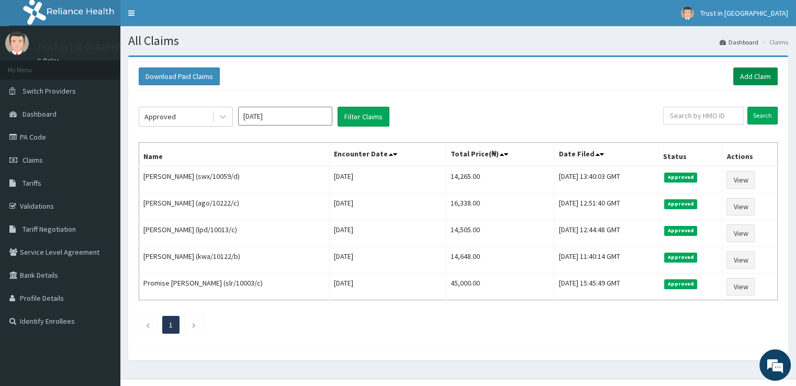
click at [752, 76] on link "Add Claim" at bounding box center [755, 76] width 44 height 18
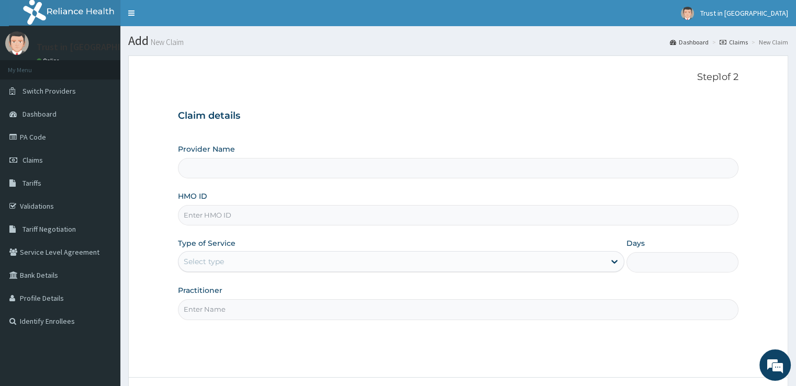
type input "Trust in [GEOGRAPHIC_DATA]"
click at [224, 216] on input "HMO ID" at bounding box center [458, 215] width 560 height 20
type input "swx/10059/c"
click at [38, 153] on link "Claims" at bounding box center [60, 160] width 120 height 23
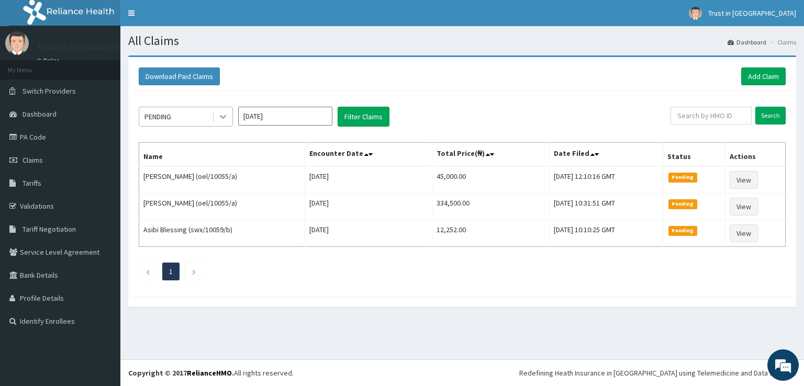
click at [222, 116] on icon at bounding box center [223, 116] width 10 height 10
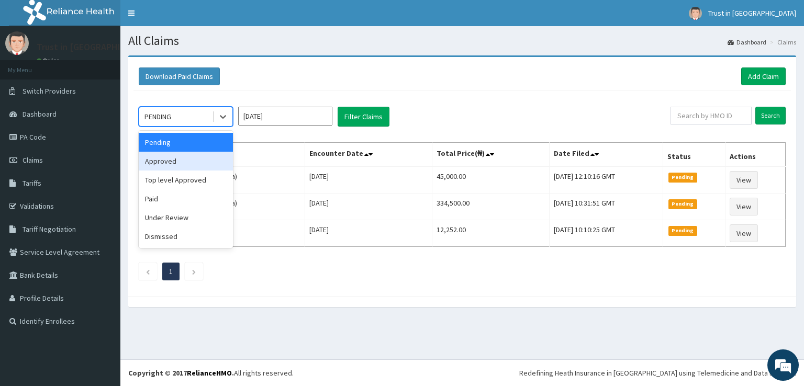
click at [193, 165] on div "Approved" at bounding box center [186, 161] width 94 height 19
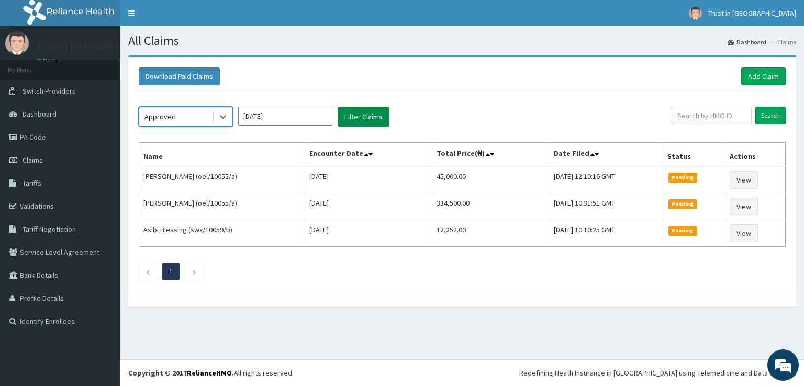
click at [362, 109] on button "Filter Claims" at bounding box center [363, 117] width 52 height 20
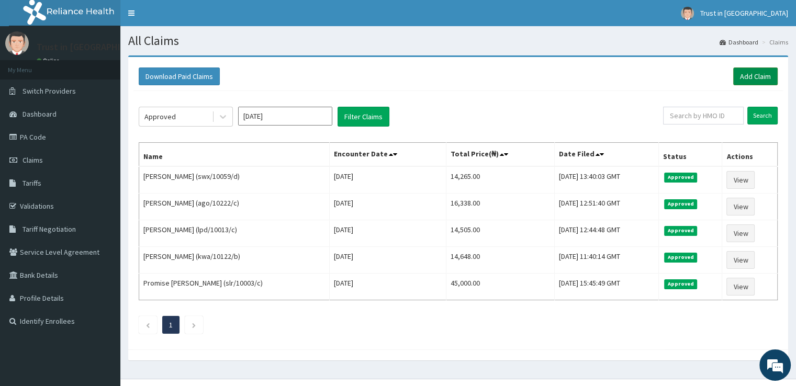
click at [747, 74] on link "Add Claim" at bounding box center [755, 76] width 44 height 18
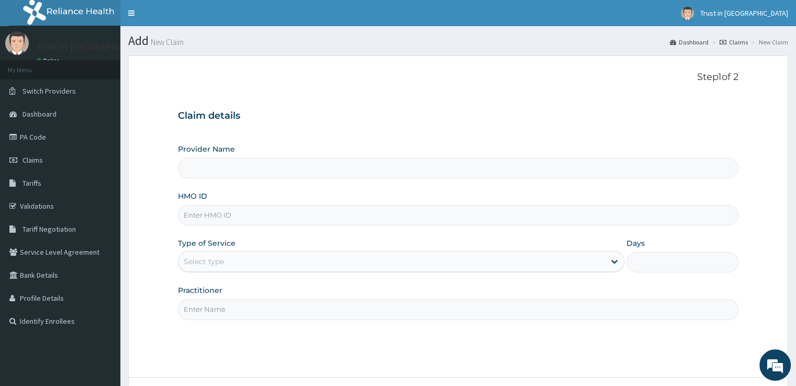
type input "Trust in [GEOGRAPHIC_DATA]"
click at [200, 212] on input "HMO ID" at bounding box center [458, 215] width 560 height 20
type input "swx/10059/c"
click at [208, 257] on div "Select type" at bounding box center [204, 261] width 40 height 10
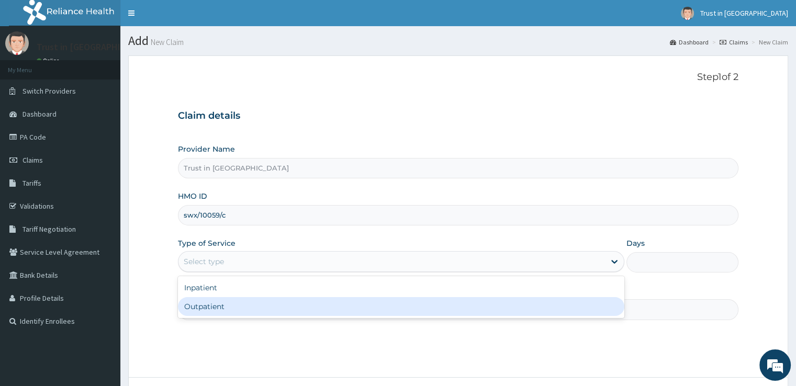
click at [204, 304] on div "Outpatient" at bounding box center [401, 306] width 446 height 19
type input "1"
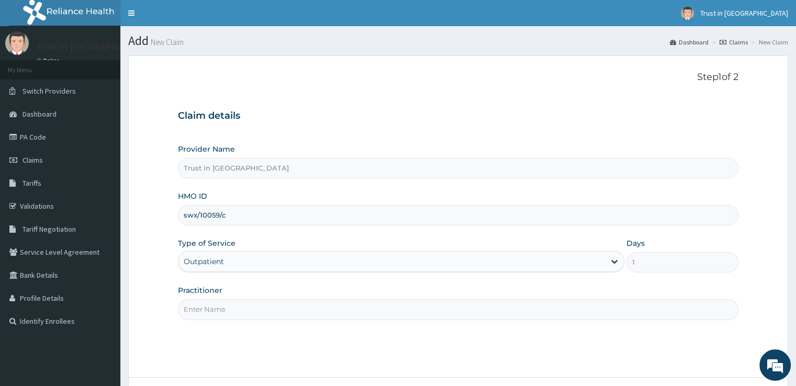
click at [195, 309] on input "Practitioner" at bounding box center [458, 309] width 560 height 20
type input "[PERSON_NAME]"
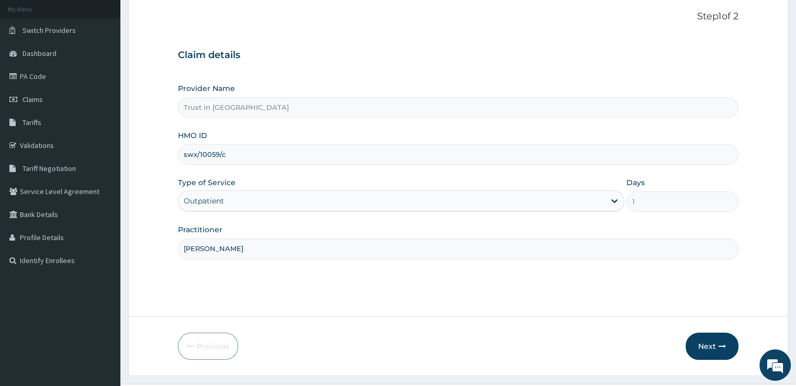
scroll to position [85, 0]
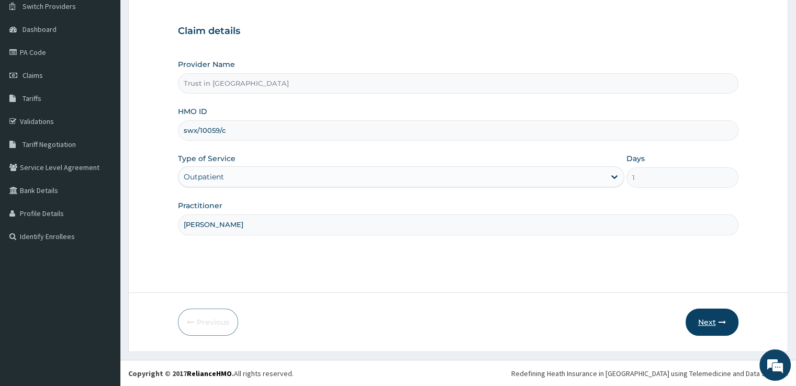
click at [706, 323] on button "Next" at bounding box center [711, 322] width 53 height 27
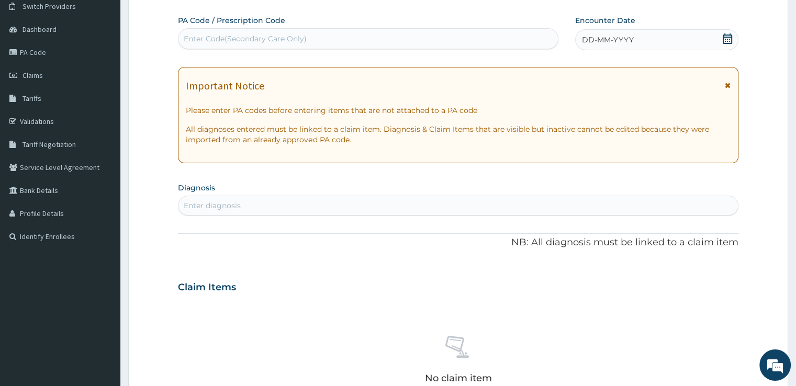
click at [726, 37] on icon at bounding box center [727, 38] width 10 height 10
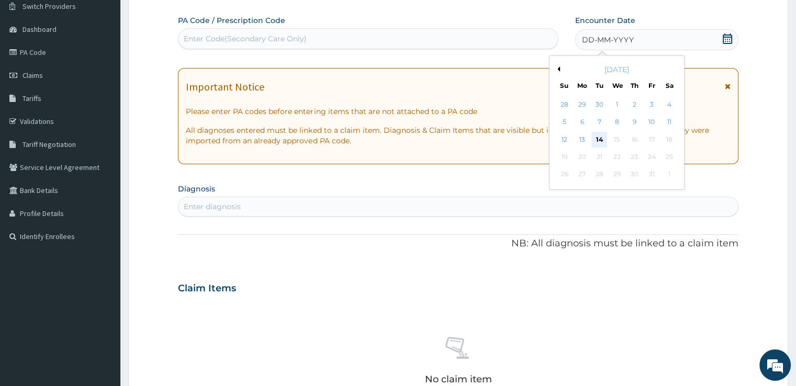
click at [597, 137] on div "14" at bounding box center [599, 140] width 16 height 16
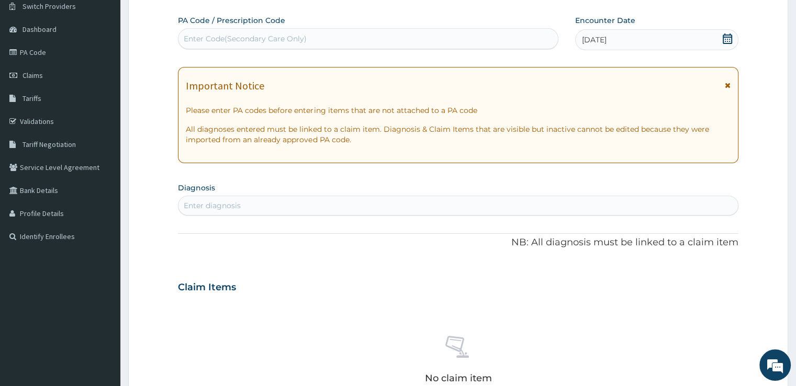
click at [205, 202] on div "Enter diagnosis" at bounding box center [212, 205] width 57 height 10
type input "malaria"
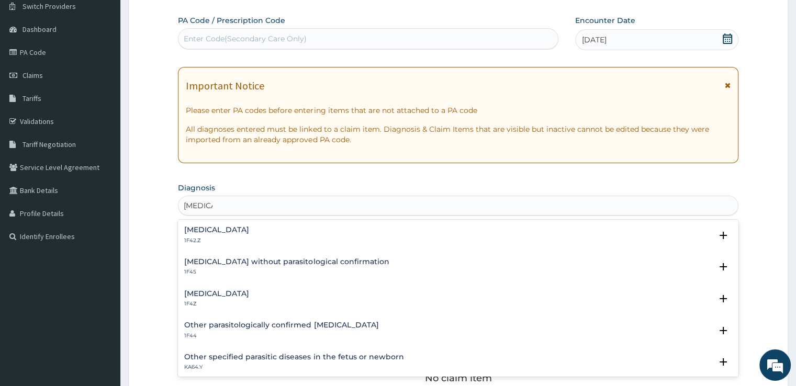
click at [199, 290] on h4 "Malaria, unspecified" at bounding box center [216, 294] width 65 height 8
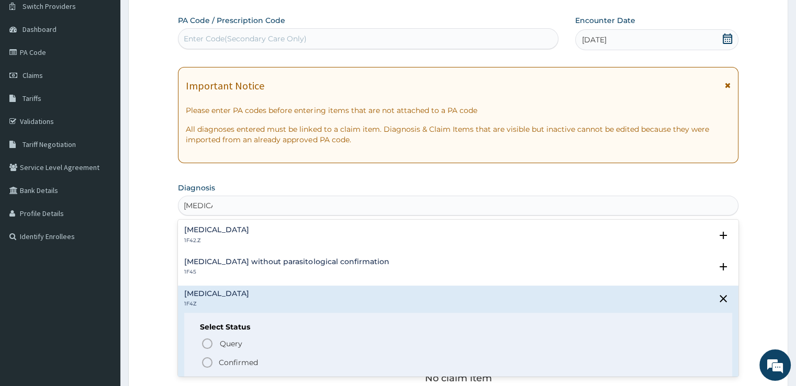
click at [207, 361] on icon "status option filled" at bounding box center [207, 362] width 13 height 13
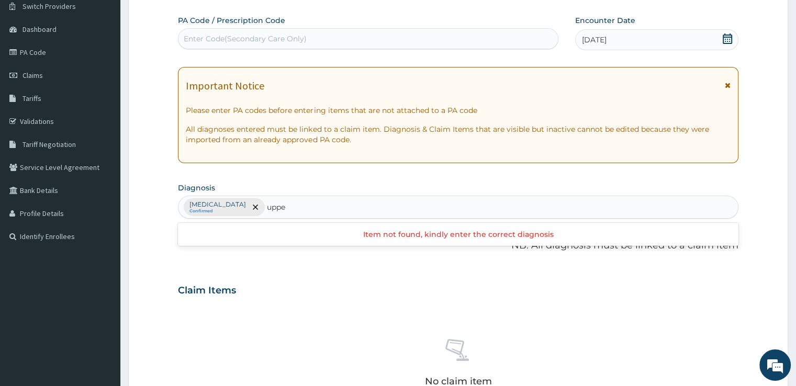
type input "upper"
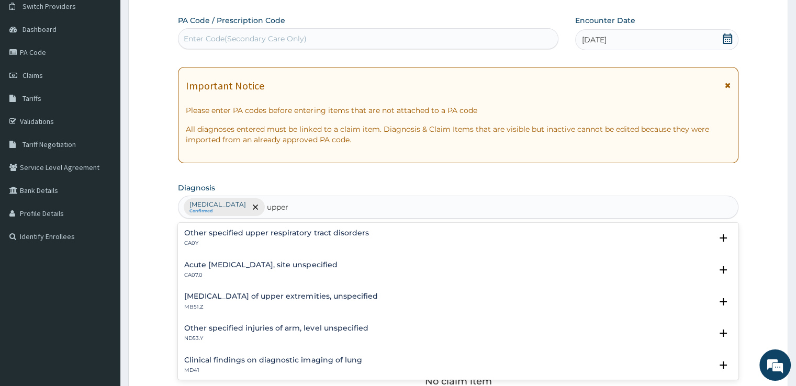
click at [205, 259] on div "Acute upper respiratory infection, site unspecified CA07.0 Select Status Query …" at bounding box center [458, 273] width 560 height 32
click at [195, 272] on p "CA07.0" at bounding box center [260, 275] width 153 height 7
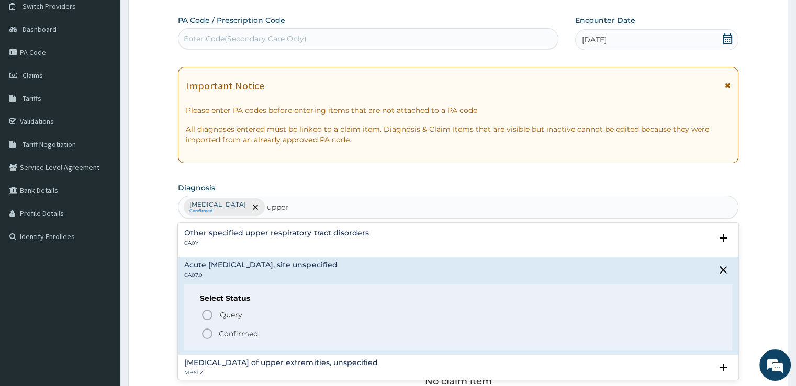
click at [205, 334] on icon "status option filled" at bounding box center [207, 334] width 13 height 13
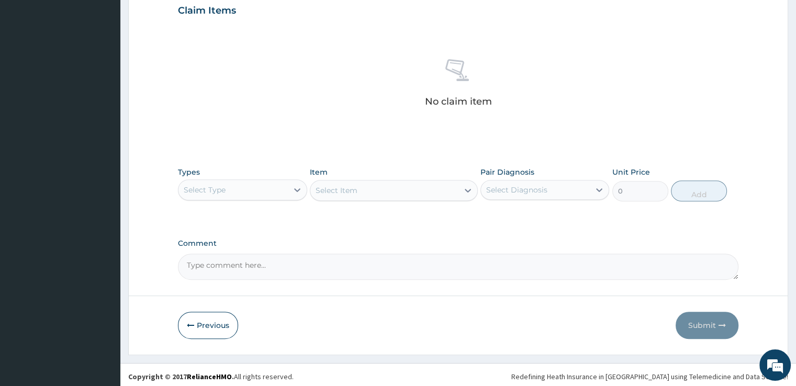
scroll to position [367, 0]
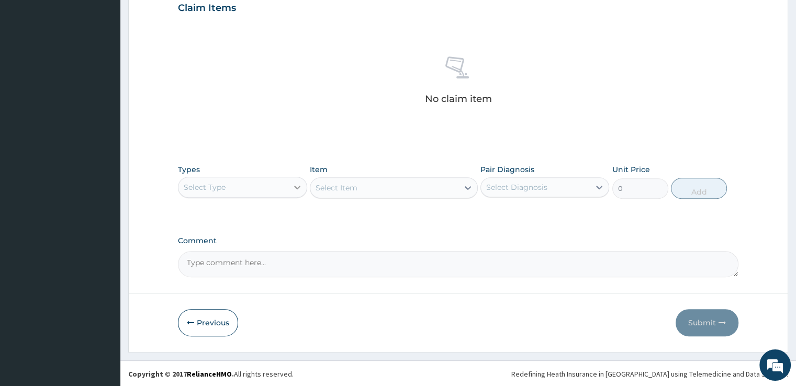
click at [297, 187] on icon at bounding box center [297, 188] width 6 height 4
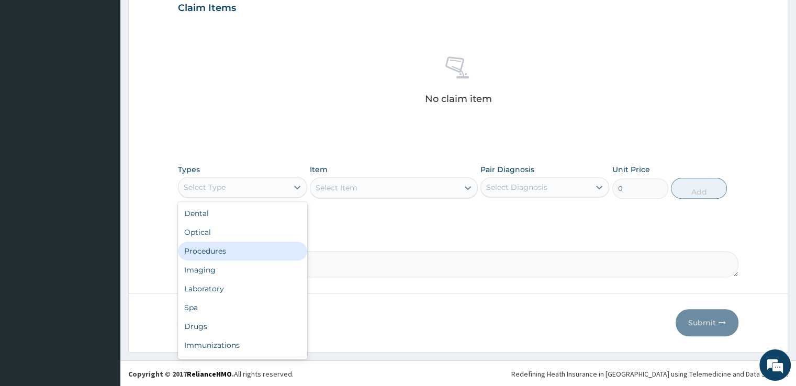
click at [205, 247] on div "Procedures" at bounding box center [242, 251] width 129 height 19
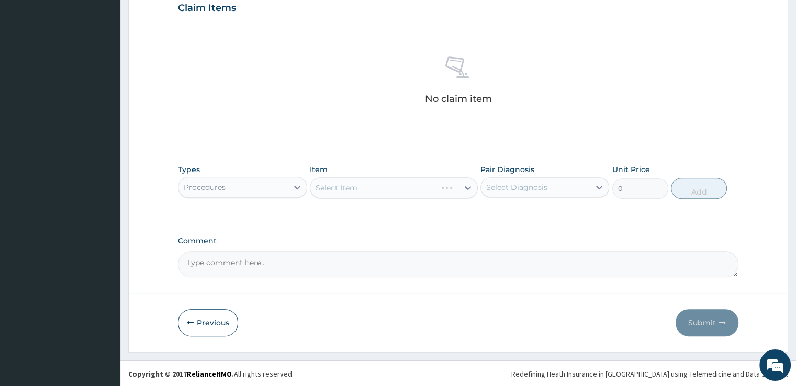
click at [357, 185] on div "Select Item" at bounding box center [394, 187] width 168 height 21
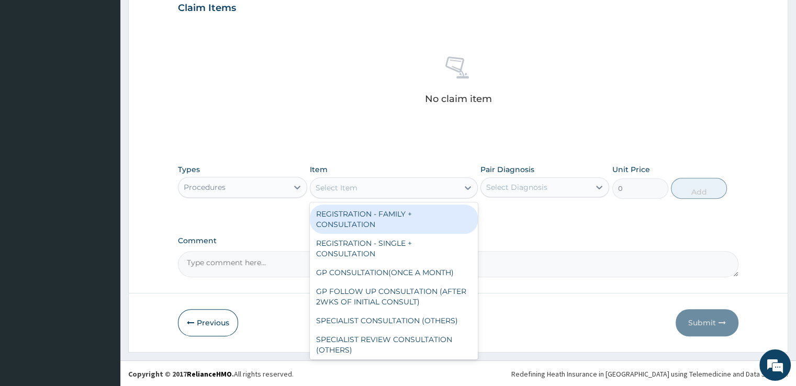
click at [357, 185] on div "Select Item" at bounding box center [384, 187] width 148 height 17
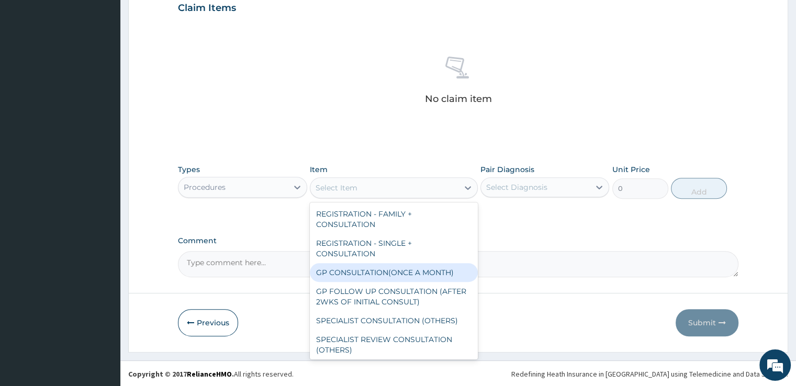
click at [349, 272] on div "GP CONSULTATION(ONCE A MONTH)" at bounding box center [394, 272] width 168 height 19
type input "2000"
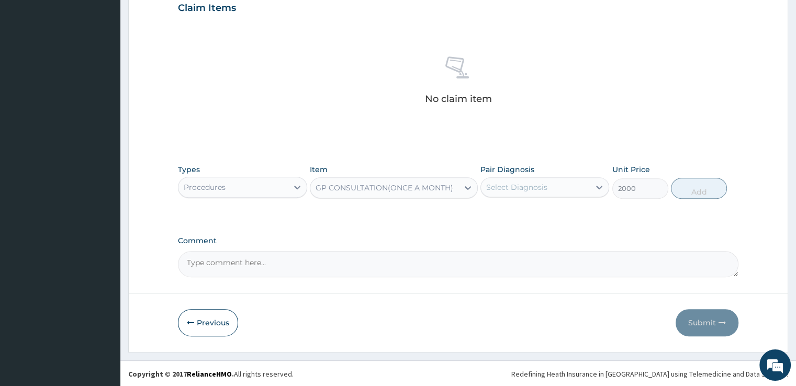
click at [520, 176] on div "Pair Diagnosis Select Diagnosis" at bounding box center [544, 181] width 129 height 35
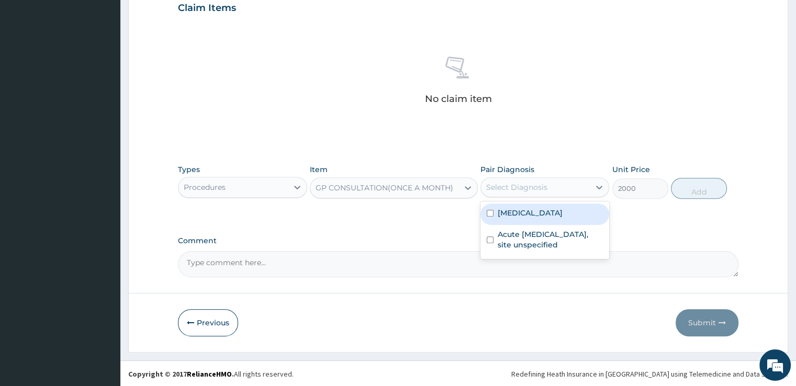
click at [511, 188] on div "Select Diagnosis" at bounding box center [516, 187] width 61 height 10
click at [494, 212] on div "[MEDICAL_DATA]" at bounding box center [544, 214] width 129 height 21
checkbox input "true"
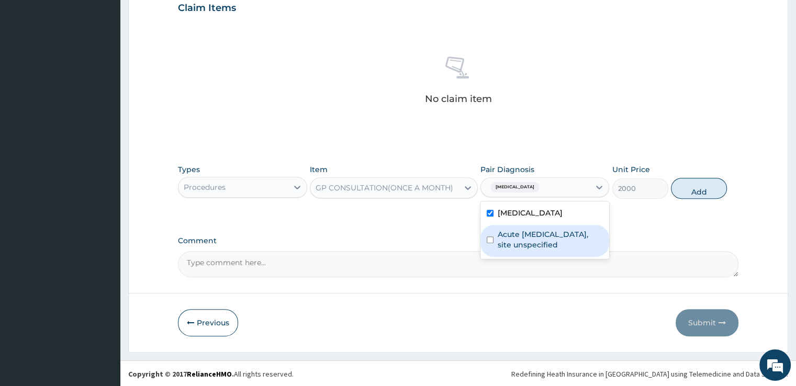
click at [490, 241] on input "checkbox" at bounding box center [490, 239] width 7 height 7
checkbox input "true"
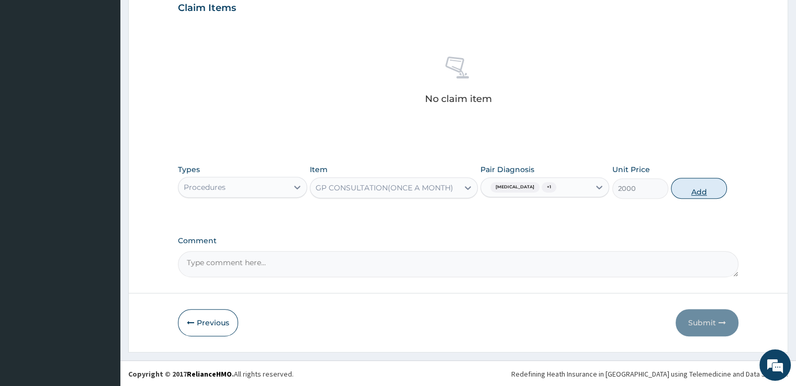
click at [702, 183] on button "Add" at bounding box center [699, 188] width 56 height 21
type input "0"
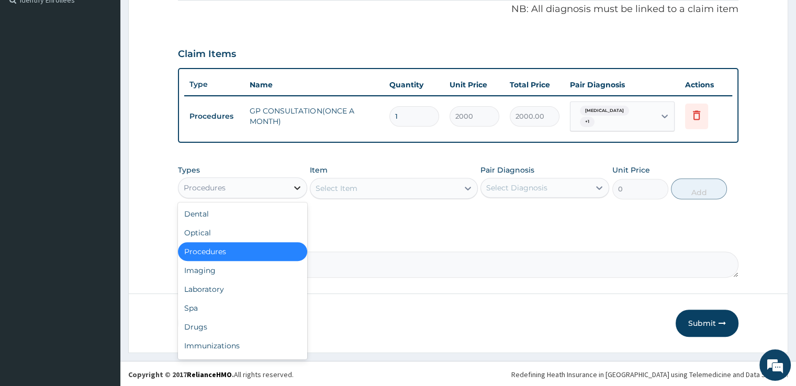
click at [295, 186] on icon at bounding box center [297, 188] width 6 height 4
click at [203, 329] on div "Drugs" at bounding box center [242, 327] width 129 height 19
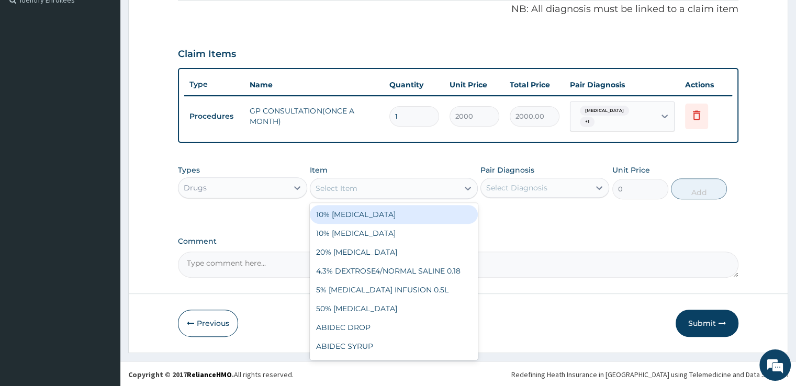
click at [364, 187] on div "Select Item" at bounding box center [384, 188] width 148 height 17
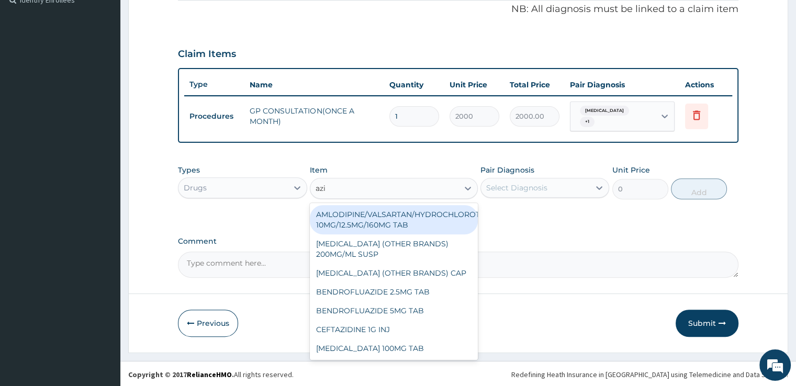
type input "azit"
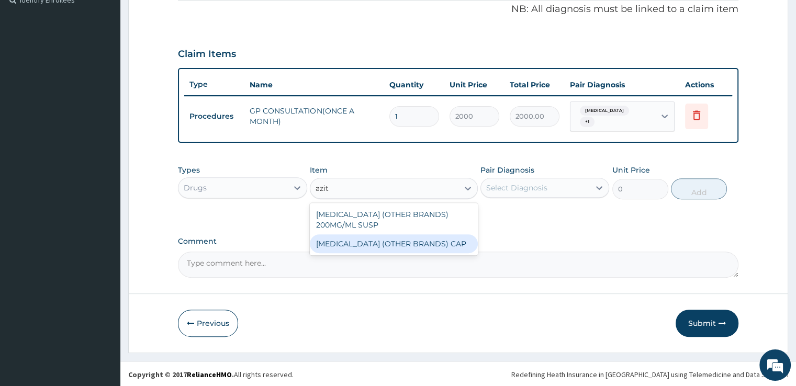
click at [369, 240] on div "[MEDICAL_DATA] (OTHER BRANDS) CAP" at bounding box center [394, 243] width 168 height 19
type input "700.2"
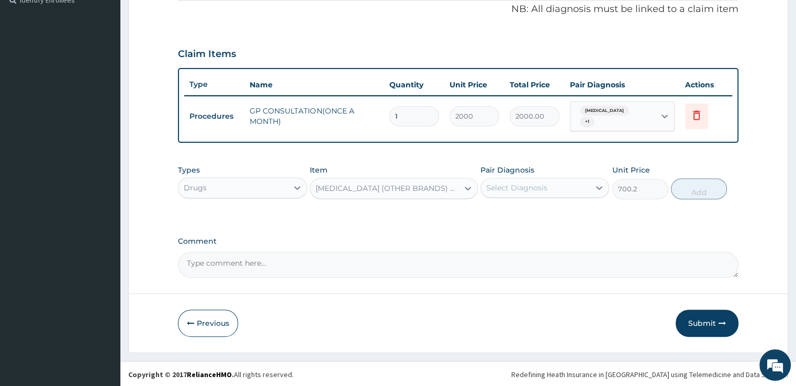
click at [548, 182] on div "Select Diagnosis" at bounding box center [535, 187] width 109 height 17
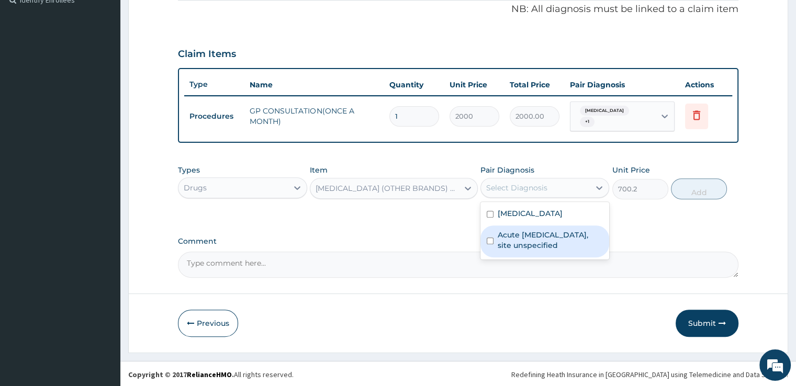
click at [523, 233] on label "Acute [MEDICAL_DATA], site unspecified" at bounding box center [550, 240] width 105 height 21
checkbox input "true"
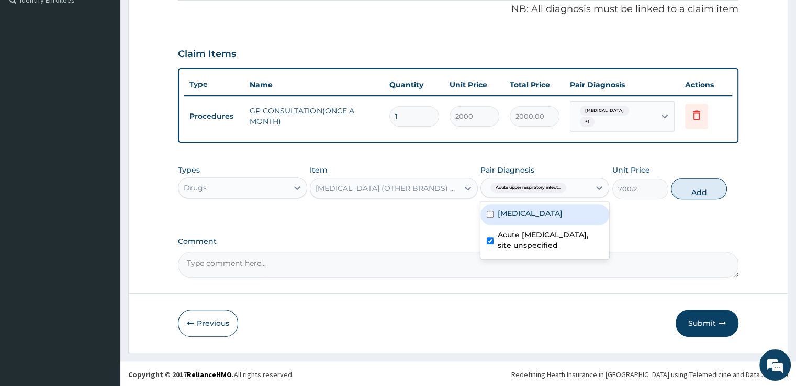
click at [550, 204] on div "[MEDICAL_DATA]" at bounding box center [544, 214] width 129 height 21
checkbox input "true"
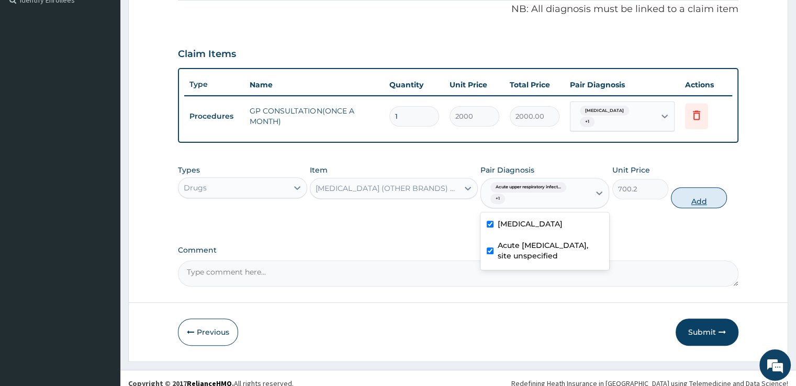
click at [707, 200] on button "Add" at bounding box center [699, 197] width 56 height 21
type input "0"
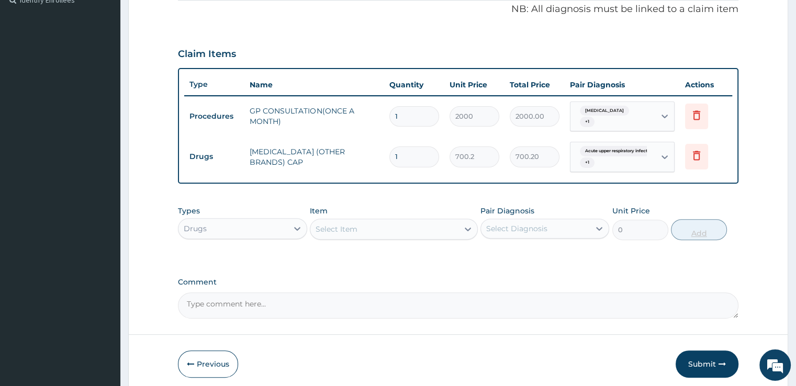
type input "0.00"
type input "6"
type input "4201.20"
type input "6"
click at [373, 229] on div "Select Item" at bounding box center [384, 229] width 148 height 17
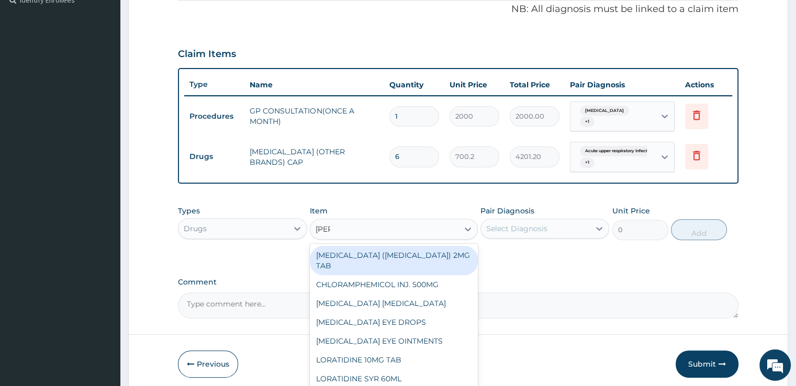
type input "lorat"
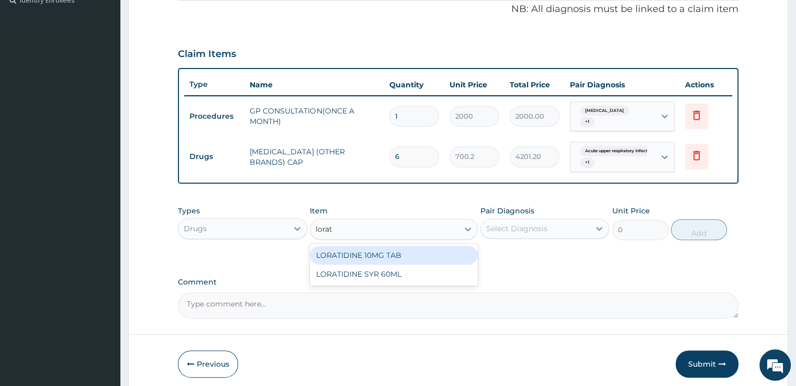
click at [368, 252] on div "LORATIDINE 10MG TAB" at bounding box center [394, 255] width 168 height 19
type input "39"
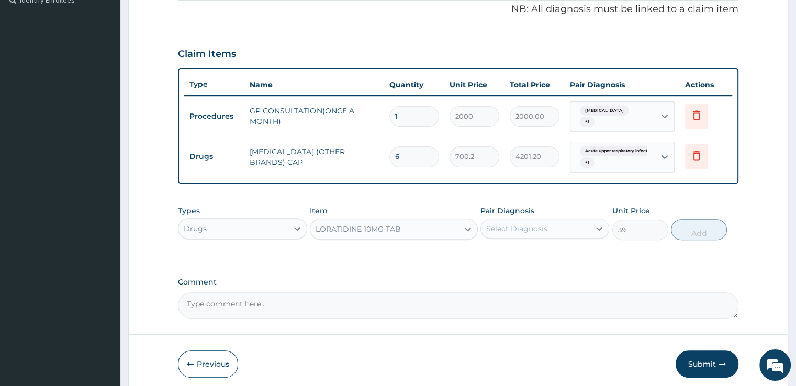
click at [520, 224] on div "Select Diagnosis" at bounding box center [516, 228] width 61 height 10
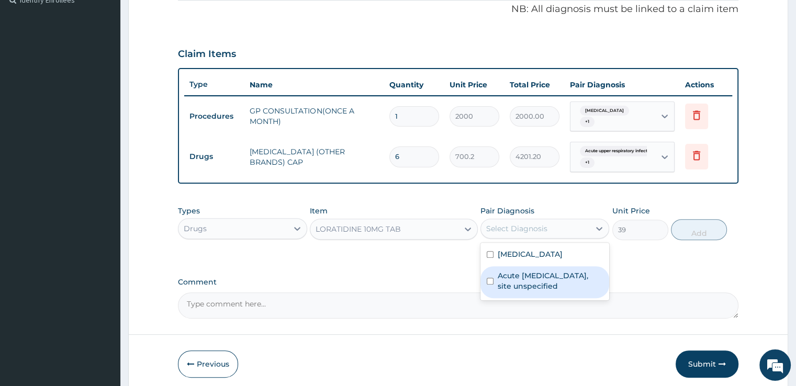
click at [501, 273] on label "Acute [MEDICAL_DATA], site unspecified" at bounding box center [550, 281] width 105 height 21
checkbox input "true"
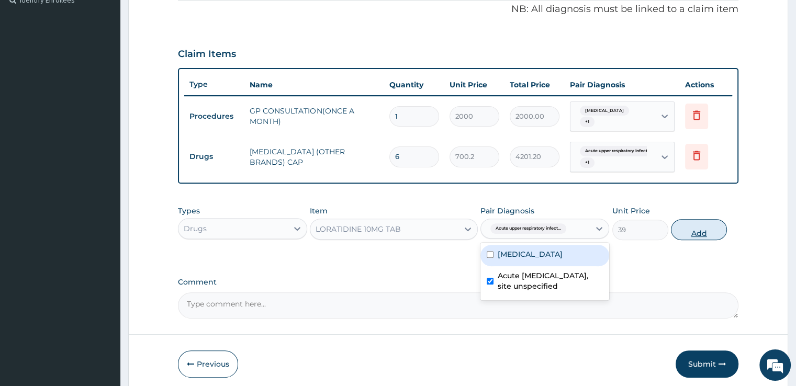
click at [694, 229] on button "Add" at bounding box center [699, 229] width 56 height 21
type input "0"
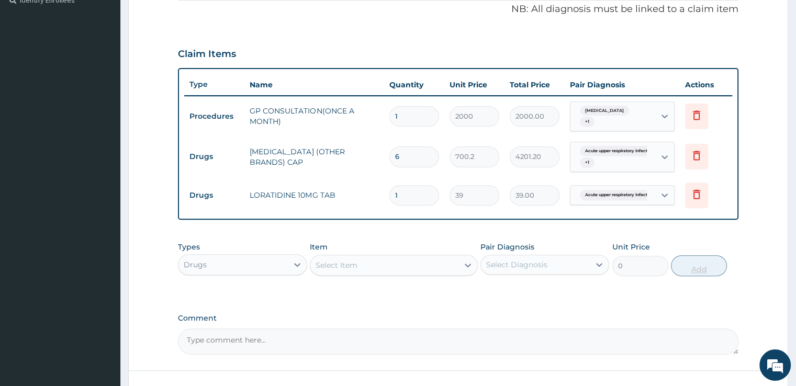
type input "0.00"
type input "7"
type input "273.00"
type input "7"
click at [358, 263] on div "Select Item" at bounding box center [384, 265] width 148 height 17
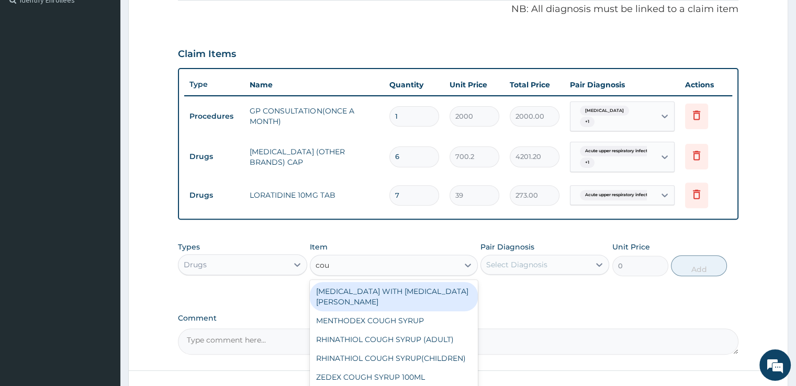
type input "coug"
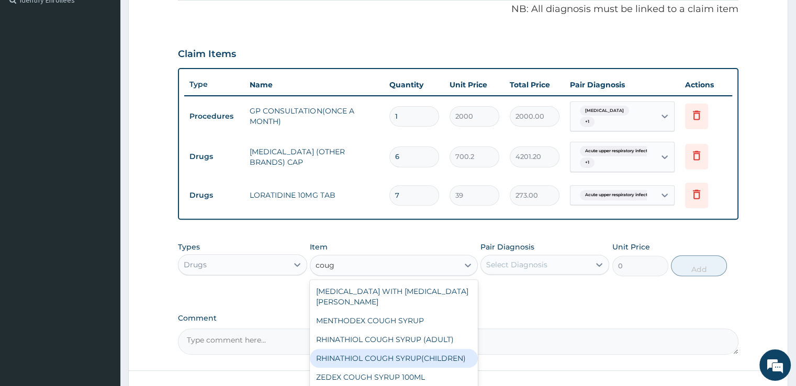
click at [383, 349] on div "RHINATHIOL COUGH SYRUP(CHILDREN)" at bounding box center [394, 358] width 168 height 19
type input "1080"
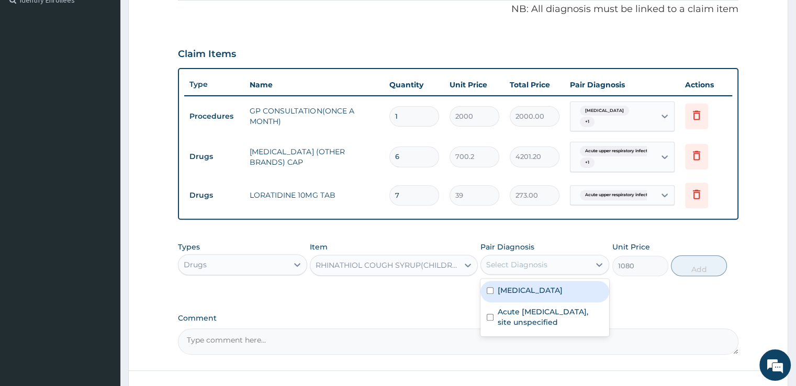
click at [574, 255] on div "Select Diagnosis" at bounding box center [544, 265] width 129 height 20
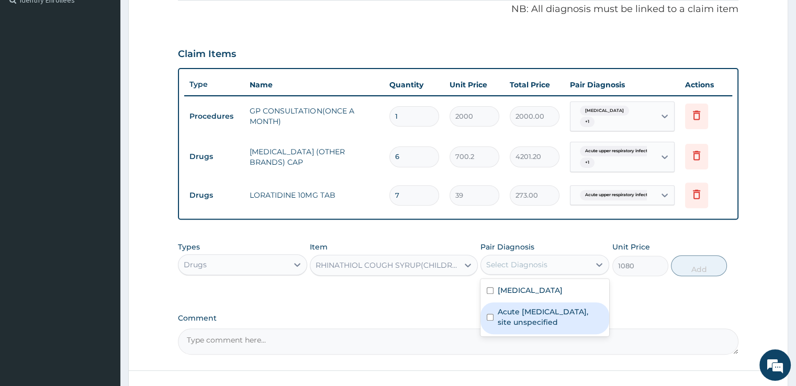
click at [555, 310] on label "Acute [MEDICAL_DATA], site unspecified" at bounding box center [550, 317] width 105 height 21
checkbox input "true"
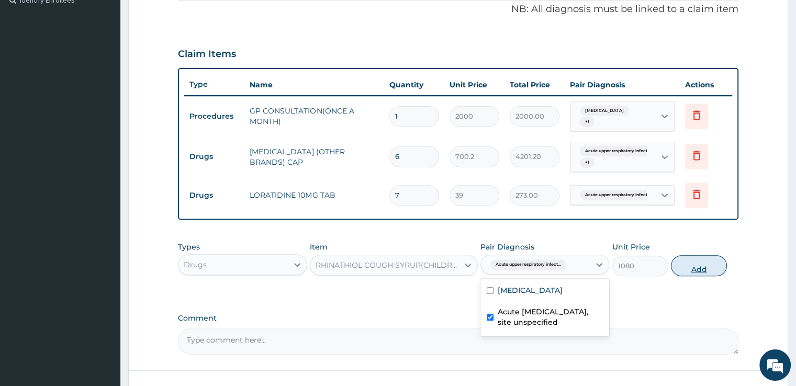
click at [696, 264] on button "Add" at bounding box center [699, 265] width 56 height 21
type input "0"
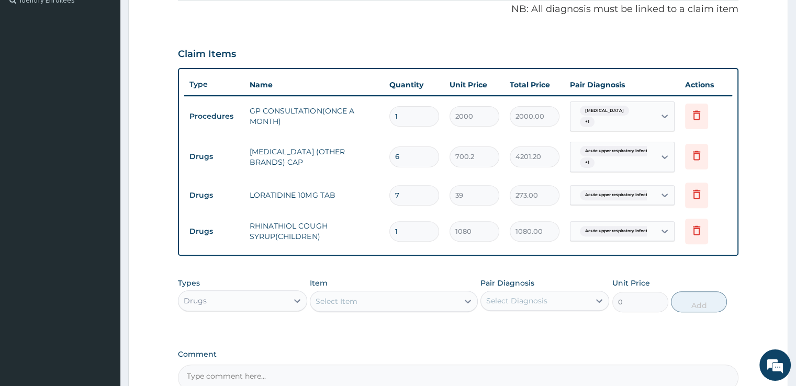
scroll to position [433, 0]
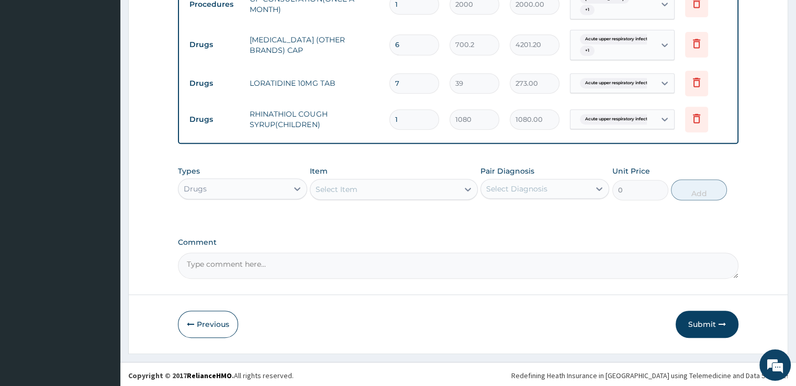
click at [385, 184] on div "Select Item" at bounding box center [384, 189] width 148 height 17
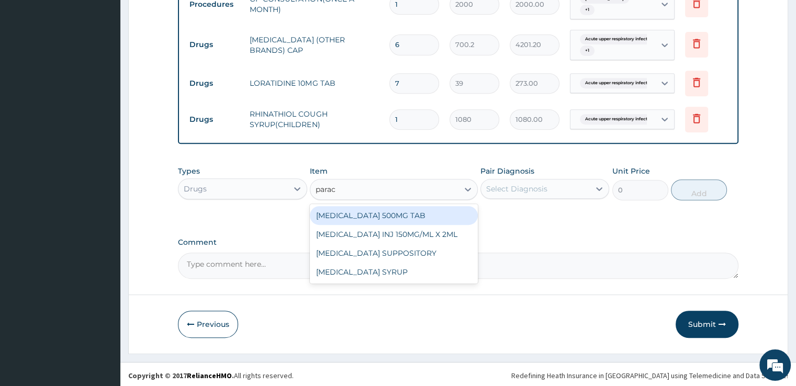
type input "parace"
click at [394, 212] on div "[MEDICAL_DATA] 500MG TAB" at bounding box center [394, 215] width 168 height 19
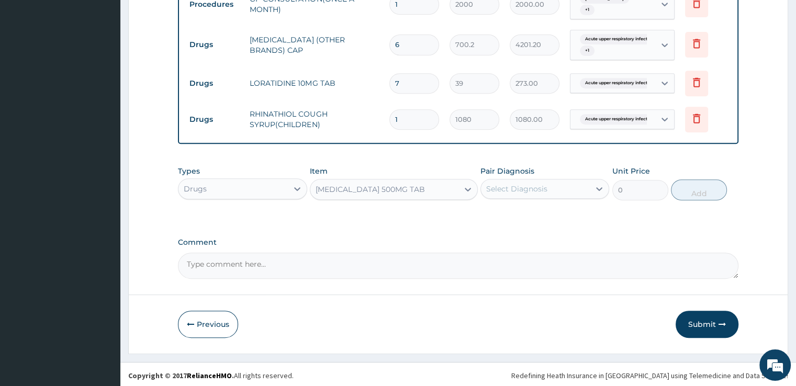
type input "24"
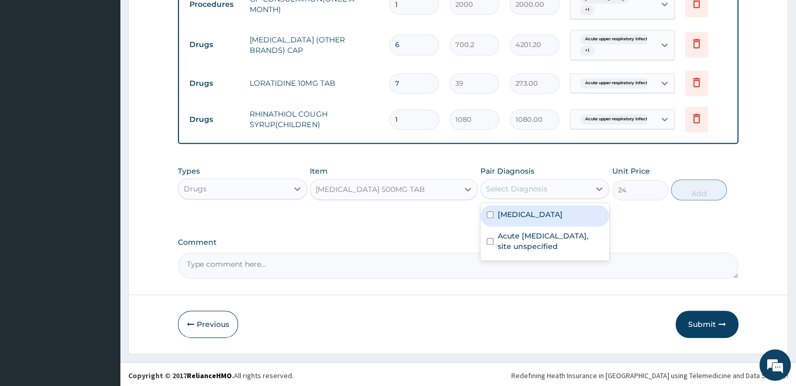
click at [546, 184] on div "Select Diagnosis" at bounding box center [516, 189] width 61 height 10
click at [542, 212] on label "[MEDICAL_DATA]" at bounding box center [530, 214] width 65 height 10
checkbox input "true"
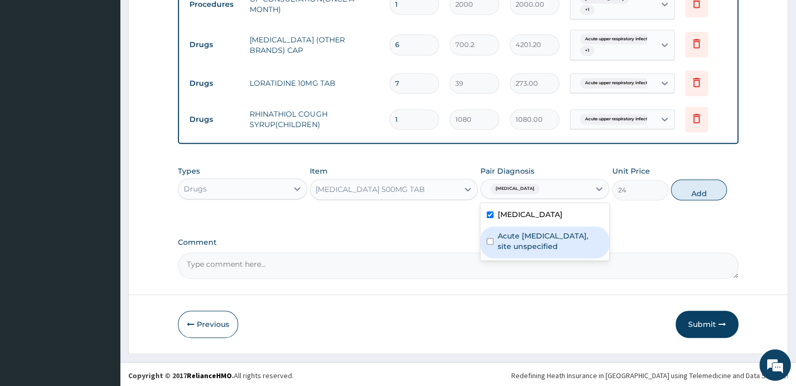
click at [538, 239] on label "Acute [MEDICAL_DATA], site unspecified" at bounding box center [550, 241] width 105 height 21
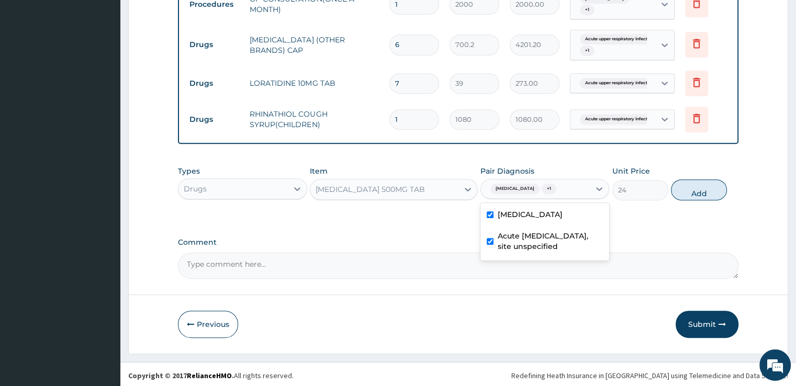
checkbox input "true"
click at [675, 191] on button "Add" at bounding box center [699, 189] width 56 height 21
type input "0"
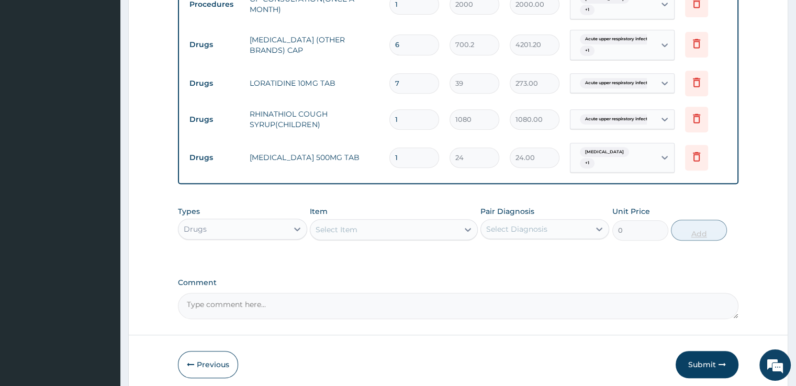
type input "0.00"
type input "3"
type input "72.00"
type input "30"
type input "720.00"
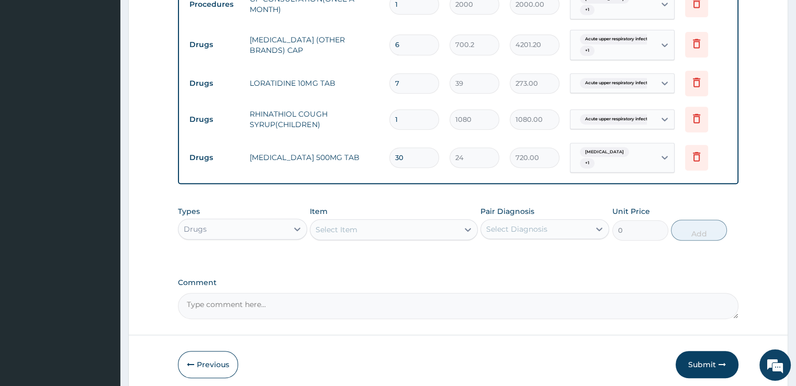
type input "30"
click at [381, 231] on div "Select Item" at bounding box center [384, 229] width 148 height 17
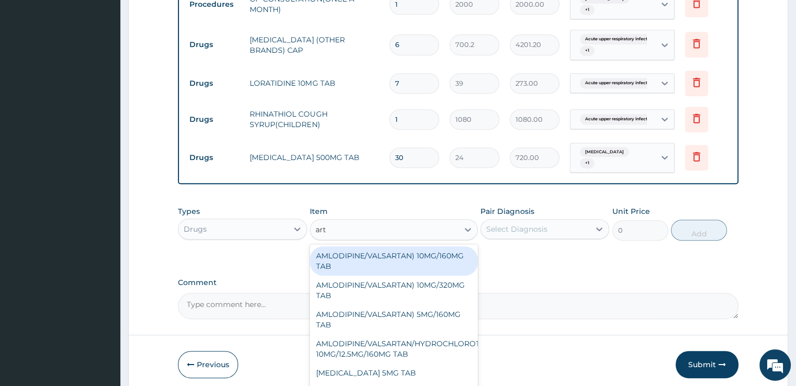
type input "arth"
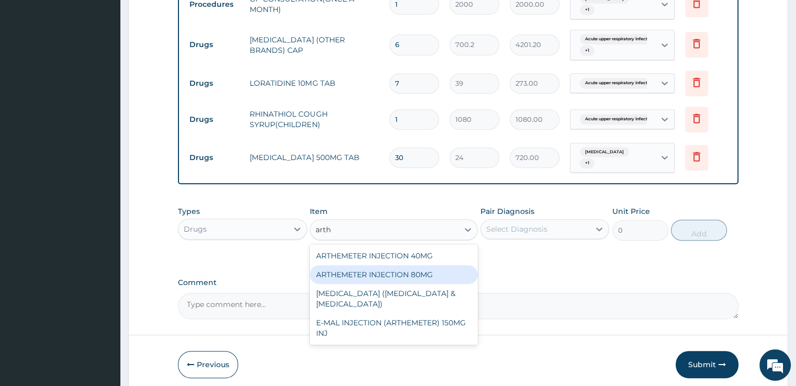
click at [383, 279] on div "ARTHEMETER INJECTION 80MG" at bounding box center [394, 274] width 168 height 19
type input "600"
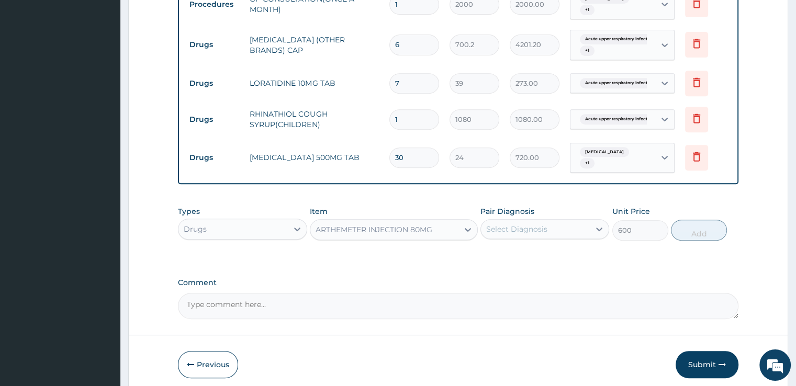
click at [521, 227] on div "Select Diagnosis" at bounding box center [516, 229] width 61 height 10
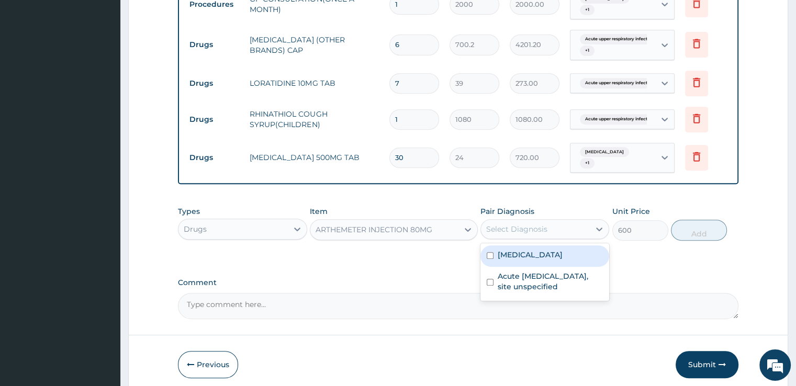
click at [513, 254] on label "[MEDICAL_DATA]" at bounding box center [530, 255] width 65 height 10
checkbox input "true"
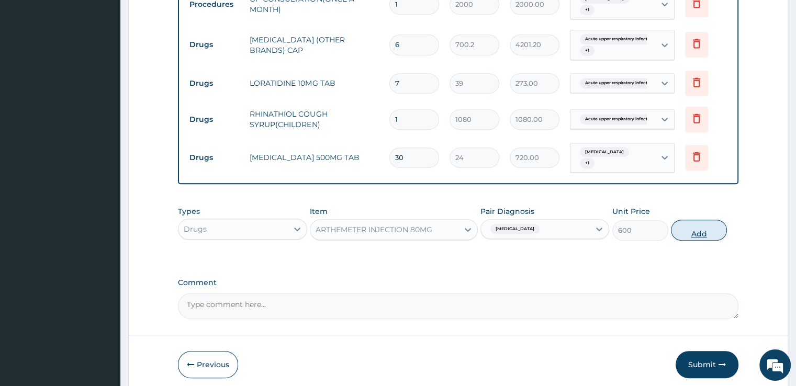
click at [706, 229] on button "Add" at bounding box center [699, 230] width 56 height 21
type input "0"
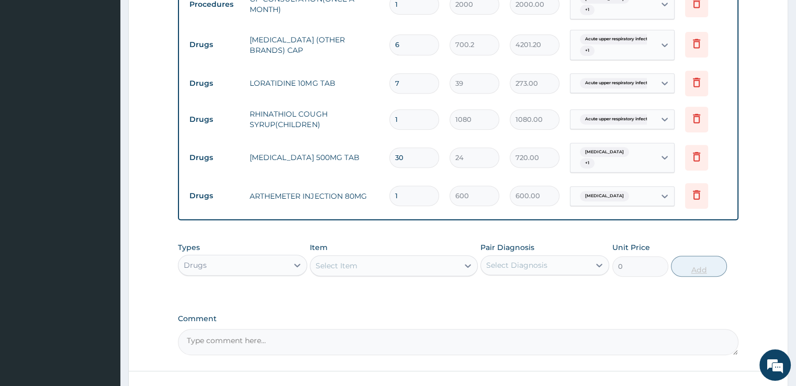
type input "0.00"
type input "3"
type input "1800.00"
type input "3"
click at [357, 258] on div "Select Item" at bounding box center [384, 265] width 148 height 17
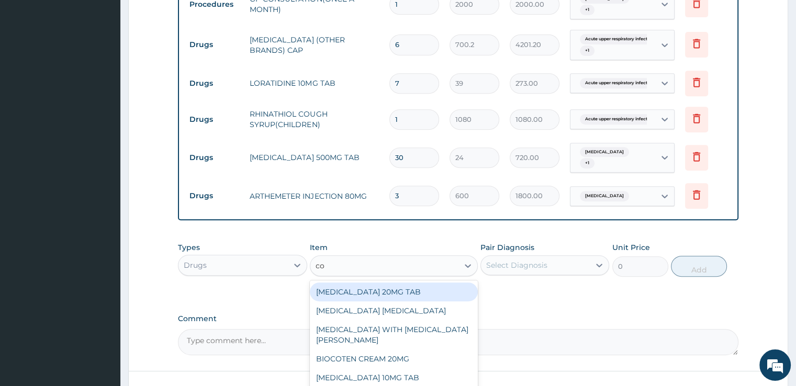
type input "coa"
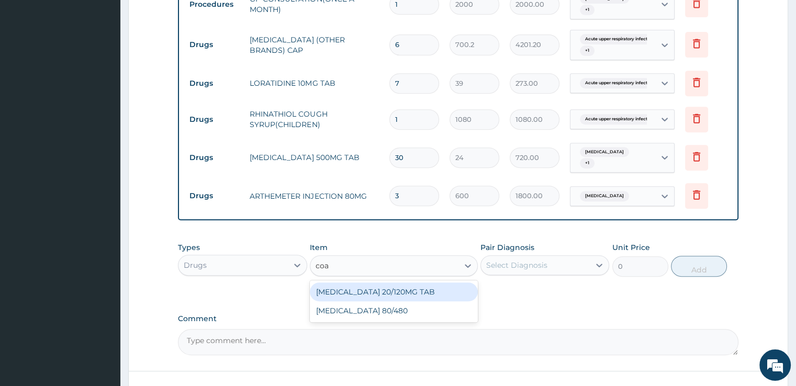
click at [367, 288] on div "[MEDICAL_DATA] 20/120MG TAB" at bounding box center [394, 292] width 168 height 19
type input "72"
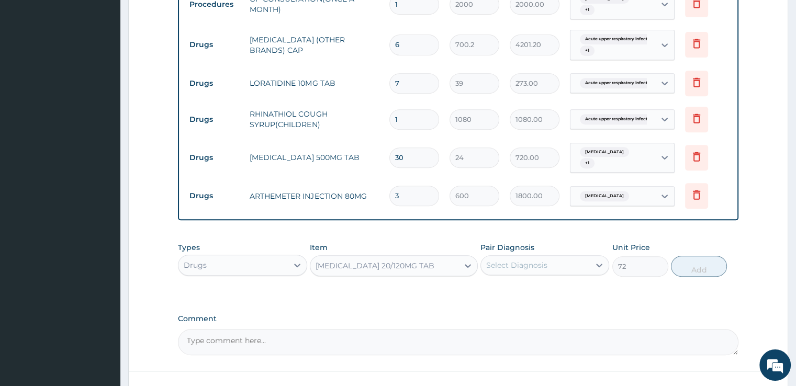
click at [515, 261] on div "Select Diagnosis" at bounding box center [516, 265] width 61 height 10
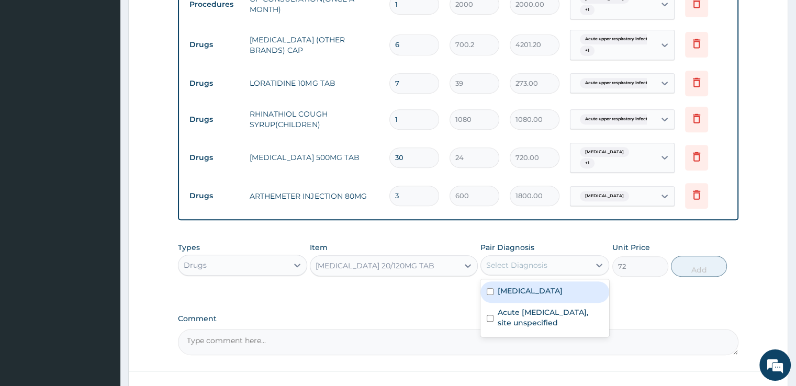
click at [521, 290] on label "[MEDICAL_DATA]" at bounding box center [530, 291] width 65 height 10
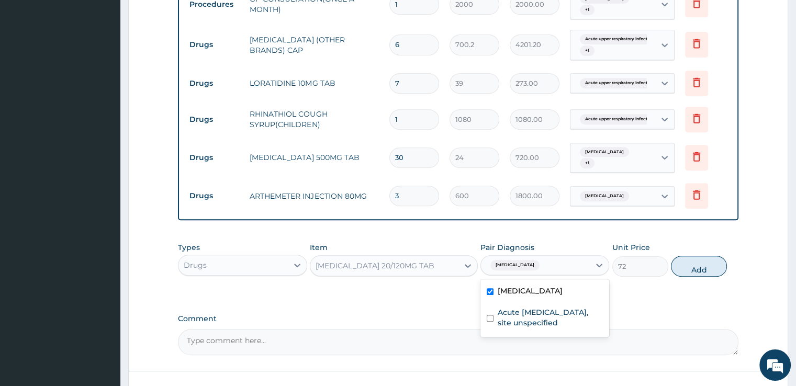
checkbox input "true"
click at [703, 263] on button "Add" at bounding box center [699, 266] width 56 height 21
type input "0"
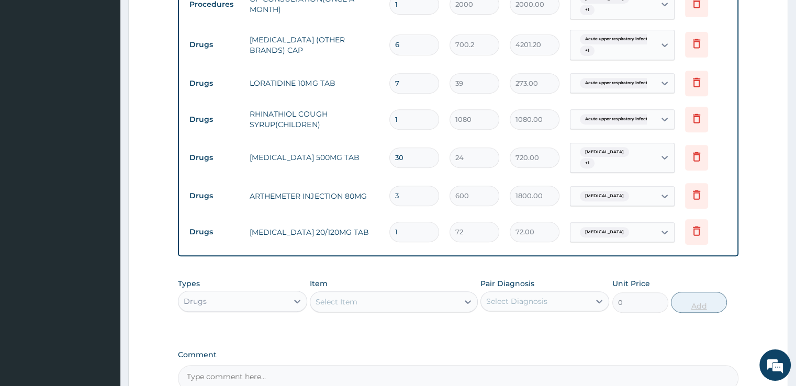
type input "0.00"
type input "6"
type input "432.00"
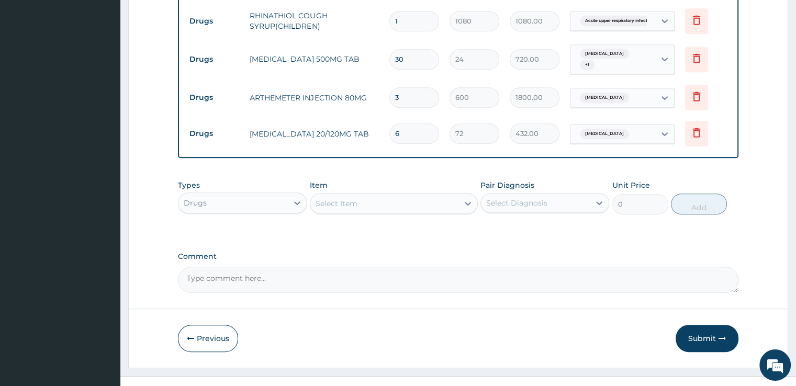
scroll to position [546, 0]
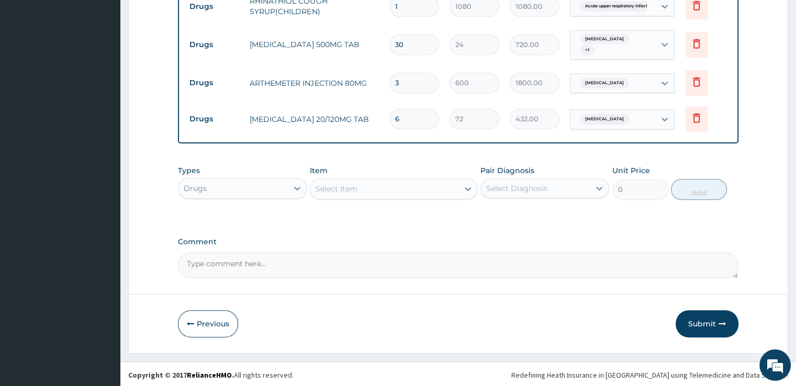
type input "6"
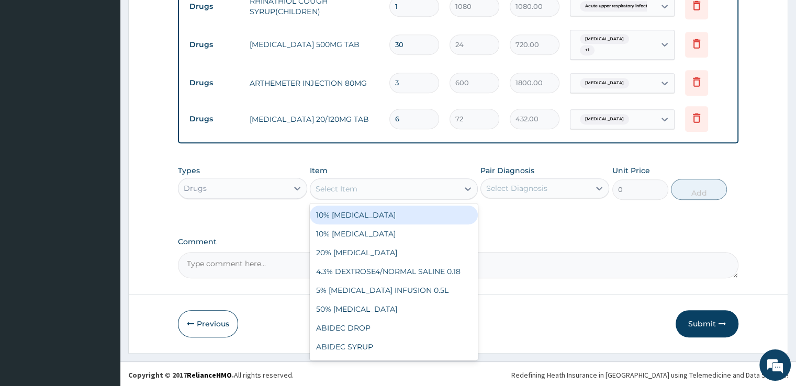
click at [398, 186] on div "Select Item" at bounding box center [384, 189] width 148 height 17
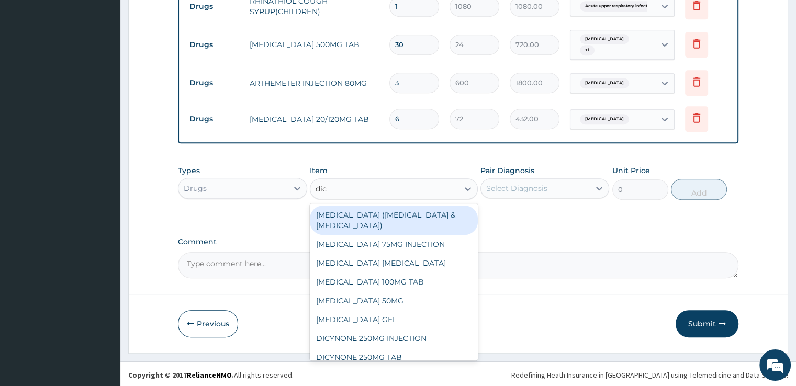
type input "dicl"
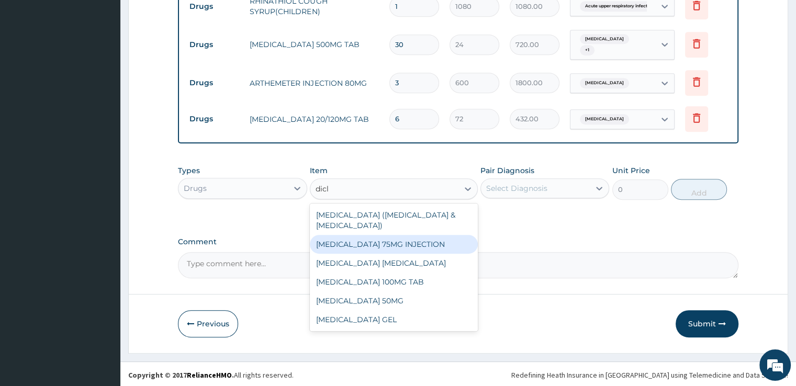
click at [385, 243] on div "[MEDICAL_DATA] 75MG INJECTION" at bounding box center [394, 244] width 168 height 19
type input "480"
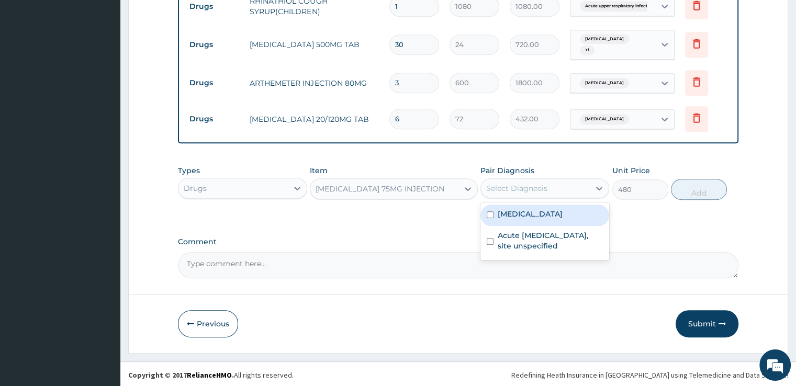
click at [519, 183] on div "Select Diagnosis" at bounding box center [516, 188] width 61 height 10
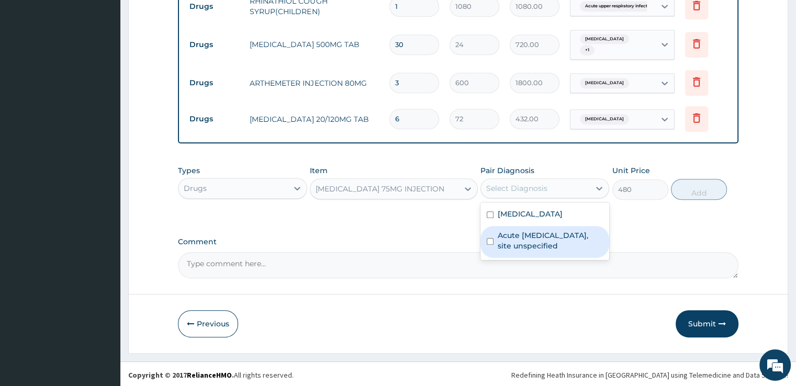
click at [509, 240] on label "Acute [MEDICAL_DATA], site unspecified" at bounding box center [550, 240] width 105 height 21
checkbox input "true"
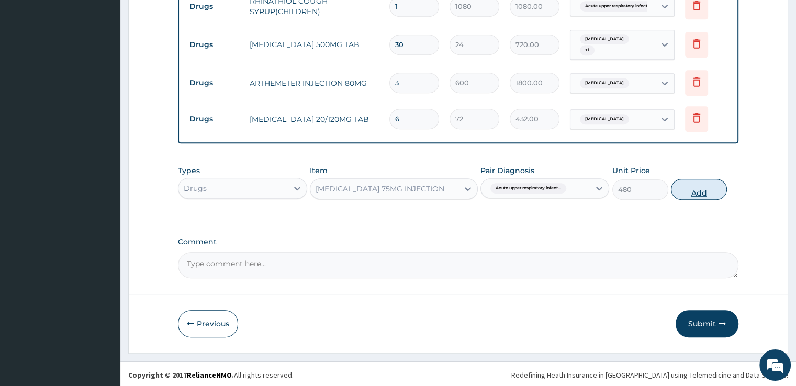
click at [693, 189] on button "Add" at bounding box center [699, 189] width 56 height 21
type input "0"
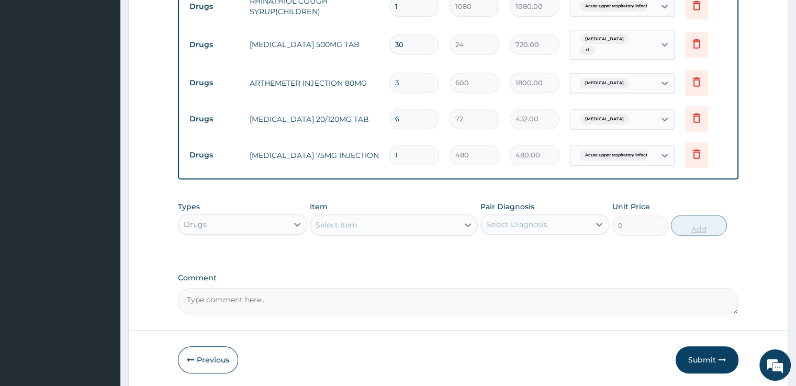
type input "0.00"
type input "2"
type input "960.00"
type input "2"
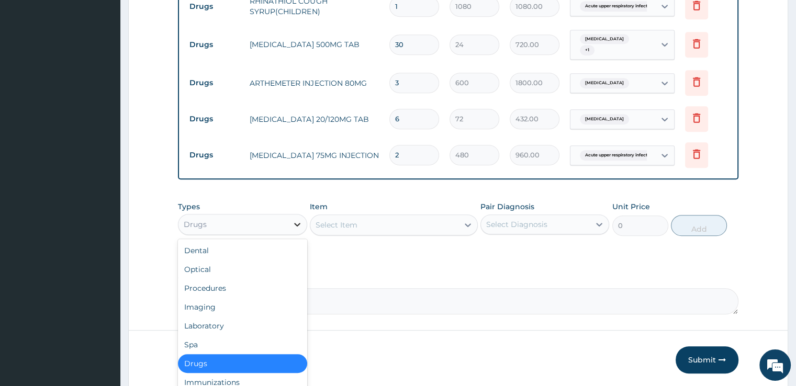
click at [296, 221] on icon at bounding box center [297, 224] width 10 height 10
click at [221, 325] on div "Laboratory" at bounding box center [242, 326] width 129 height 19
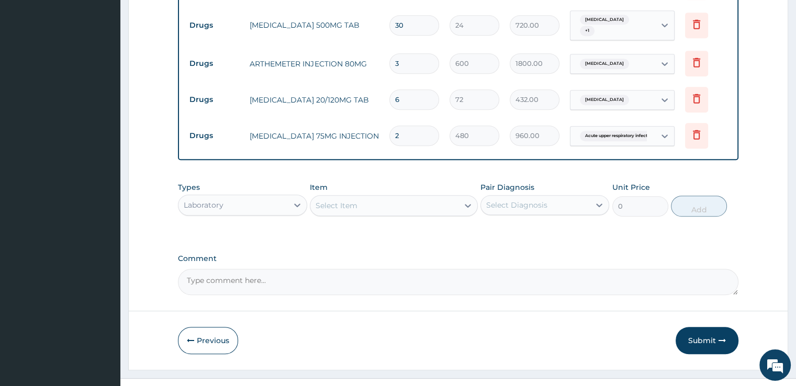
scroll to position [582, 0]
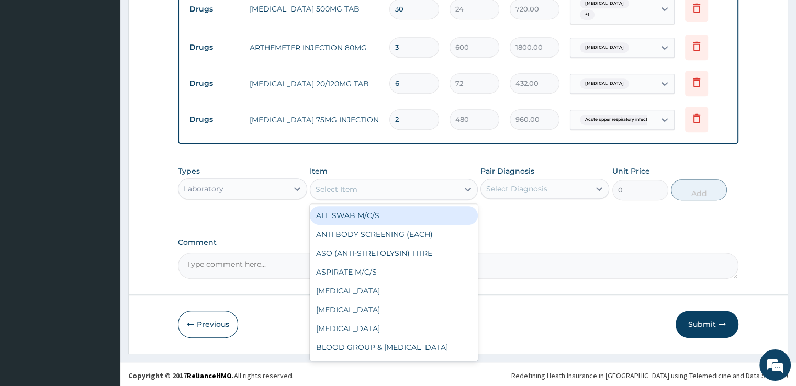
click at [384, 185] on div "Select Item" at bounding box center [384, 189] width 148 height 17
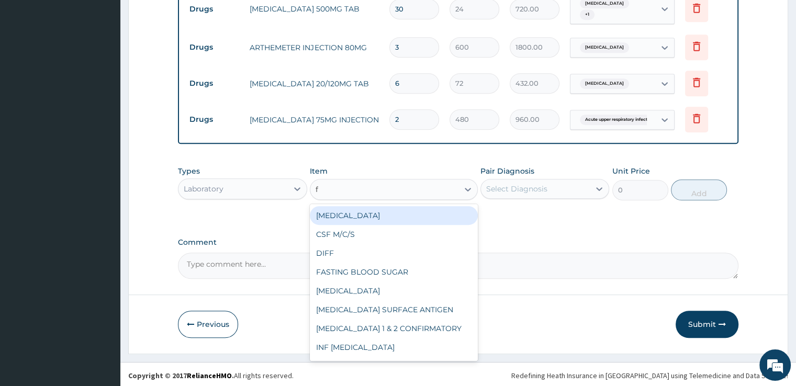
type input "fu"
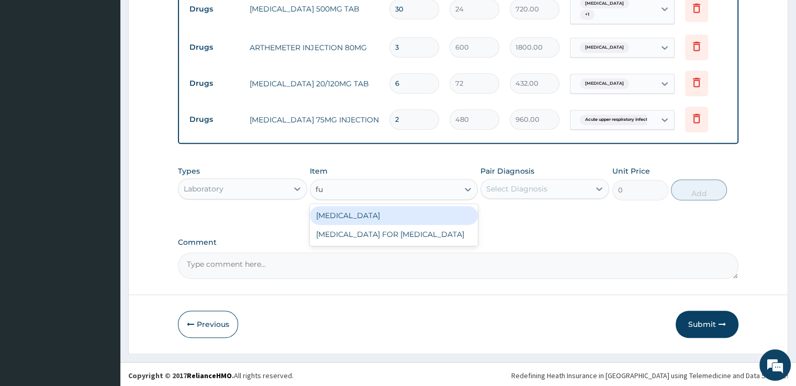
click at [390, 212] on div "[MEDICAL_DATA]" at bounding box center [394, 215] width 168 height 19
type input "3400"
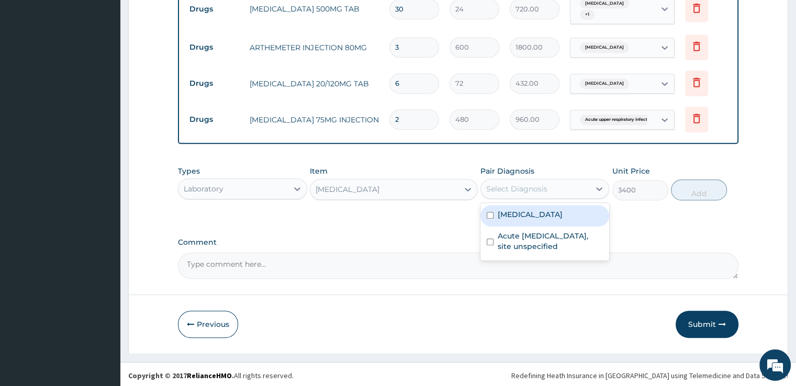
click at [511, 188] on div "Select Diagnosis" at bounding box center [516, 189] width 61 height 10
click at [511, 218] on div "[MEDICAL_DATA]" at bounding box center [544, 215] width 129 height 21
checkbox input "true"
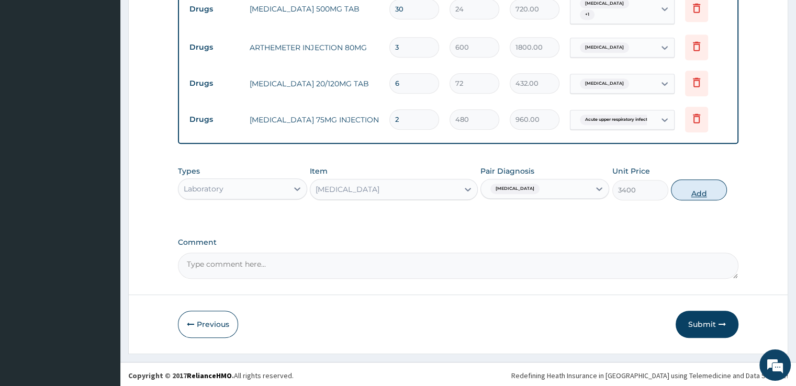
click at [703, 187] on button "Add" at bounding box center [699, 189] width 56 height 21
type input "0"
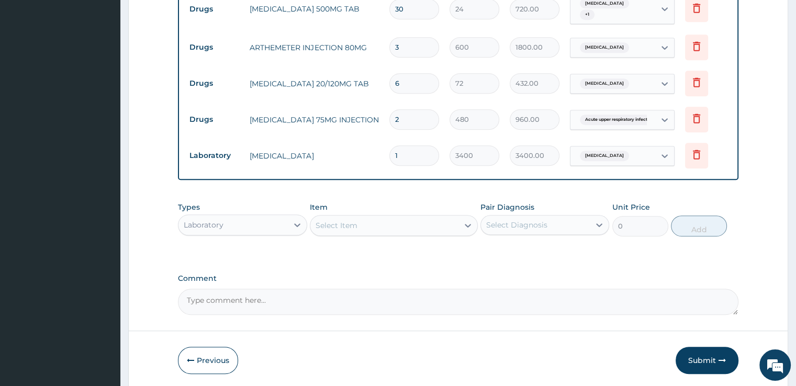
click at [372, 224] on div "Select Item" at bounding box center [384, 225] width 148 height 17
type input "mal"
click at [377, 247] on div "[MEDICAL_DATA] [MEDICAL_DATA]" at bounding box center [394, 251] width 168 height 19
type input "1275"
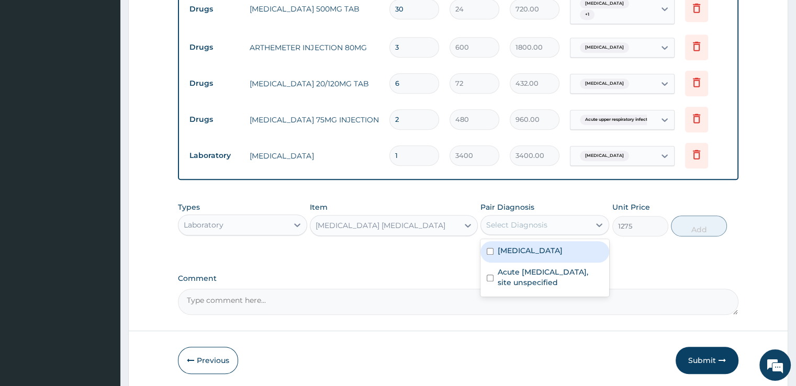
click at [549, 223] on div "Select Diagnosis" at bounding box center [535, 225] width 109 height 17
click at [536, 254] on div "[MEDICAL_DATA]" at bounding box center [544, 251] width 129 height 21
checkbox input "true"
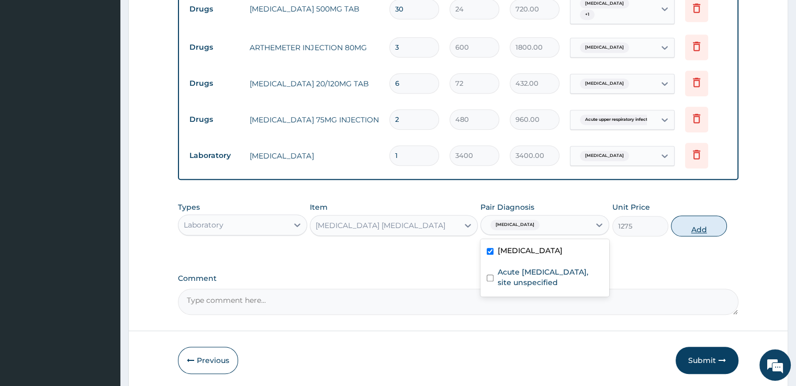
click at [700, 217] on button "Add" at bounding box center [699, 226] width 56 height 21
type input "0"
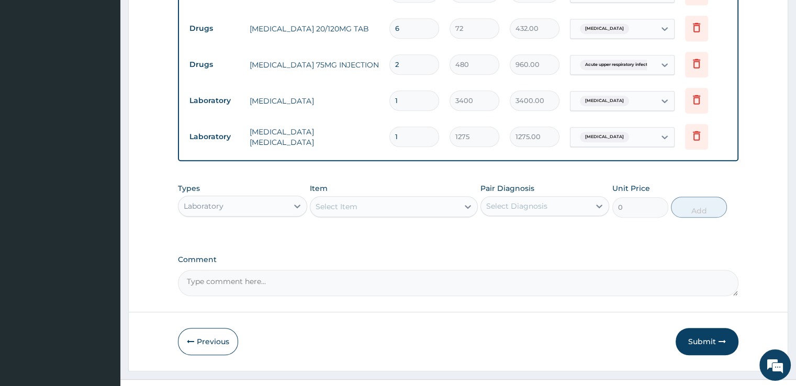
scroll to position [654, 0]
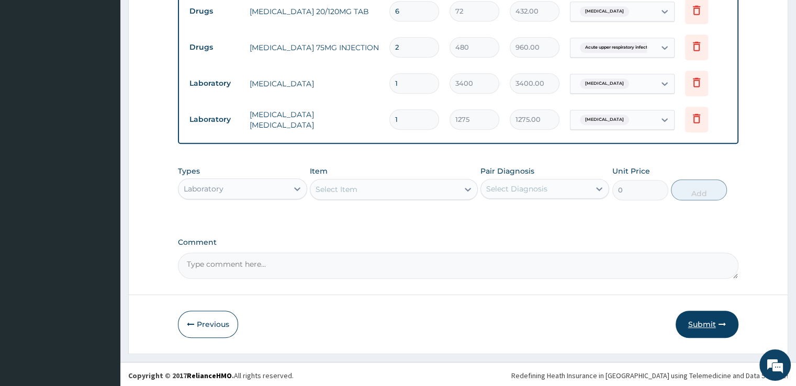
click at [705, 322] on button "Submit" at bounding box center [706, 324] width 63 height 27
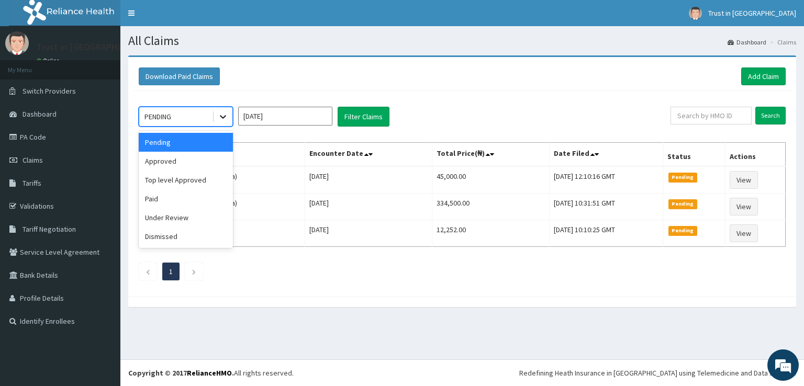
click at [223, 119] on icon at bounding box center [223, 116] width 10 height 10
click at [197, 155] on div "Approved" at bounding box center [186, 161] width 94 height 19
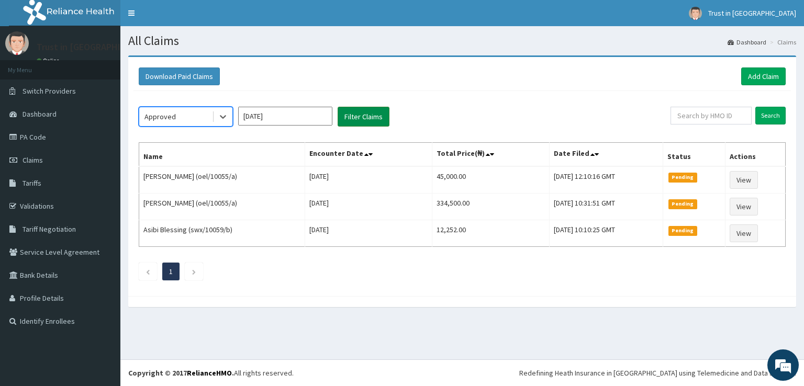
click at [363, 111] on button "Filter Claims" at bounding box center [363, 117] width 52 height 20
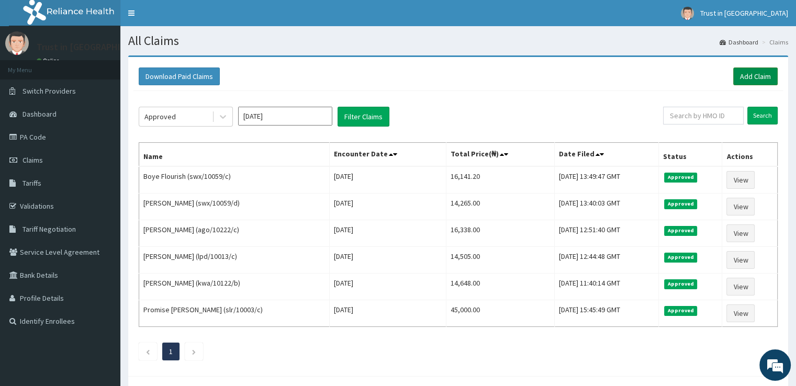
click at [757, 74] on link "Add Claim" at bounding box center [755, 76] width 44 height 18
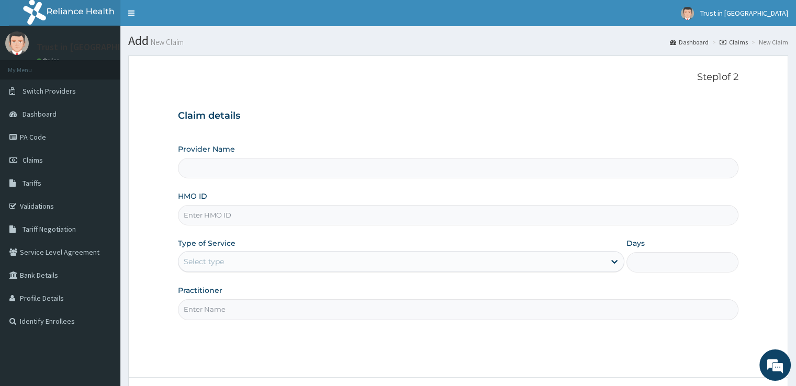
type input "Trust in [GEOGRAPHIC_DATA]"
click at [218, 219] on input "HMO ID" at bounding box center [458, 215] width 560 height 20
type input "swx/10059/b"
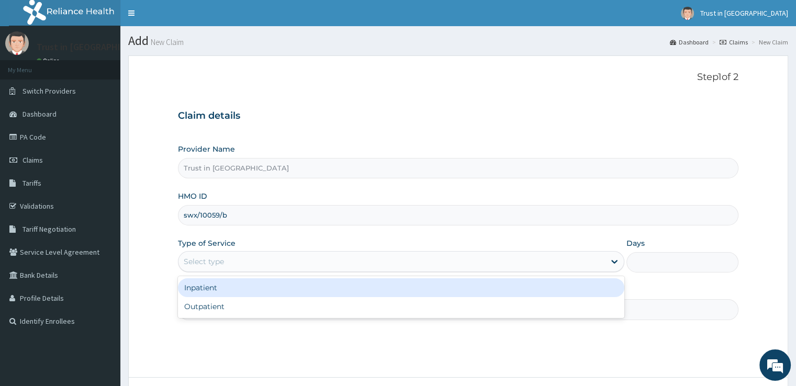
click at [226, 265] on div "Select type" at bounding box center [391, 261] width 426 height 17
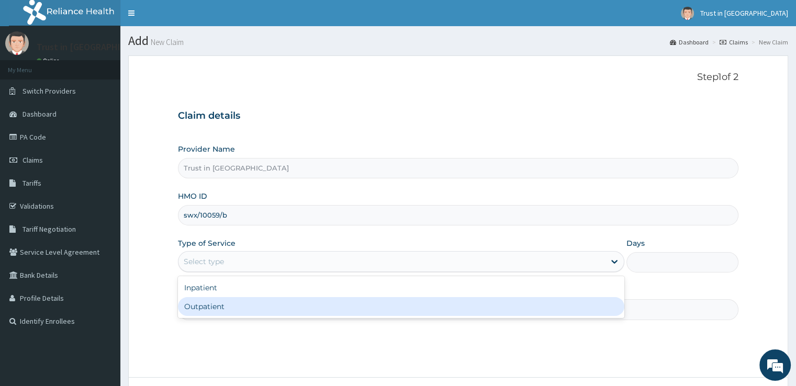
click at [212, 305] on div "Outpatient" at bounding box center [401, 306] width 446 height 19
type input "1"
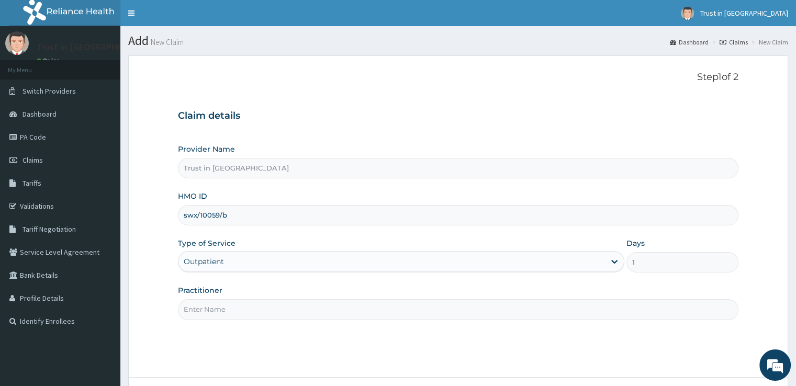
click at [207, 311] on input "Practitioner" at bounding box center [458, 309] width 560 height 20
type input "[PERSON_NAME]"
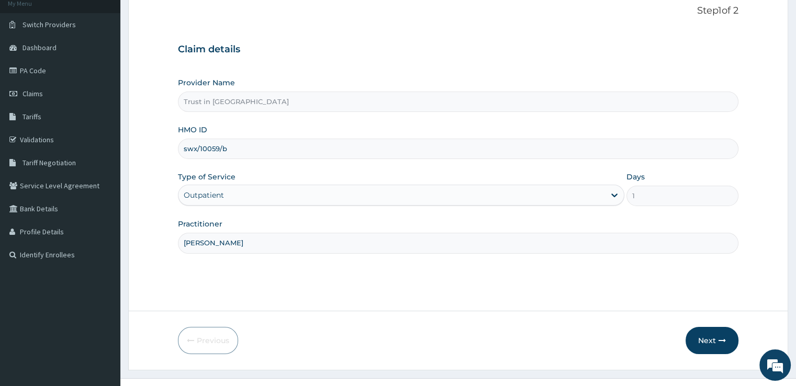
scroll to position [85, 0]
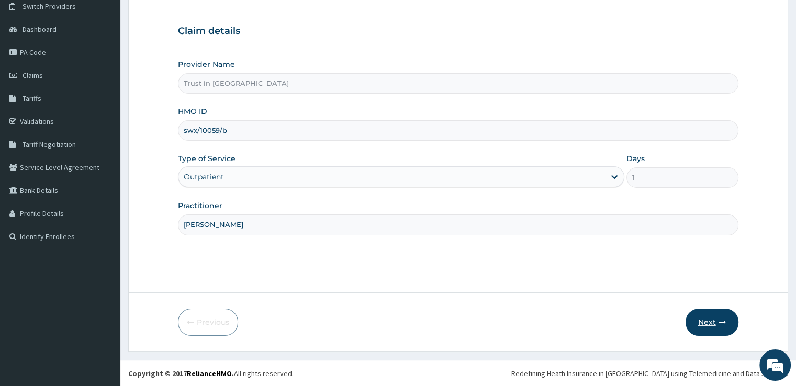
click at [712, 323] on button "Next" at bounding box center [711, 322] width 53 height 27
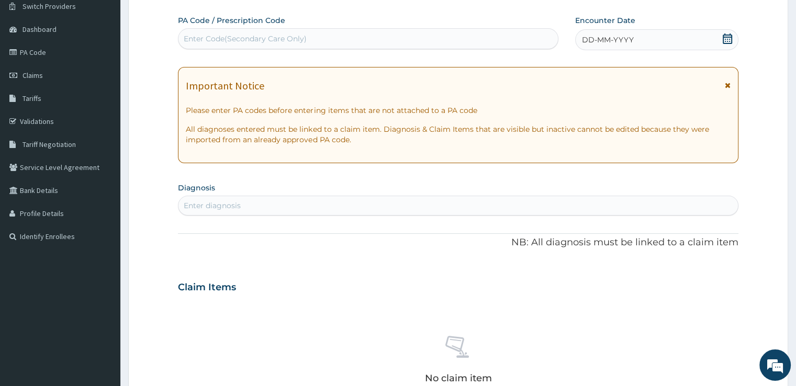
click at [727, 40] on icon at bounding box center [727, 38] width 9 height 10
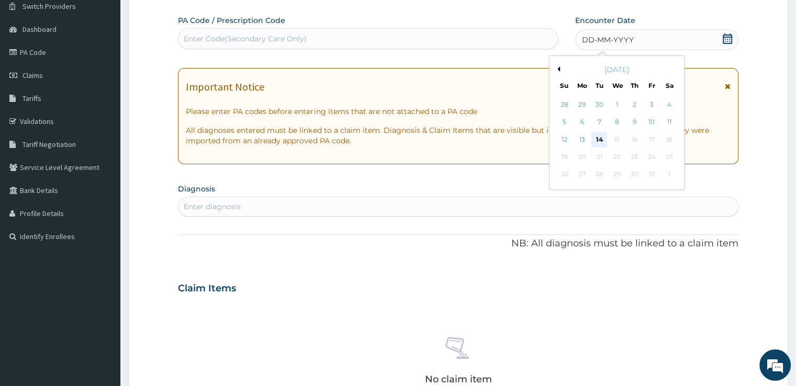
click at [600, 142] on div "14" at bounding box center [599, 140] width 16 height 16
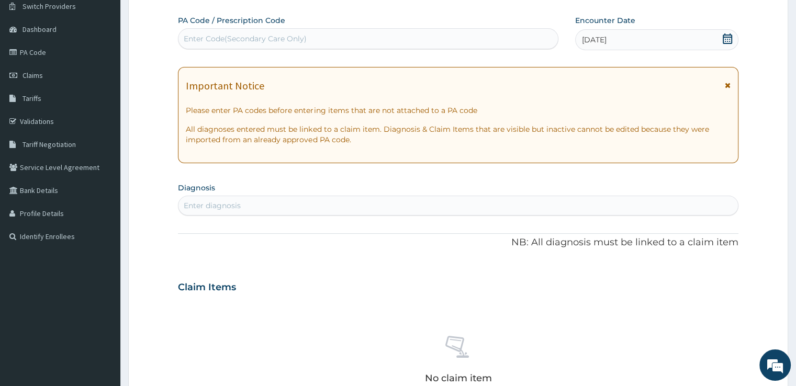
click at [241, 199] on div "Enter diagnosis" at bounding box center [457, 205] width 559 height 17
click at [227, 202] on div "Enter diagnosis" at bounding box center [212, 205] width 57 height 10
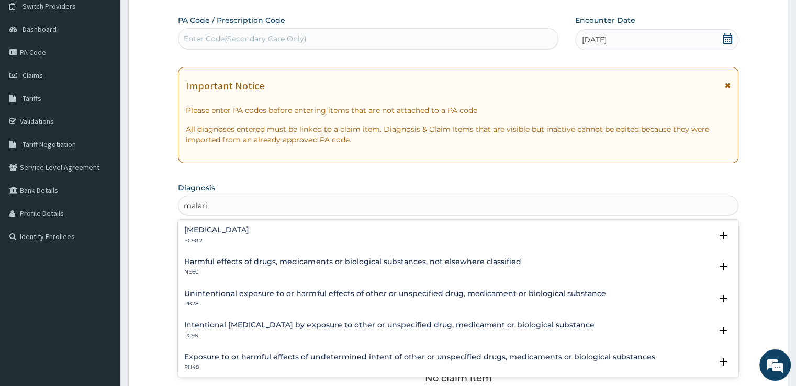
type input "[MEDICAL_DATA]"
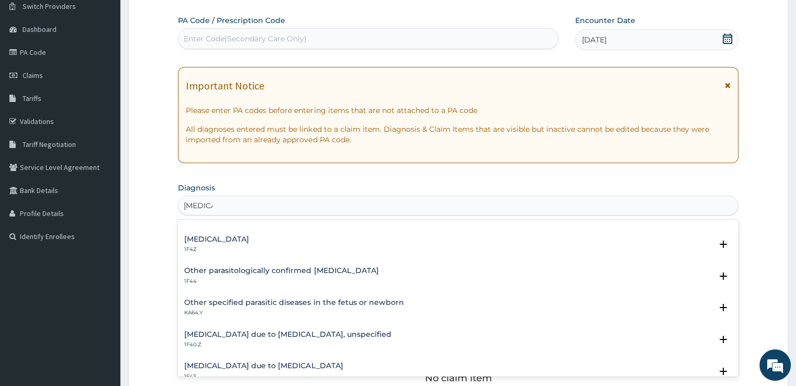
scroll to position [42, 0]
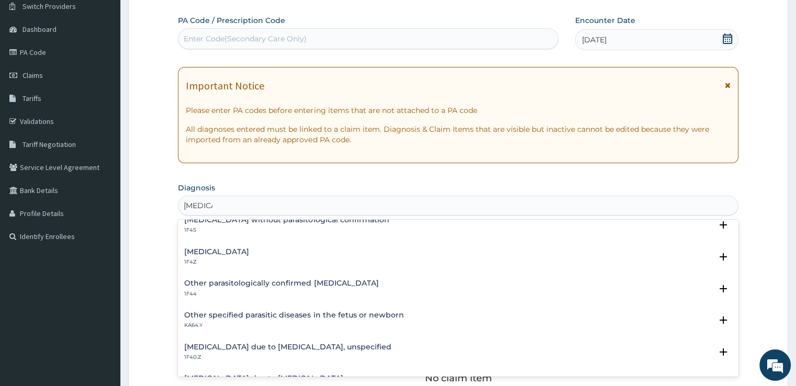
click at [242, 248] on h4 "[MEDICAL_DATA]" at bounding box center [216, 252] width 65 height 8
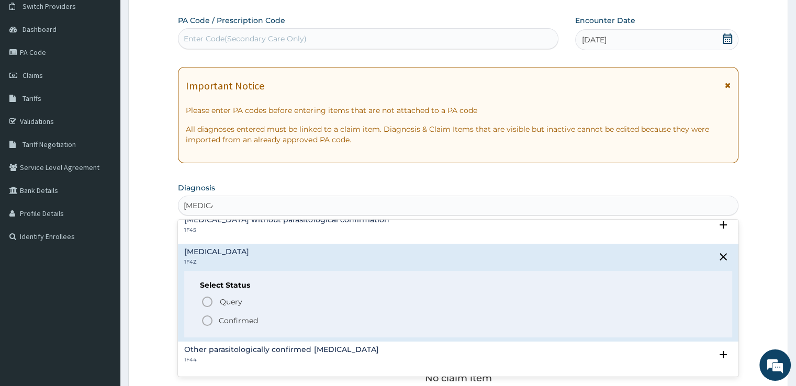
click at [209, 321] on icon "status option filled" at bounding box center [207, 320] width 13 height 13
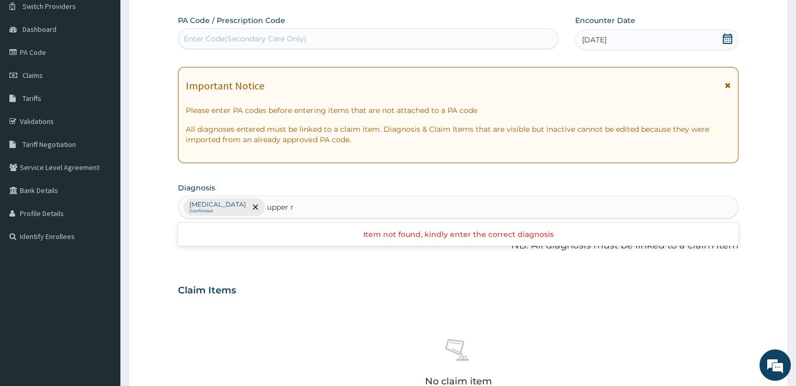
type input "upper"
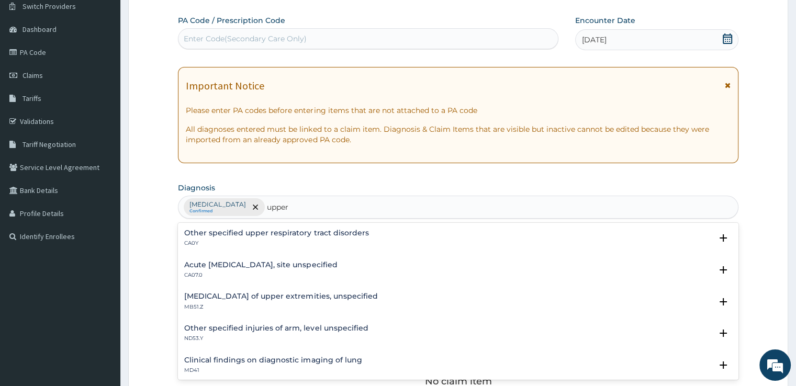
click at [216, 262] on h4 "Acute [MEDICAL_DATA], site unspecified" at bounding box center [260, 265] width 153 height 8
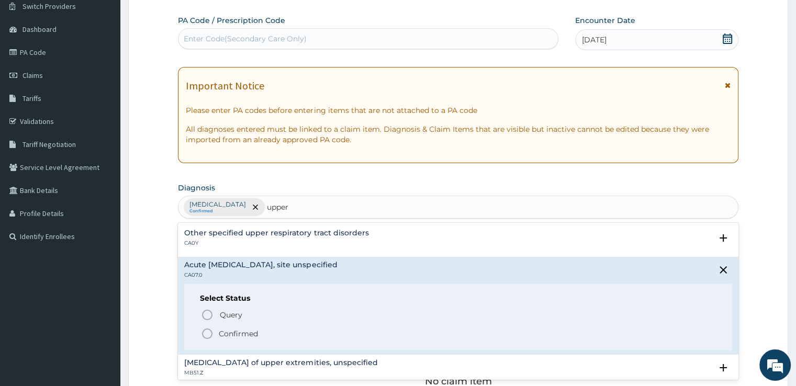
click at [206, 333] on icon "status option filled" at bounding box center [207, 334] width 13 height 13
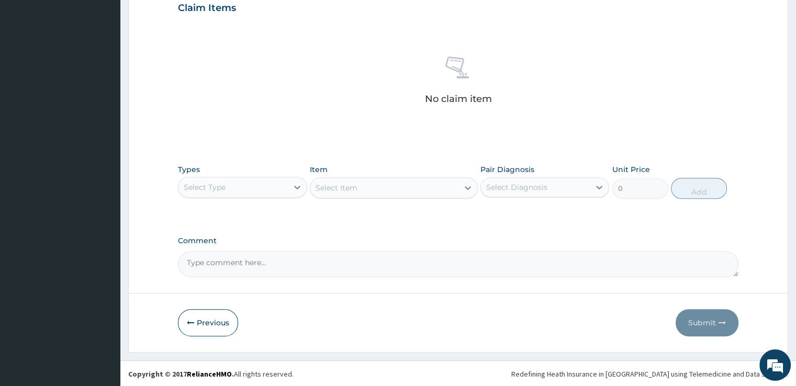
scroll to position [367, 0]
click at [295, 188] on icon at bounding box center [297, 188] width 10 height 10
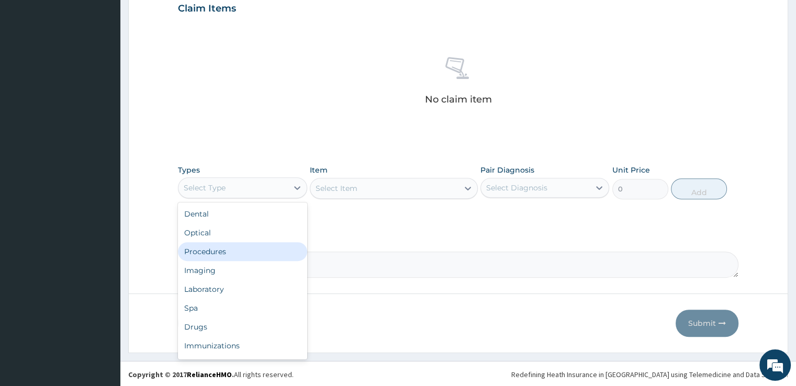
click at [212, 246] on div "Procedures" at bounding box center [242, 251] width 129 height 19
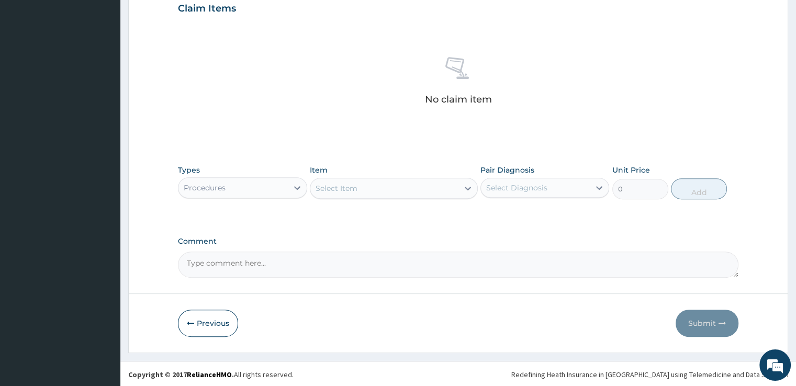
click at [374, 191] on div "Select Item" at bounding box center [384, 188] width 148 height 17
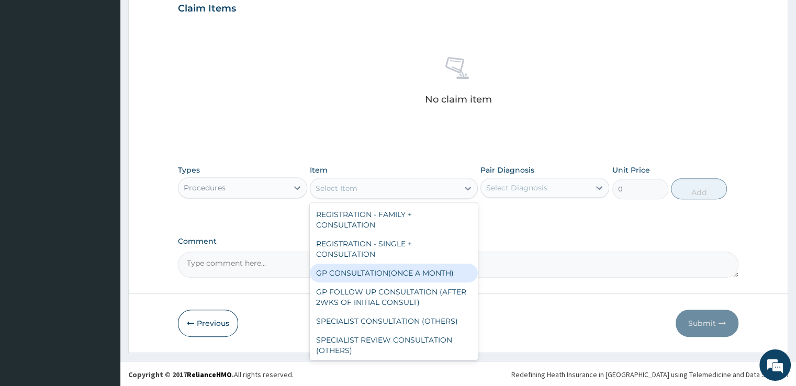
click at [353, 272] on div "GP CONSULTATION(ONCE A MONTH)" at bounding box center [394, 273] width 168 height 19
type input "2000"
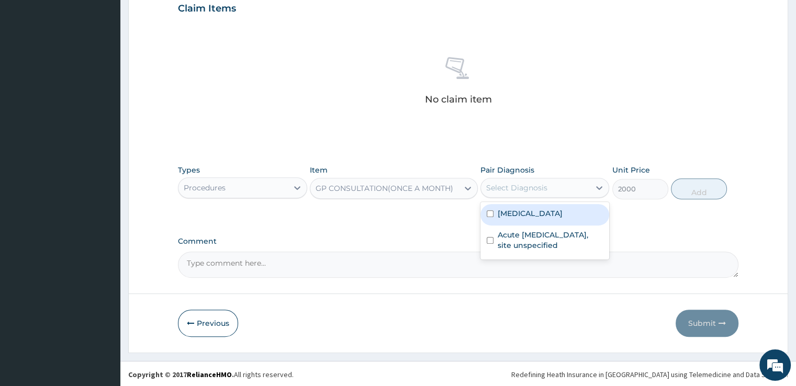
click at [551, 188] on div "Select Diagnosis" at bounding box center [535, 187] width 109 height 17
click at [524, 224] on div "[MEDICAL_DATA]" at bounding box center [544, 214] width 129 height 21
checkbox input "true"
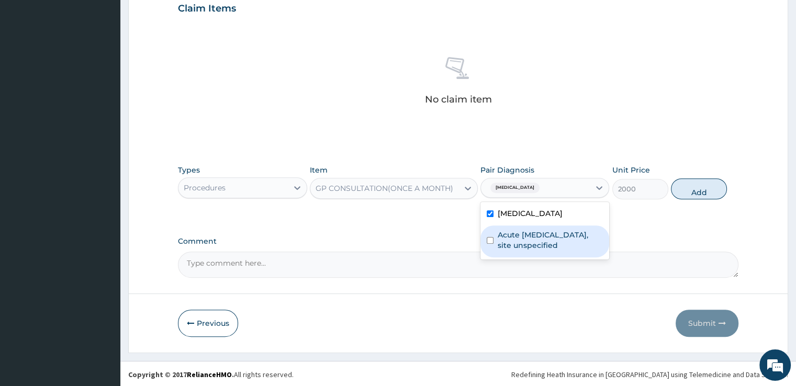
click at [511, 246] on label "Acute [MEDICAL_DATA], site unspecified" at bounding box center [550, 240] width 105 height 21
checkbox input "true"
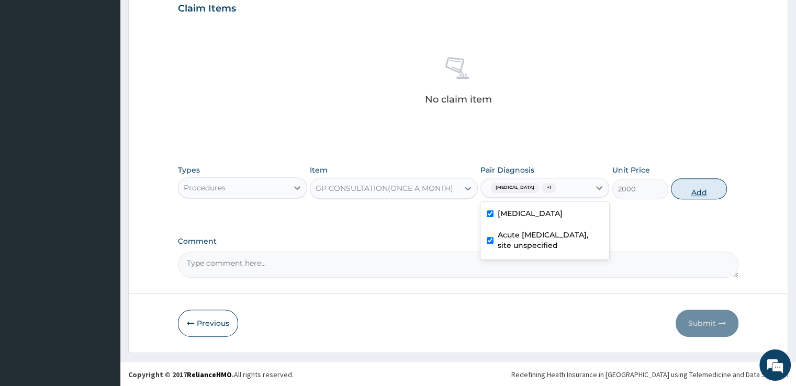
click at [691, 190] on button "Add" at bounding box center [699, 188] width 56 height 21
type input "0"
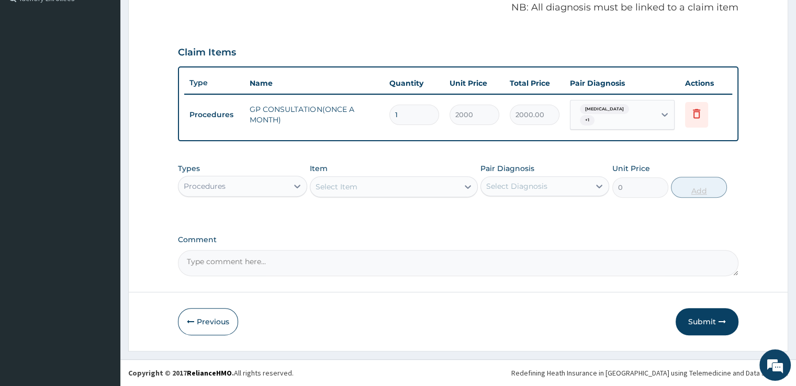
scroll to position [321, 0]
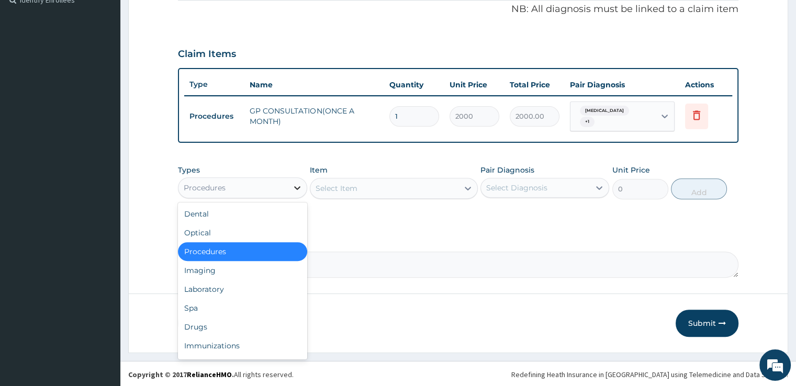
click at [296, 187] on icon at bounding box center [297, 188] width 6 height 4
click at [203, 290] on div "Laboratory" at bounding box center [242, 289] width 129 height 19
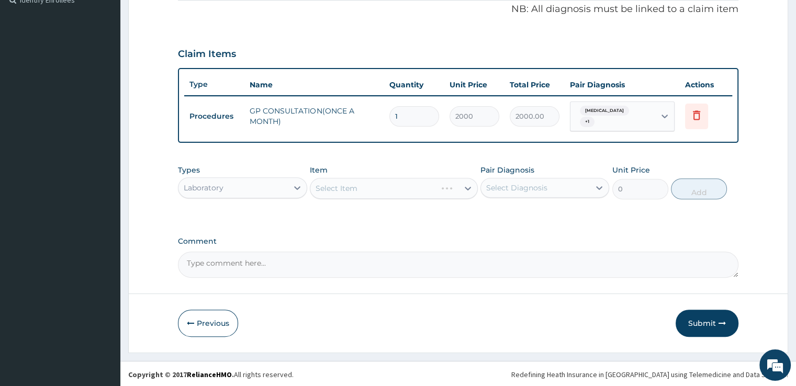
click at [374, 193] on div "Select Item" at bounding box center [394, 188] width 168 height 21
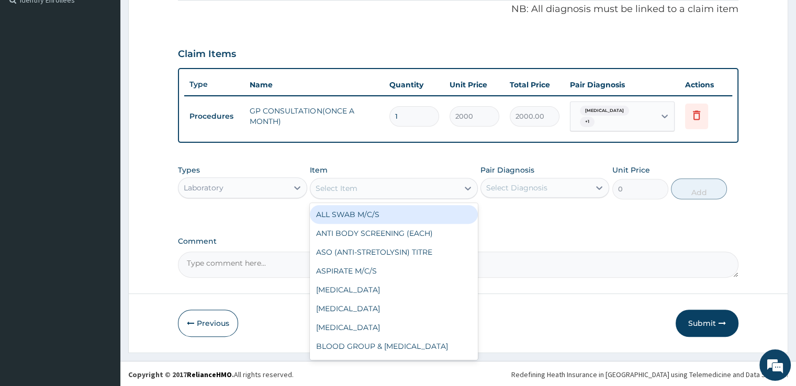
click at [374, 187] on div "Select Item" at bounding box center [384, 188] width 148 height 17
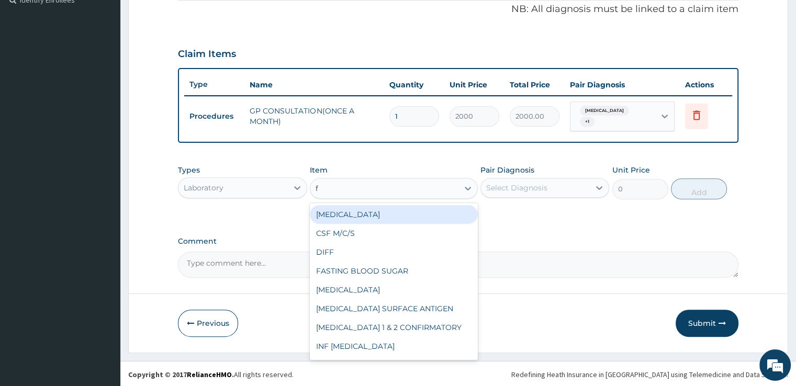
type input "fu"
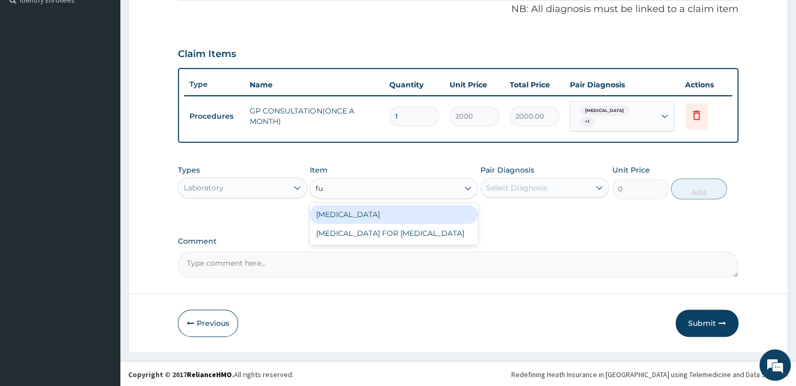
click at [371, 213] on div "[MEDICAL_DATA]" at bounding box center [394, 214] width 168 height 19
type input "3400"
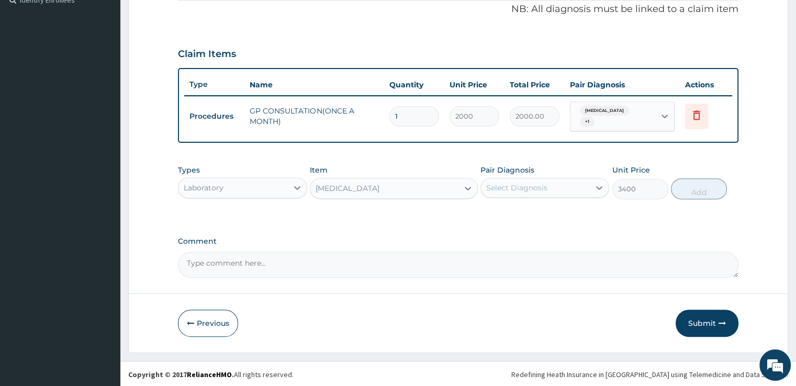
click at [510, 190] on div "Select Diagnosis" at bounding box center [516, 188] width 61 height 10
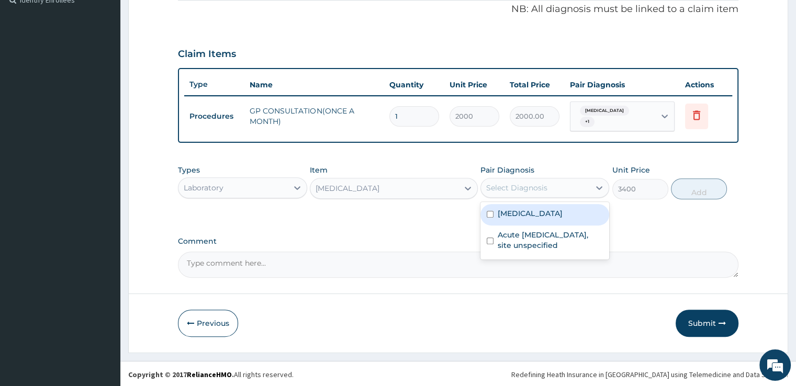
click at [501, 220] on div "[MEDICAL_DATA]" at bounding box center [544, 214] width 129 height 21
checkbox input "true"
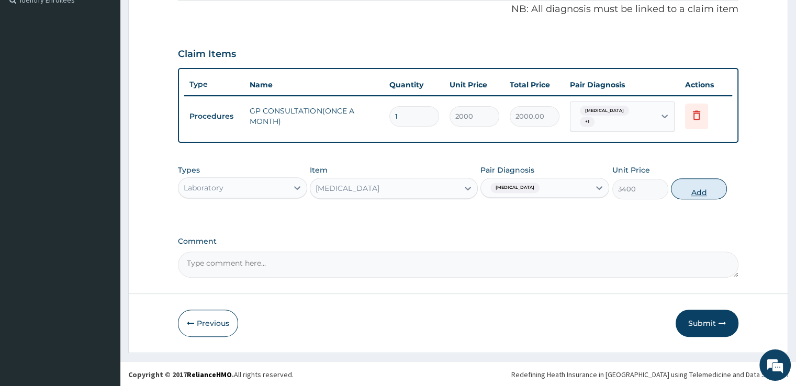
click at [698, 193] on button "Add" at bounding box center [699, 188] width 56 height 21
type input "0"
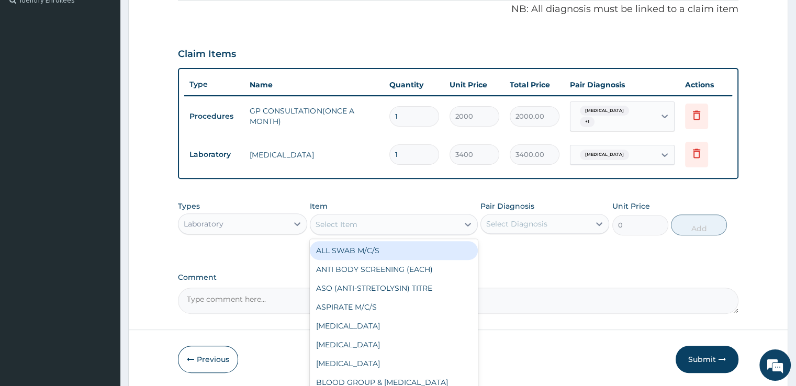
click at [372, 227] on div "Select Item" at bounding box center [384, 224] width 148 height 17
type input "ma"
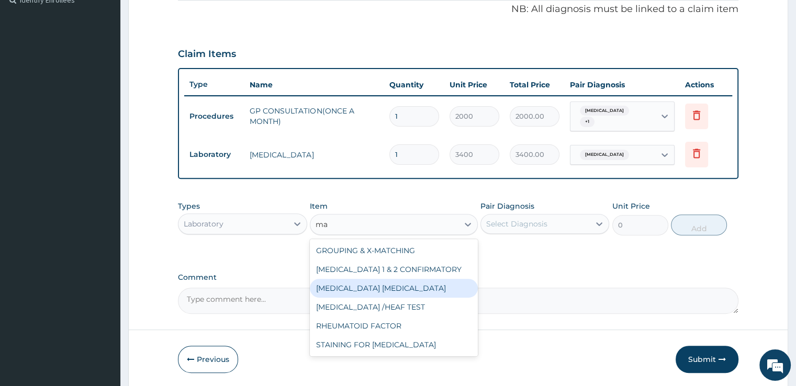
click at [365, 286] on div "[MEDICAL_DATA] [MEDICAL_DATA]" at bounding box center [394, 288] width 168 height 19
type input "1275"
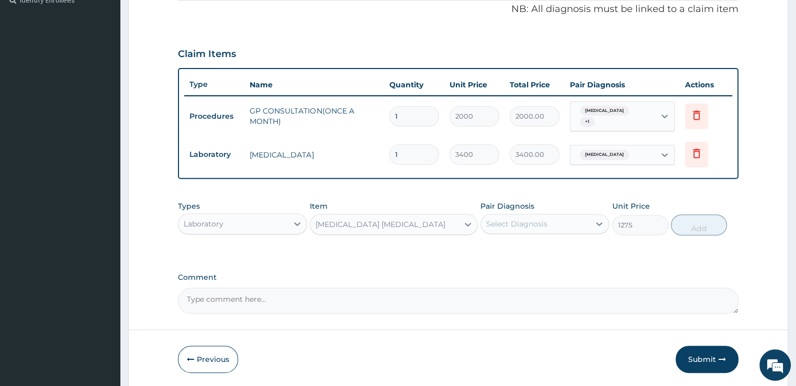
click at [535, 224] on div "Select Diagnosis" at bounding box center [516, 224] width 61 height 10
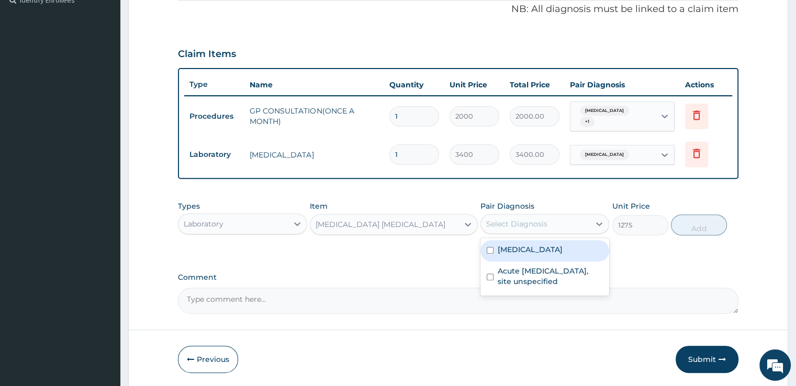
click at [526, 251] on label "[MEDICAL_DATA]" at bounding box center [530, 249] width 65 height 10
checkbox input "true"
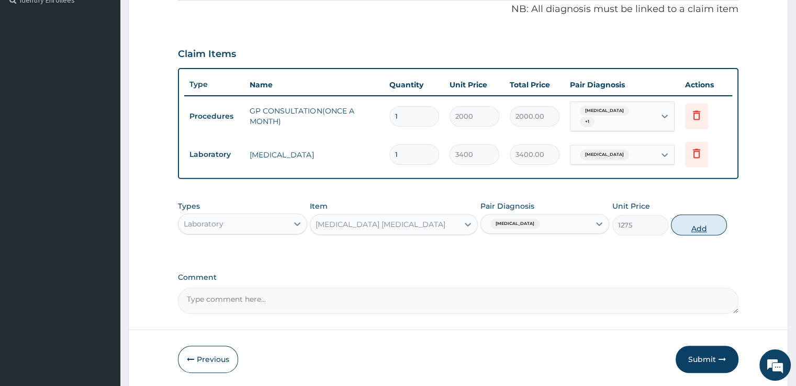
click at [709, 219] on button "Add" at bounding box center [699, 225] width 56 height 21
type input "0"
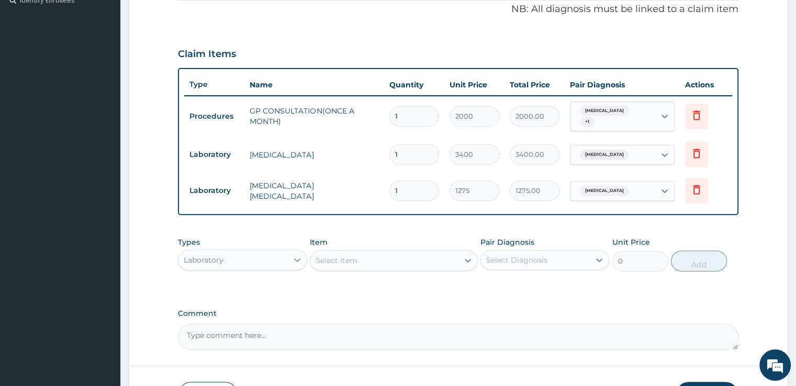
click at [294, 258] on icon at bounding box center [297, 260] width 10 height 10
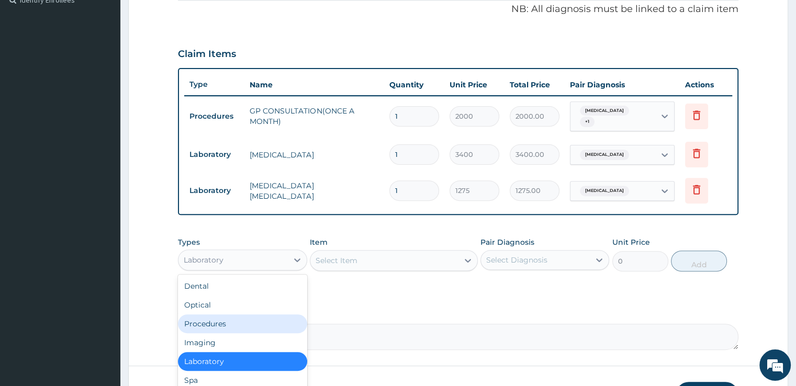
scroll to position [393, 0]
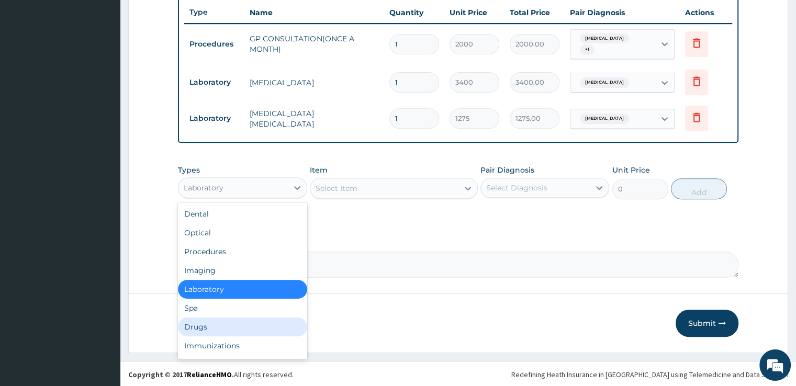
click at [191, 326] on div "Drugs" at bounding box center [242, 327] width 129 height 19
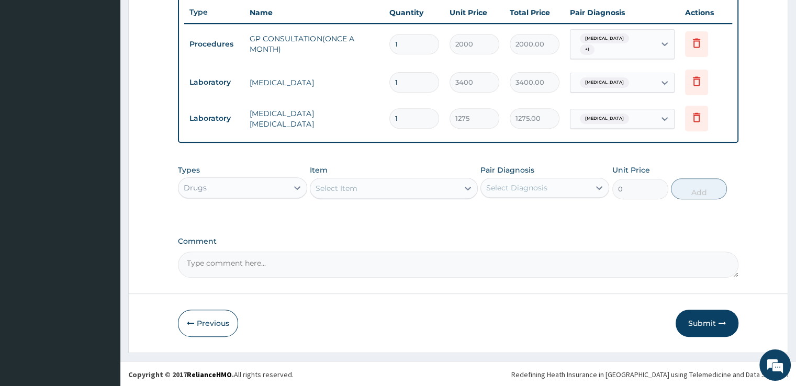
click at [335, 190] on div "Select Item" at bounding box center [337, 188] width 42 height 10
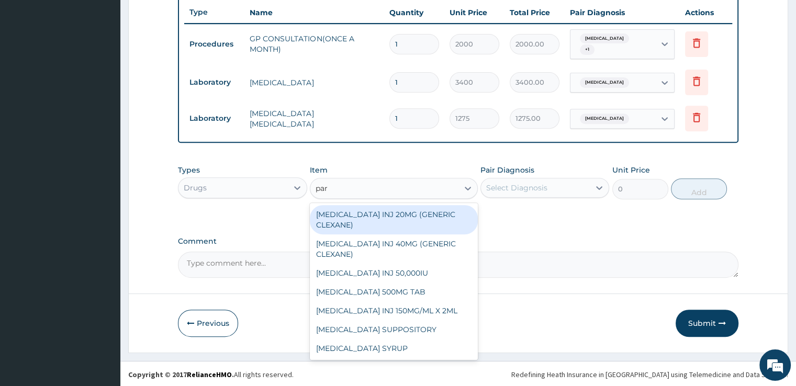
type input "para"
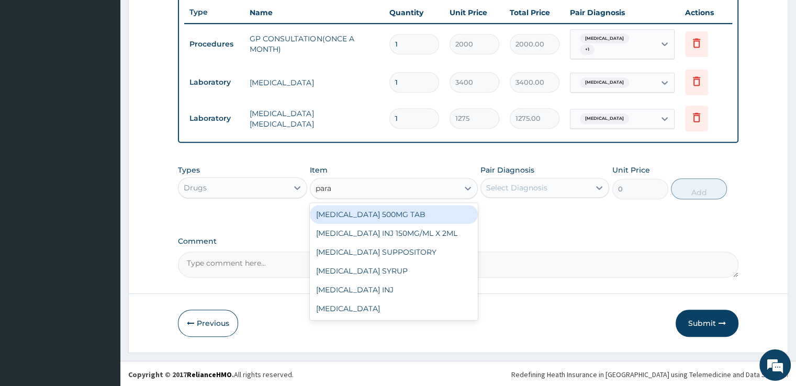
click at [335, 207] on div "[MEDICAL_DATA] 500MG TAB" at bounding box center [394, 214] width 168 height 19
type input "24"
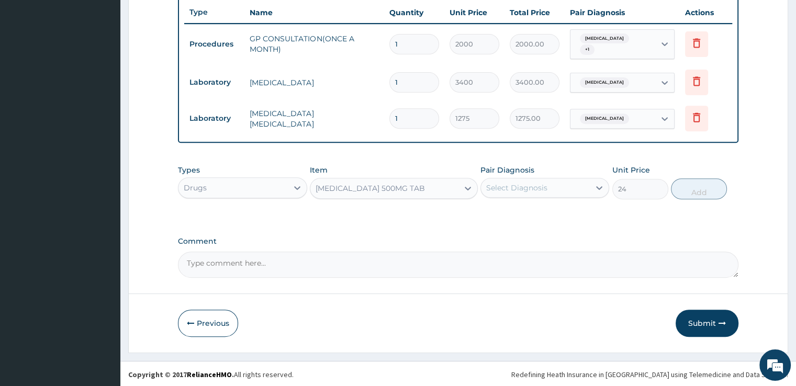
click at [531, 183] on div "Select Diagnosis" at bounding box center [516, 188] width 61 height 10
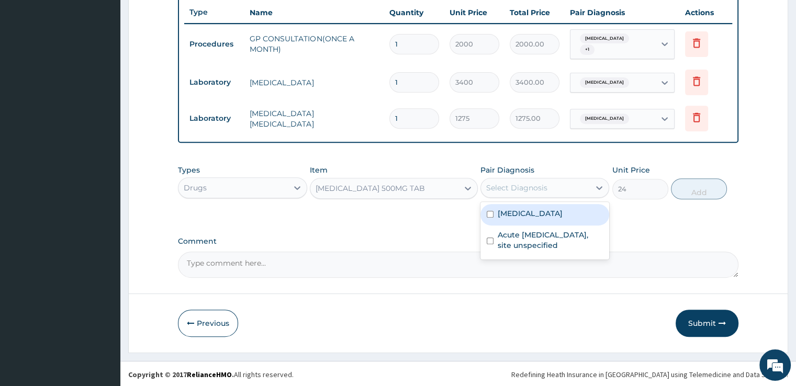
click at [524, 218] on div "Malaria, unspecified" at bounding box center [544, 214] width 129 height 21
checkbox input "true"
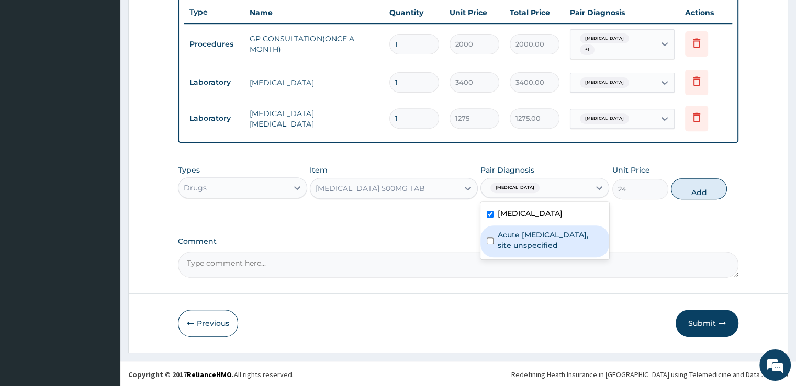
drag, startPoint x: 524, startPoint y: 218, endPoint x: 521, endPoint y: 235, distance: 16.9
click at [521, 235] on div "Malaria, unspecified Acute upper respiratory infection, site unspecified" at bounding box center [544, 231] width 129 height 58
click at [521, 235] on label "Acute upper respiratory infection, site unspecified" at bounding box center [550, 240] width 105 height 21
checkbox input "true"
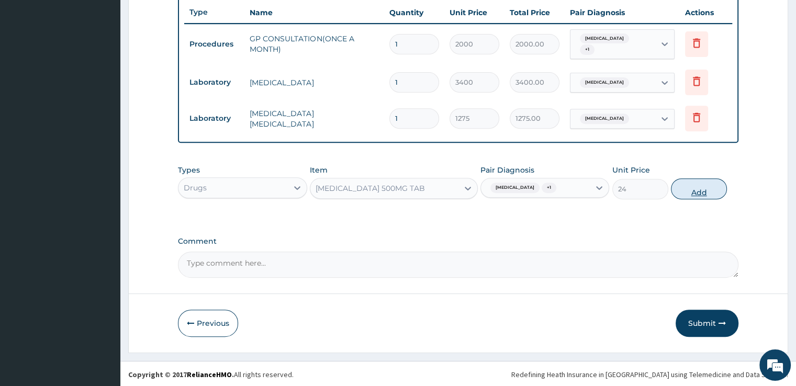
click at [711, 189] on button "Add" at bounding box center [699, 188] width 56 height 21
type input "0"
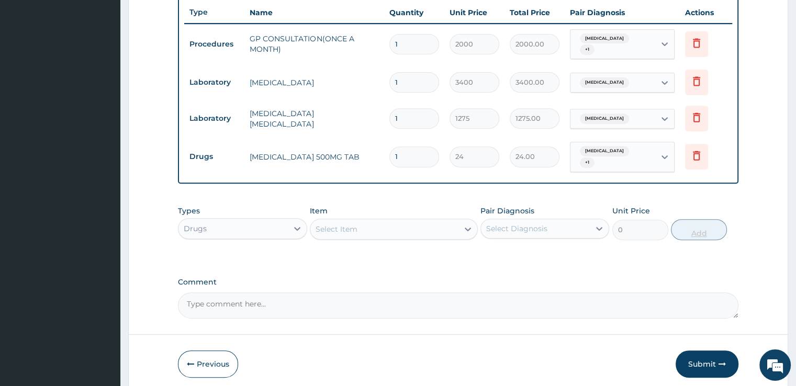
type input "0.00"
type input "3"
type input "72.00"
type input "30"
type input "720.00"
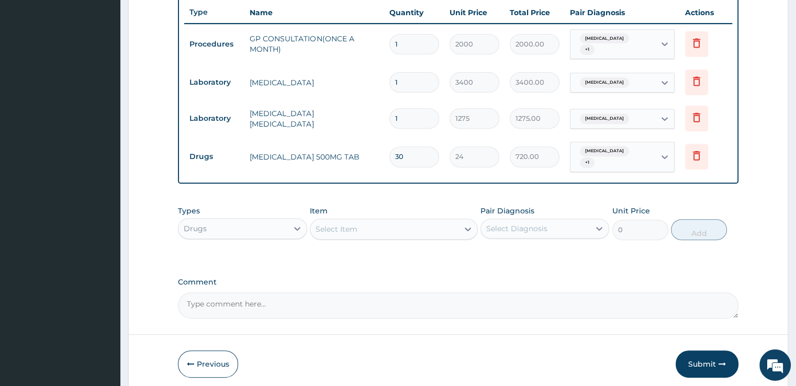
type input "30"
click at [345, 237] on div "Select Item" at bounding box center [394, 229] width 168 height 21
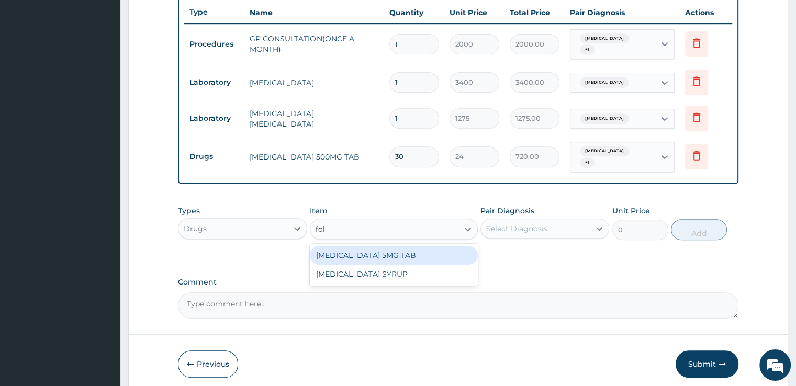
type input "foli"
click at [347, 254] on div "FOLIC ACID 5MG TAB" at bounding box center [394, 255] width 168 height 19
type input "12"
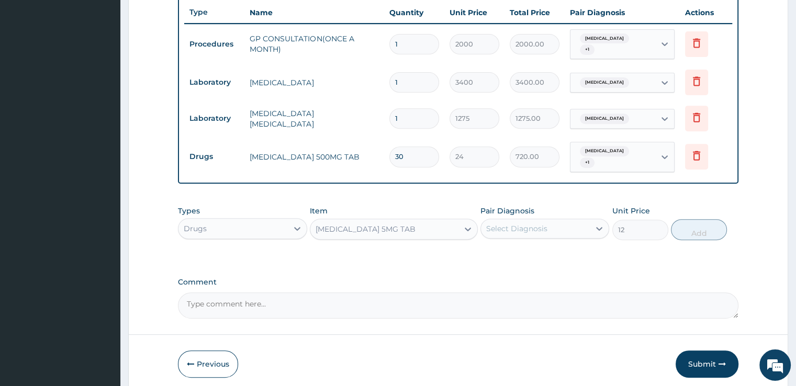
click at [502, 229] on div "Select Diagnosis" at bounding box center [516, 228] width 61 height 10
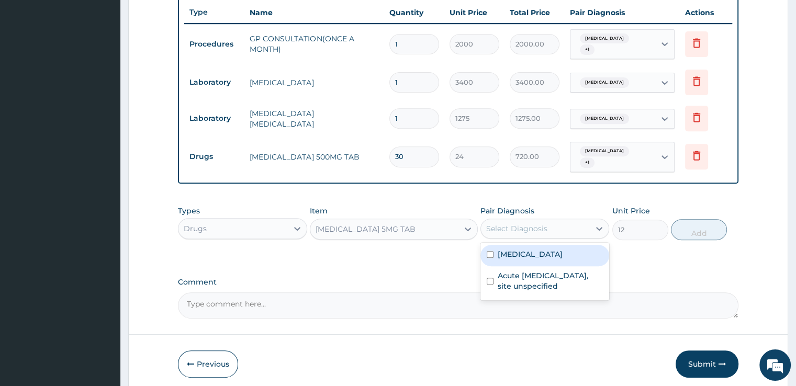
click at [502, 253] on label "Malaria, unspecified" at bounding box center [530, 254] width 65 height 10
checkbox input "true"
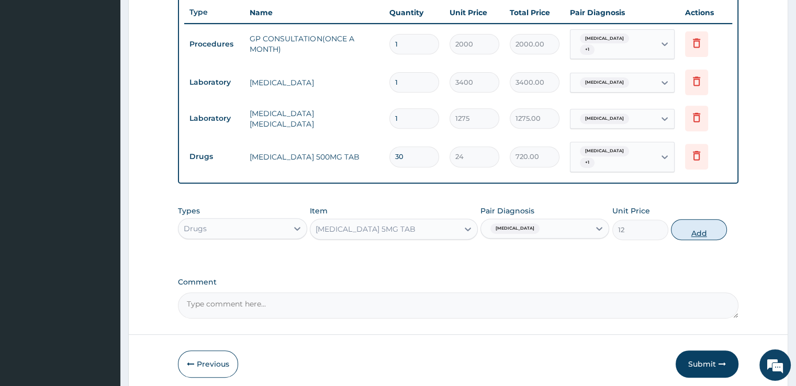
click at [700, 230] on button "Add" at bounding box center [699, 229] width 56 height 21
type input "0"
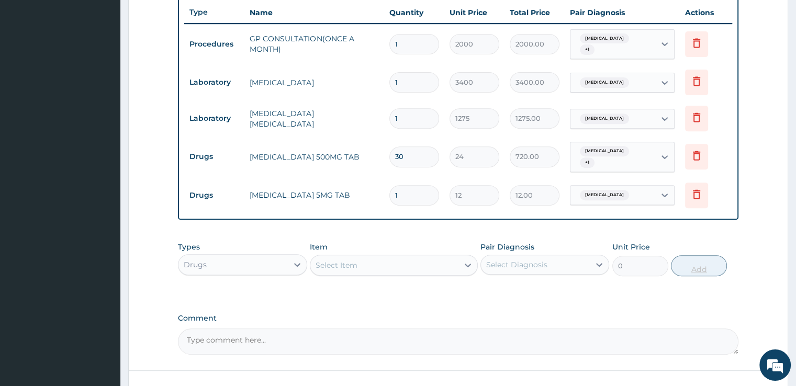
type input "0.00"
type input "6"
type input "72.00"
type input "6"
click at [392, 260] on div "Select Item" at bounding box center [384, 265] width 148 height 17
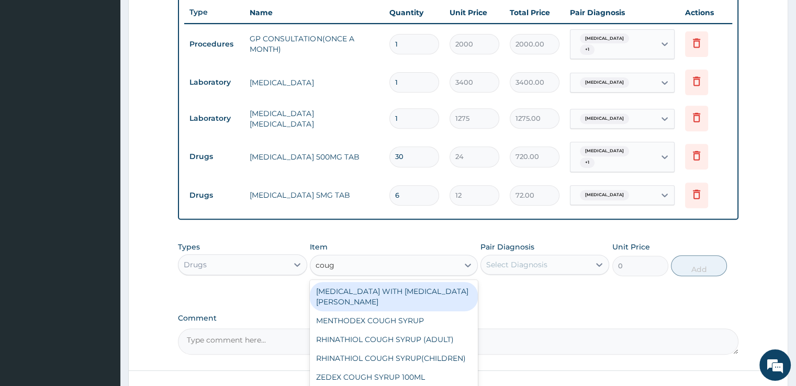
type input "cough"
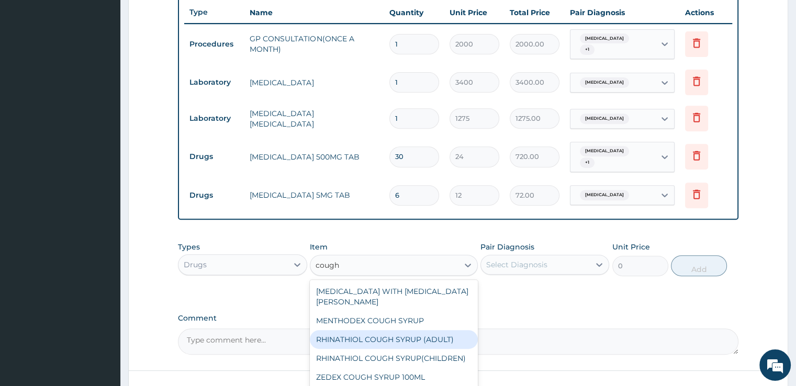
click at [400, 330] on div "RHINATHIOL COUGH SYRUP (ADULT)" at bounding box center [394, 339] width 168 height 19
type input "1080"
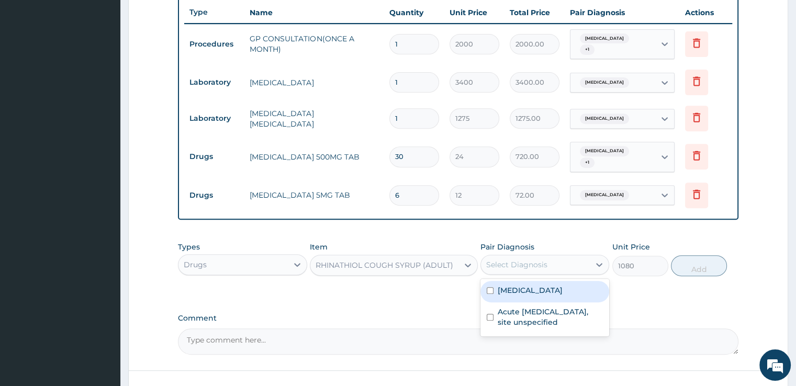
click at [560, 264] on div "Select Diagnosis" at bounding box center [535, 264] width 109 height 17
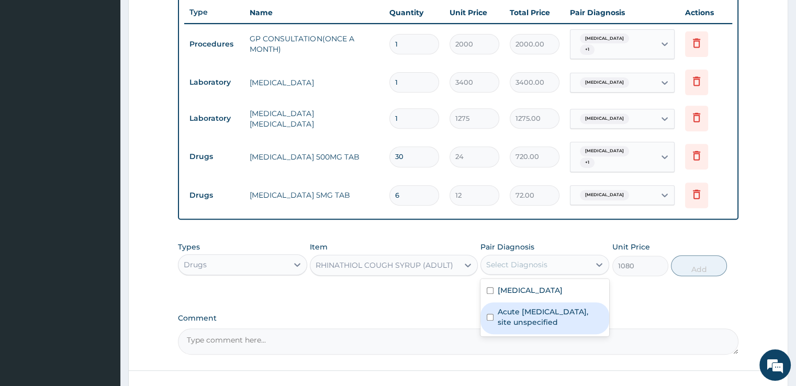
click at [558, 307] on label "Acute upper respiratory infection, site unspecified" at bounding box center [550, 317] width 105 height 21
checkbox input "true"
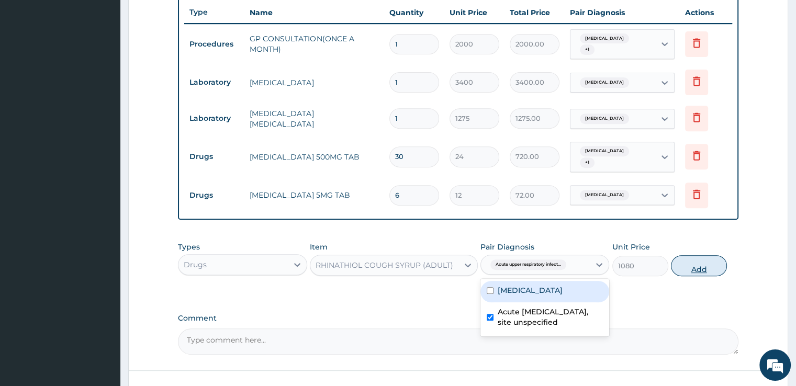
click at [694, 262] on button "Add" at bounding box center [699, 265] width 56 height 21
type input "0"
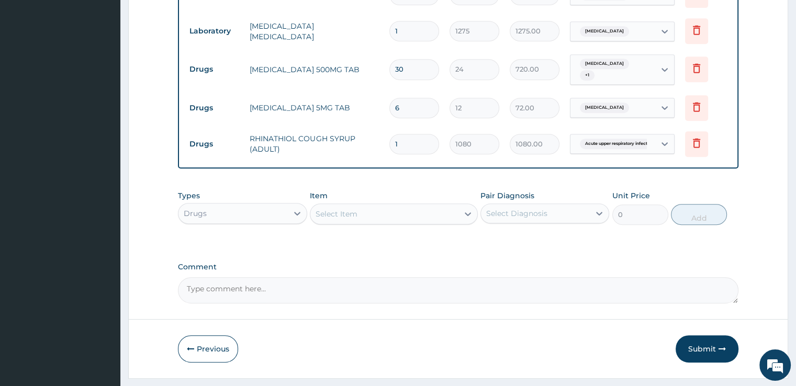
scroll to position [505, 0]
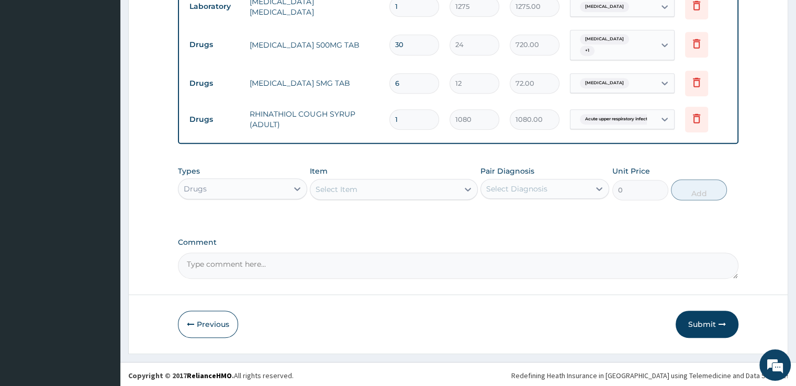
click at [363, 188] on div "Select Item" at bounding box center [384, 189] width 148 height 17
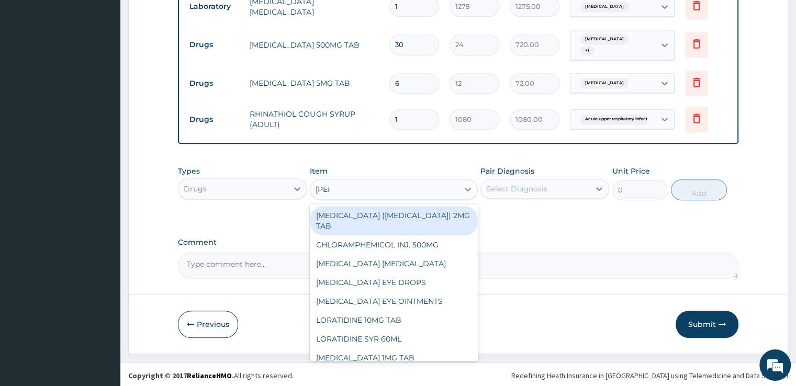
type input "lorat"
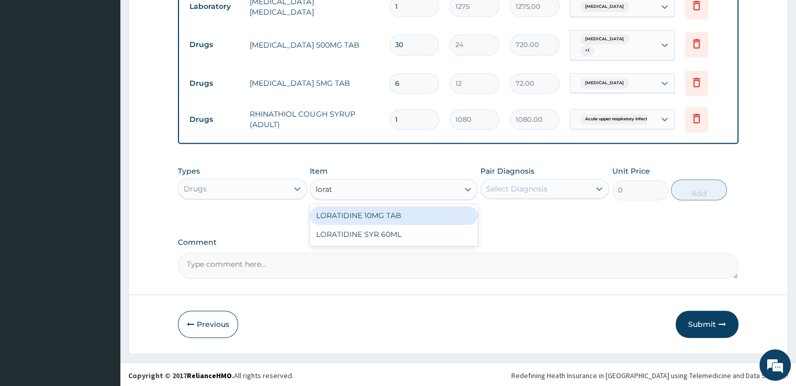
click at [373, 214] on div "LORATIDINE 10MG TAB" at bounding box center [394, 215] width 168 height 19
type input "39"
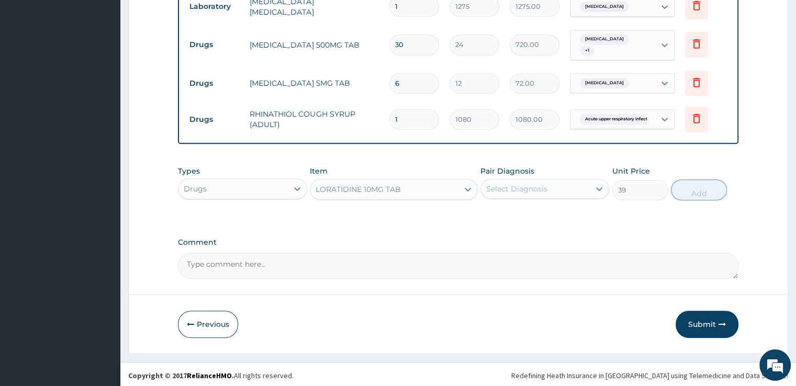
click at [516, 189] on div "Select Diagnosis" at bounding box center [516, 189] width 61 height 10
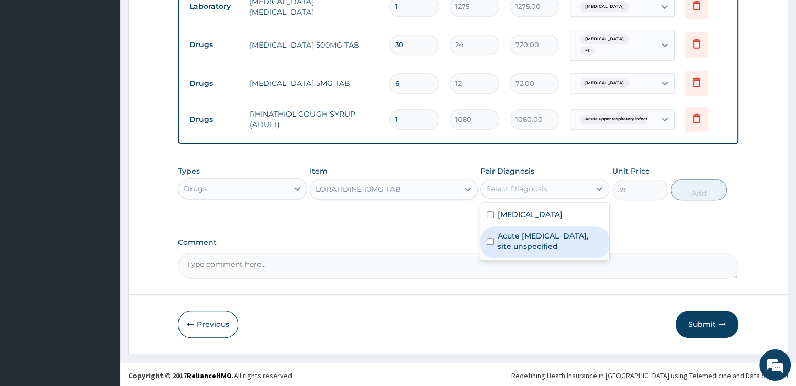
click at [518, 235] on label "Acute upper respiratory infection, site unspecified" at bounding box center [550, 241] width 105 height 21
checkbox input "true"
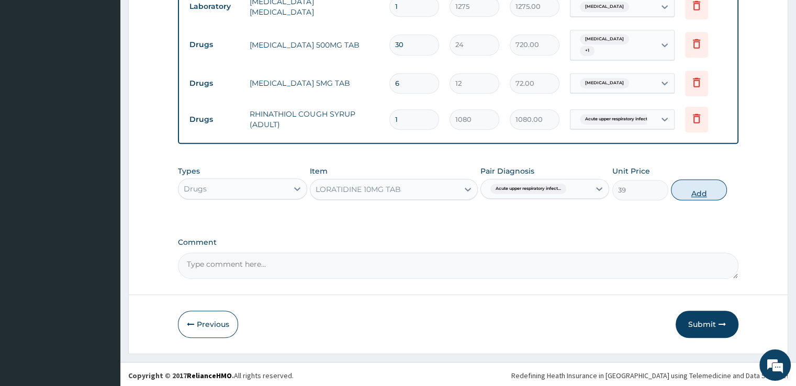
click at [705, 186] on button "Add" at bounding box center [699, 189] width 56 height 21
type input "0"
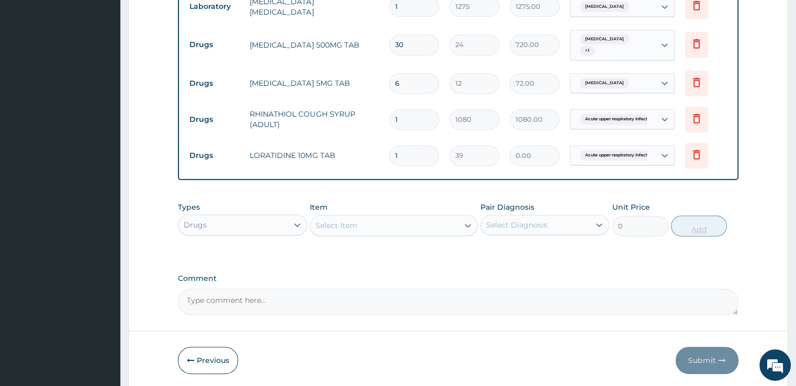
type input "0.00"
type input "7"
type input "273.00"
type input "7"
click at [385, 219] on div "Select Item" at bounding box center [384, 225] width 148 height 17
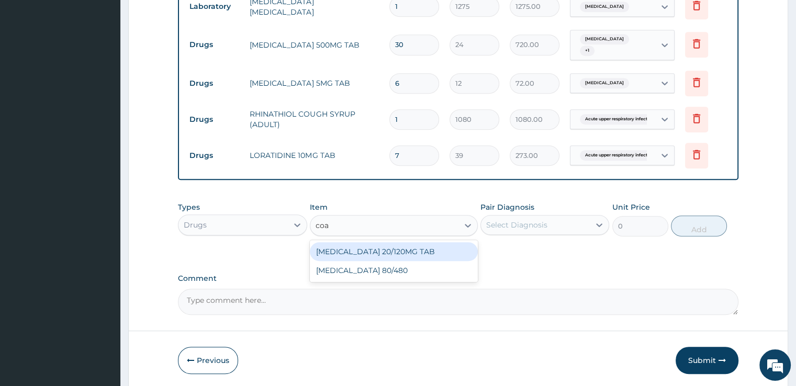
type input "coar"
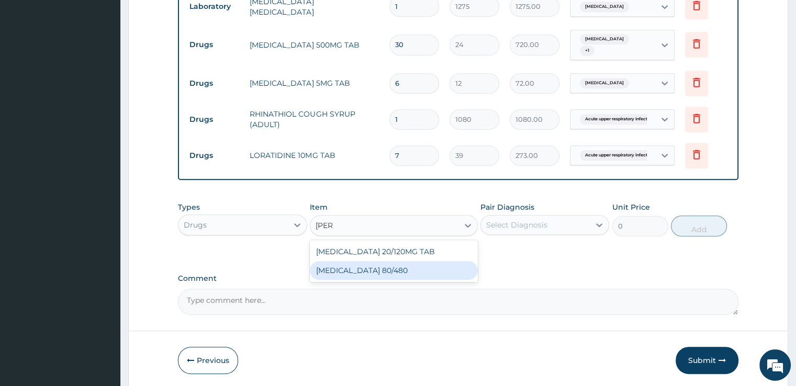
click at [388, 271] on div "COARTEM 80/480" at bounding box center [394, 270] width 168 height 19
type input "84"
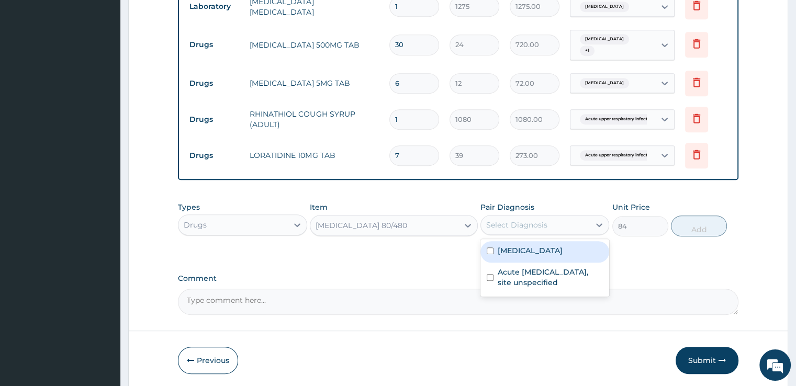
click at [517, 226] on div "Select Diagnosis" at bounding box center [516, 225] width 61 height 10
click at [511, 255] on div "Malaria, unspecified" at bounding box center [544, 251] width 129 height 21
checkbox input "true"
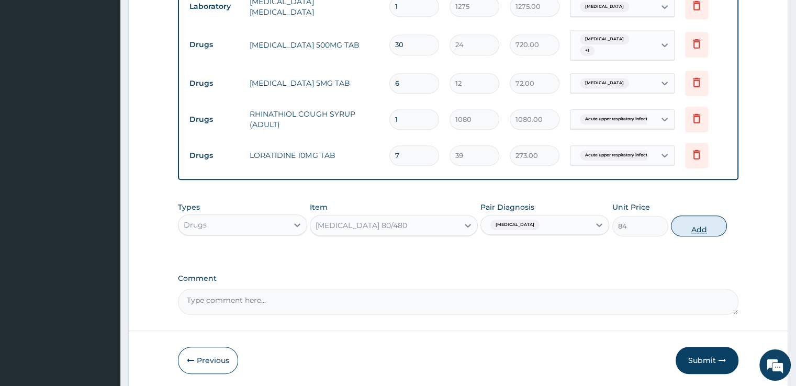
click at [681, 227] on button "Add" at bounding box center [699, 226] width 56 height 21
type input "0"
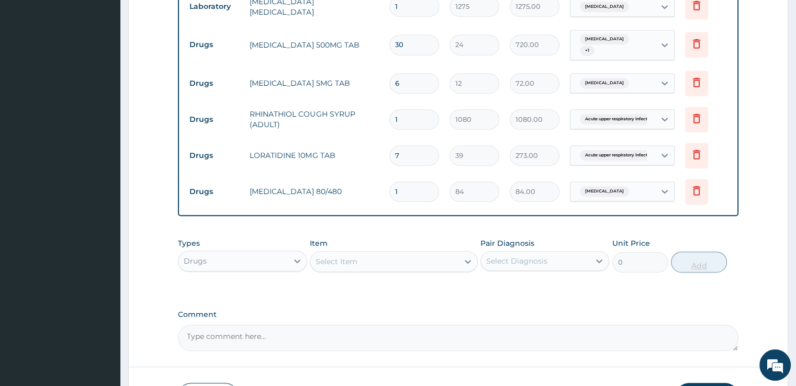
type input "0.00"
type input "6"
type input "504.00"
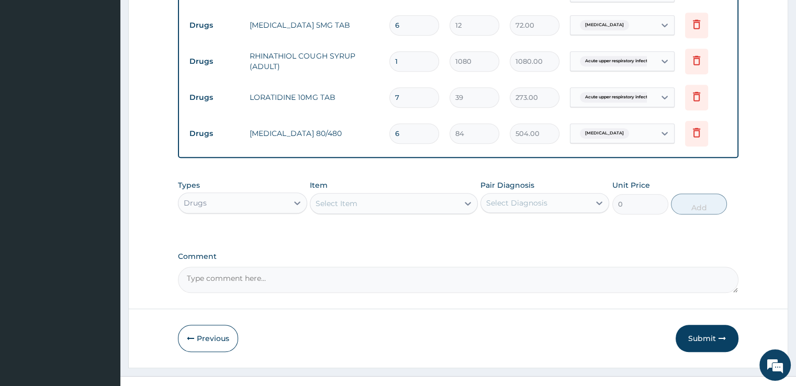
scroll to position [578, 0]
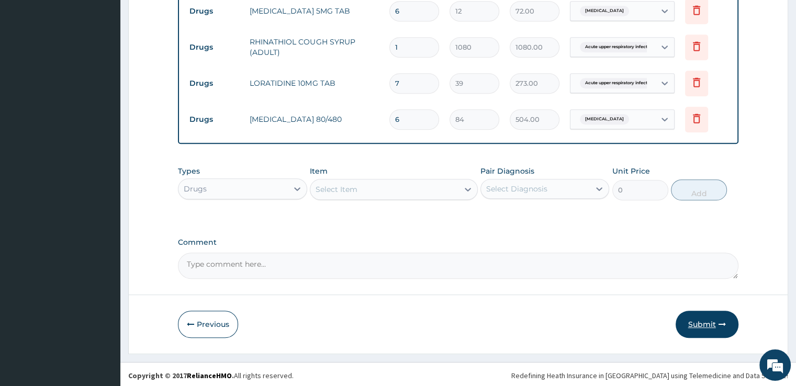
type input "6"
click at [707, 319] on button "Submit" at bounding box center [706, 324] width 63 height 27
